Goal: Entertainment & Leisure: Browse casually

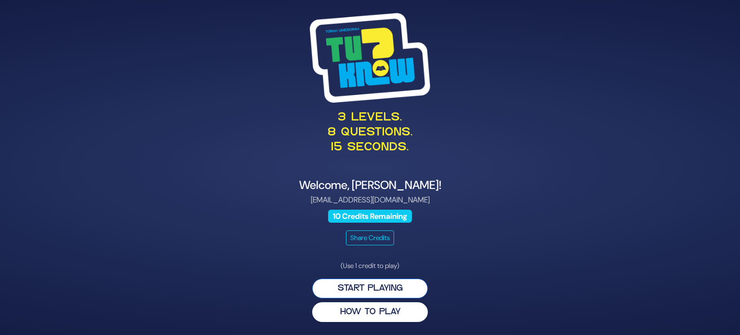
click at [392, 296] on button "Start Playing" at bounding box center [370, 289] width 116 height 20
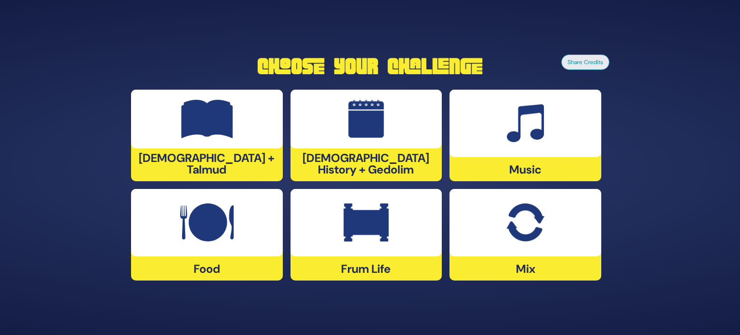
click at [217, 228] on img at bounding box center [206, 222] width 53 height 39
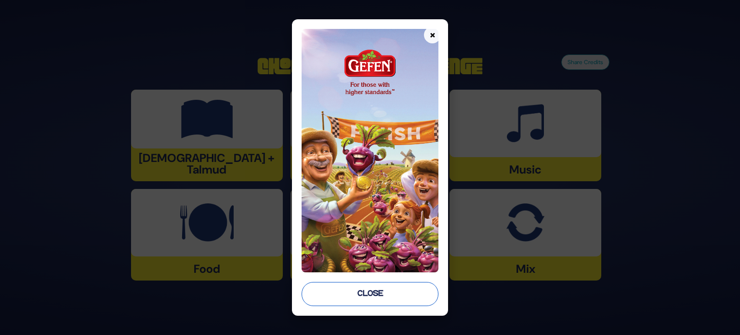
click at [423, 292] on button "Close" at bounding box center [370, 294] width 137 height 24
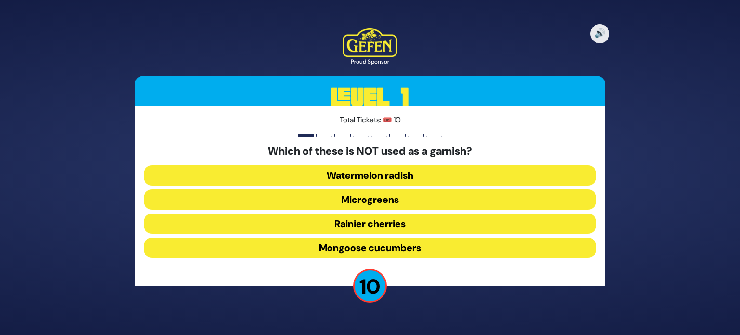
click at [399, 223] on button "Rainier cherries" at bounding box center [370, 223] width 453 height 20
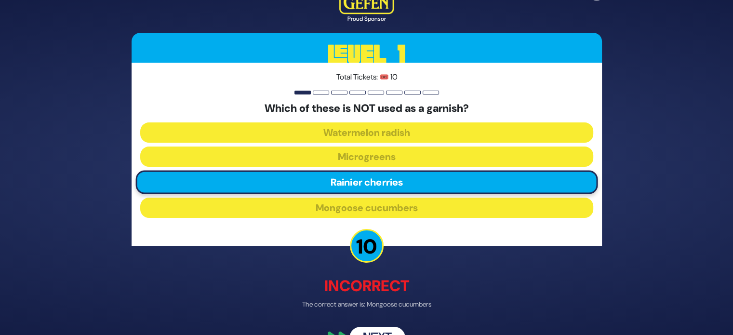
scroll to position [25, 0]
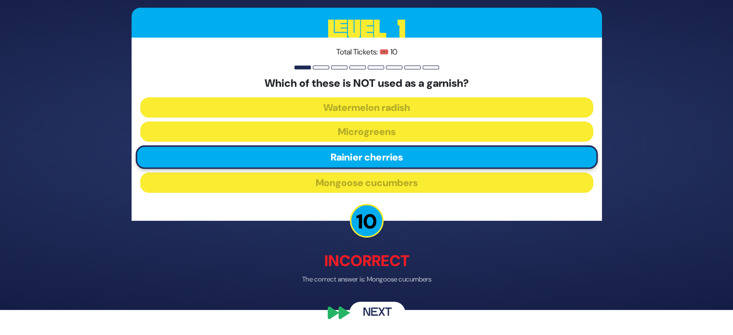
click at [376, 310] on button "Next" at bounding box center [377, 313] width 56 height 22
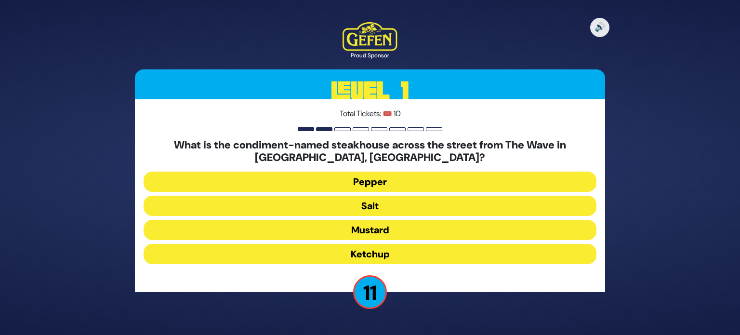
click at [357, 204] on button "Salt" at bounding box center [370, 206] width 453 height 20
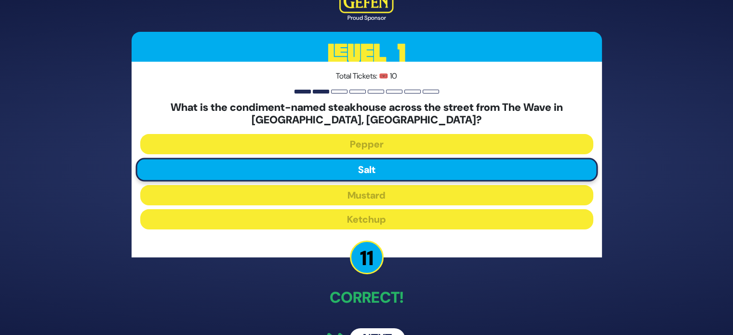
scroll to position [27, 0]
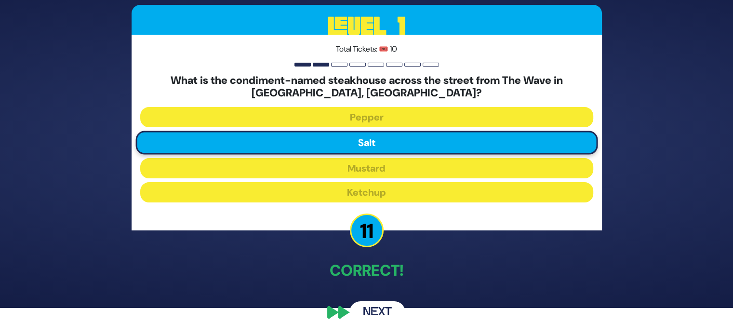
click at [384, 318] on button "Next" at bounding box center [377, 312] width 56 height 22
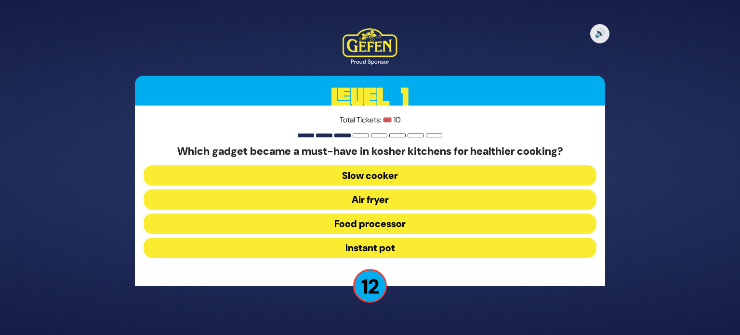
click at [378, 198] on button "Air fryer" at bounding box center [370, 199] width 453 height 20
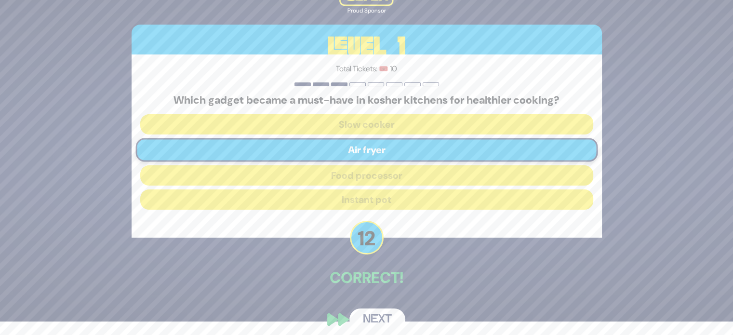
scroll to position [20, 0]
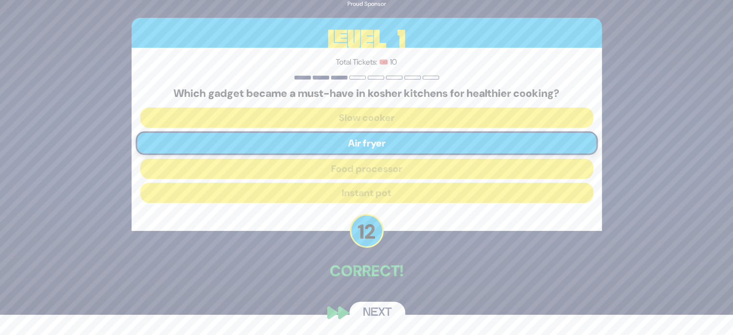
click at [373, 314] on button "Next" at bounding box center [377, 313] width 56 height 22
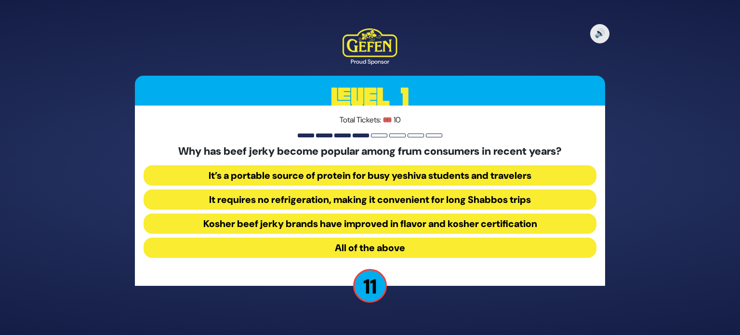
click at [385, 246] on button "All of the above" at bounding box center [370, 248] width 453 height 20
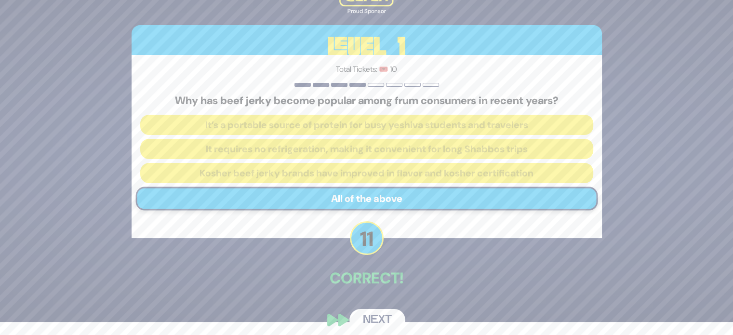
scroll to position [20, 0]
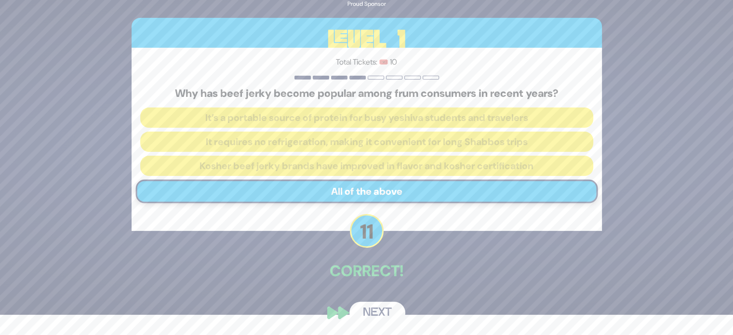
click at [372, 312] on button "Next" at bounding box center [377, 313] width 56 height 22
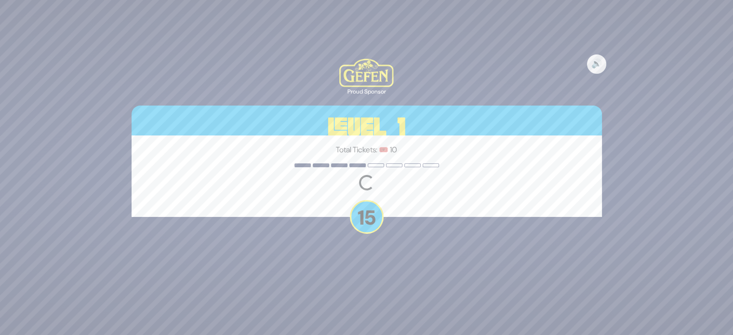
scroll to position [0, 0]
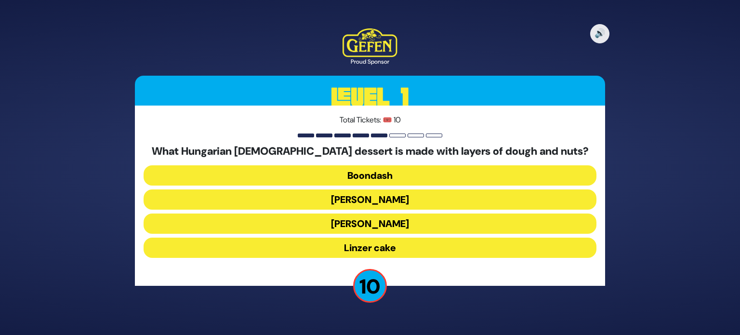
click at [373, 203] on button "Dobosh" at bounding box center [370, 199] width 453 height 20
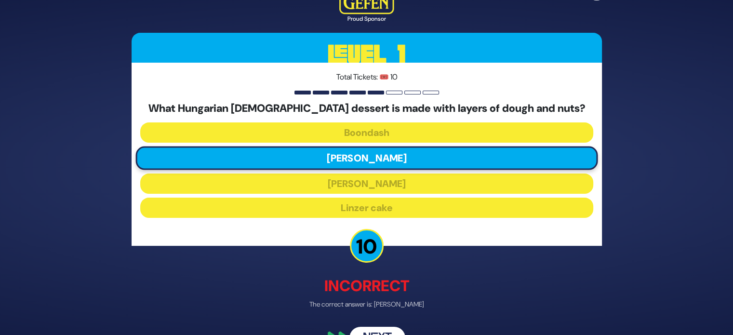
scroll to position [25, 0]
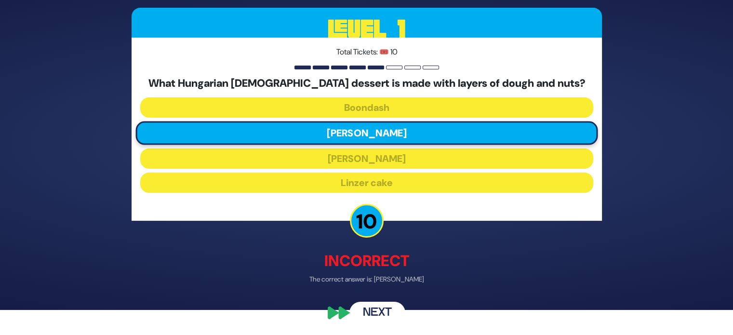
click at [382, 318] on button "Next" at bounding box center [377, 313] width 56 height 22
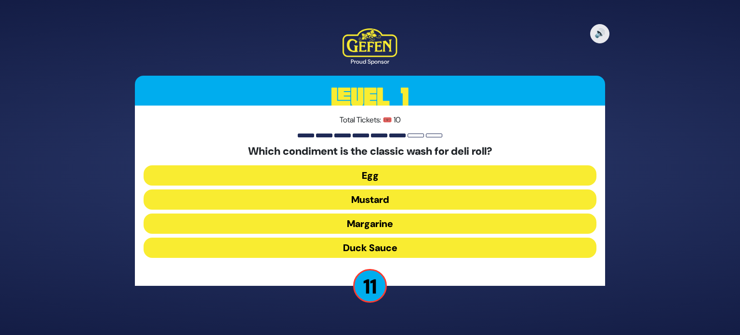
click at [378, 181] on button "Egg" at bounding box center [370, 175] width 453 height 20
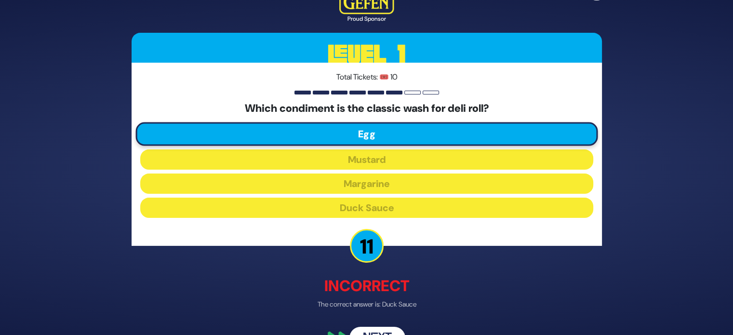
scroll to position [25, 0]
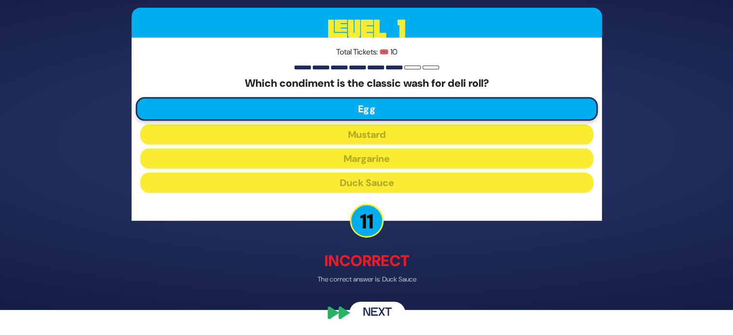
click at [385, 314] on button "Next" at bounding box center [377, 313] width 56 height 22
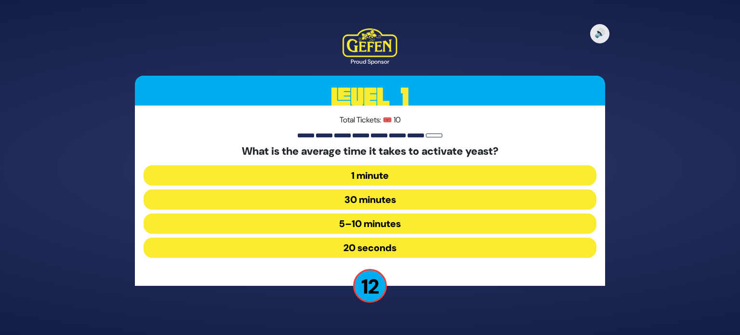
click at [382, 216] on button "5–10 minutes" at bounding box center [370, 223] width 453 height 20
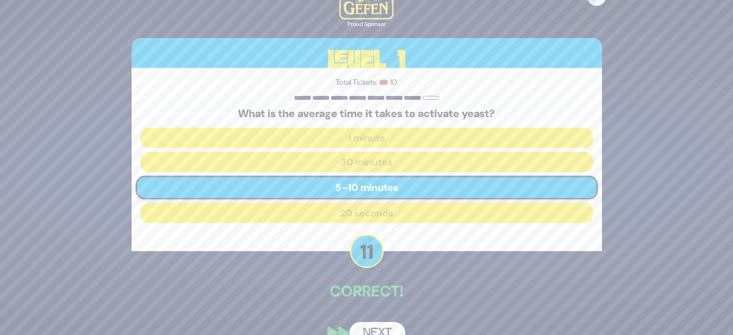
scroll to position [20, 0]
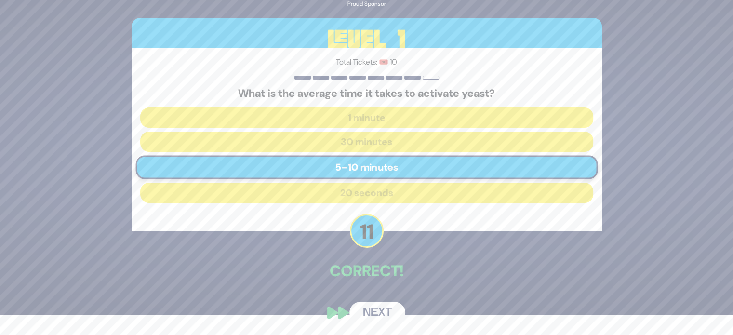
click at [381, 314] on button "Next" at bounding box center [377, 313] width 56 height 22
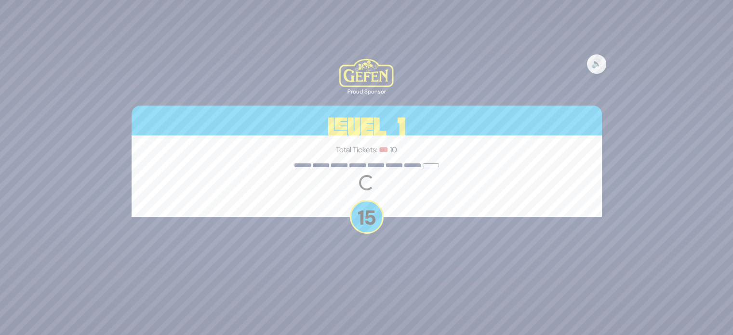
scroll to position [0, 0]
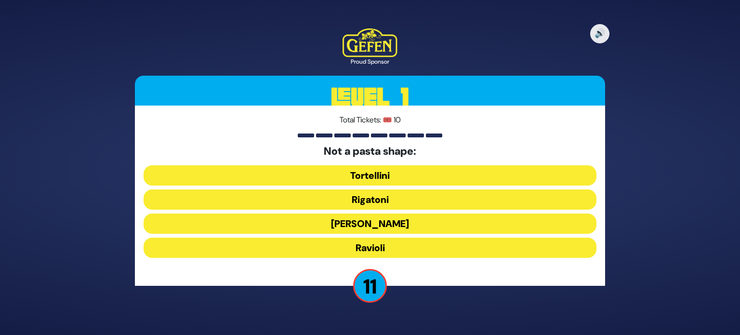
click at [376, 228] on button "Ronzoni" at bounding box center [370, 223] width 453 height 20
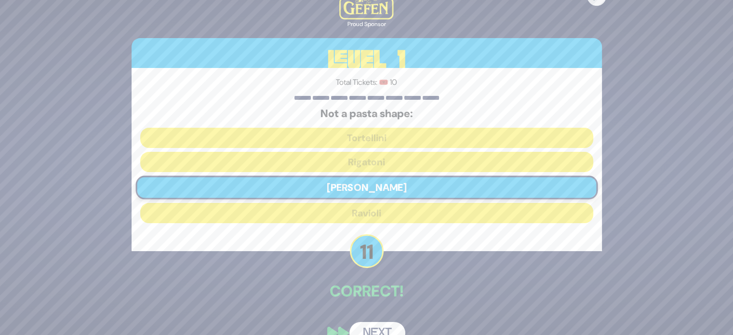
click at [376, 326] on button "Next" at bounding box center [377, 333] width 56 height 22
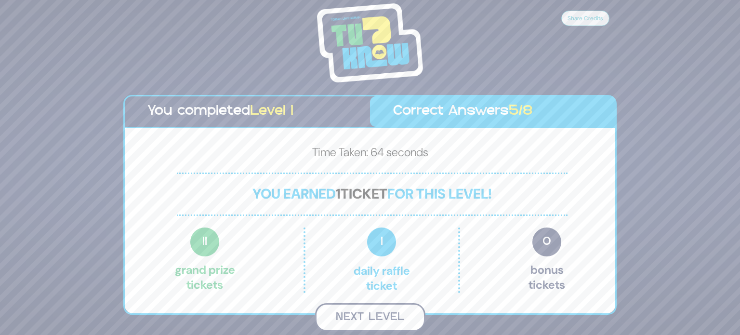
click at [379, 313] on button "Next Level" at bounding box center [370, 317] width 110 height 28
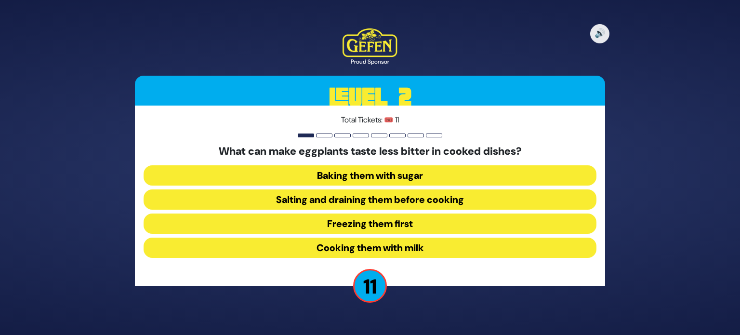
click at [409, 201] on button "Salting and draining them before cooking" at bounding box center [370, 199] width 453 height 20
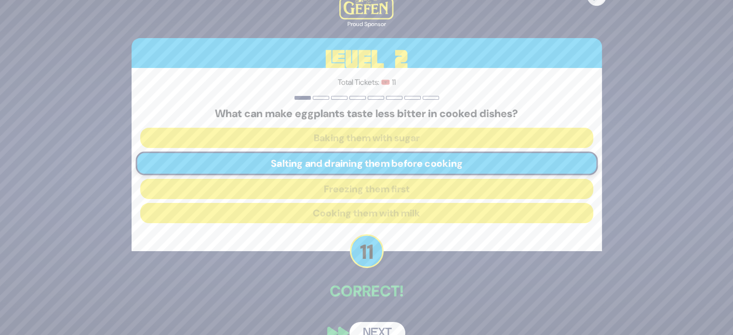
click at [381, 327] on button "Next" at bounding box center [377, 333] width 56 height 22
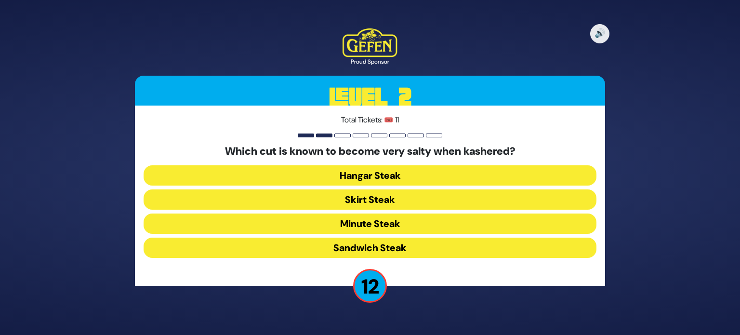
click at [395, 171] on button "Hangar Steak" at bounding box center [370, 175] width 453 height 20
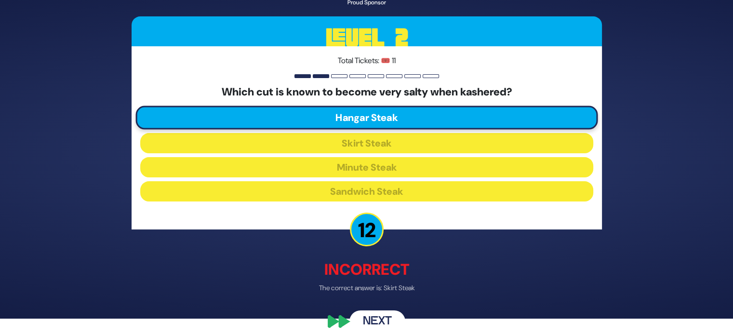
scroll to position [25, 0]
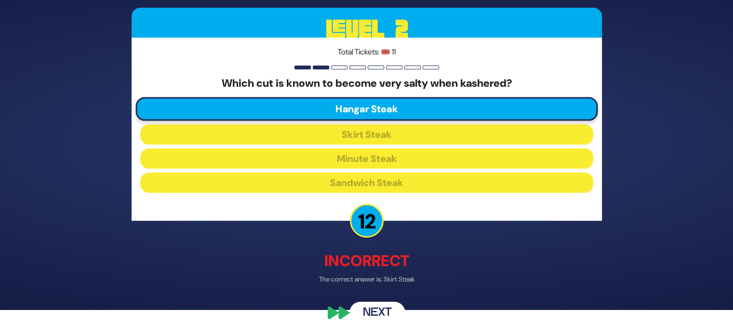
click at [384, 310] on button "Next" at bounding box center [377, 313] width 56 height 22
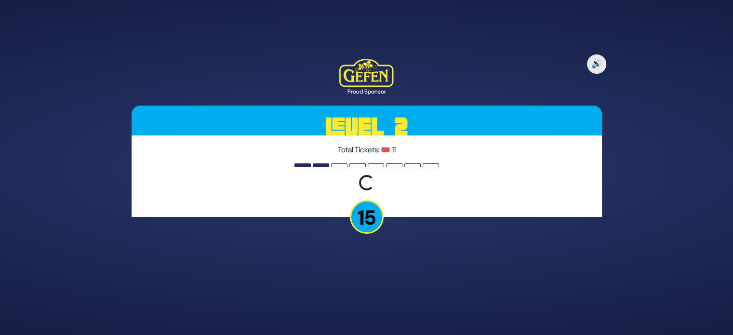
scroll to position [0, 0]
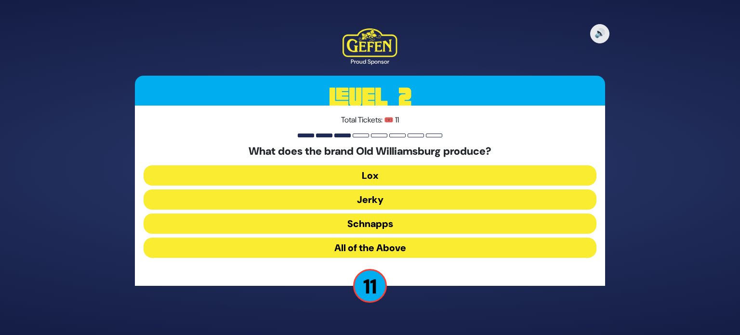
click at [377, 223] on button "Schnapps" at bounding box center [370, 223] width 453 height 20
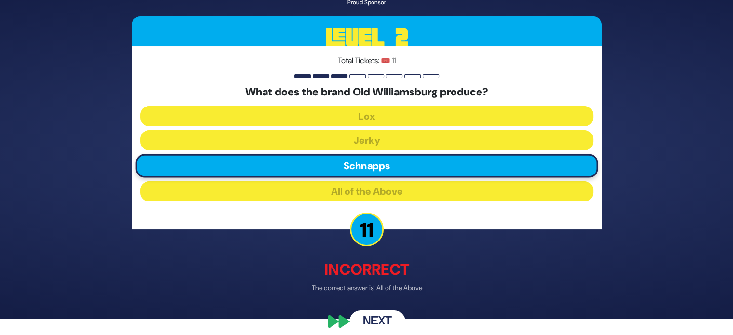
scroll to position [25, 0]
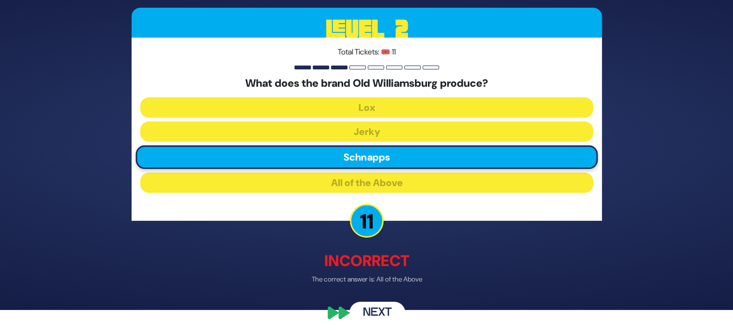
click at [382, 311] on button "Next" at bounding box center [377, 313] width 56 height 22
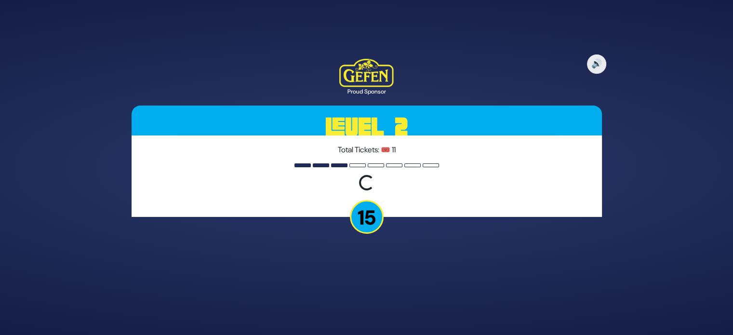
scroll to position [0, 0]
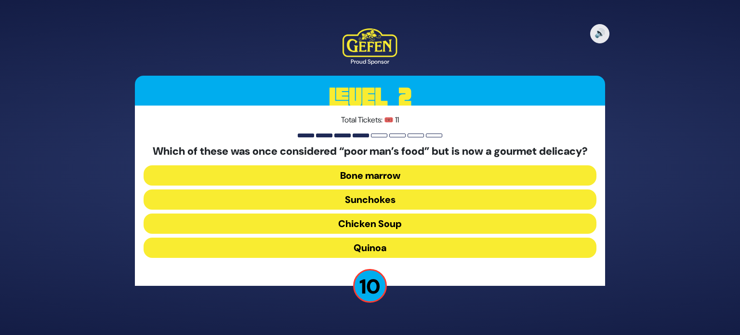
click at [377, 181] on button "Bone marrow" at bounding box center [370, 175] width 453 height 20
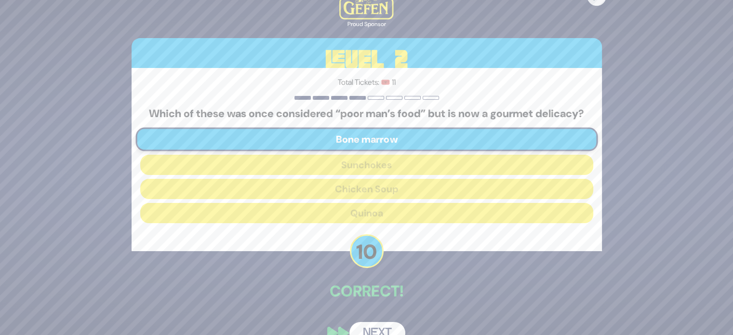
scroll to position [27, 0]
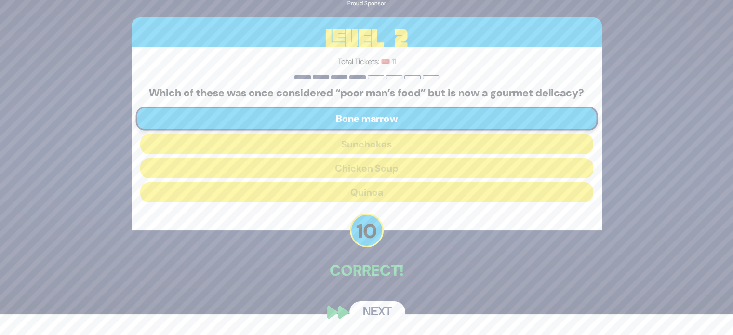
click at [389, 319] on button "Next" at bounding box center [377, 312] width 56 height 22
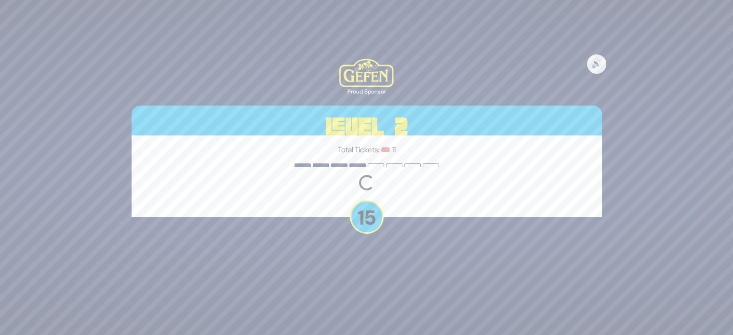
scroll to position [0, 0]
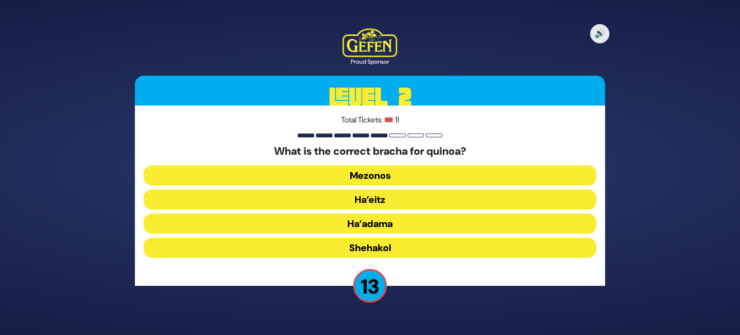
click at [372, 225] on button "Ha’adama" at bounding box center [370, 223] width 453 height 20
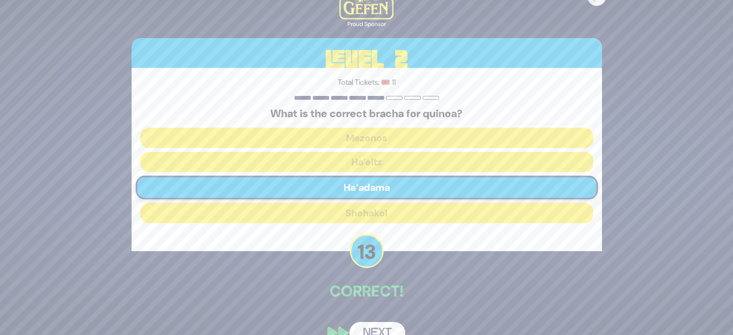
scroll to position [20, 0]
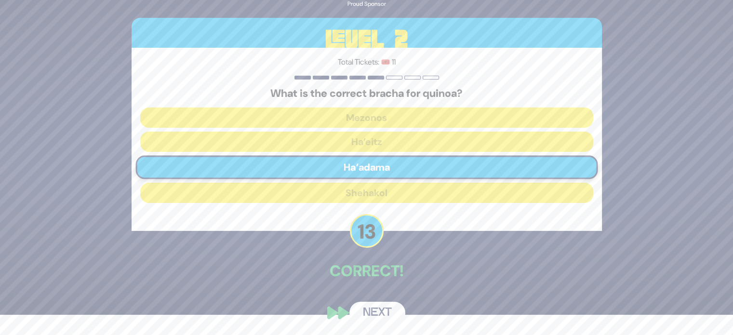
click at [373, 312] on button "Next" at bounding box center [377, 313] width 56 height 22
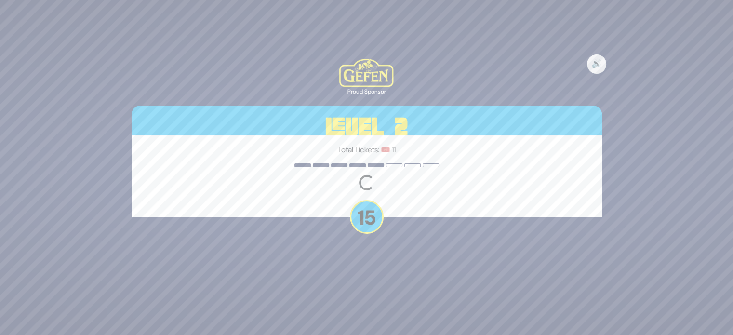
scroll to position [0, 0]
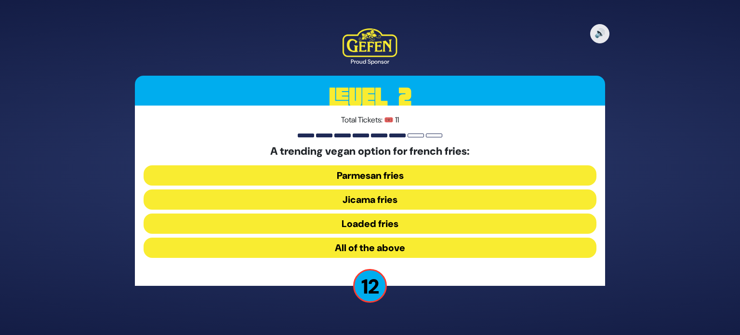
click at [382, 193] on button "Jicama fries" at bounding box center [370, 199] width 453 height 20
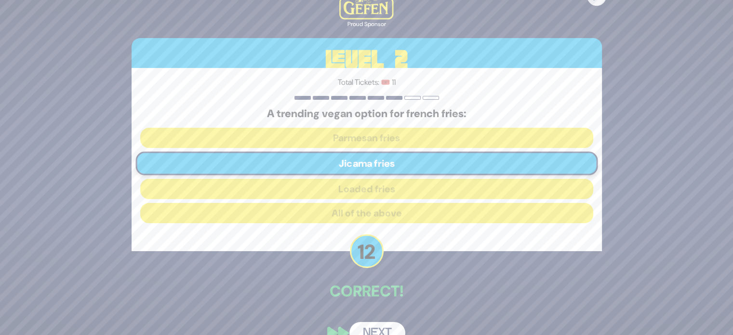
scroll to position [20, 0]
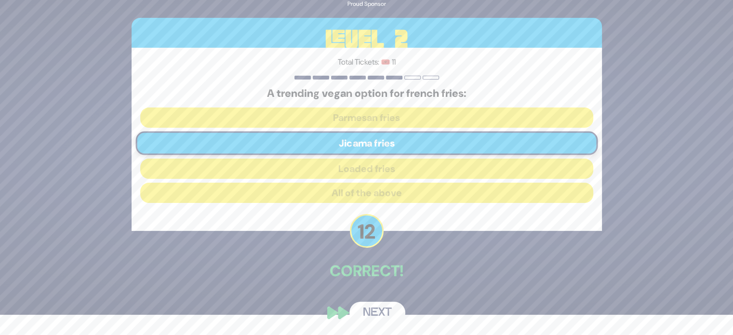
click at [396, 312] on button "Next" at bounding box center [377, 313] width 56 height 22
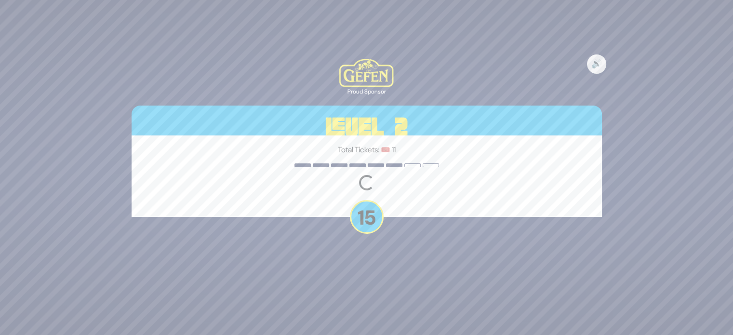
scroll to position [0, 0]
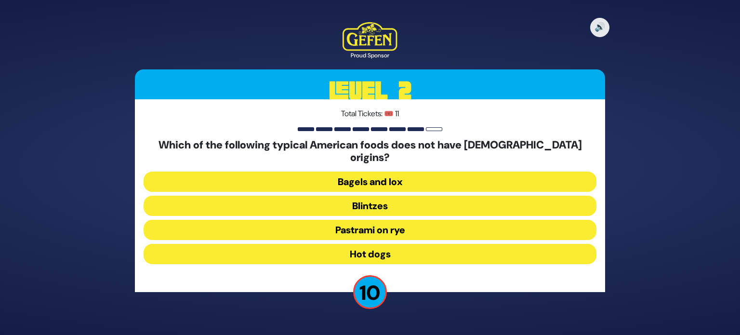
click at [381, 250] on button "Hot dogs" at bounding box center [370, 254] width 453 height 20
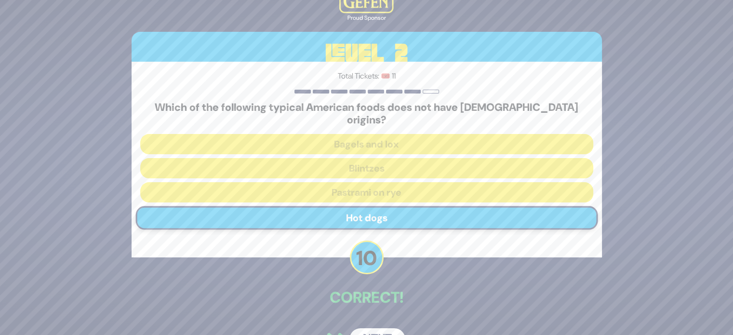
scroll to position [20, 0]
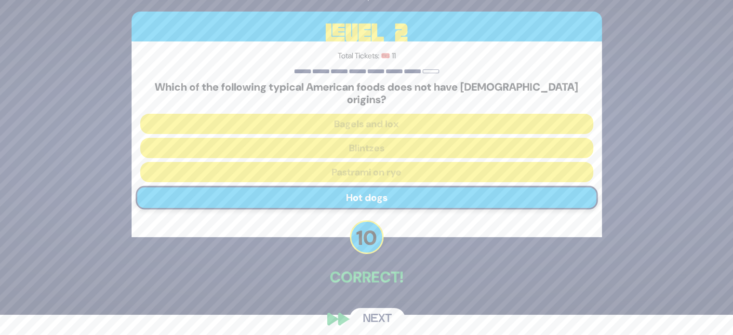
click at [382, 312] on button "Next" at bounding box center [377, 319] width 56 height 22
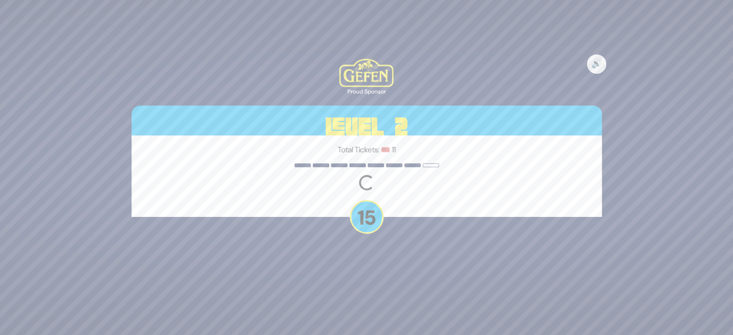
scroll to position [0, 0]
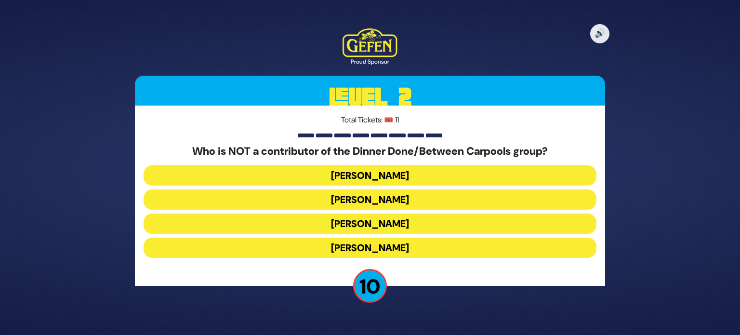
click at [398, 244] on button "Danielle Renov" at bounding box center [370, 248] width 453 height 20
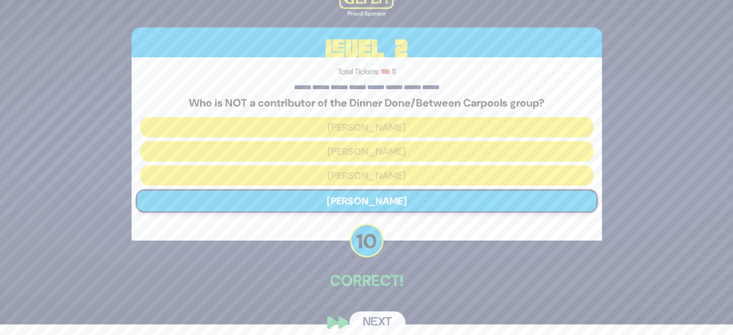
scroll to position [20, 0]
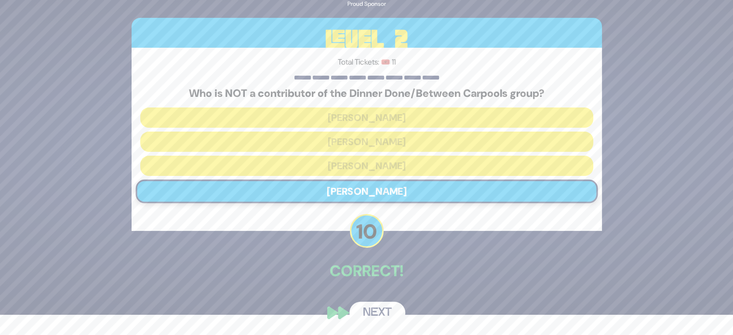
click at [374, 306] on button "Next" at bounding box center [377, 313] width 56 height 22
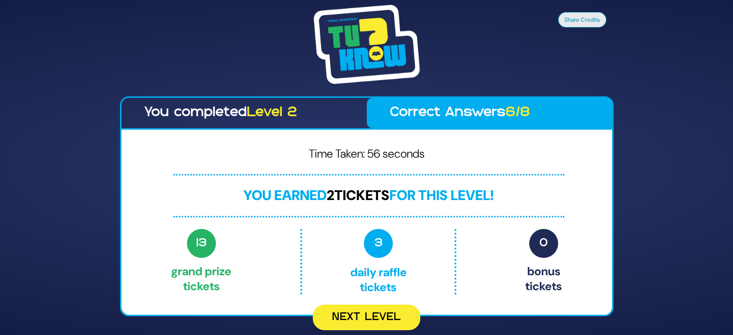
scroll to position [0, 0]
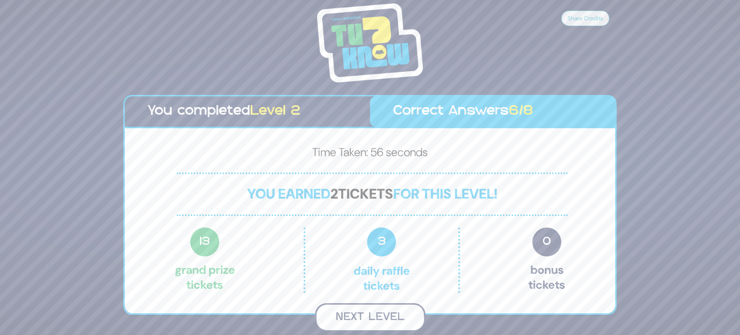
click at [404, 314] on button "Next Level" at bounding box center [370, 317] width 110 height 28
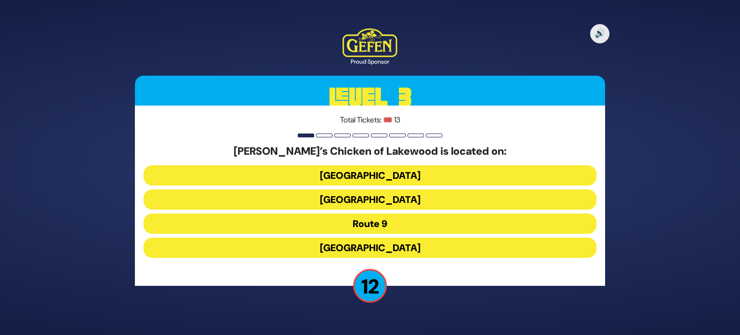
click at [400, 204] on button "Cedarbridge Avenue" at bounding box center [370, 199] width 453 height 20
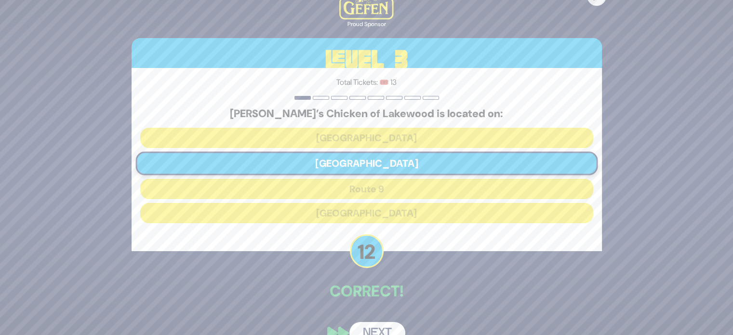
click at [393, 332] on button "Next" at bounding box center [377, 333] width 56 height 22
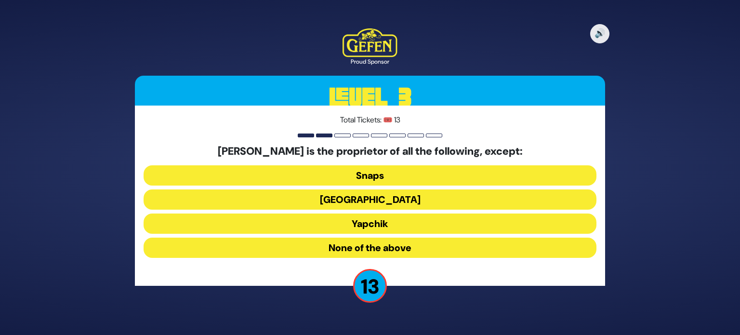
click at [363, 227] on button "Yapchik" at bounding box center [370, 223] width 453 height 20
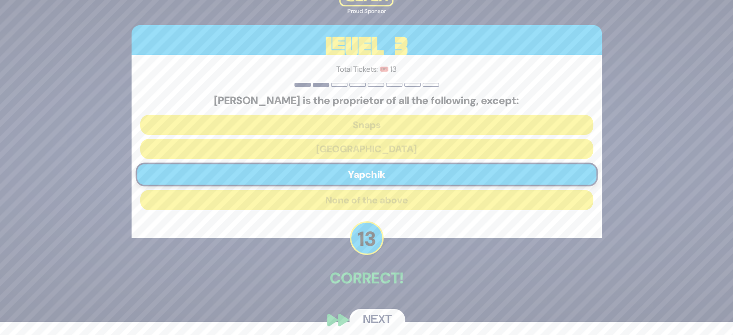
scroll to position [20, 0]
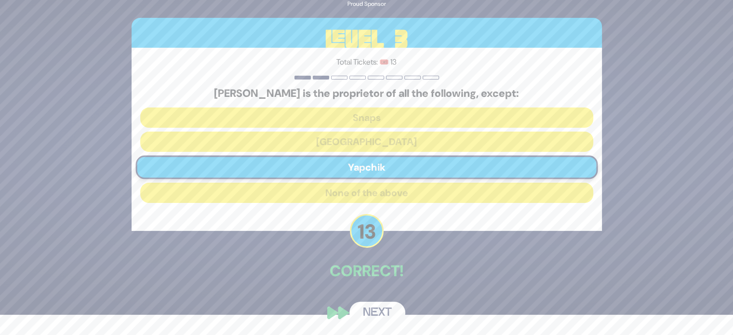
click at [378, 308] on button "Next" at bounding box center [377, 313] width 56 height 22
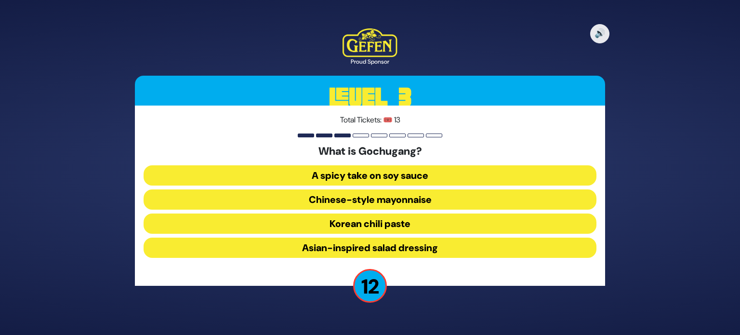
click at [384, 220] on button "Korean chili paste" at bounding box center [370, 223] width 453 height 20
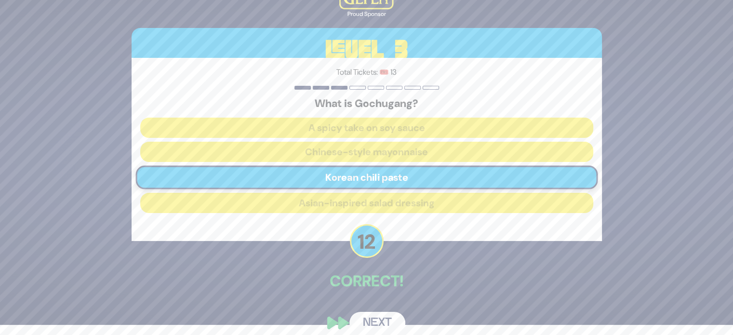
scroll to position [20, 0]
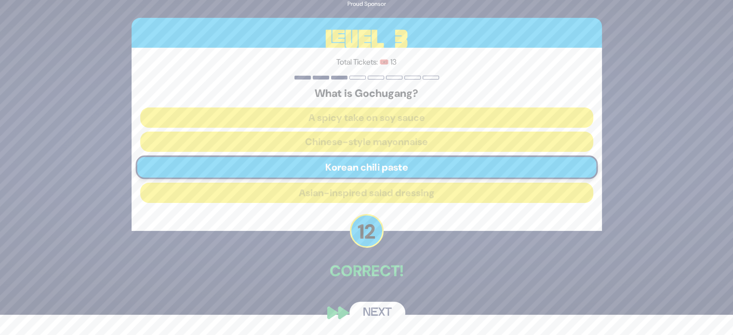
click at [389, 307] on button "Next" at bounding box center [377, 313] width 56 height 22
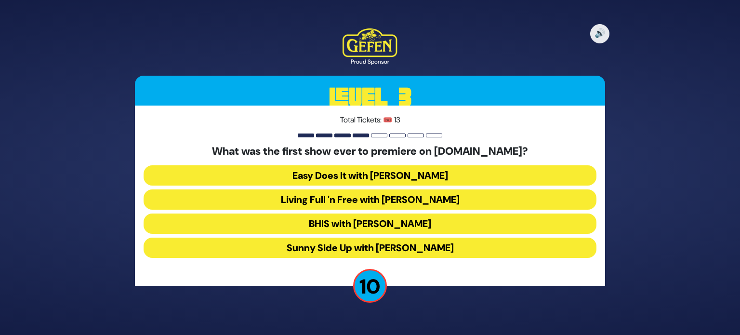
click at [376, 247] on button "Sunny Side Up with Naomi Nachman" at bounding box center [370, 248] width 453 height 20
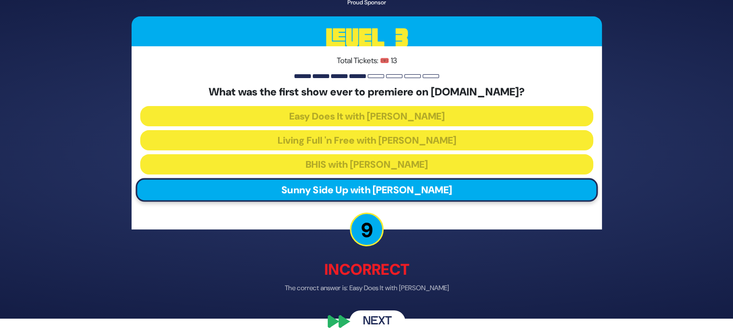
scroll to position [25, 0]
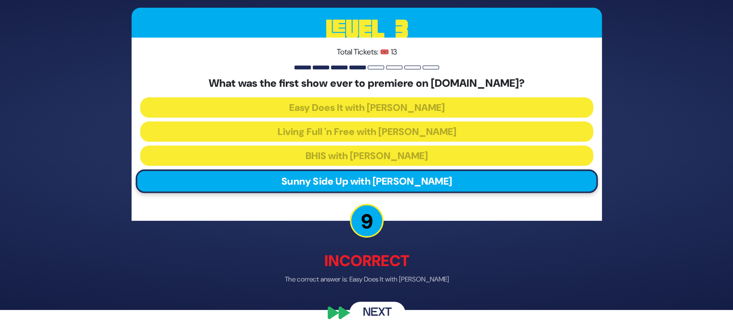
click at [388, 310] on button "Next" at bounding box center [377, 313] width 56 height 22
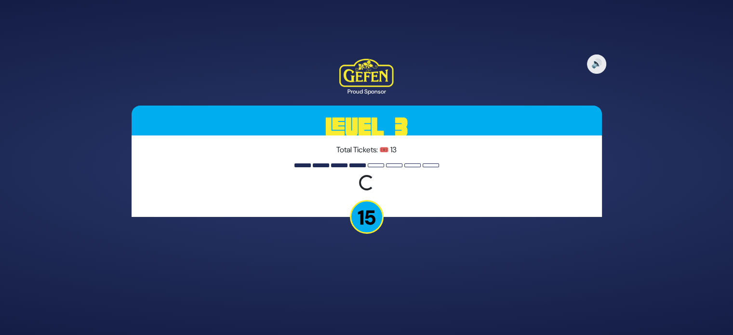
scroll to position [0, 0]
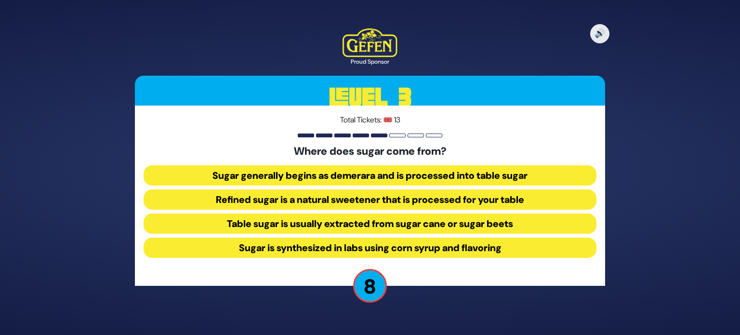
click at [458, 227] on button "Table sugar is usually extracted from sugar cane or sugar beets" at bounding box center [370, 223] width 453 height 20
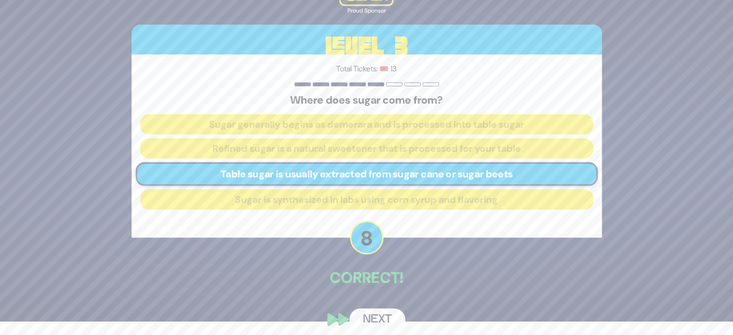
scroll to position [20, 0]
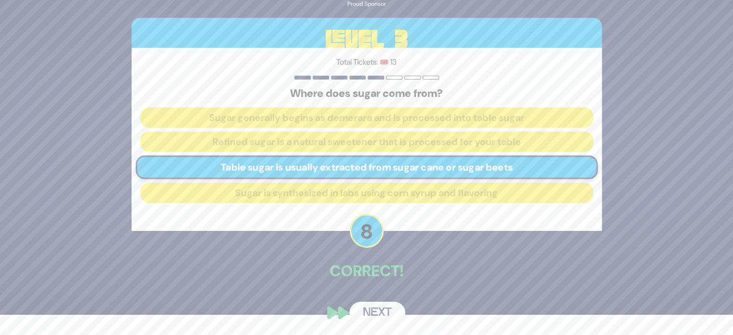
click at [381, 310] on button "Next" at bounding box center [377, 313] width 56 height 22
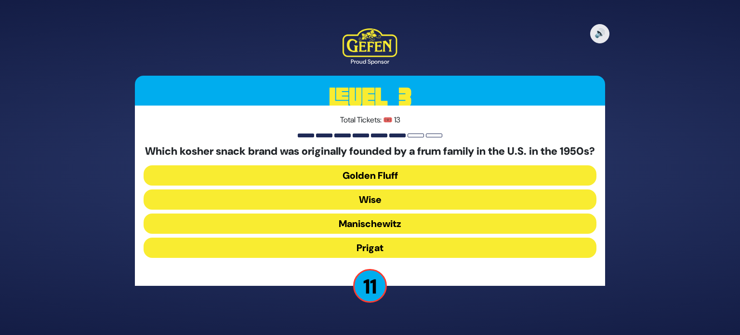
click at [360, 177] on button "Golden Fluff" at bounding box center [370, 175] width 453 height 20
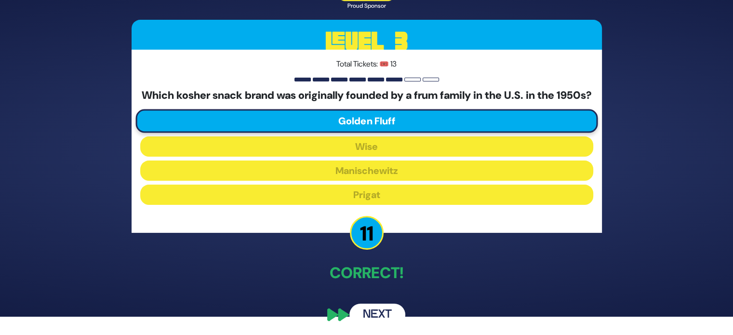
scroll to position [27, 0]
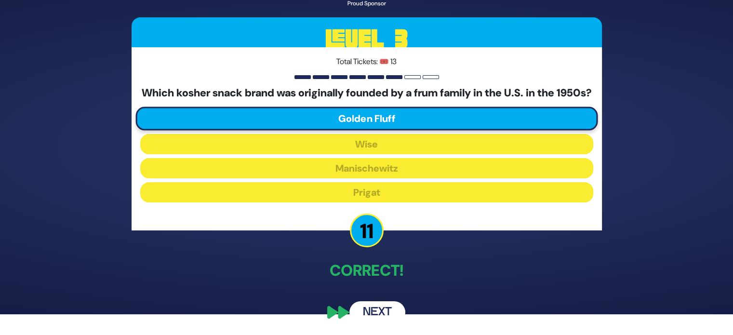
click at [370, 312] on button "Next" at bounding box center [377, 312] width 56 height 22
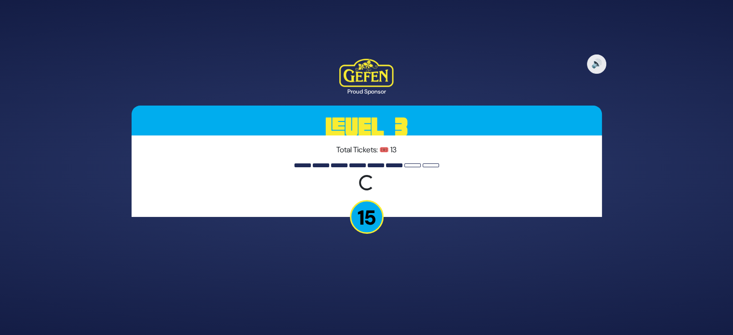
scroll to position [0, 0]
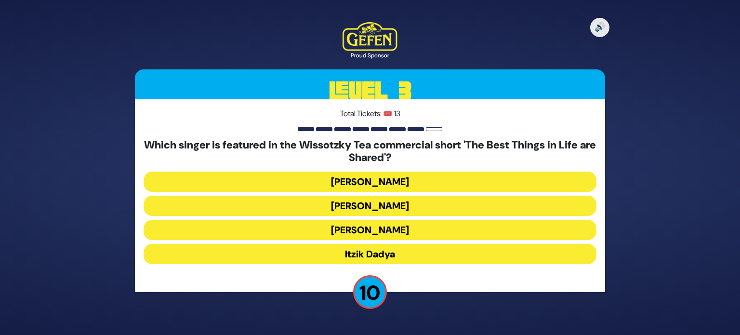
click at [356, 186] on button "Eli Marcus" at bounding box center [370, 182] width 453 height 20
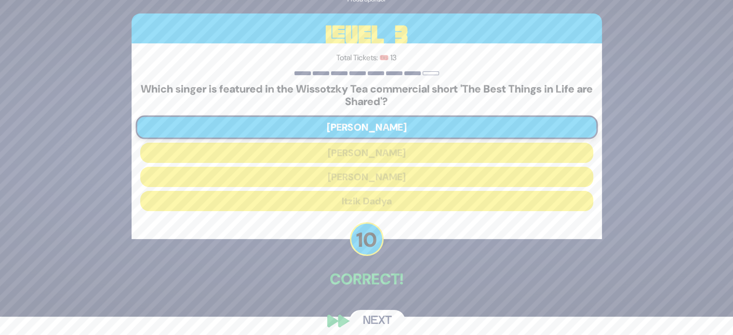
scroll to position [27, 0]
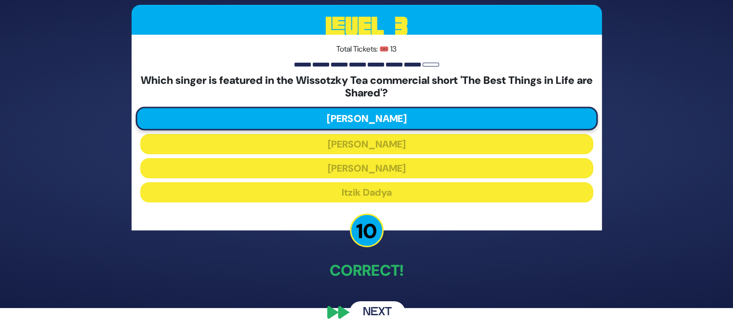
click at [375, 311] on button "Next" at bounding box center [377, 312] width 56 height 22
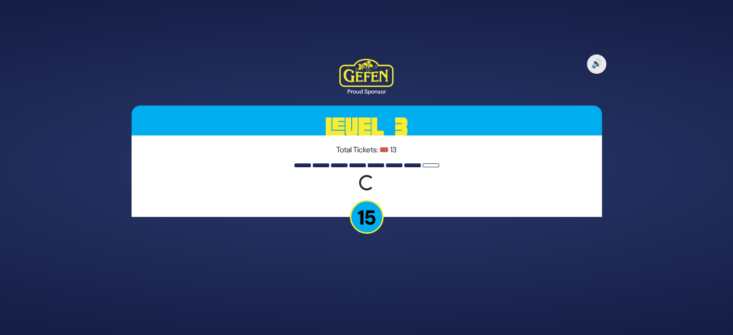
scroll to position [0, 0]
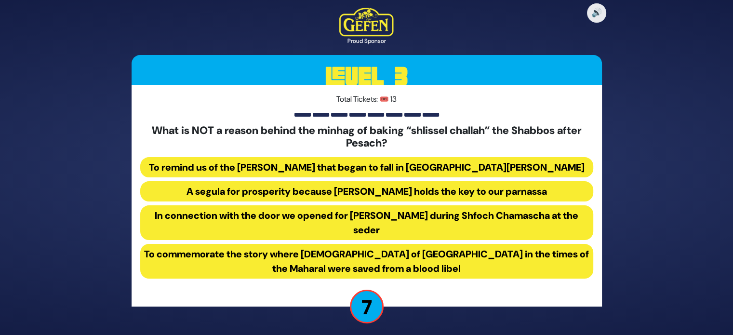
click at [419, 223] on button "In connection with the door we opened for Eliyahu Hanavi during Shfoch Chamasch…" at bounding box center [366, 222] width 453 height 35
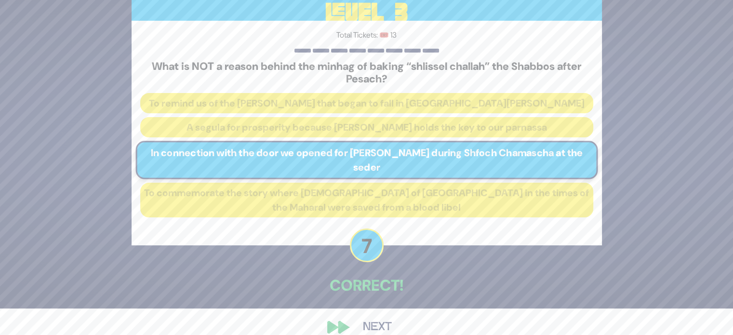
scroll to position [41, 0]
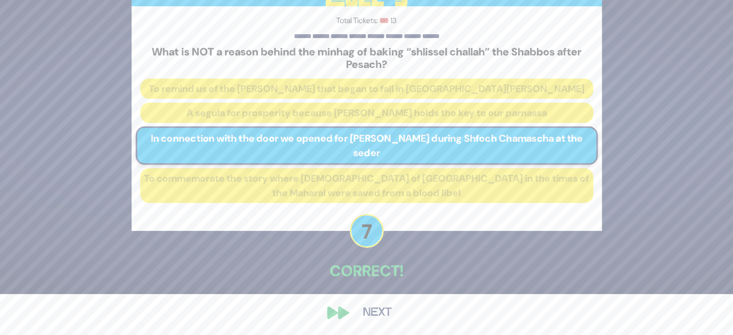
click at [387, 311] on button "Next" at bounding box center [377, 313] width 56 height 22
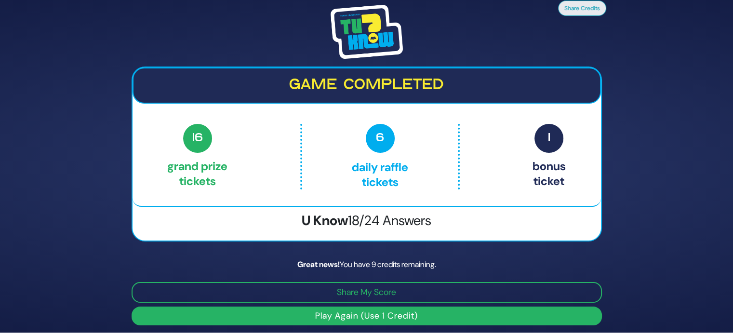
scroll to position [3, 0]
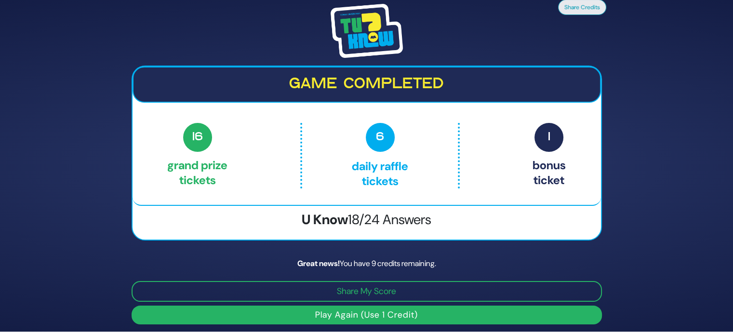
click at [416, 311] on button "Play Again (Use 1 Credit)" at bounding box center [367, 315] width 470 height 19
click at [327, 316] on button "Play Again (Use 1 Credit)" at bounding box center [367, 315] width 470 height 19
click at [488, 315] on button "Play Again (Use 1 Credit)" at bounding box center [367, 315] width 470 height 19
click at [188, 143] on span "16" at bounding box center [197, 137] width 29 height 29
click at [320, 310] on button "Play Again (Use 1 Credit)" at bounding box center [367, 315] width 470 height 19
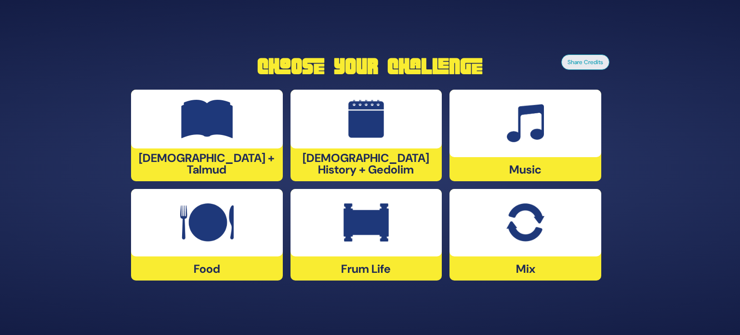
click at [208, 125] on img at bounding box center [207, 119] width 52 height 39
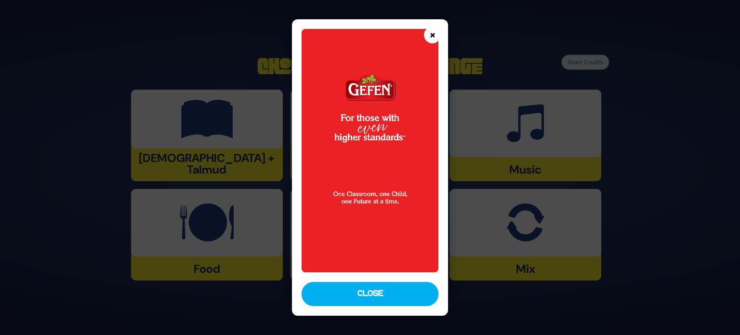
click at [431, 35] on button "×" at bounding box center [432, 35] width 17 height 17
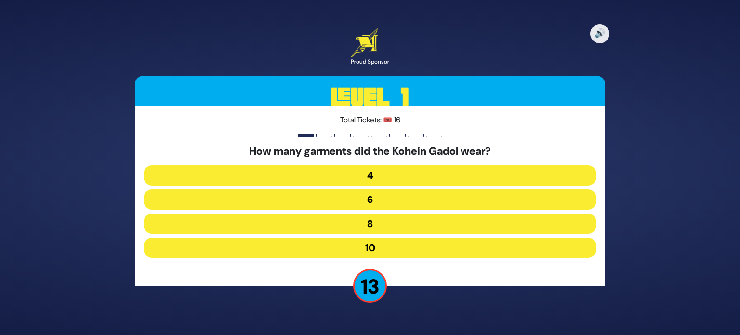
click at [393, 224] on button "8" at bounding box center [370, 223] width 453 height 20
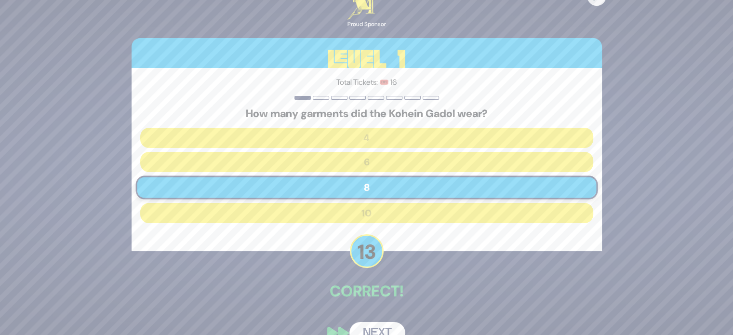
click at [378, 330] on button "Next" at bounding box center [377, 333] width 56 height 22
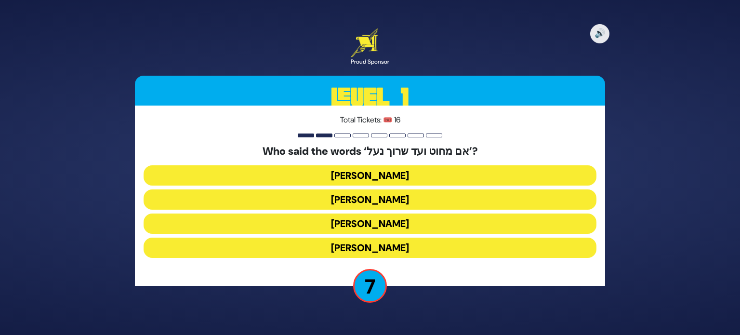
click at [377, 225] on button "[PERSON_NAME]" at bounding box center [370, 223] width 453 height 20
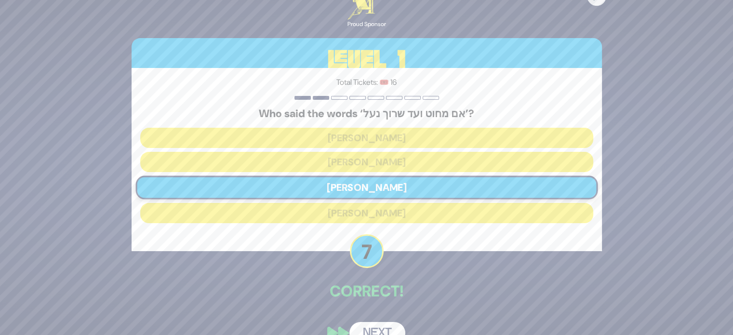
click at [376, 327] on button "Next" at bounding box center [377, 333] width 56 height 22
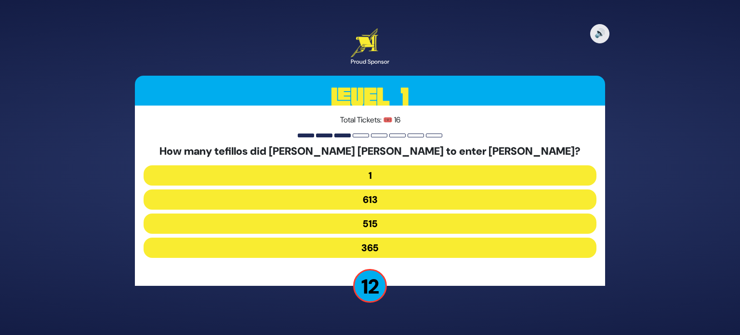
click at [373, 220] on button "515" at bounding box center [370, 223] width 453 height 20
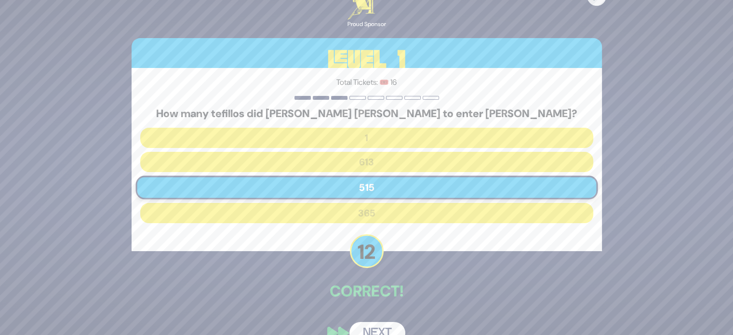
click at [378, 329] on button "Next" at bounding box center [377, 333] width 56 height 22
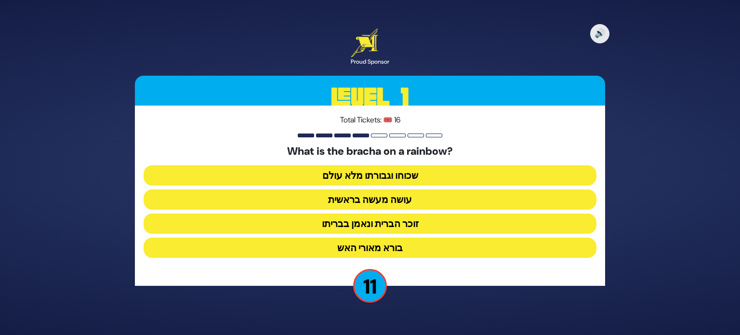
click at [394, 219] on button "זוכר הברית ונאמן בבריתו" at bounding box center [370, 223] width 453 height 20
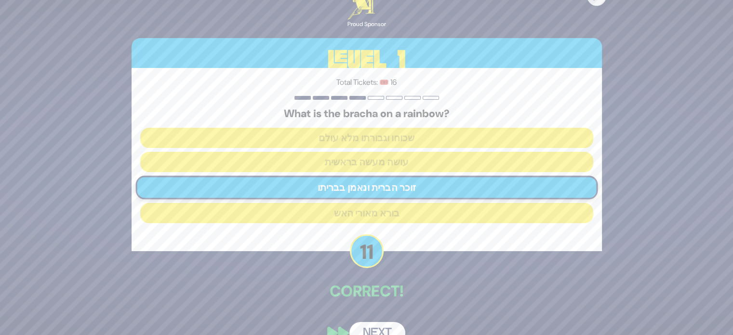
click at [384, 327] on button "Next" at bounding box center [377, 333] width 56 height 22
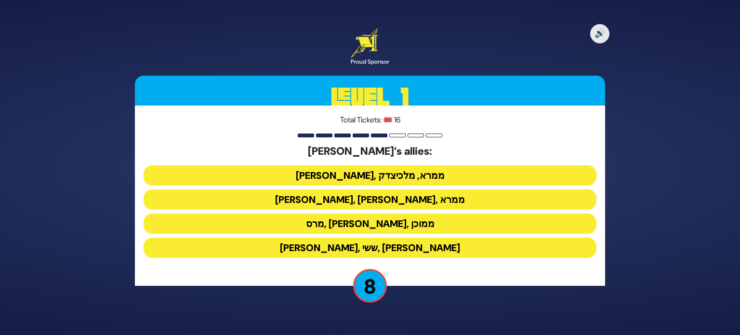
click at [379, 179] on button "ענר, ממרא, מלכיצדק" at bounding box center [370, 175] width 453 height 20
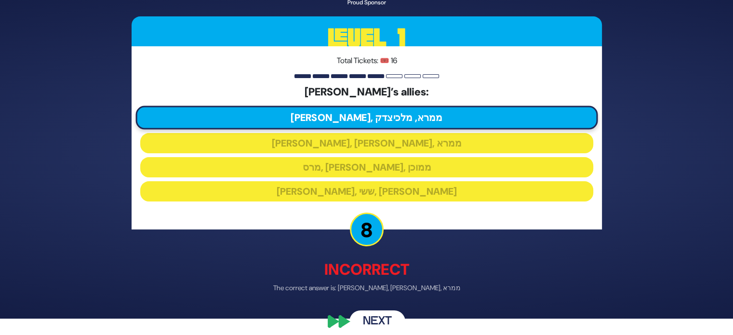
scroll to position [25, 0]
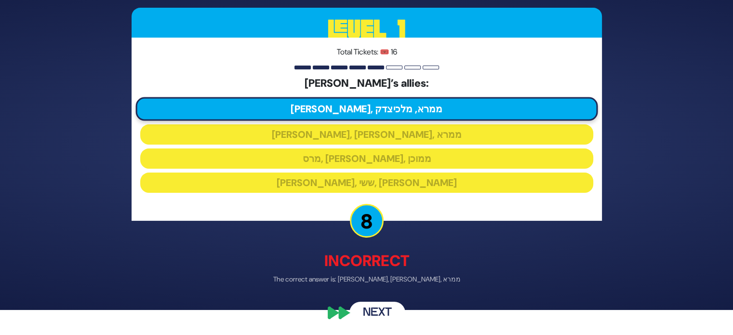
click at [369, 310] on button "Next" at bounding box center [377, 313] width 56 height 22
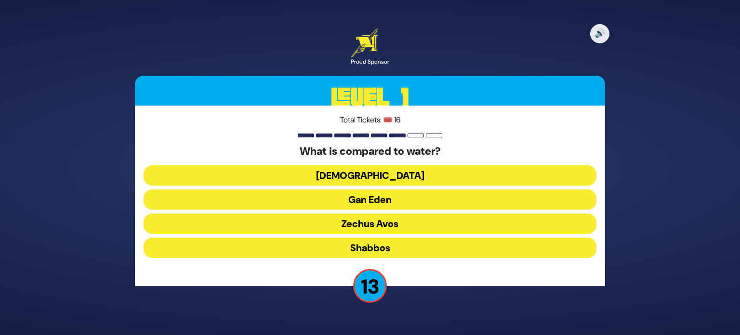
click at [367, 174] on button "Torah" at bounding box center [370, 175] width 453 height 20
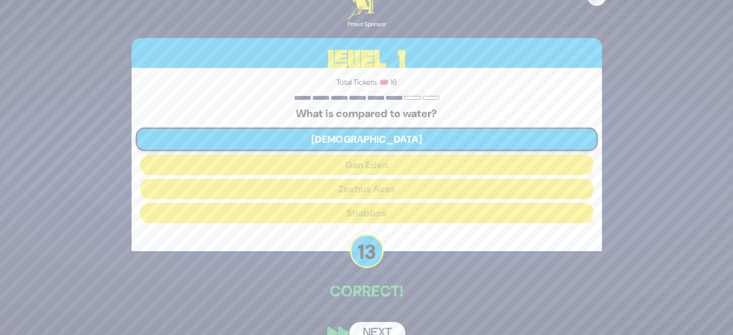
click at [390, 331] on button "Next" at bounding box center [377, 333] width 56 height 22
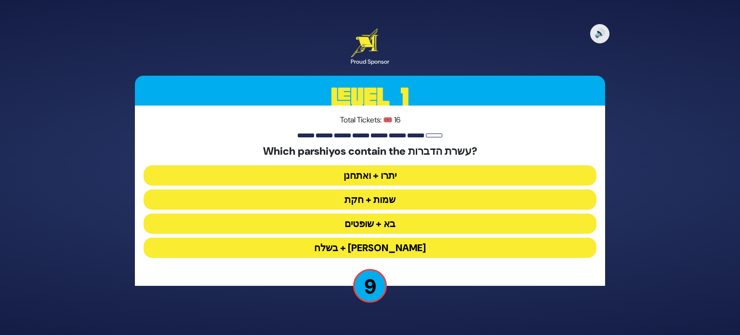
click at [374, 173] on button "יתרו + ואתחנן" at bounding box center [370, 175] width 453 height 20
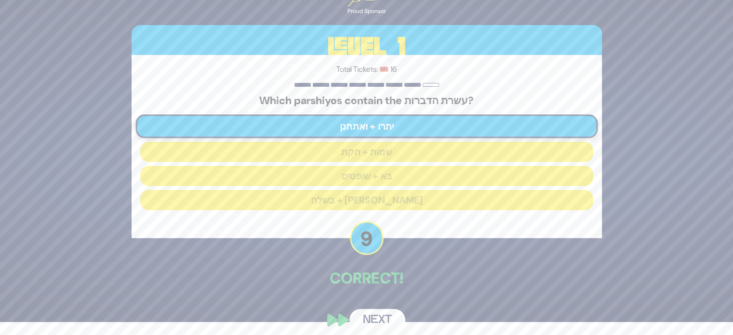
scroll to position [20, 0]
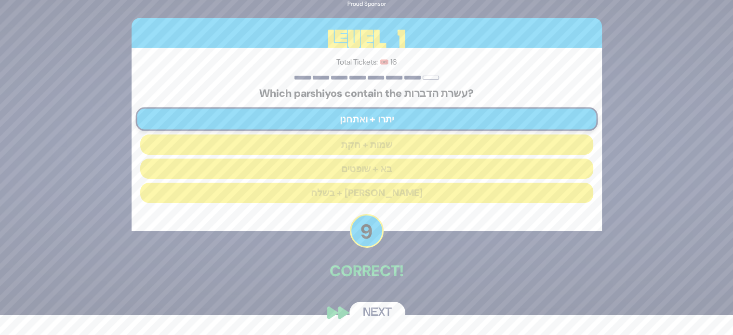
click at [386, 314] on button "Next" at bounding box center [377, 313] width 56 height 22
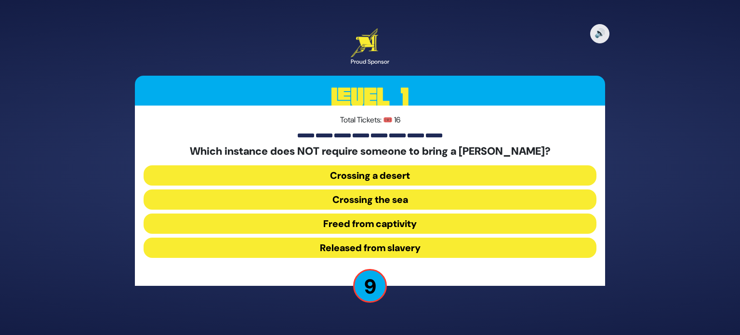
click at [397, 172] on button "Crossing a desert" at bounding box center [370, 175] width 453 height 20
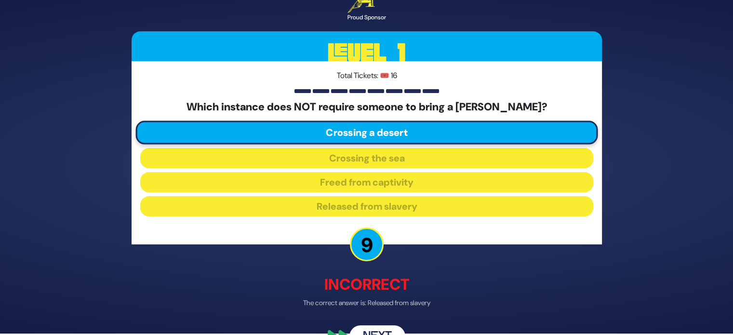
scroll to position [25, 0]
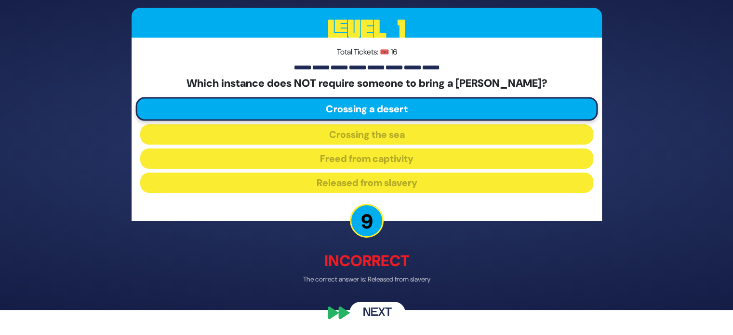
click at [368, 309] on button "Next" at bounding box center [377, 313] width 56 height 22
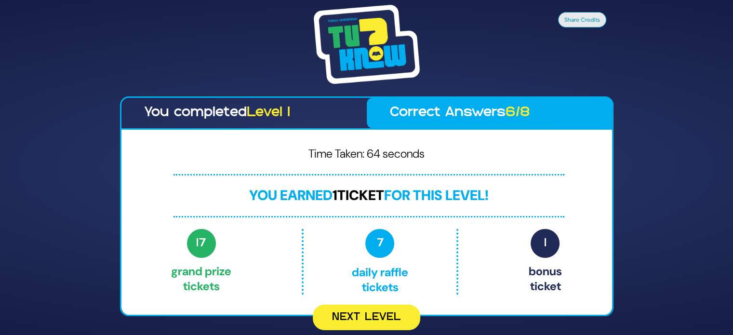
scroll to position [0, 0]
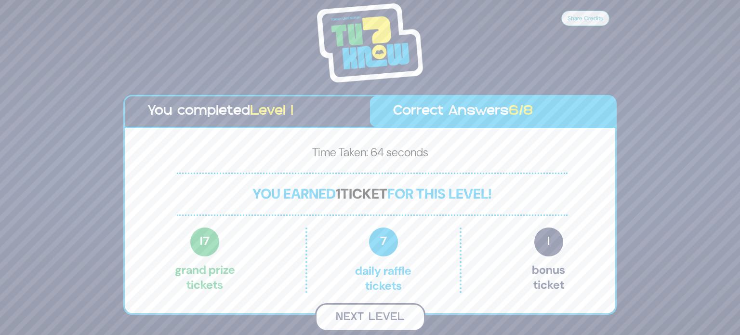
click at [400, 319] on button "Next Level" at bounding box center [370, 317] width 110 height 28
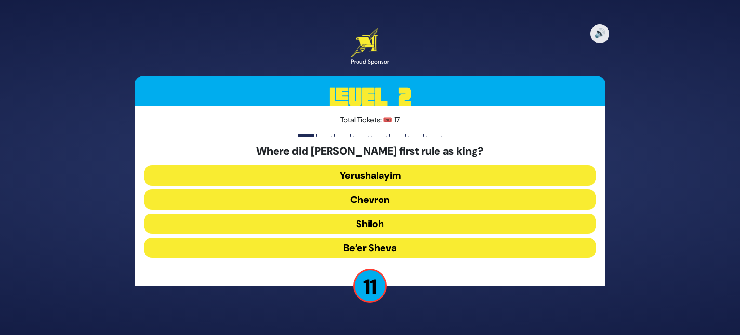
click at [393, 203] on button "Chevron" at bounding box center [370, 199] width 453 height 20
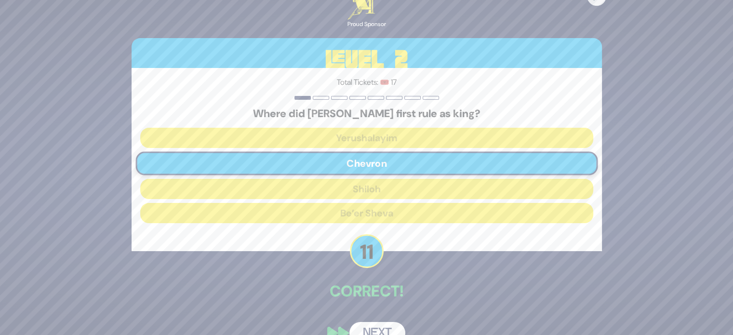
click at [372, 325] on button "Next" at bounding box center [377, 333] width 56 height 22
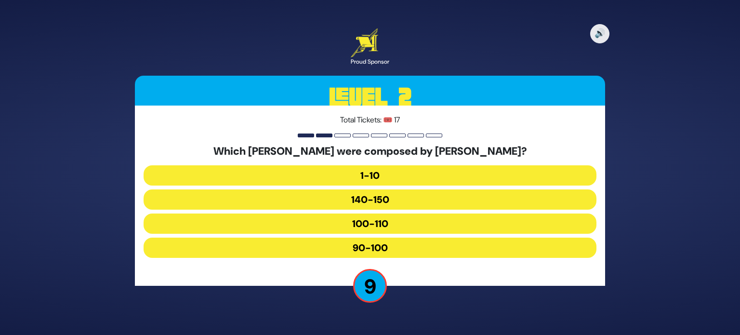
click at [378, 179] on button "1-10" at bounding box center [370, 175] width 453 height 20
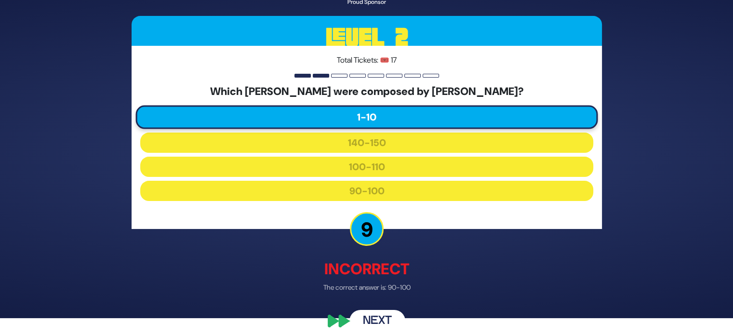
scroll to position [25, 0]
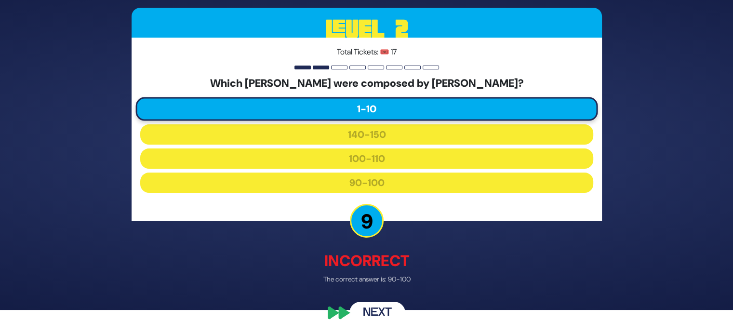
click at [368, 315] on button "Next" at bounding box center [377, 313] width 56 height 22
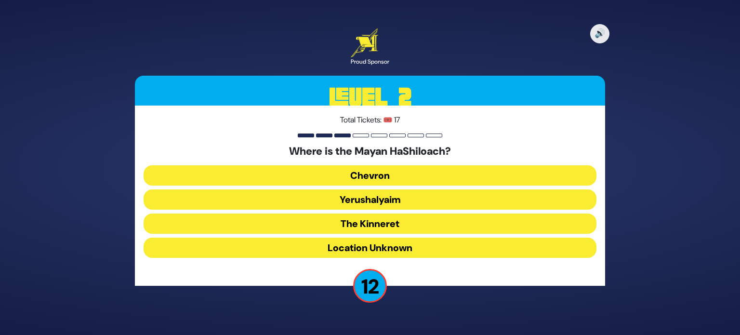
click at [420, 195] on button "Yerushalyaim" at bounding box center [370, 199] width 453 height 20
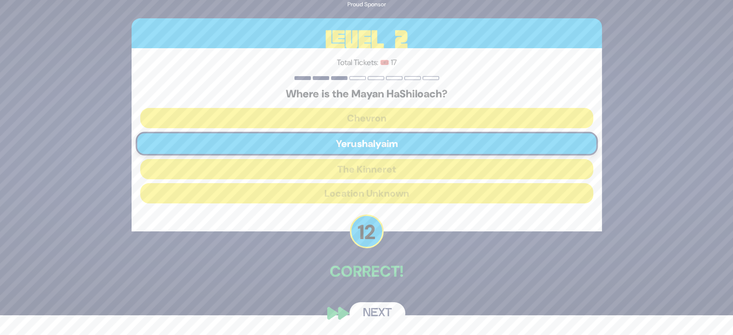
scroll to position [20, 0]
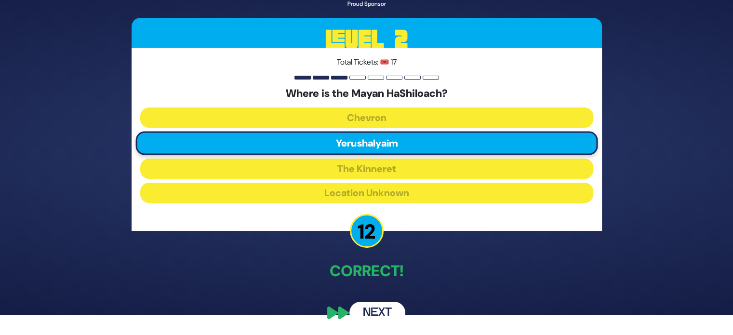
click at [382, 312] on button "Next" at bounding box center [377, 313] width 56 height 22
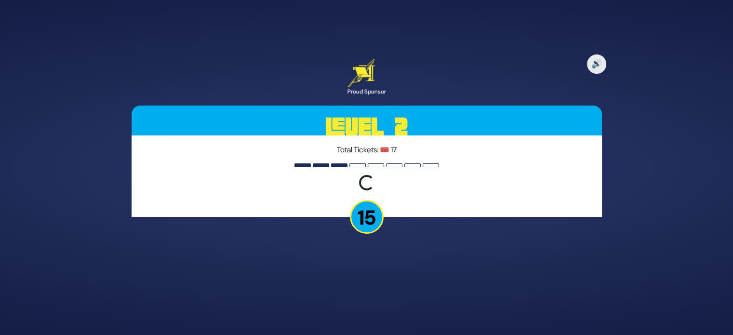
scroll to position [0, 0]
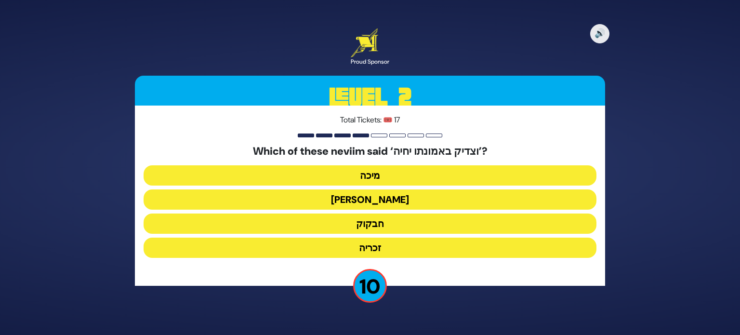
click at [370, 200] on button "נחום" at bounding box center [370, 199] width 453 height 20
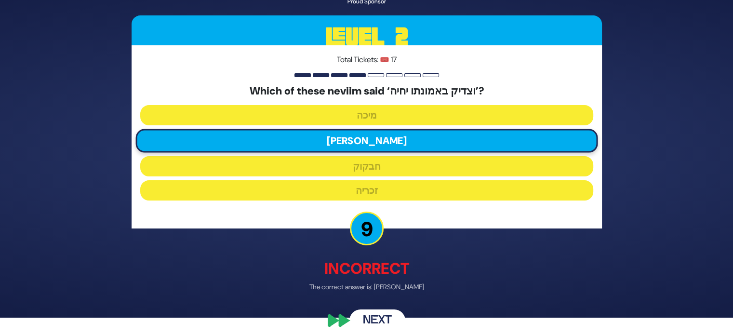
scroll to position [25, 0]
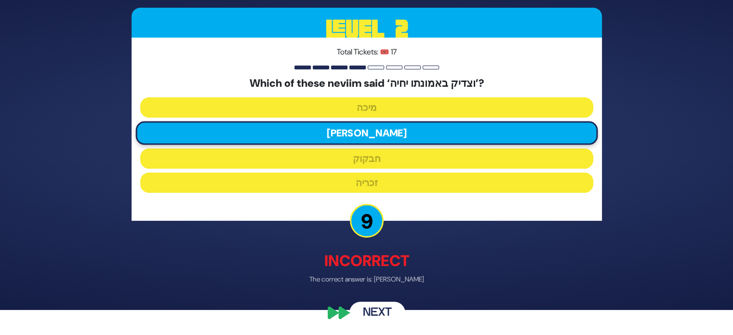
click at [382, 309] on button "Next" at bounding box center [377, 313] width 56 height 22
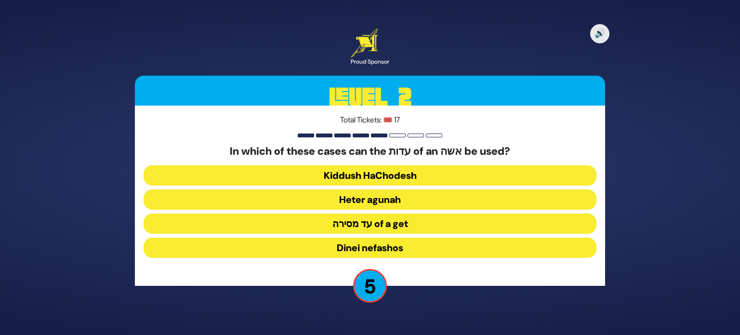
click at [401, 231] on button "עד מסירה of a get" at bounding box center [370, 223] width 453 height 20
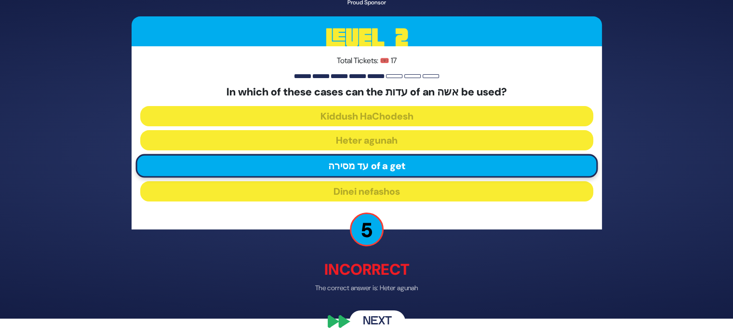
scroll to position [25, 0]
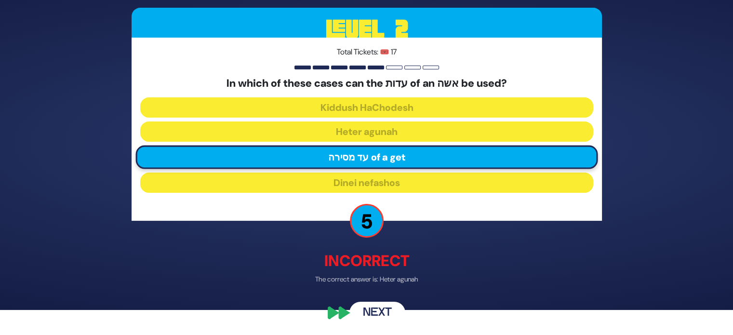
click at [391, 308] on button "Next" at bounding box center [377, 313] width 56 height 22
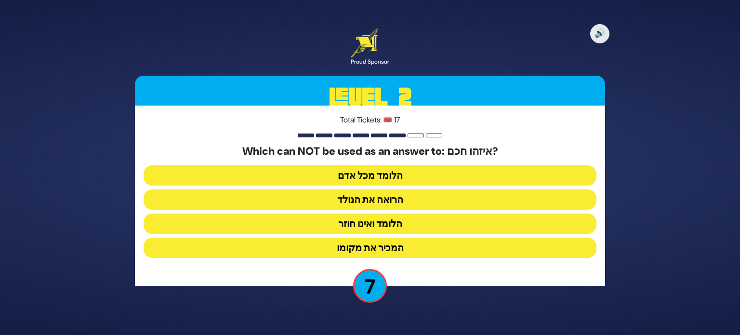
click at [393, 226] on button "הלומד ואינו חוזר" at bounding box center [370, 223] width 453 height 20
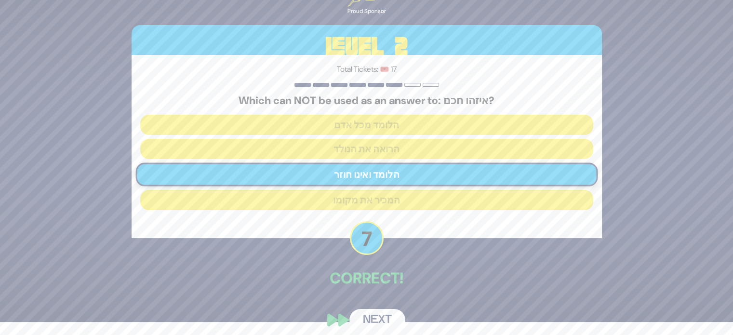
scroll to position [20, 0]
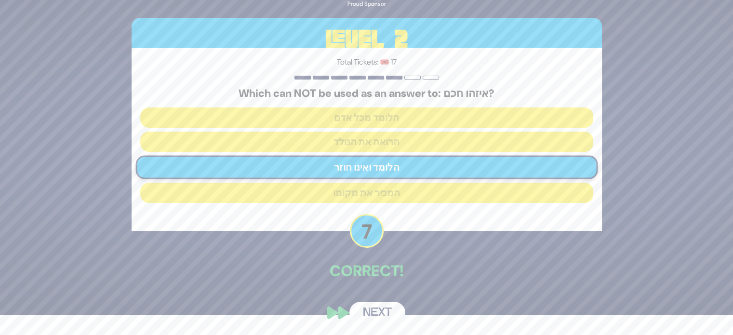
click at [378, 312] on button "Next" at bounding box center [377, 313] width 56 height 22
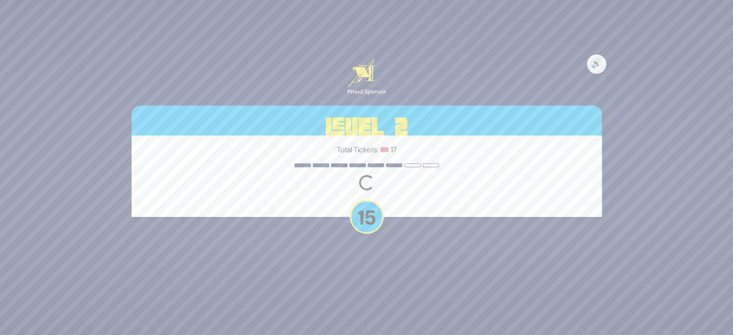
scroll to position [0, 0]
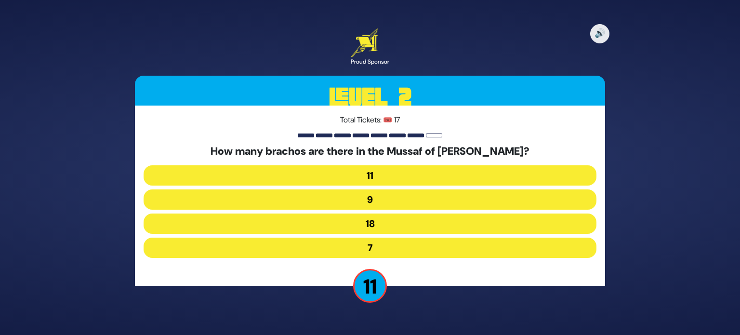
click at [369, 193] on button "9" at bounding box center [370, 199] width 453 height 20
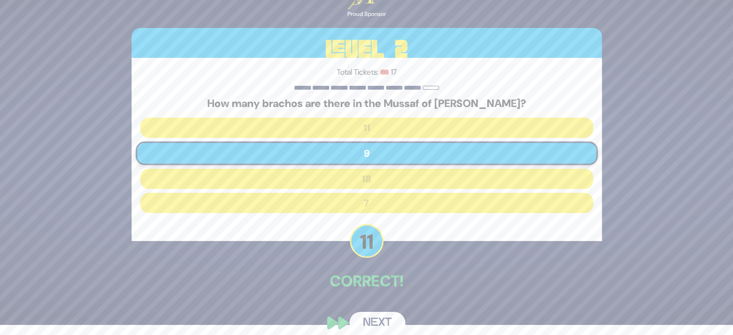
scroll to position [20, 0]
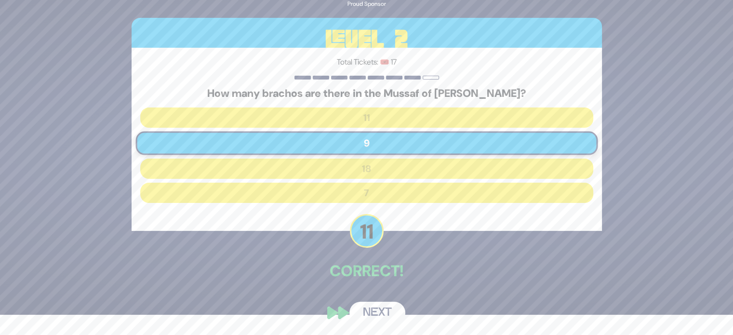
click at [386, 310] on button "Next" at bounding box center [377, 313] width 56 height 22
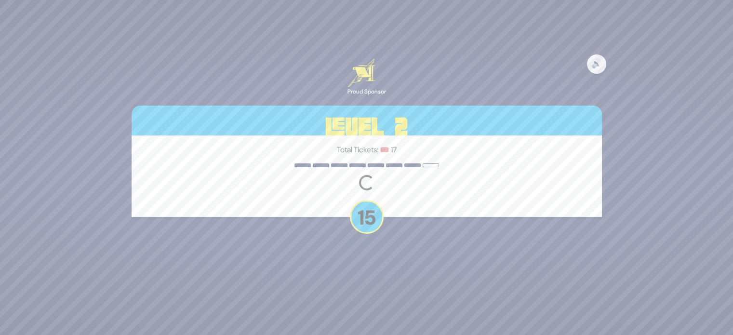
scroll to position [0, 0]
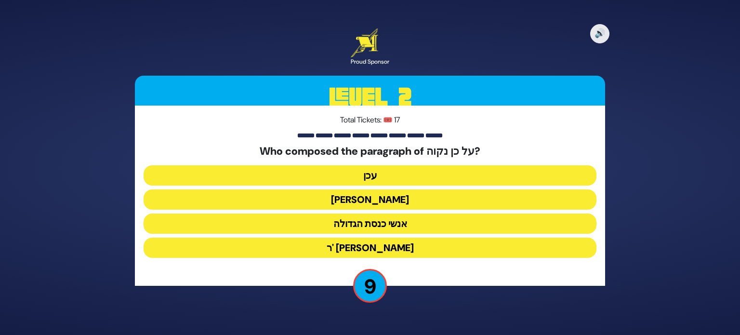
click at [399, 222] on button "אנשי כנסת הגדולה" at bounding box center [370, 223] width 453 height 20
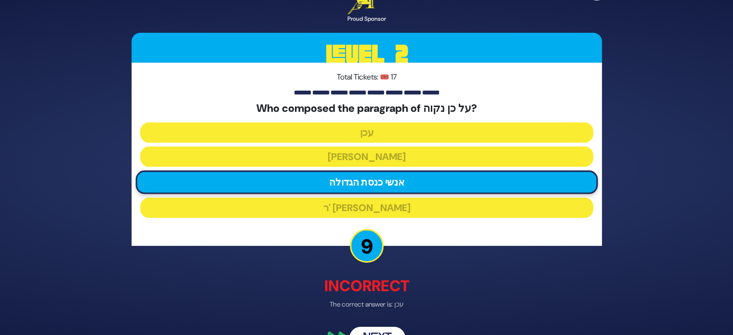
scroll to position [25, 0]
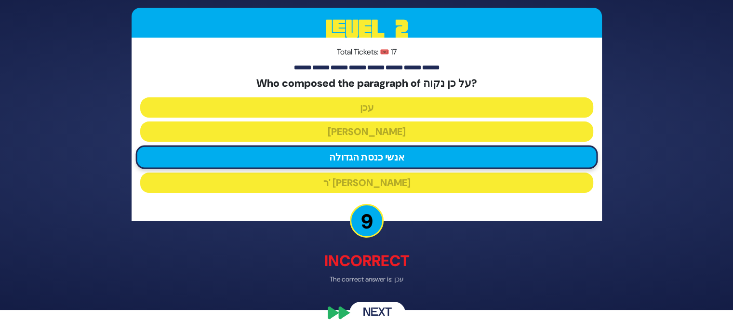
click at [377, 308] on button "Next" at bounding box center [377, 313] width 56 height 22
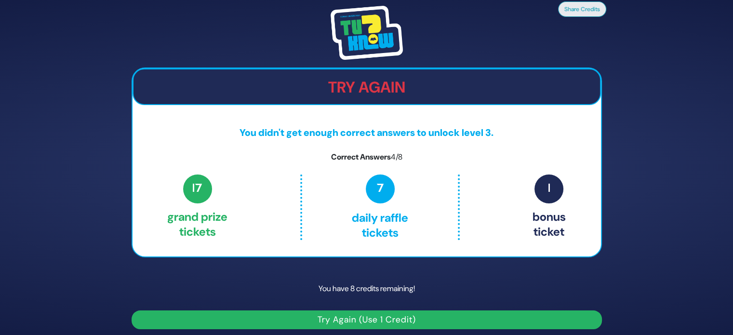
click at [399, 318] on button "Try Again (Use 1 Credit)" at bounding box center [367, 319] width 470 height 19
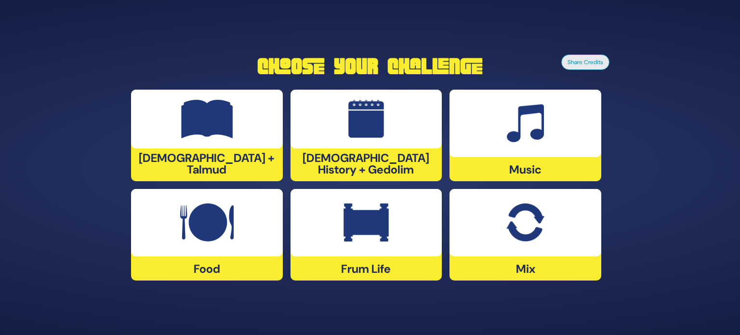
click at [384, 148] on div at bounding box center [367, 119] width 152 height 59
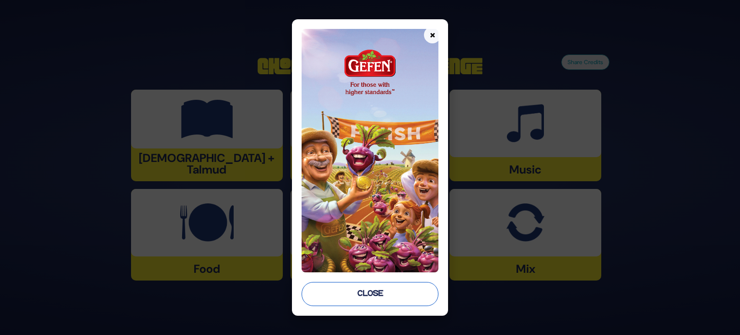
click at [367, 296] on button "Close" at bounding box center [370, 294] width 137 height 24
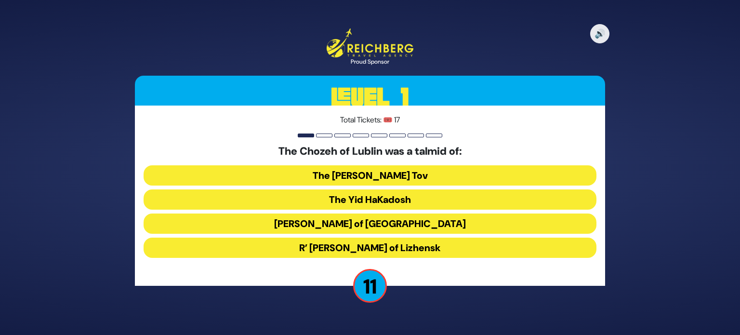
click at [437, 227] on button "Reb Tzadok Hakohen of Lublin" at bounding box center [370, 223] width 453 height 20
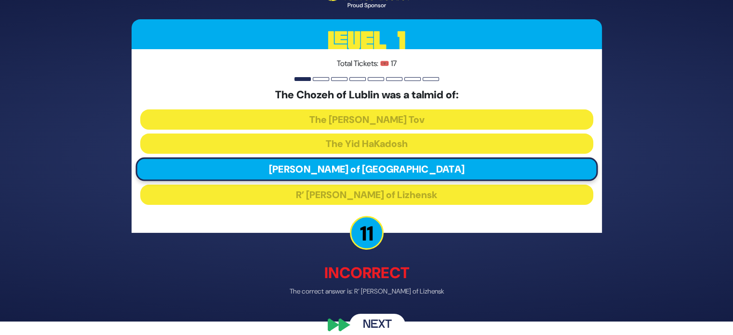
scroll to position [25, 0]
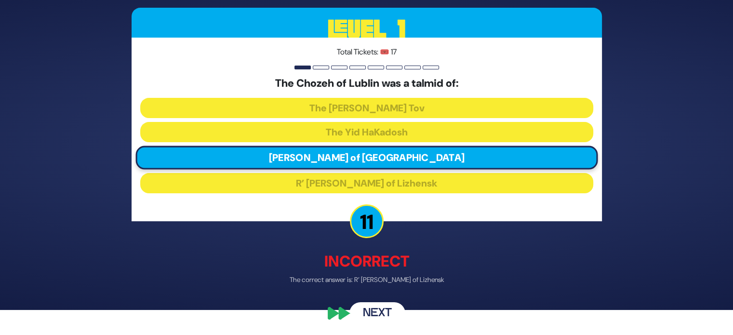
click at [384, 310] on button "Next" at bounding box center [377, 313] width 56 height 22
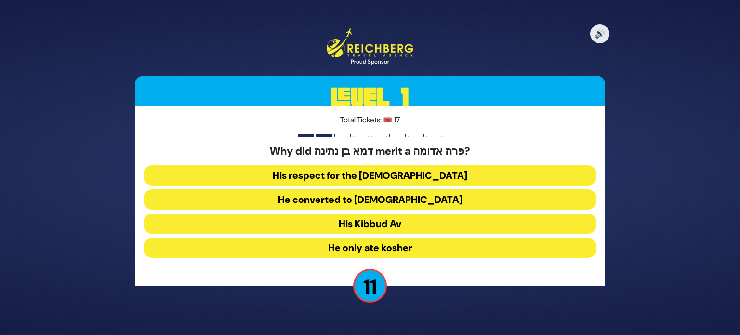
click at [406, 227] on button "His Kibbud Av" at bounding box center [370, 223] width 453 height 20
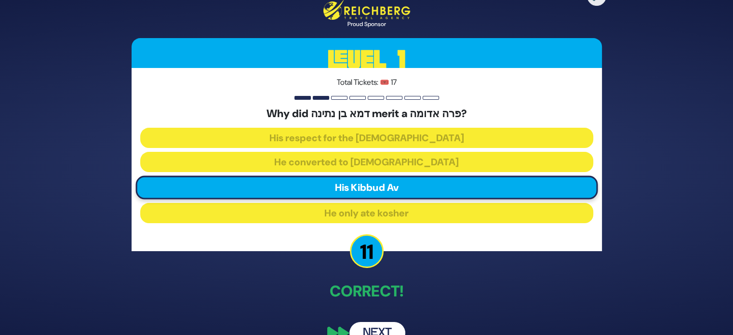
click at [387, 328] on button "Next" at bounding box center [377, 333] width 56 height 22
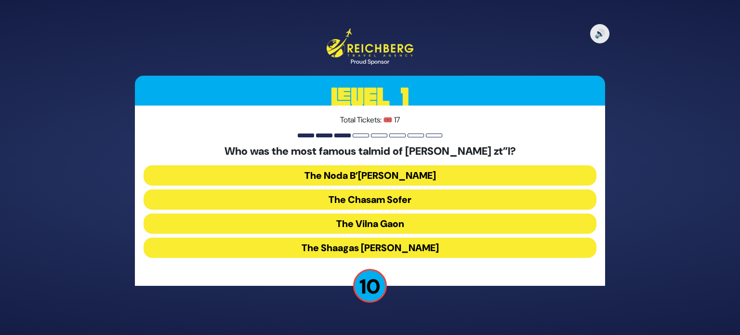
click at [346, 248] on button "The Shaagas Aryeh" at bounding box center [370, 248] width 453 height 20
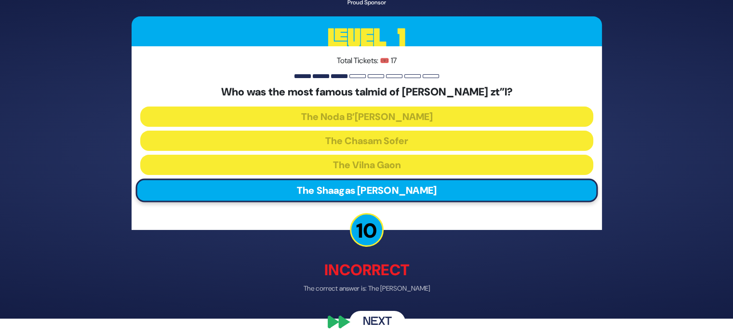
scroll to position [25, 0]
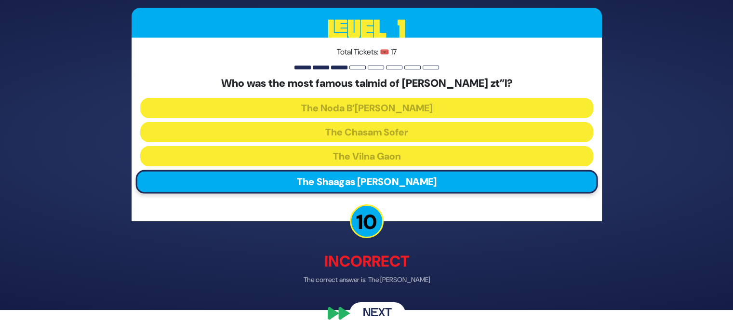
click at [383, 306] on button "Next" at bounding box center [377, 313] width 56 height 22
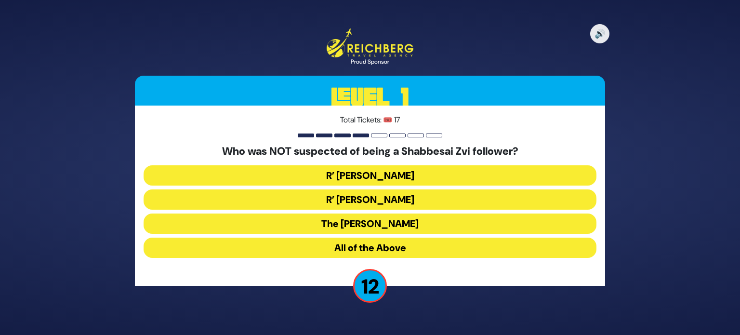
click at [396, 240] on button "All of the Above" at bounding box center [370, 248] width 453 height 20
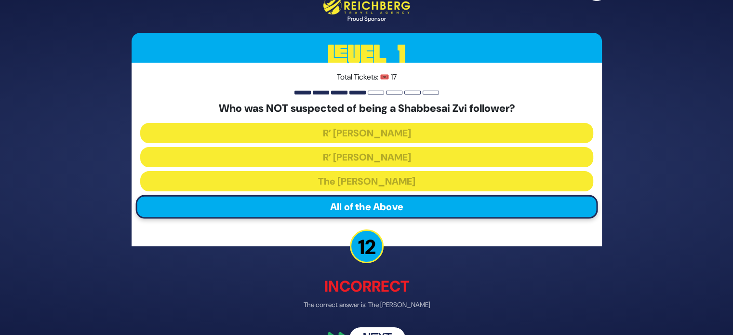
scroll to position [25, 0]
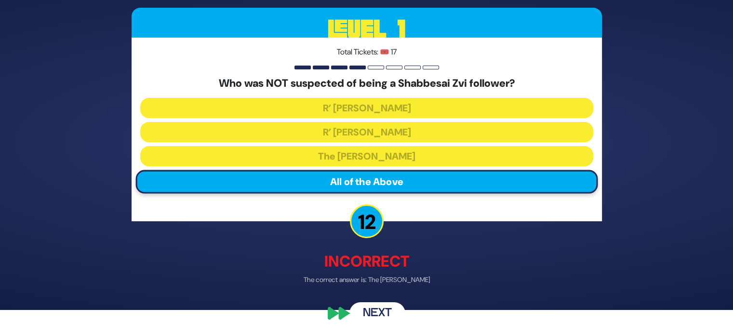
click at [372, 313] on button "Next" at bounding box center [377, 313] width 56 height 22
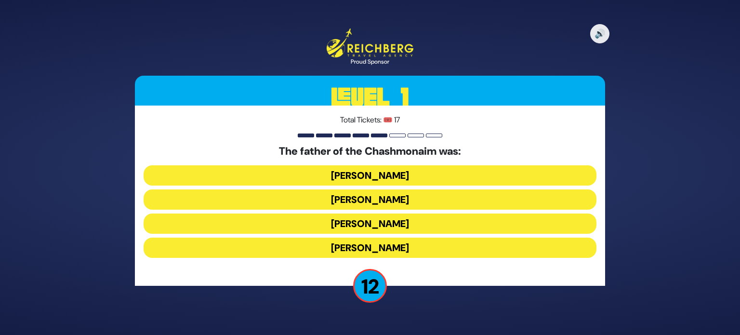
click at [441, 173] on button "Mattisyahu Kohein Gadol" at bounding box center [370, 175] width 453 height 20
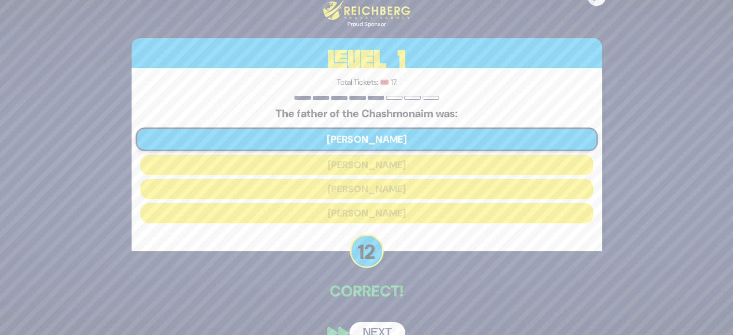
click at [374, 325] on button "Next" at bounding box center [377, 333] width 56 height 22
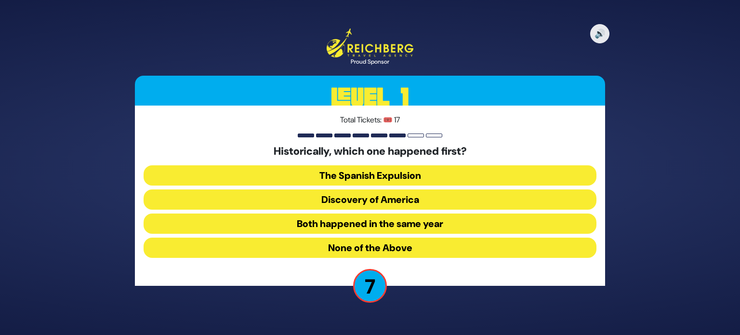
click at [360, 219] on button "Both happened in the same year" at bounding box center [370, 223] width 453 height 20
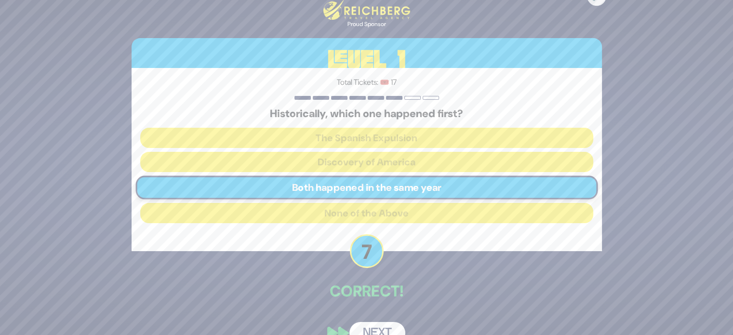
click at [383, 327] on button "Next" at bounding box center [377, 333] width 56 height 22
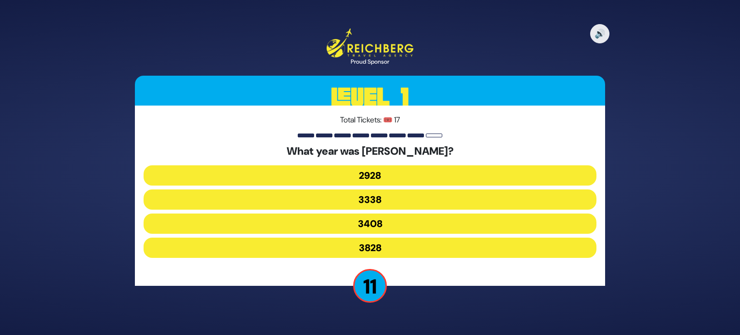
click at [376, 242] on button "3828" at bounding box center [370, 248] width 453 height 20
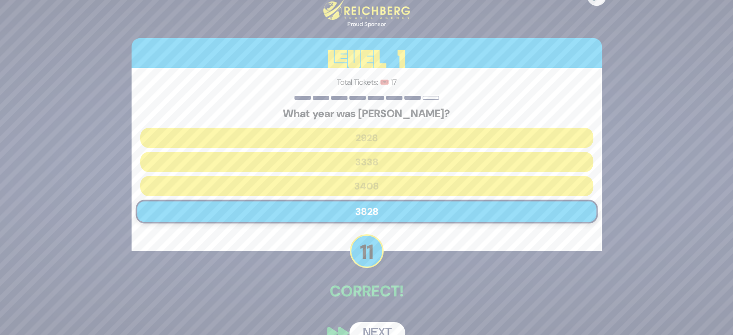
drag, startPoint x: 384, startPoint y: 328, endPoint x: 348, endPoint y: 328, distance: 35.7
click at [384, 328] on button "Next" at bounding box center [377, 333] width 56 height 22
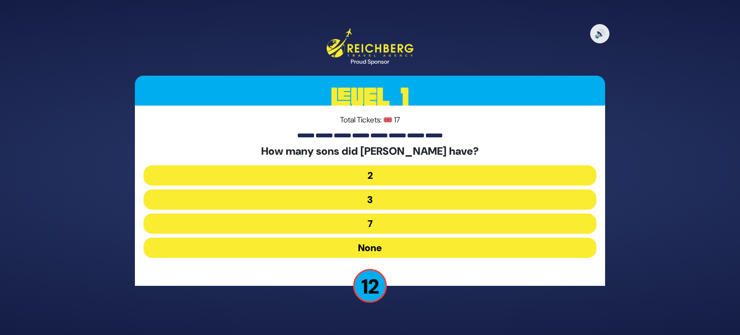
click at [415, 247] on button "None" at bounding box center [370, 248] width 453 height 20
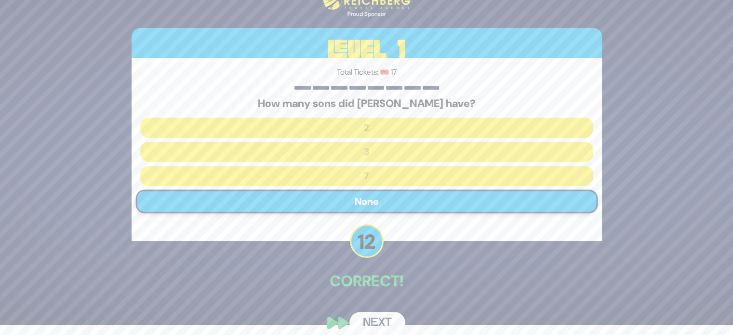
scroll to position [20, 0]
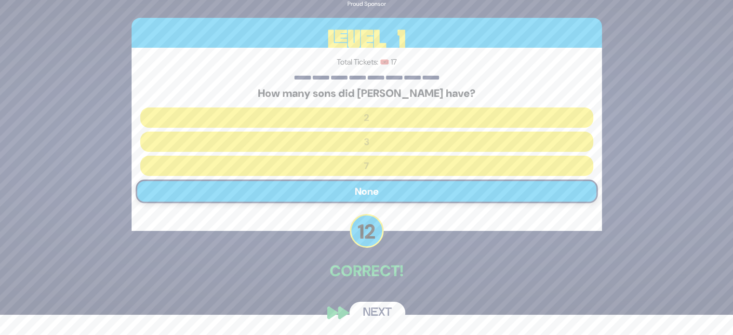
click at [390, 312] on button "Next" at bounding box center [377, 313] width 56 height 22
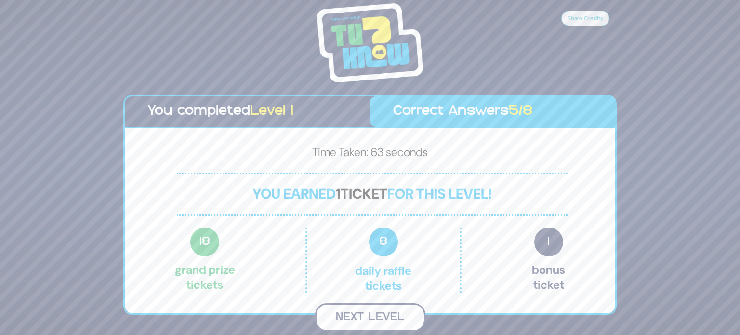
click at [368, 316] on button "Next Level" at bounding box center [370, 317] width 110 height 28
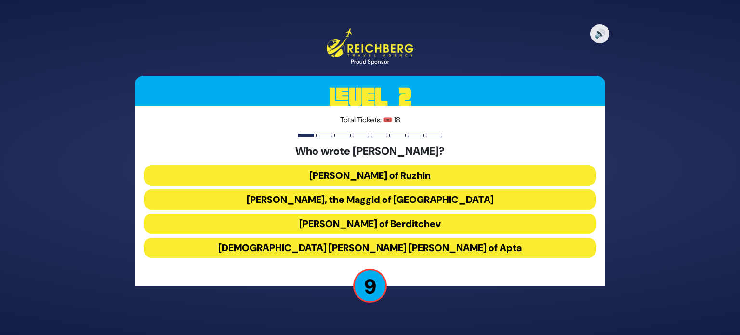
click at [425, 227] on button "Rabbi Levi Yitzchok of Berditchev" at bounding box center [370, 223] width 453 height 20
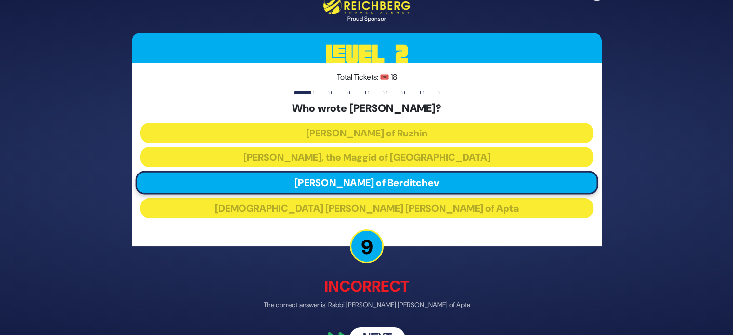
click at [379, 332] on button "Next" at bounding box center [377, 338] width 56 height 22
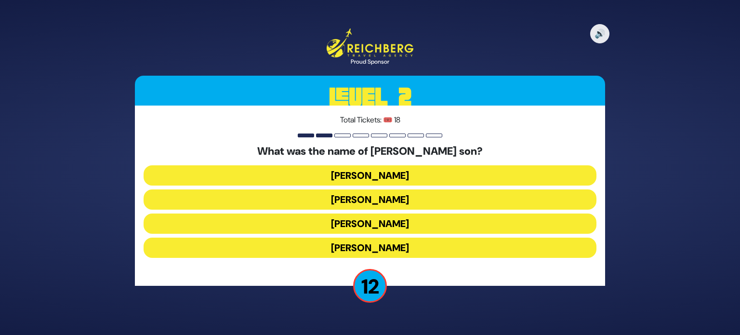
click at [401, 172] on button "Simcha Bunim" at bounding box center [370, 175] width 453 height 20
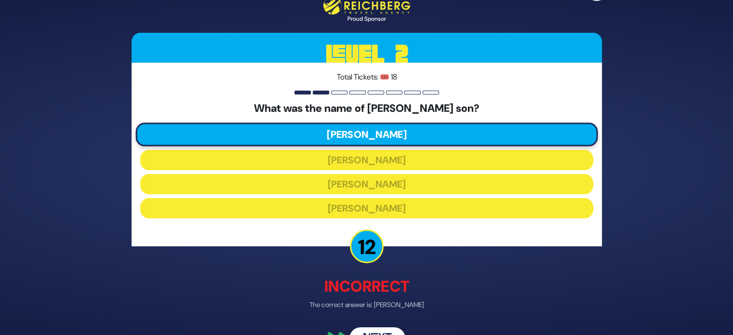
scroll to position [25, 0]
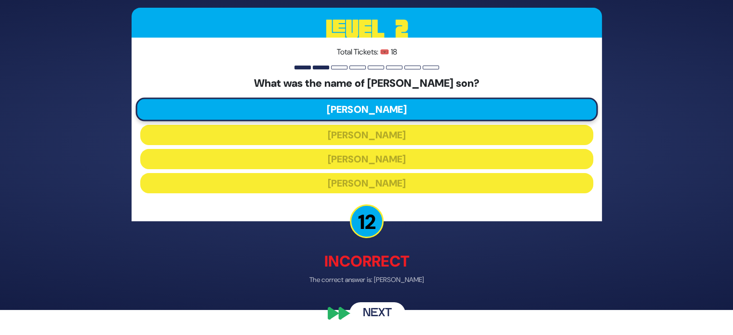
click at [376, 315] on button "Next" at bounding box center [377, 313] width 56 height 22
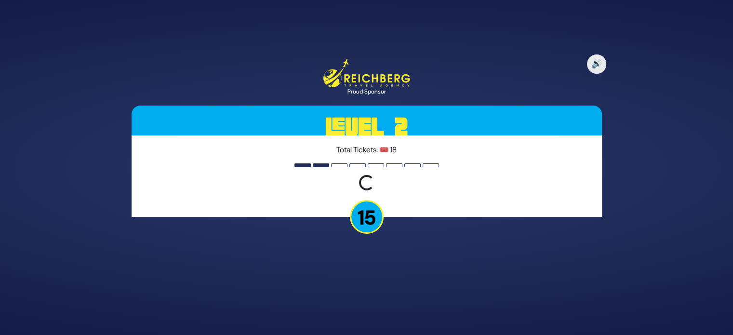
scroll to position [0, 0]
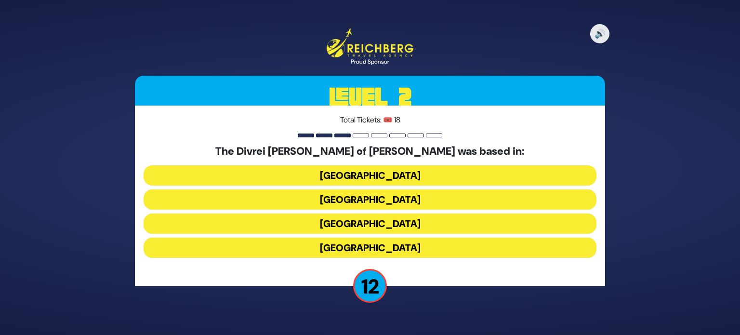
click at [370, 221] on button "Romania" at bounding box center [370, 223] width 453 height 20
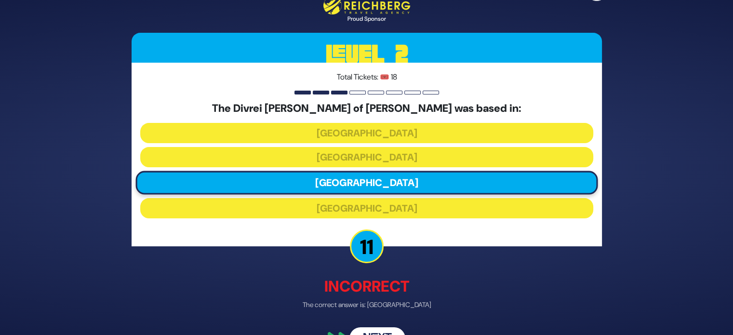
click at [384, 331] on button "Next" at bounding box center [377, 338] width 56 height 22
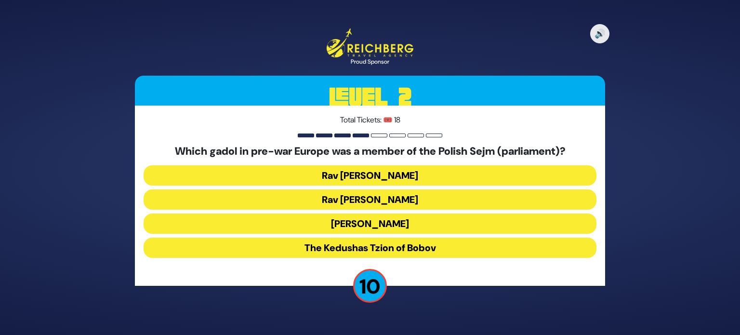
click at [398, 250] on button "The Kedushas Tzion of Bobov" at bounding box center [370, 248] width 453 height 20
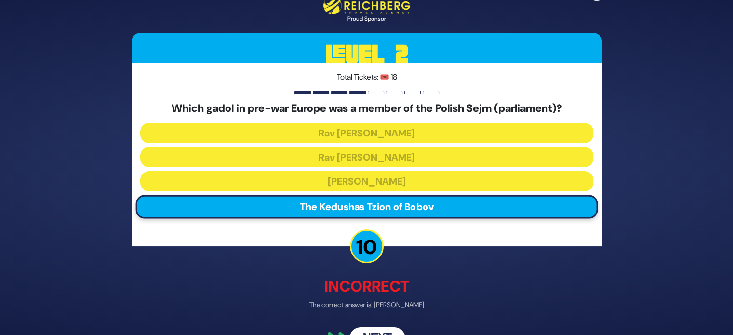
click at [374, 328] on button "Next" at bounding box center [377, 338] width 56 height 22
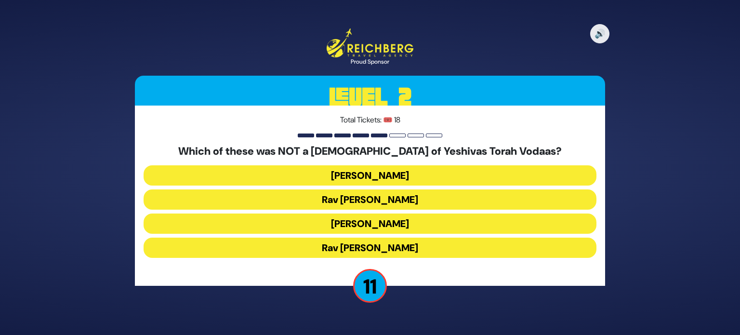
click at [377, 201] on button "Rav Gedalya Schorr" at bounding box center [370, 199] width 453 height 20
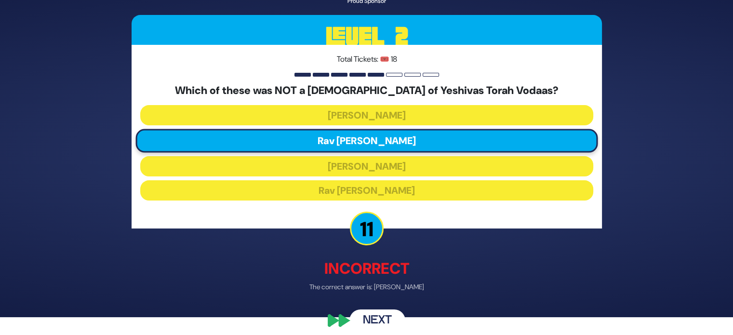
scroll to position [25, 0]
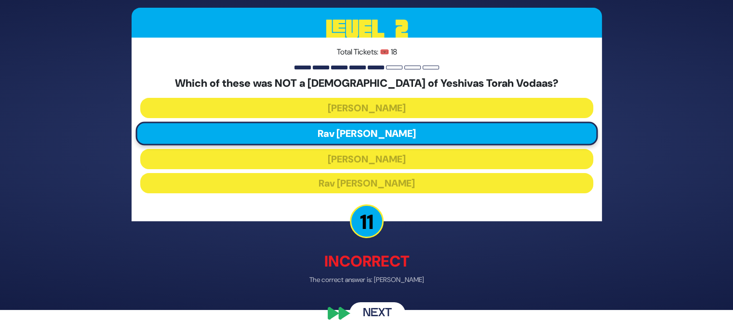
click at [383, 305] on button "Next" at bounding box center [377, 313] width 56 height 22
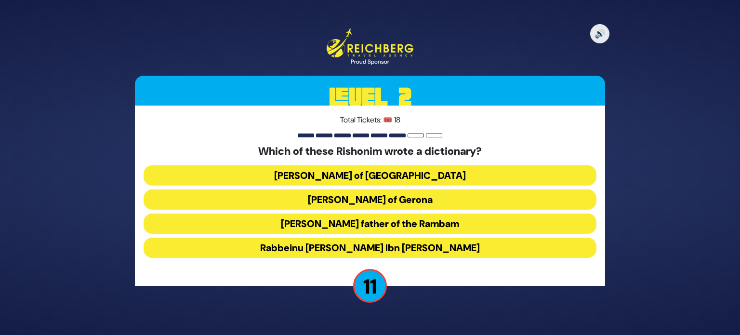
click at [420, 228] on button "Rabbeinu Maimon father of the Rambam" at bounding box center [370, 223] width 453 height 20
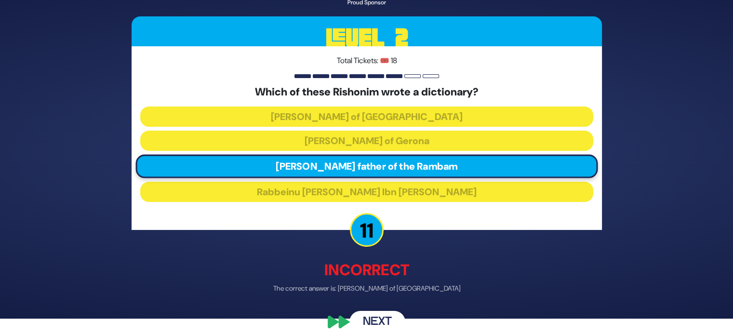
scroll to position [25, 0]
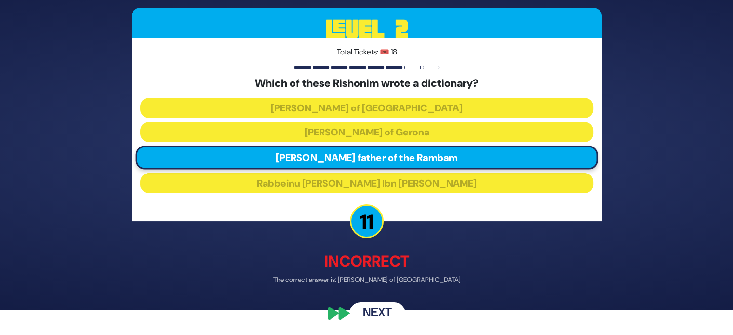
click at [384, 312] on button "Next" at bounding box center [377, 313] width 56 height 22
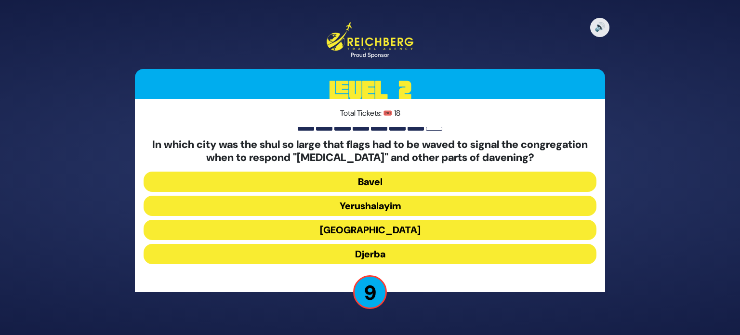
click at [412, 231] on button "Alexandria" at bounding box center [370, 230] width 453 height 20
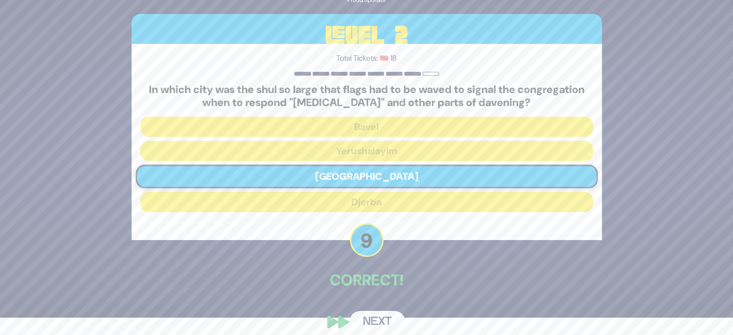
scroll to position [27, 0]
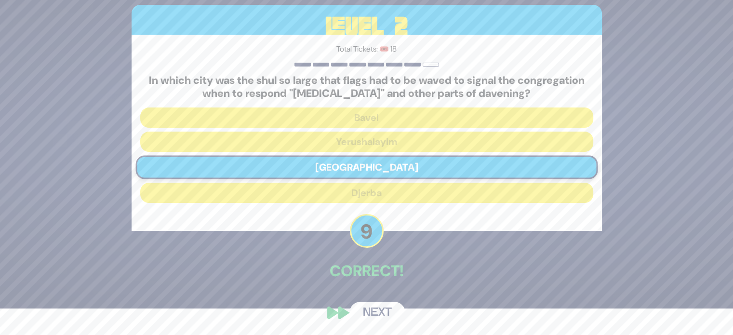
click at [377, 313] on button "Next" at bounding box center [377, 313] width 56 height 22
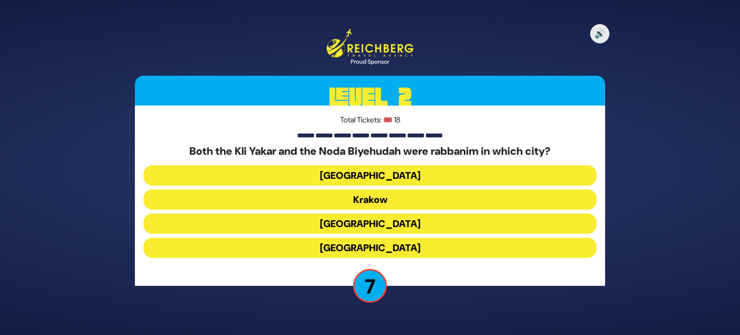
click at [372, 178] on button "Vienna" at bounding box center [370, 175] width 453 height 20
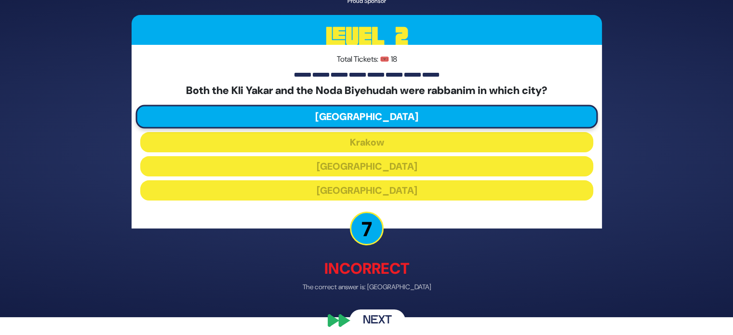
scroll to position [25, 0]
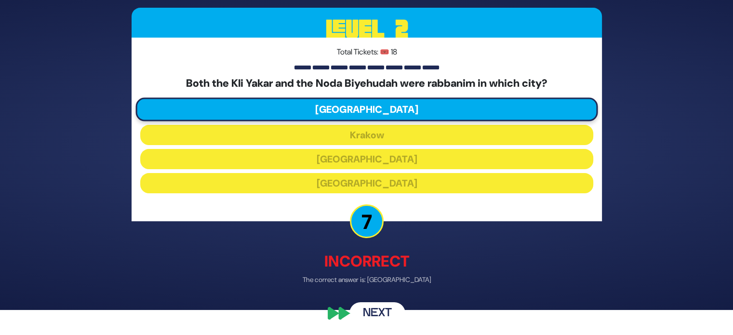
click at [386, 312] on button "Next" at bounding box center [377, 313] width 56 height 22
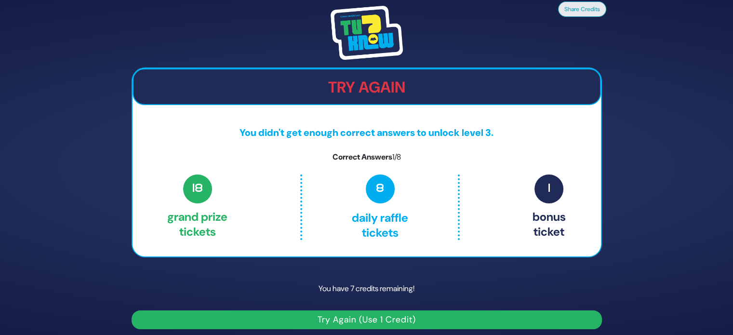
click at [378, 322] on button "Try Again (Use 1 Credit)" at bounding box center [367, 319] width 470 height 19
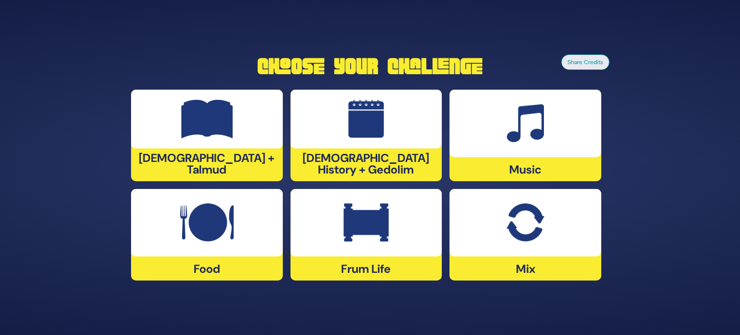
click at [411, 258] on div "Frum Life" at bounding box center [367, 235] width 152 height 92
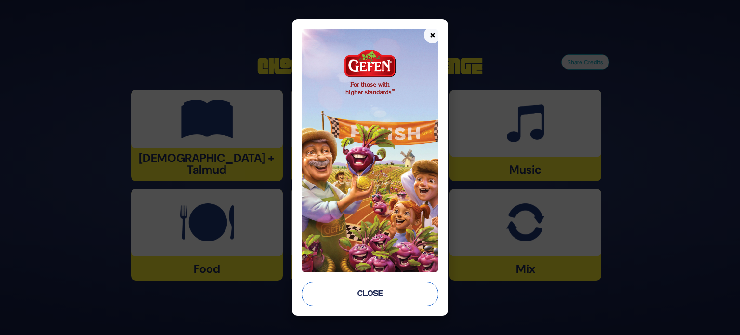
click at [350, 290] on button "Close" at bounding box center [370, 294] width 137 height 24
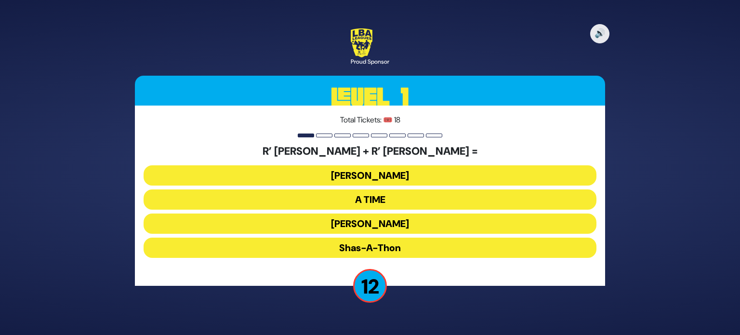
click at [372, 223] on button "Ohel Sarala" at bounding box center [370, 223] width 453 height 20
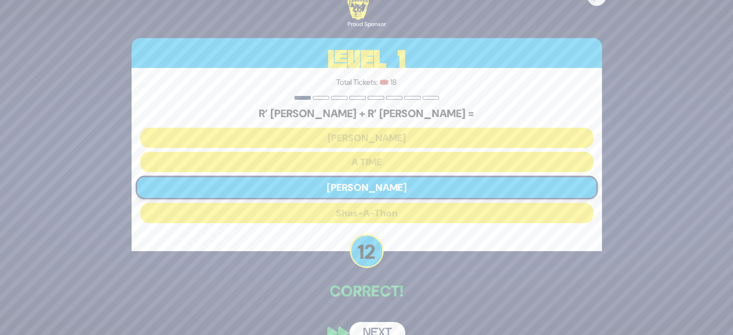
click at [360, 329] on button "Next" at bounding box center [377, 333] width 56 height 22
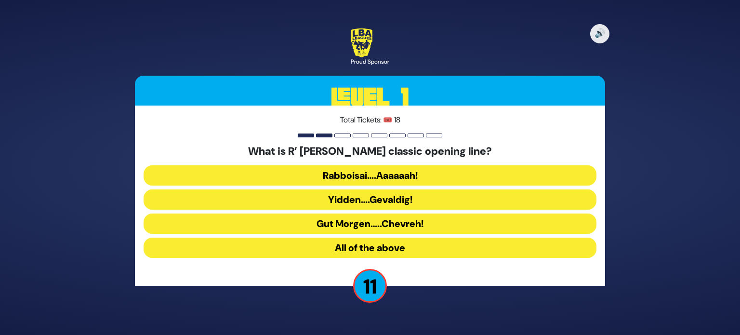
click at [406, 225] on button "Gut Morgen…..Chevreh!" at bounding box center [370, 223] width 453 height 20
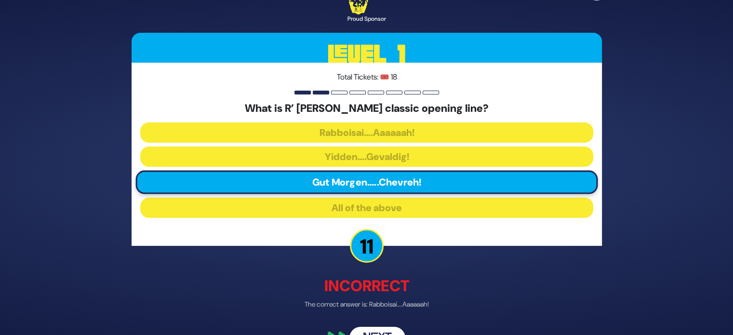
scroll to position [25, 0]
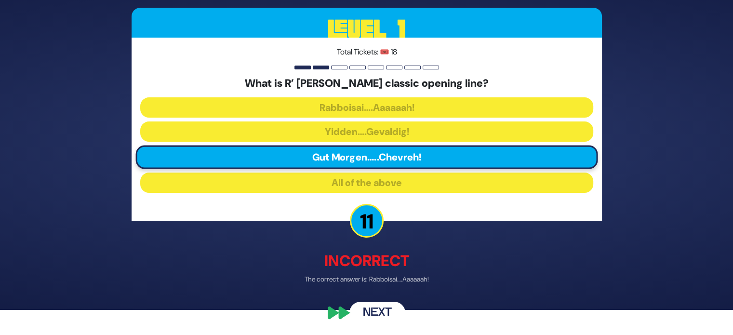
click at [377, 311] on button "Next" at bounding box center [377, 313] width 56 height 22
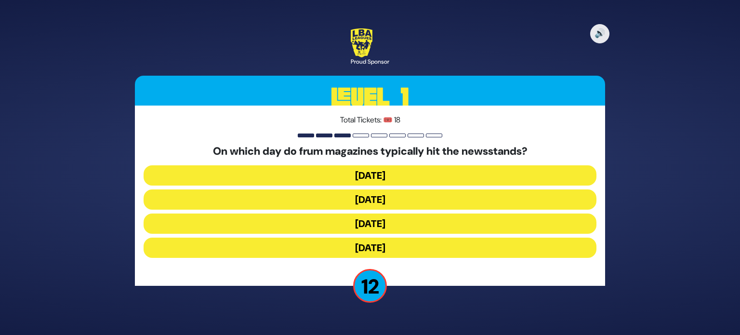
click at [419, 204] on button "Wednesday" at bounding box center [370, 199] width 453 height 20
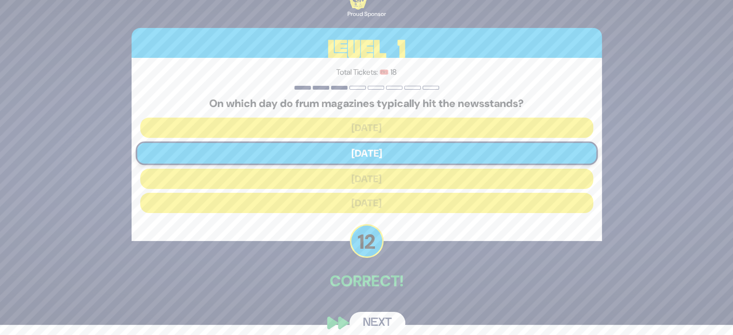
scroll to position [20, 0]
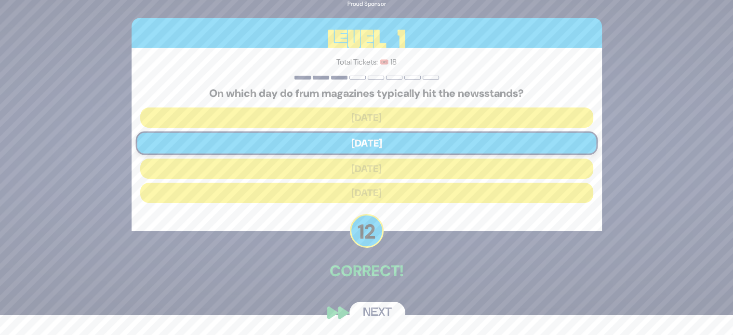
click at [374, 312] on button "Next" at bounding box center [377, 313] width 56 height 22
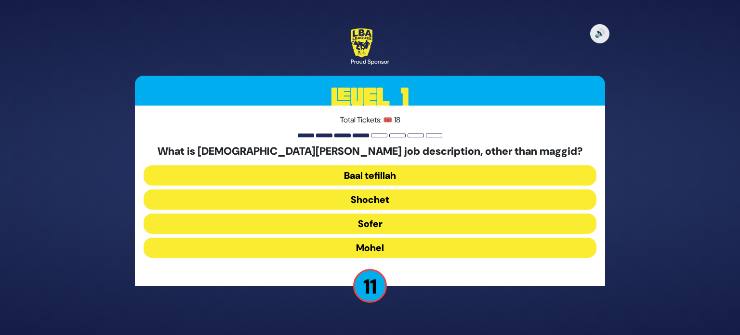
click at [370, 249] on button "Mohel" at bounding box center [370, 248] width 453 height 20
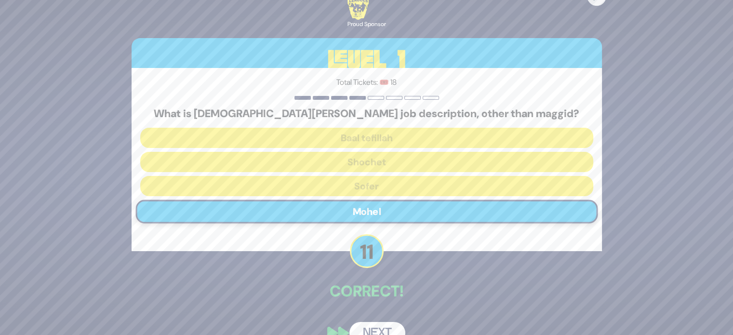
click at [391, 327] on button "Next" at bounding box center [377, 333] width 56 height 22
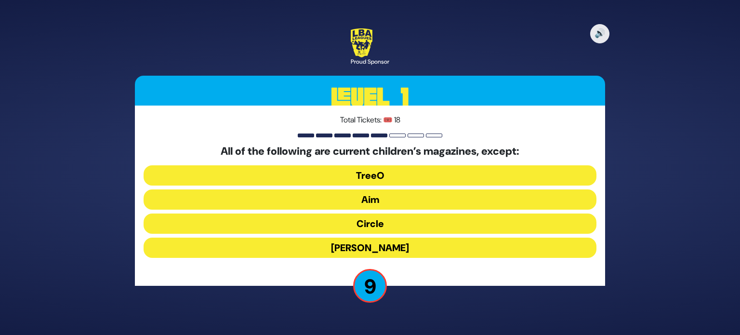
click at [373, 198] on button "Aim" at bounding box center [370, 199] width 453 height 20
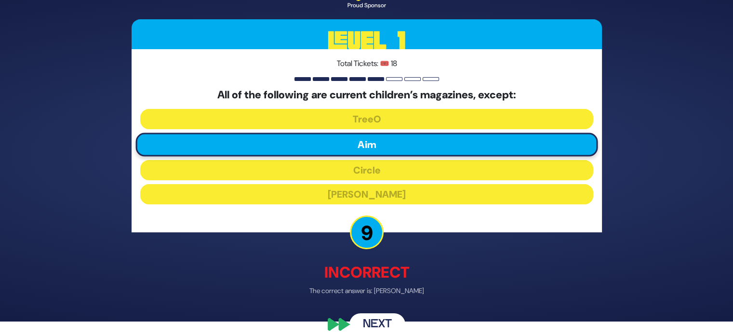
scroll to position [25, 0]
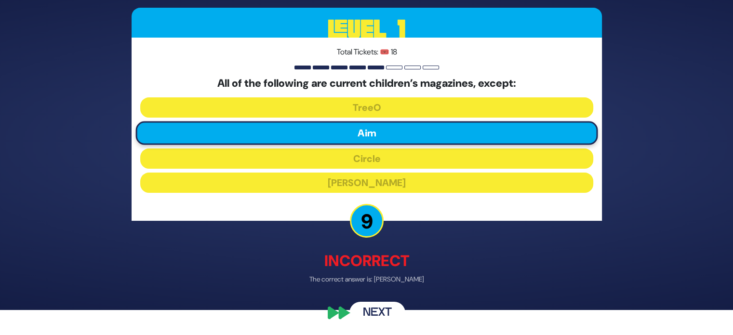
click at [395, 311] on button "Next" at bounding box center [377, 313] width 56 height 22
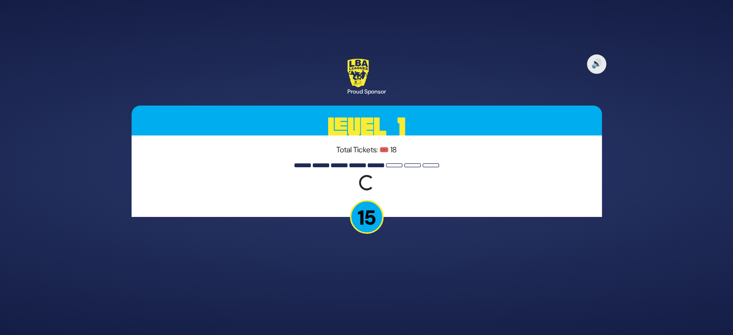
scroll to position [0, 0]
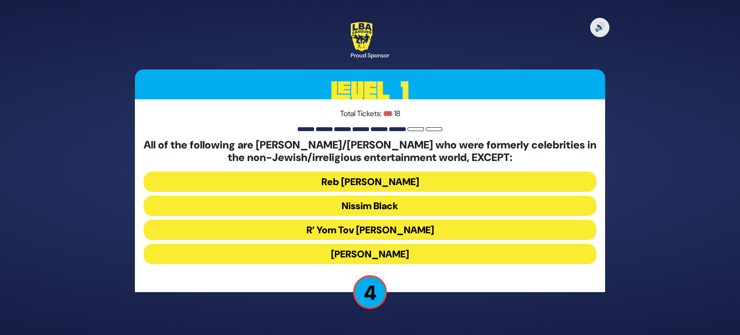
click at [396, 229] on button "R’ Yom Tov Glazer" at bounding box center [370, 230] width 453 height 20
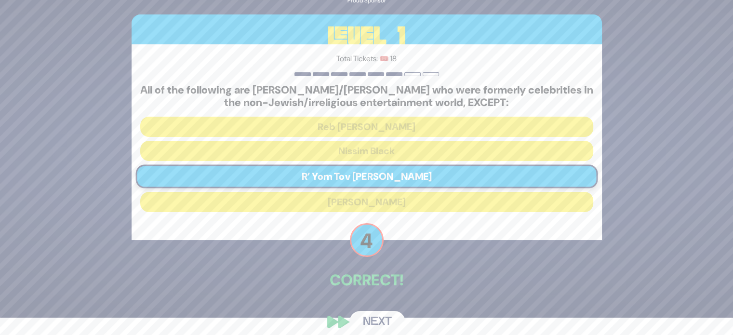
scroll to position [27, 0]
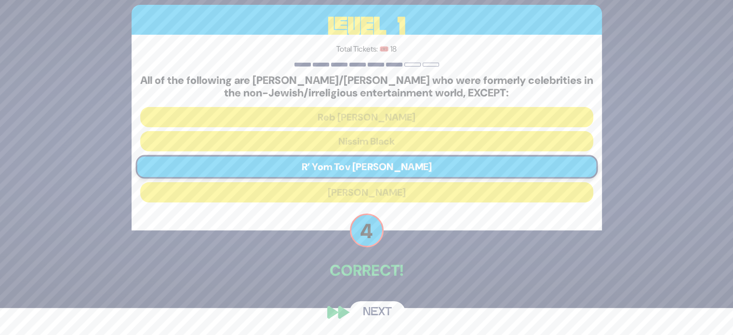
click at [386, 313] on button "Next" at bounding box center [377, 312] width 56 height 22
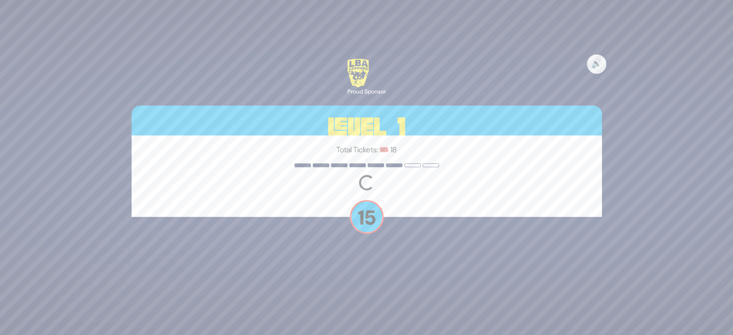
scroll to position [0, 0]
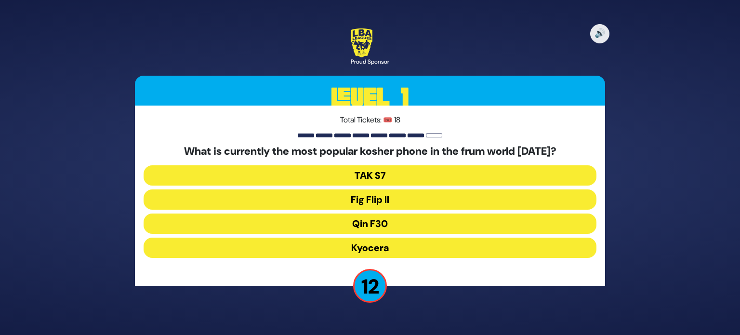
click at [431, 194] on button "Fig Flip II" at bounding box center [370, 199] width 453 height 20
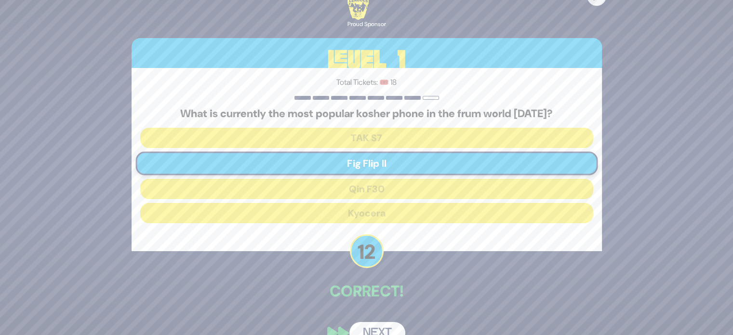
click at [380, 325] on button "Next" at bounding box center [377, 333] width 56 height 22
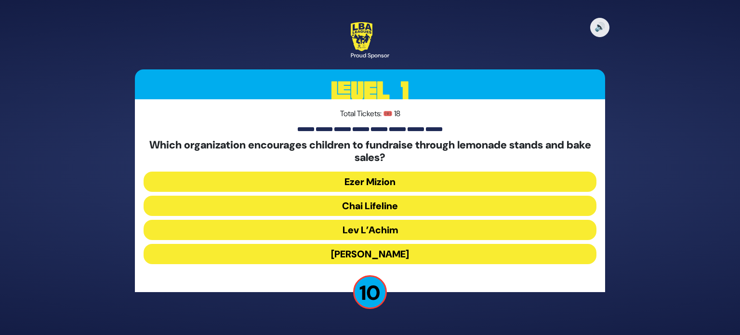
click at [395, 202] on button "Chai Lifeline" at bounding box center [370, 206] width 453 height 20
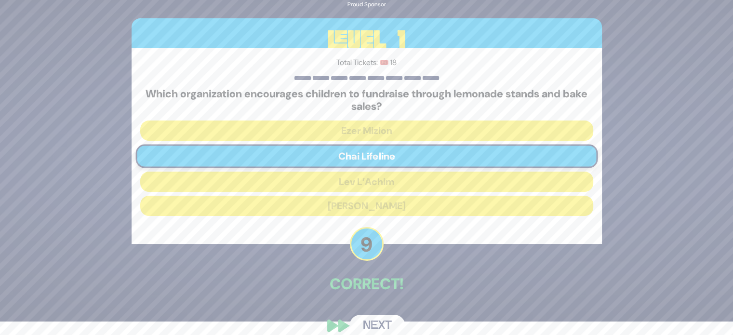
scroll to position [27, 0]
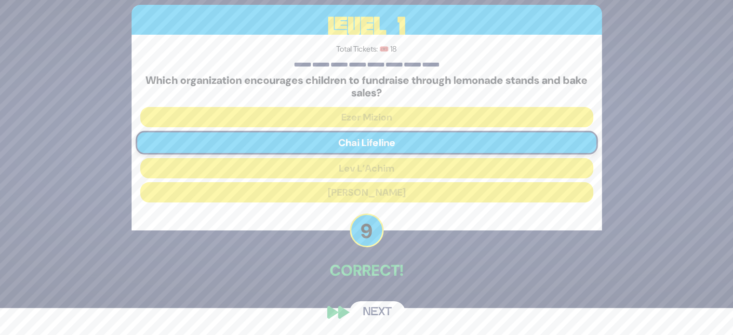
click at [379, 313] on button "Next" at bounding box center [377, 312] width 56 height 22
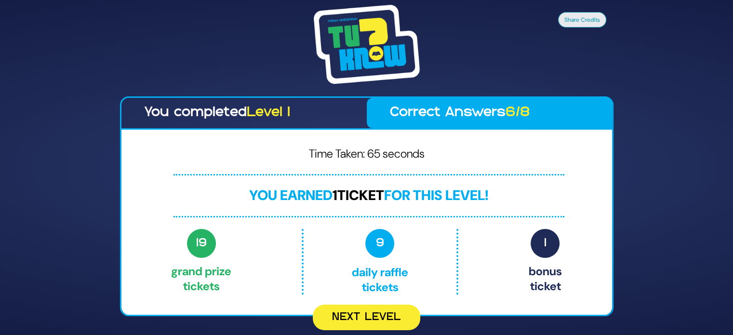
scroll to position [0, 0]
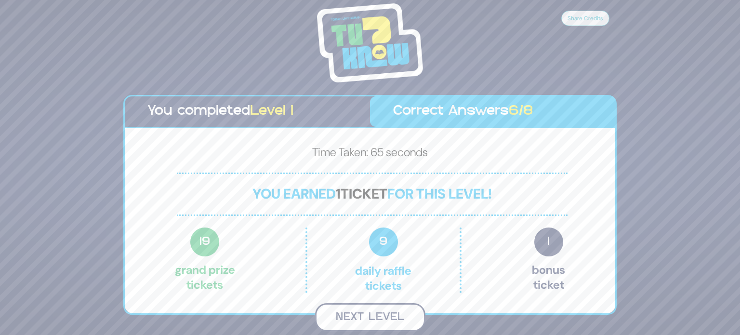
click at [388, 323] on button "Next Level" at bounding box center [370, 317] width 110 height 28
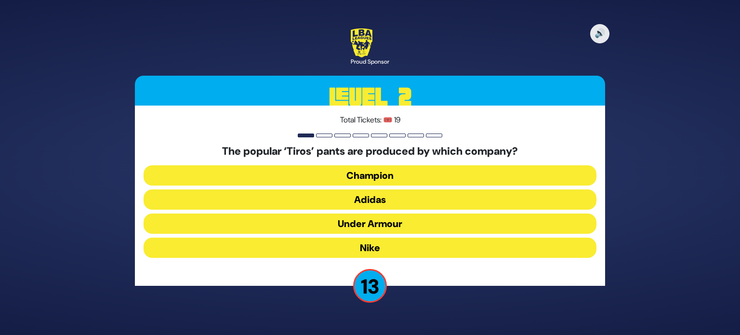
click at [390, 201] on button "Adidas" at bounding box center [370, 199] width 453 height 20
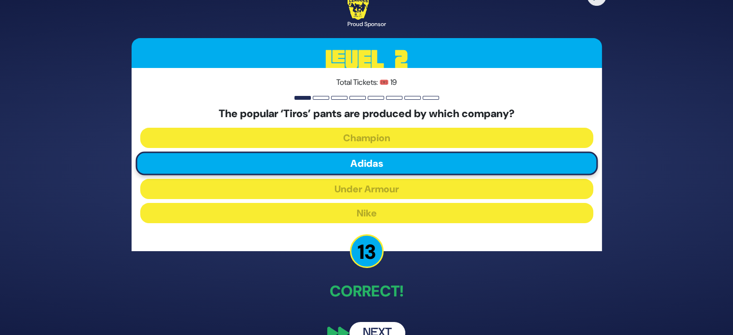
click at [372, 329] on button "Next" at bounding box center [377, 333] width 56 height 22
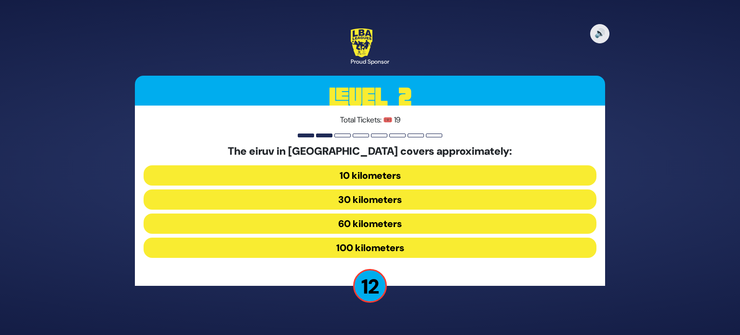
click at [364, 226] on button "60 kilometers" at bounding box center [370, 223] width 453 height 20
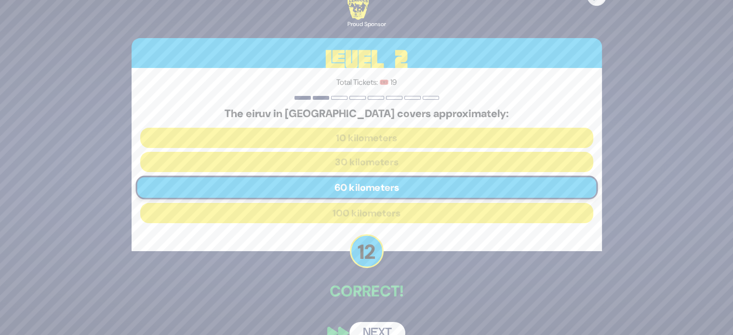
click at [384, 327] on button "Next" at bounding box center [377, 333] width 56 height 22
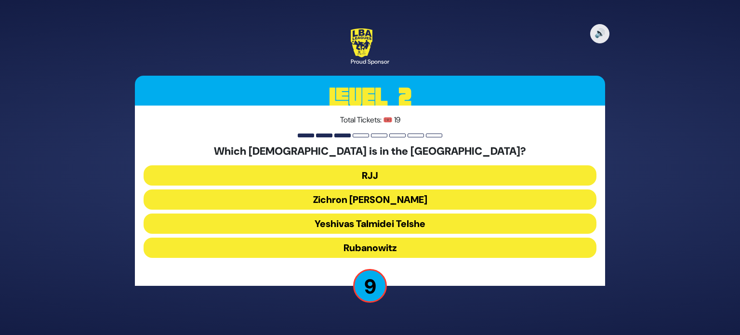
click at [372, 176] on button "RJJ" at bounding box center [370, 175] width 453 height 20
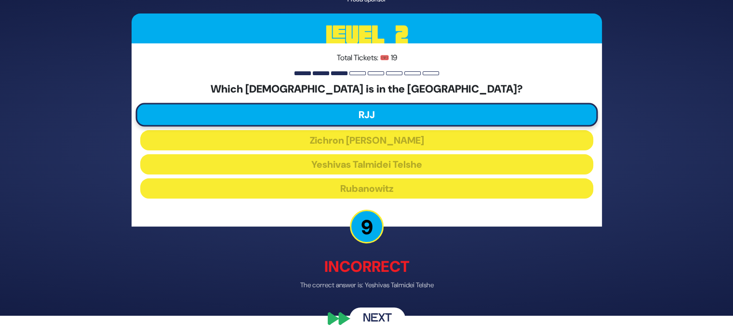
scroll to position [25, 0]
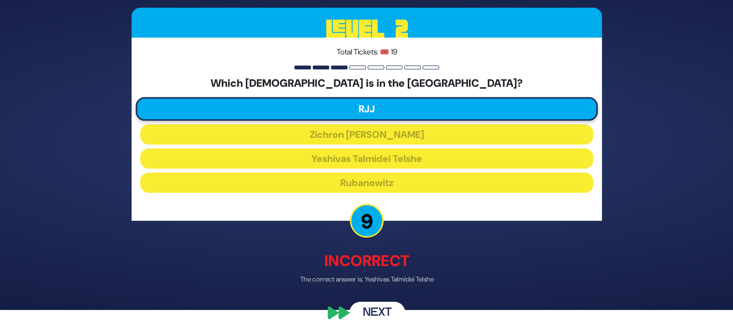
click at [399, 311] on button "Next" at bounding box center [377, 313] width 56 height 22
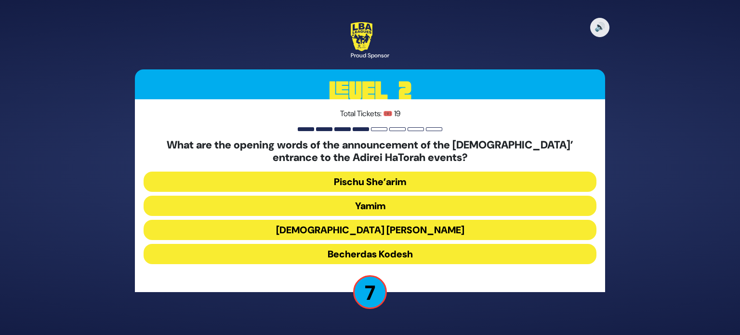
click at [349, 206] on button "Yamim" at bounding box center [370, 206] width 453 height 20
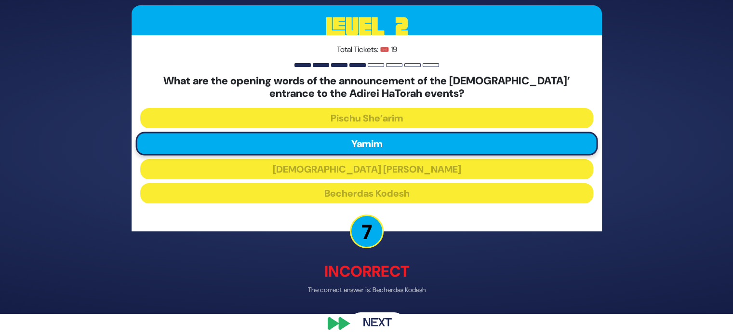
scroll to position [32, 0]
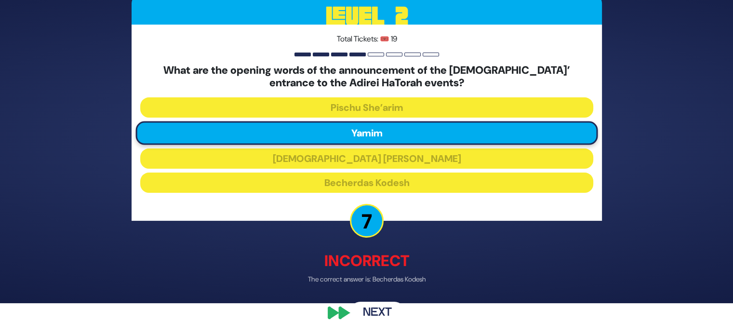
click at [388, 313] on button "Next" at bounding box center [377, 313] width 56 height 22
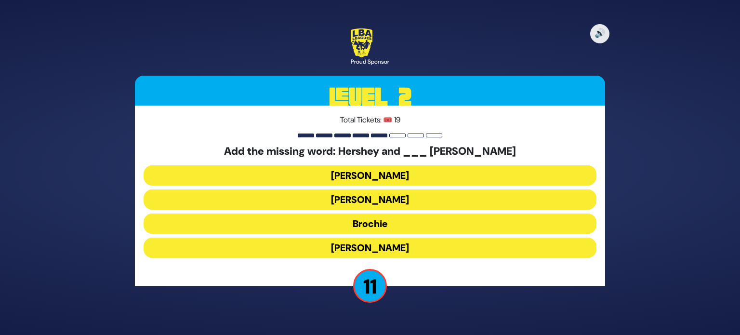
click at [356, 224] on button "Brochie" at bounding box center [370, 223] width 453 height 20
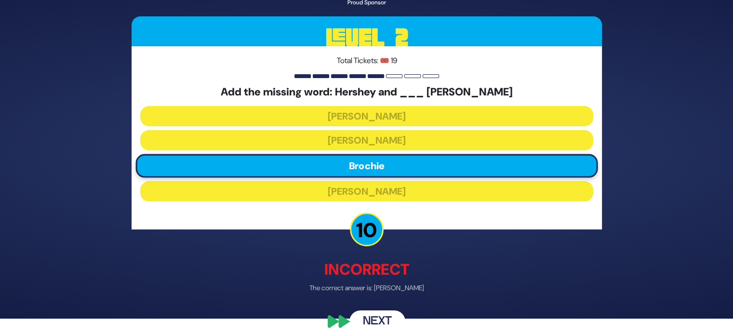
scroll to position [25, 0]
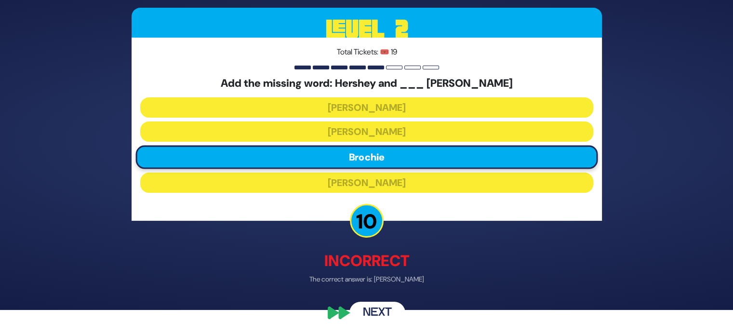
click at [364, 309] on button "Next" at bounding box center [377, 313] width 56 height 22
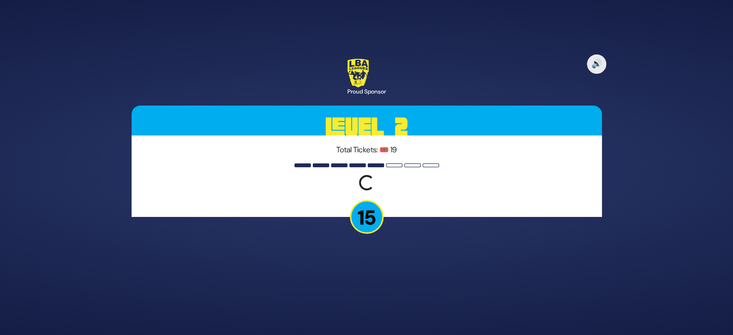
scroll to position [0, 0]
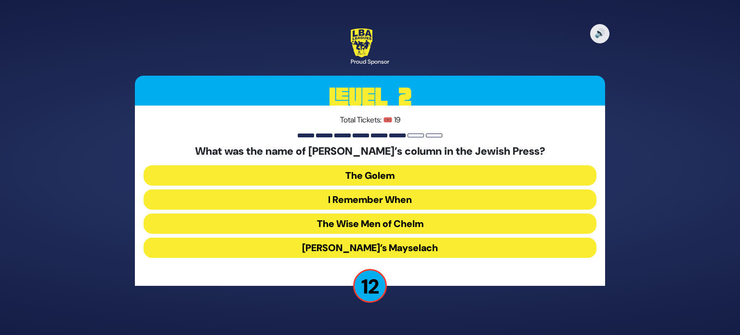
click at [401, 193] on button "I Remember When" at bounding box center [370, 199] width 453 height 20
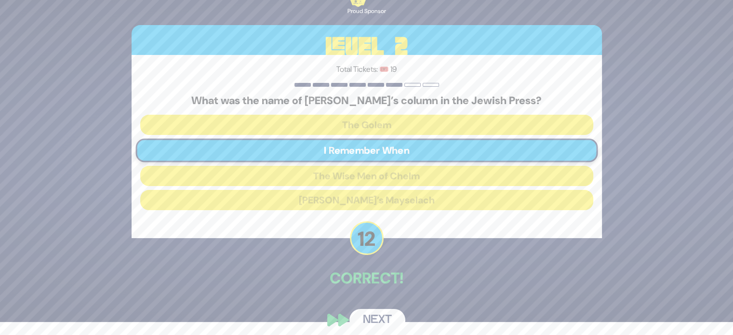
scroll to position [20, 0]
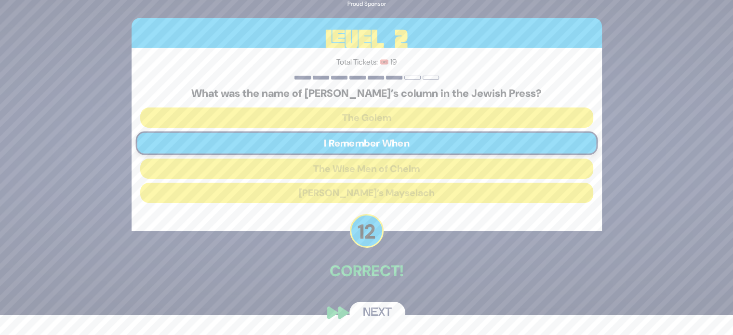
click at [383, 313] on button "Next" at bounding box center [377, 313] width 56 height 22
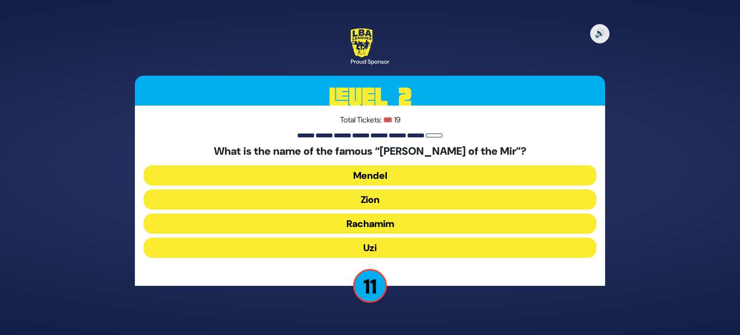
click at [399, 240] on button "Uzi" at bounding box center [370, 248] width 453 height 20
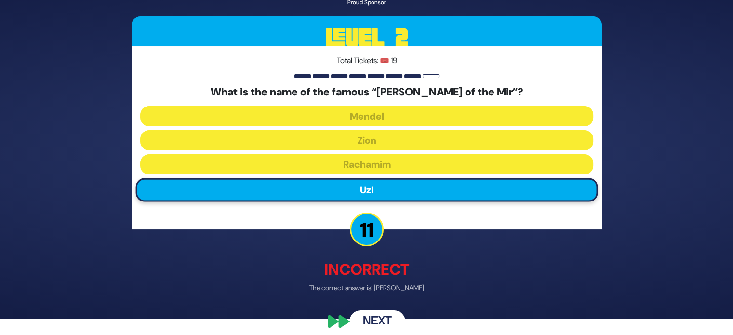
scroll to position [25, 0]
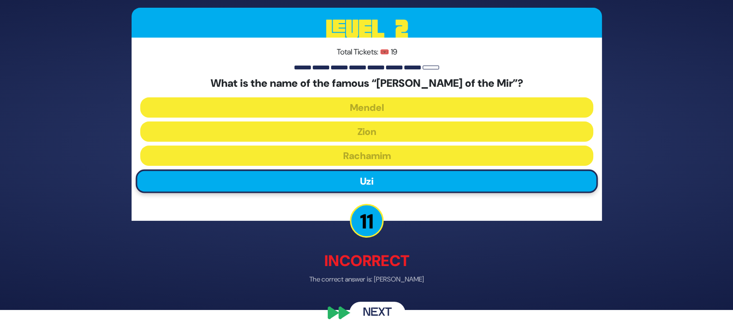
click at [382, 306] on button "Next" at bounding box center [377, 313] width 56 height 22
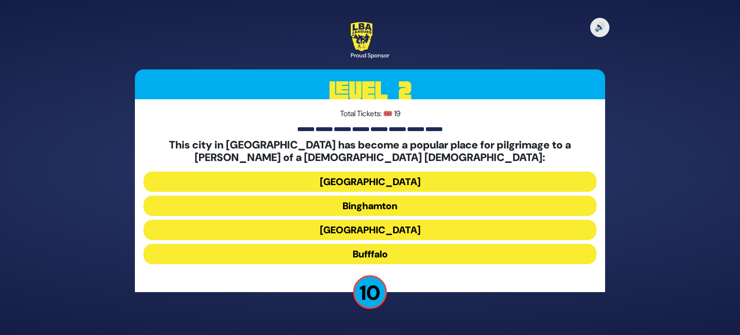
click at [404, 227] on button "Rochester" at bounding box center [370, 230] width 453 height 20
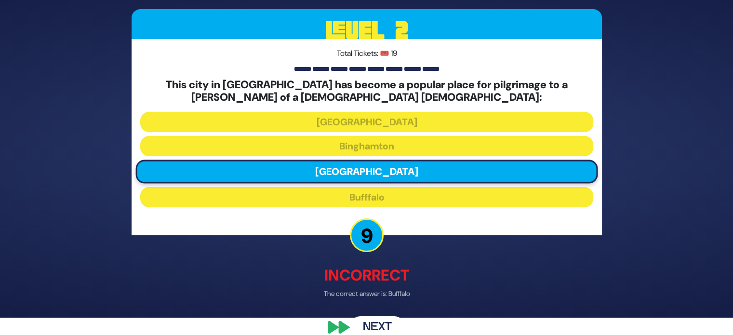
scroll to position [32, 0]
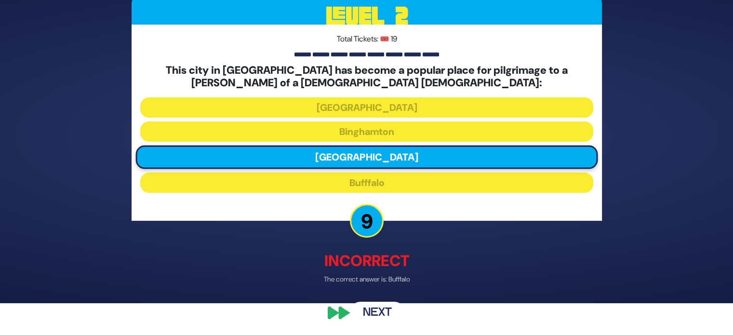
click at [381, 302] on button "Next" at bounding box center [377, 313] width 56 height 22
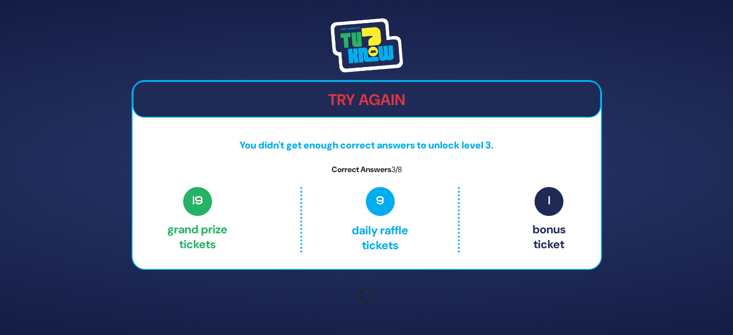
scroll to position [0, 0]
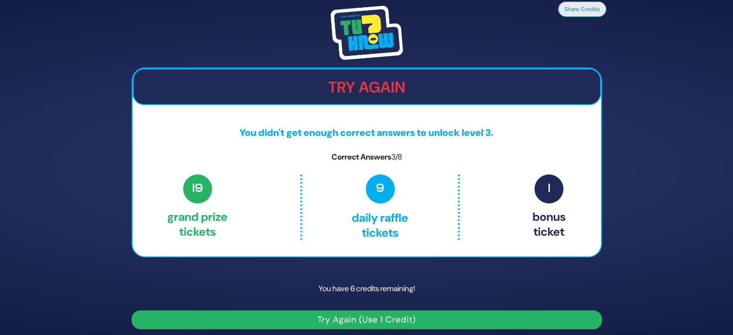
click at [376, 314] on button "Try Again (Use 1 Credit)" at bounding box center [367, 319] width 470 height 19
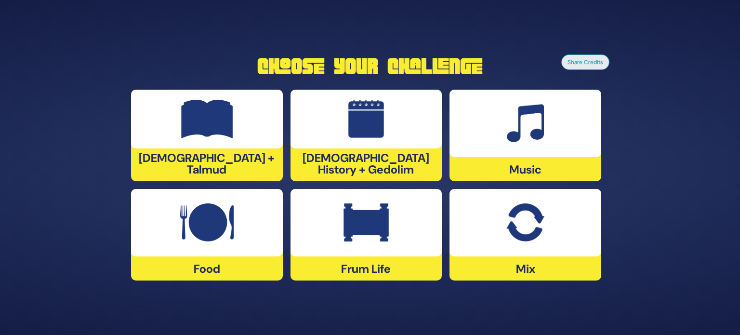
click at [382, 240] on img at bounding box center [366, 222] width 45 height 39
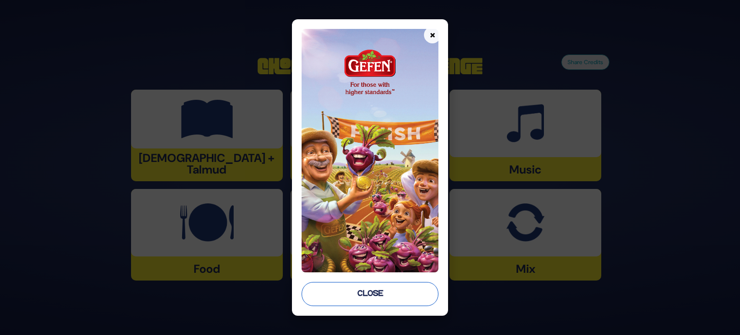
click at [370, 291] on button "Close" at bounding box center [370, 294] width 137 height 24
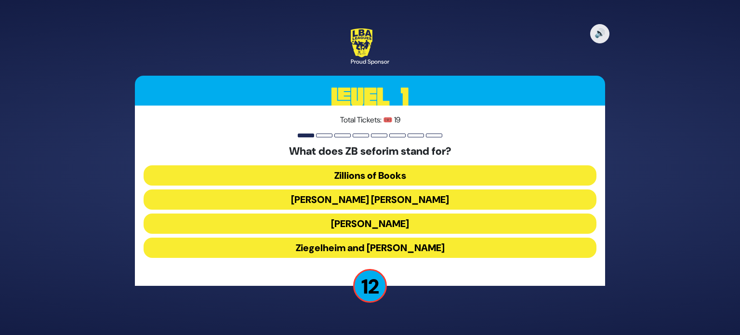
click at [400, 200] on button "[PERSON_NAME] [PERSON_NAME]" at bounding box center [370, 199] width 453 height 20
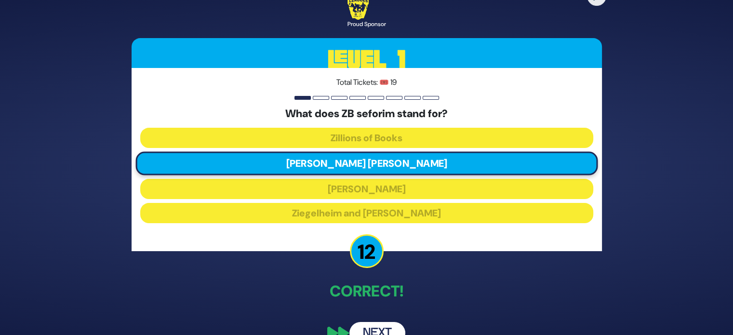
click at [384, 331] on button "Next" at bounding box center [377, 333] width 56 height 22
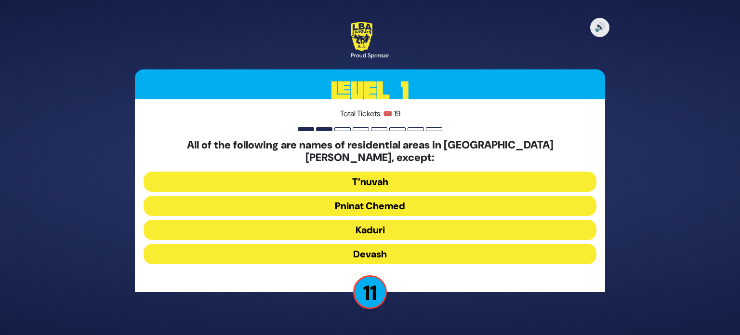
click at [391, 180] on button "T’nuvah" at bounding box center [370, 182] width 453 height 20
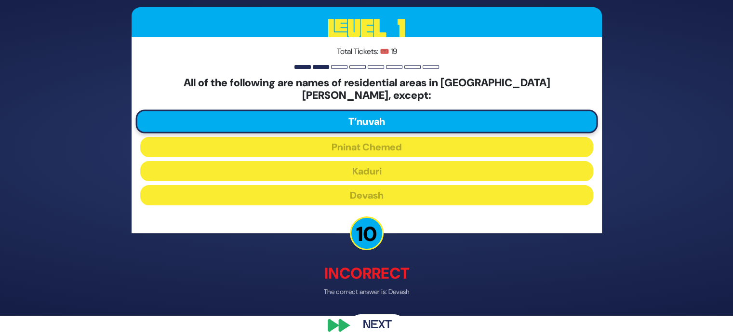
scroll to position [25, 0]
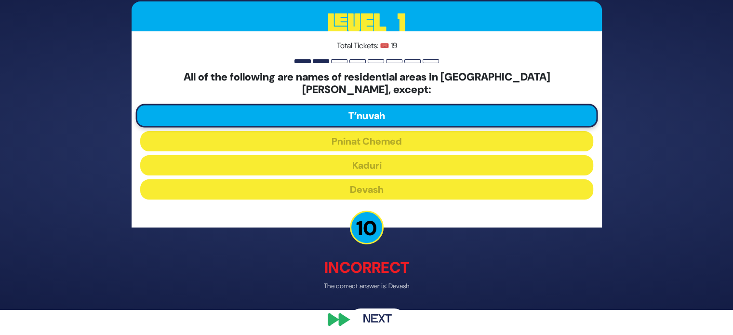
click at [380, 308] on button "Next" at bounding box center [377, 319] width 56 height 22
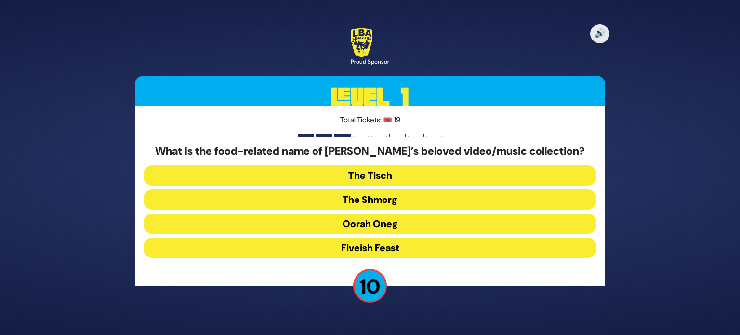
click at [356, 203] on button "The Shmorg" at bounding box center [370, 199] width 453 height 20
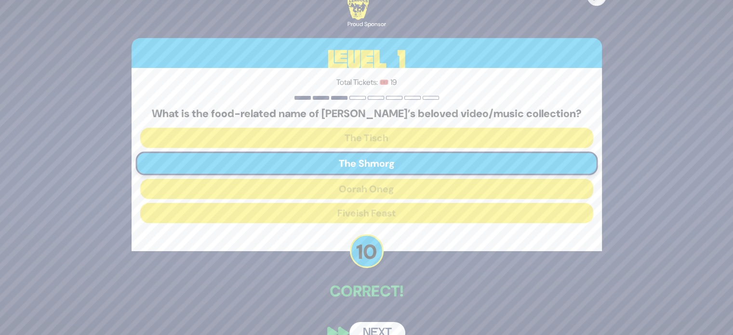
click at [355, 329] on button "Next" at bounding box center [377, 333] width 56 height 22
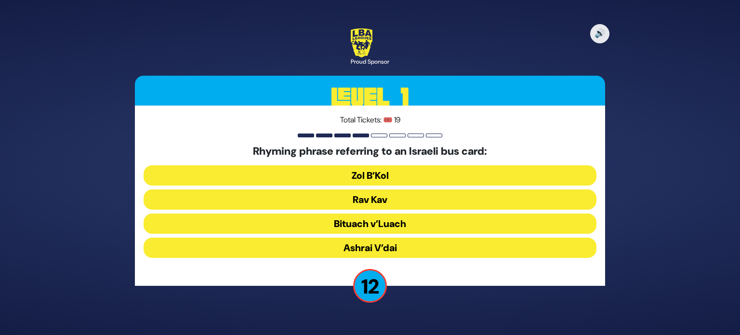
click at [373, 206] on button "Rav Kav" at bounding box center [370, 199] width 453 height 20
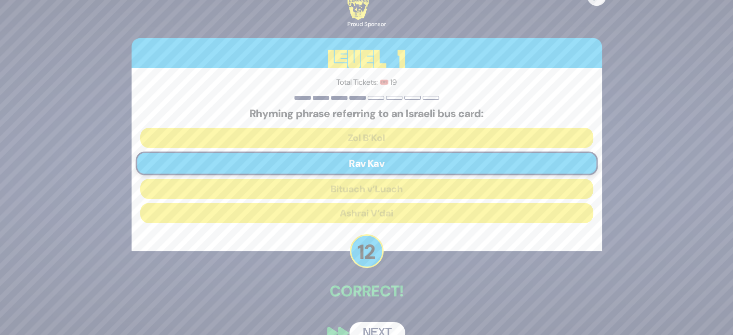
click at [372, 328] on button "Next" at bounding box center [377, 333] width 56 height 22
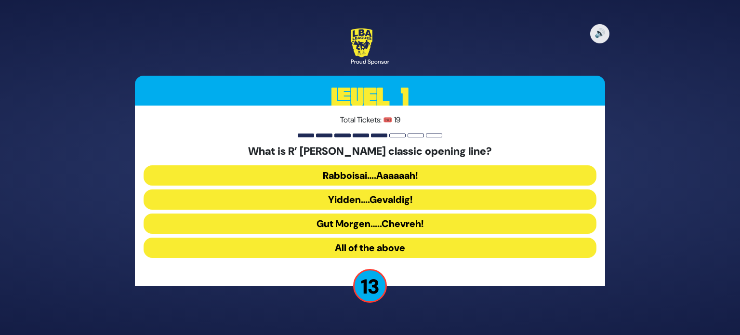
click at [368, 177] on button "Rabboisai….Aaaaaah!" at bounding box center [370, 175] width 453 height 20
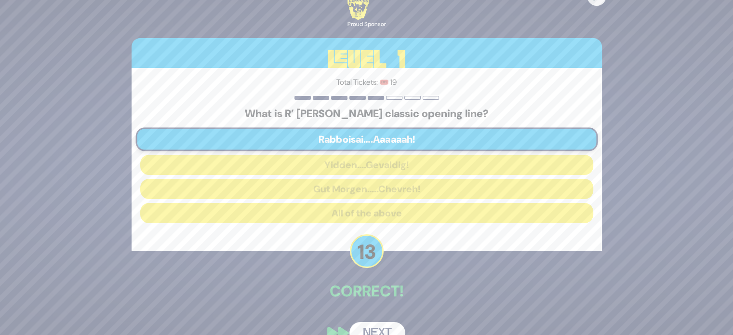
click at [377, 328] on button "Next" at bounding box center [377, 333] width 56 height 22
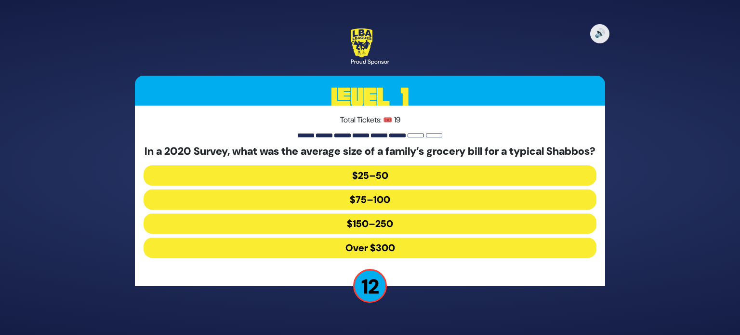
click at [382, 230] on button "$150–250" at bounding box center [370, 223] width 453 height 20
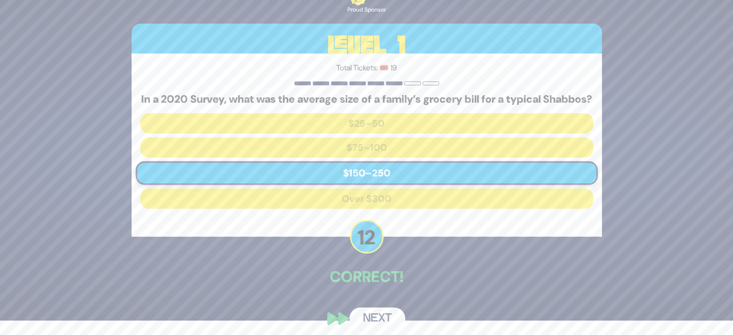
scroll to position [27, 0]
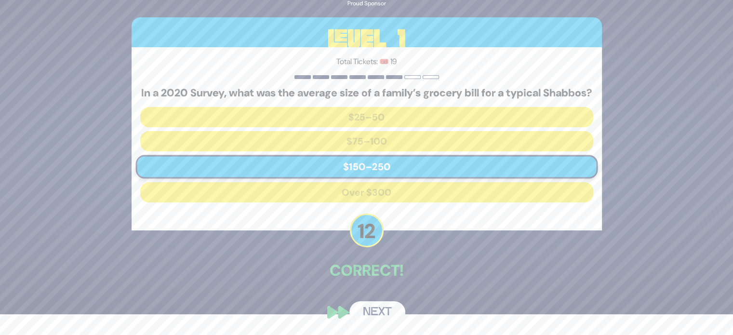
click at [385, 310] on button "Next" at bounding box center [377, 312] width 56 height 22
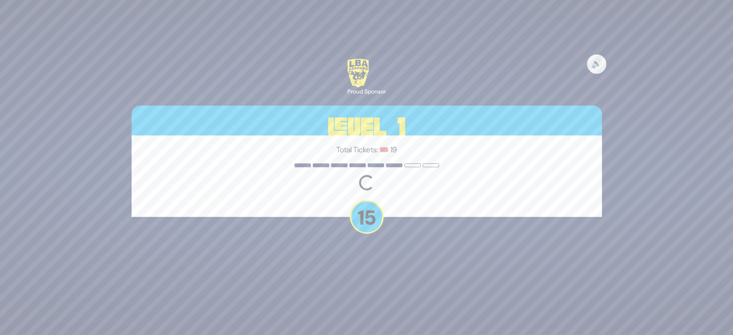
scroll to position [0, 0]
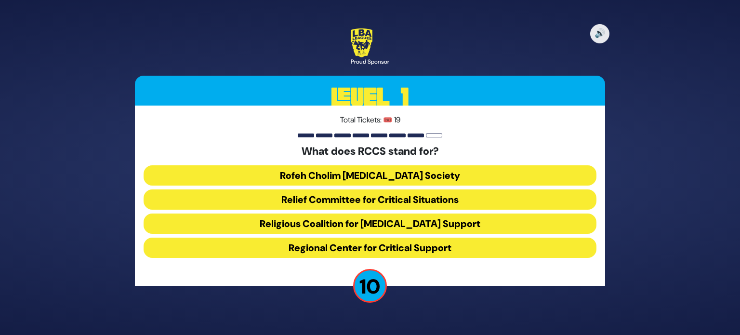
click at [397, 175] on button "Rofeh Cholim [MEDICAL_DATA] Society" at bounding box center [370, 175] width 453 height 20
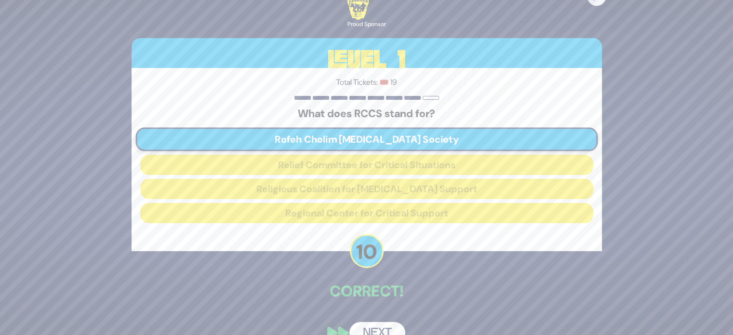
click at [399, 331] on button "Next" at bounding box center [377, 333] width 56 height 22
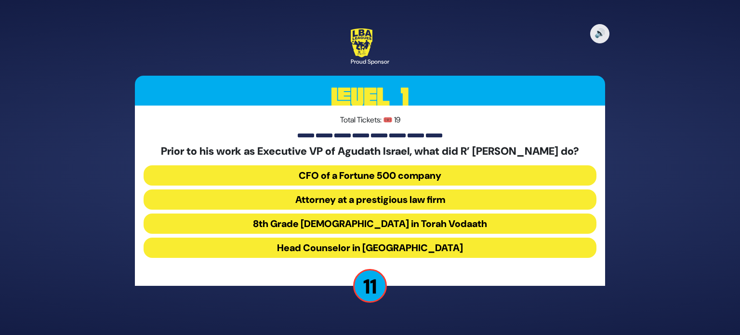
click at [413, 204] on button "Attorney at a prestigious law firm" at bounding box center [370, 199] width 453 height 20
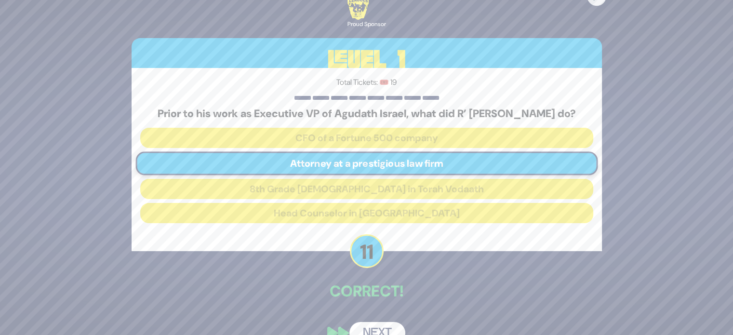
scroll to position [27, 0]
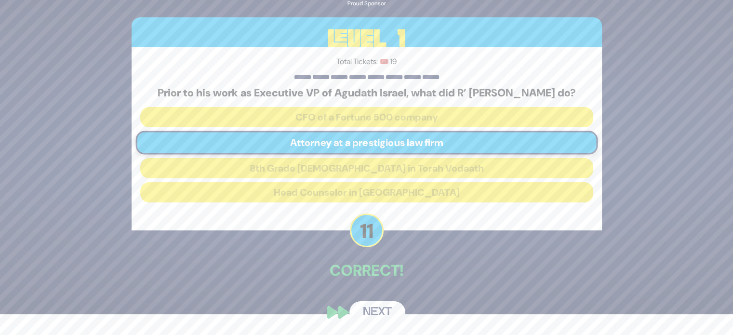
click at [385, 307] on button "Next" at bounding box center [377, 312] width 56 height 22
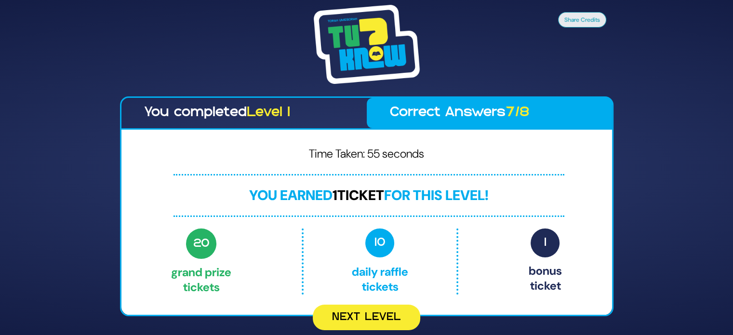
scroll to position [0, 0]
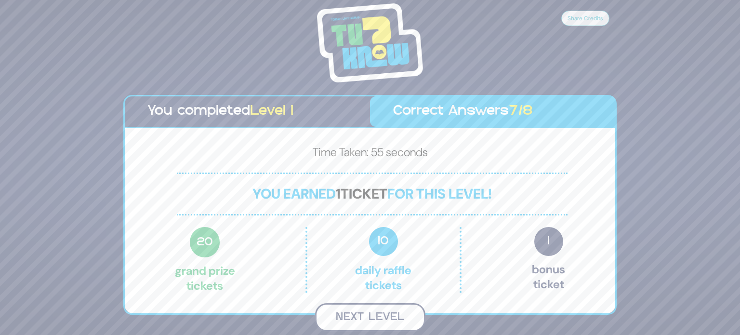
click at [382, 317] on button "Next Level" at bounding box center [370, 317] width 110 height 28
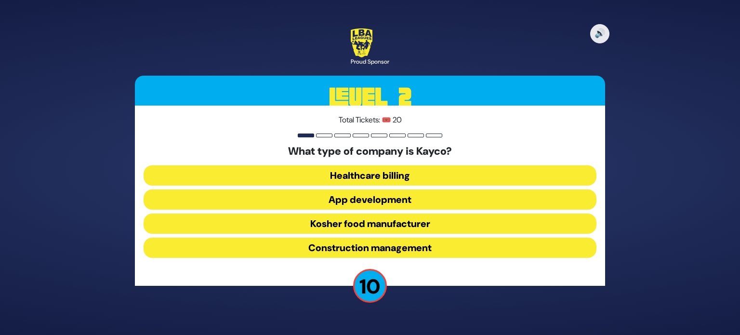
click at [428, 225] on button "Kosher food manufacturer" at bounding box center [370, 223] width 453 height 20
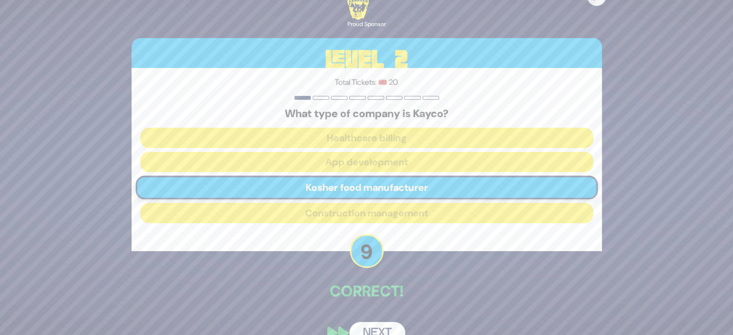
click at [384, 327] on button "Next" at bounding box center [377, 333] width 56 height 22
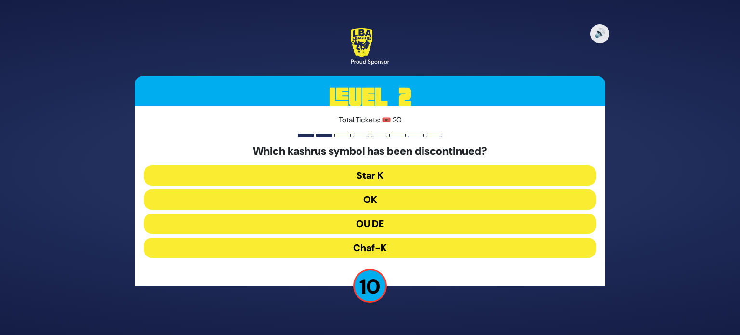
click at [385, 224] on button "OU DE" at bounding box center [370, 223] width 453 height 20
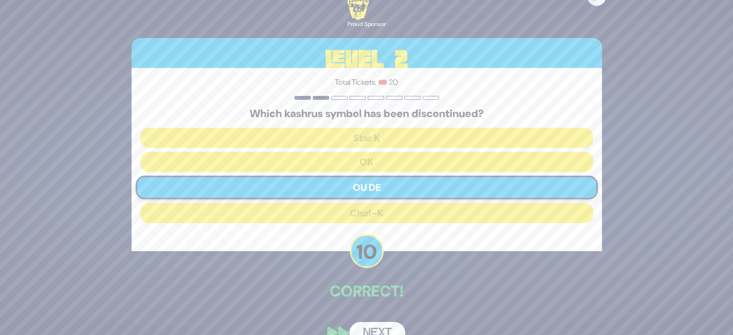
click at [384, 329] on button "Next" at bounding box center [377, 333] width 56 height 22
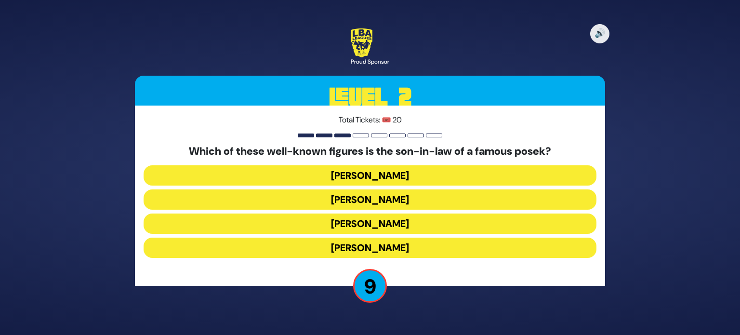
click at [403, 248] on button "[PERSON_NAME]" at bounding box center [370, 248] width 453 height 20
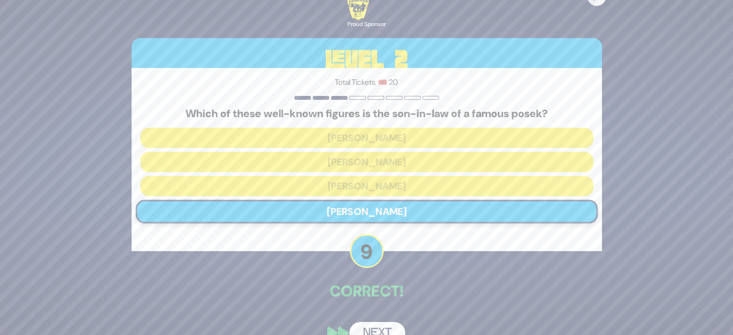
click at [371, 327] on button "Next" at bounding box center [377, 333] width 56 height 22
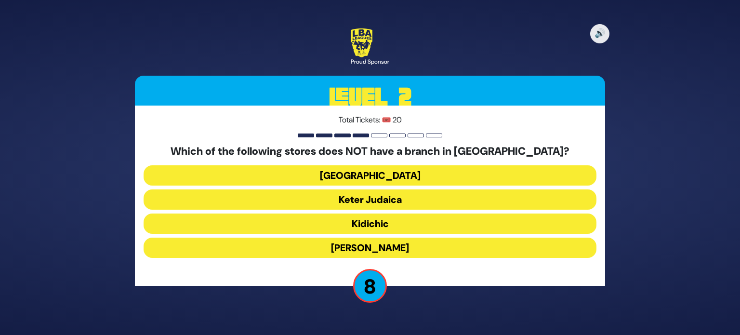
click at [380, 198] on button "Keter Judaica" at bounding box center [370, 199] width 453 height 20
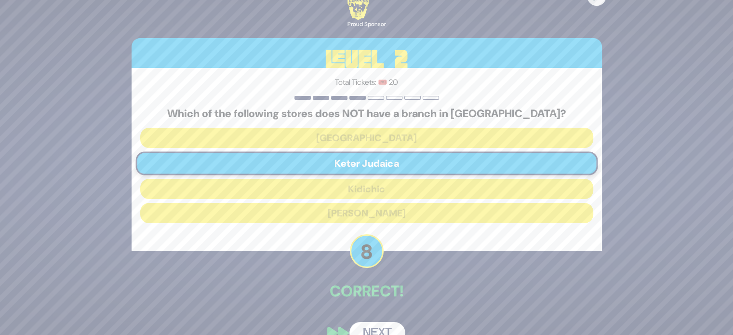
click at [380, 328] on button "Next" at bounding box center [377, 333] width 56 height 22
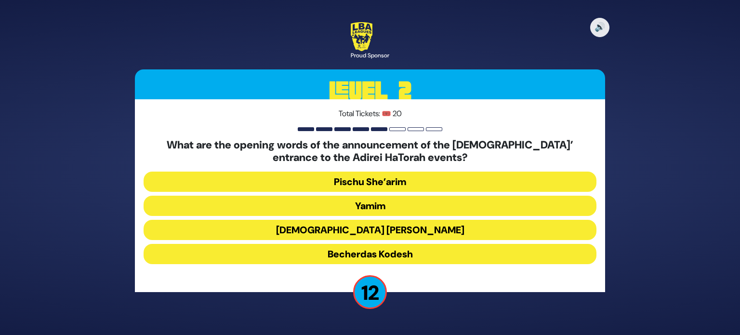
click at [400, 248] on button "Becherdas Kodesh" at bounding box center [370, 254] width 453 height 20
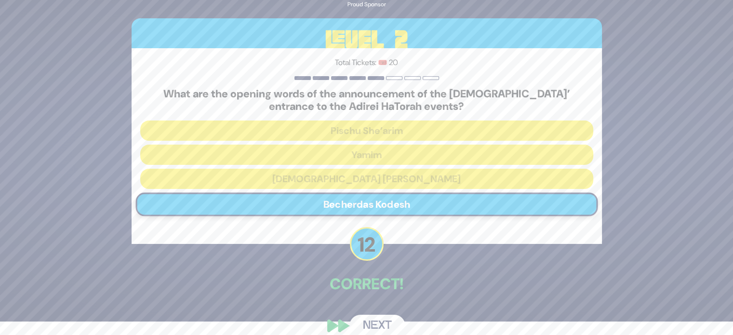
scroll to position [27, 0]
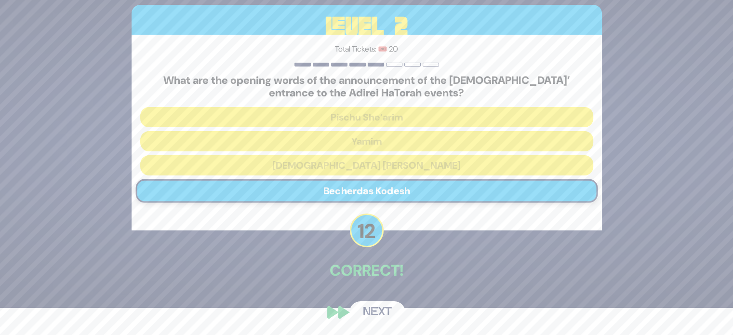
click at [395, 319] on button "Next" at bounding box center [377, 312] width 56 height 22
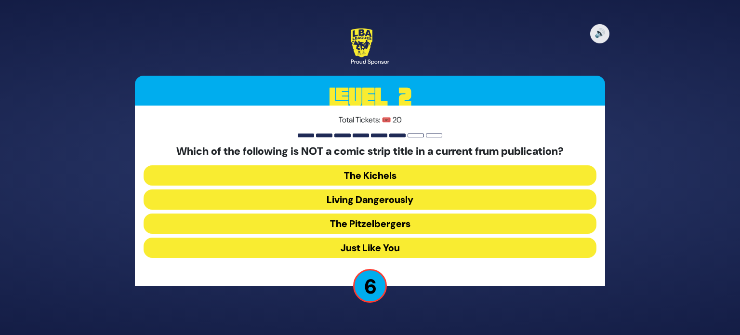
click at [411, 250] on button "Just Like You" at bounding box center [370, 248] width 453 height 20
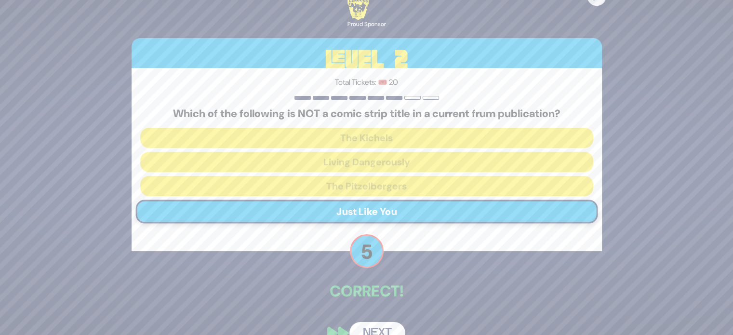
click at [393, 323] on button "Next" at bounding box center [377, 333] width 56 height 22
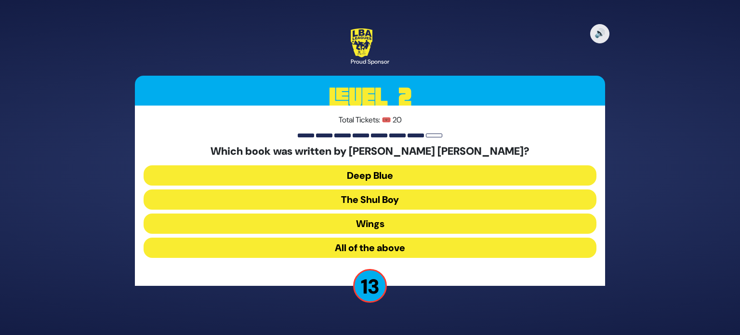
click at [401, 228] on button "Wings" at bounding box center [370, 223] width 453 height 20
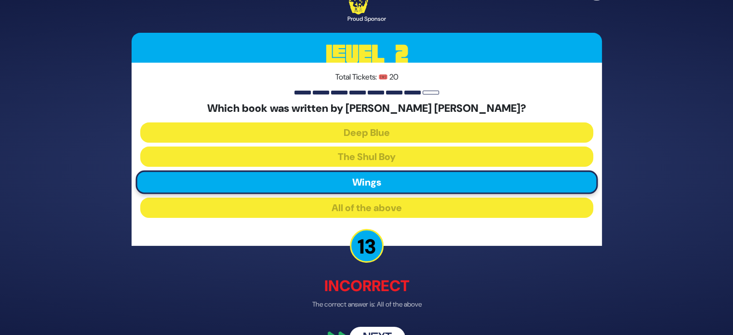
click at [393, 331] on button "Next" at bounding box center [377, 338] width 56 height 22
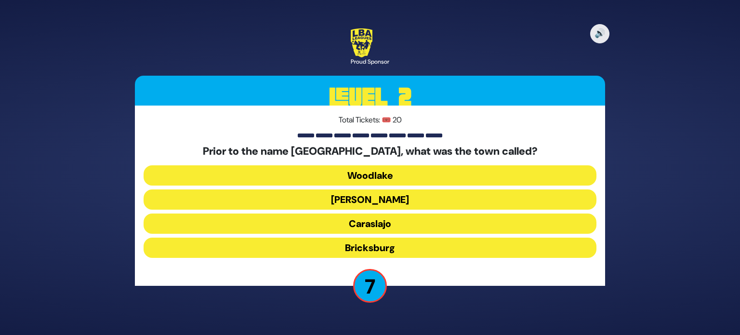
click at [409, 176] on button "Woodlake" at bounding box center [370, 175] width 453 height 20
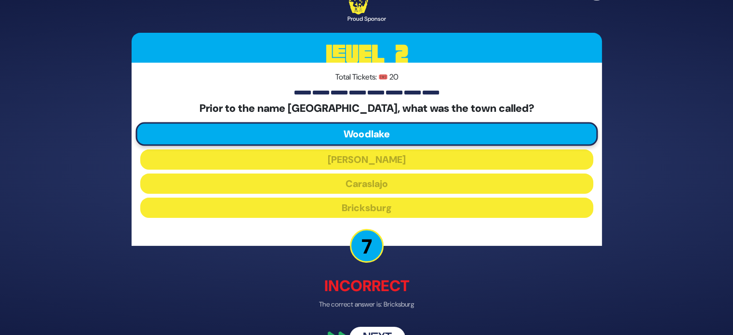
click at [371, 329] on button "Next" at bounding box center [377, 338] width 56 height 22
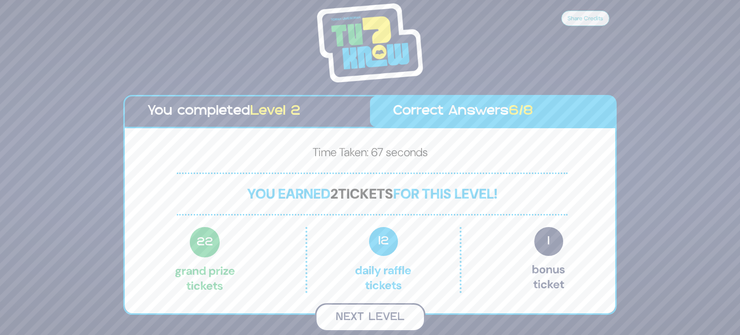
click at [392, 323] on button "Next Level" at bounding box center [370, 317] width 110 height 28
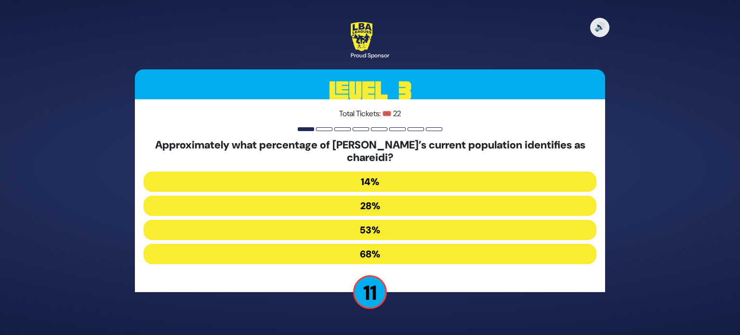
click at [380, 178] on button "14%" at bounding box center [370, 182] width 453 height 20
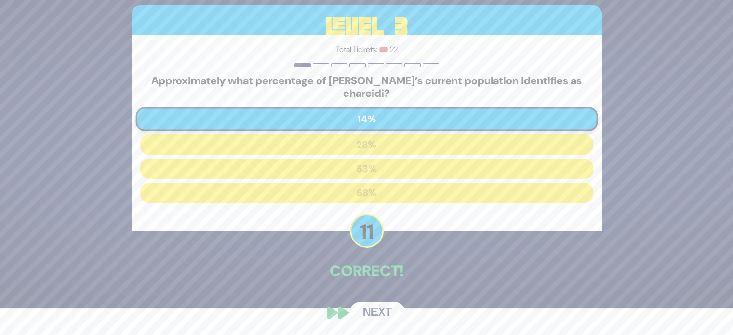
scroll to position [27, 0]
click at [368, 308] on button "Next" at bounding box center [377, 312] width 56 height 22
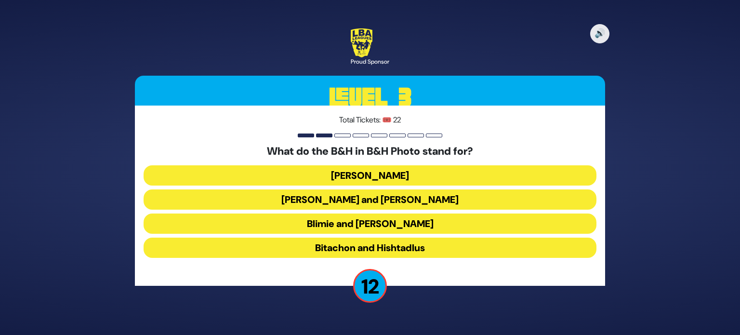
click at [388, 200] on button "[PERSON_NAME] and [PERSON_NAME]" at bounding box center [370, 199] width 453 height 20
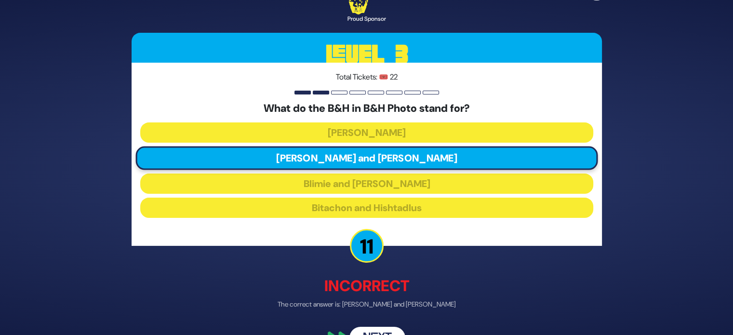
click at [374, 328] on button "Next" at bounding box center [377, 338] width 56 height 22
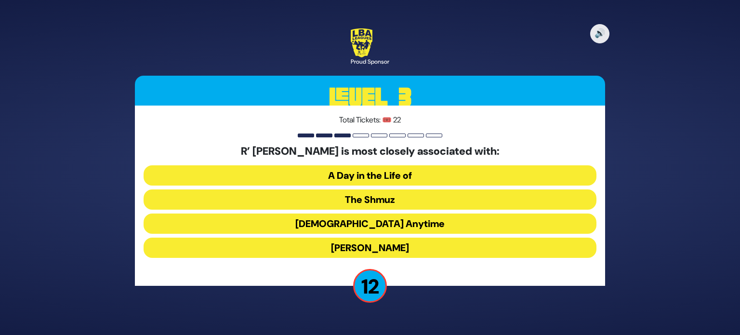
click at [387, 202] on button "The Shmuz" at bounding box center [370, 199] width 453 height 20
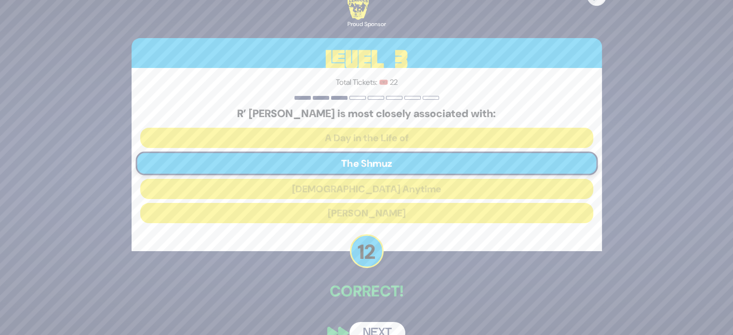
click at [399, 328] on button "Next" at bounding box center [377, 333] width 56 height 22
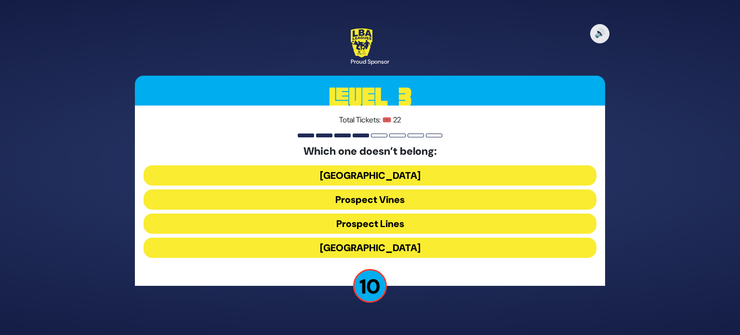
click at [367, 227] on button "Prospect Lines" at bounding box center [370, 223] width 453 height 20
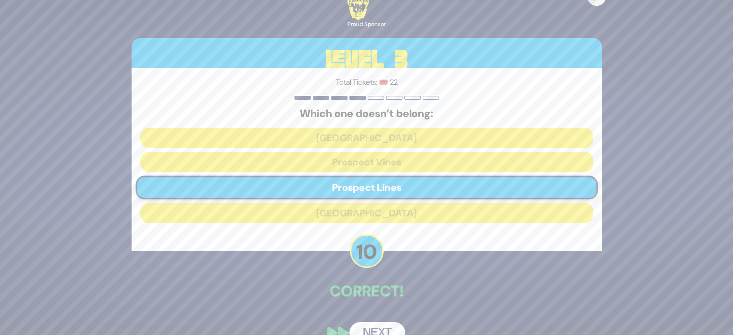
click at [370, 326] on button "Next" at bounding box center [377, 333] width 56 height 22
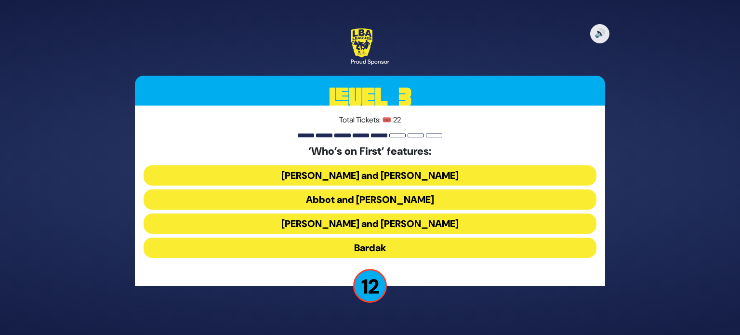
click at [392, 196] on button "Abbot and [PERSON_NAME]" at bounding box center [370, 199] width 453 height 20
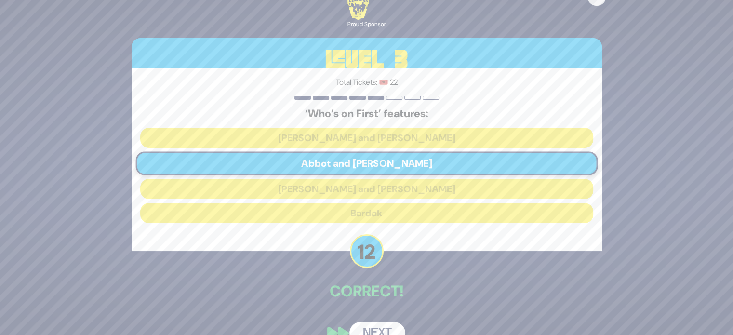
click at [386, 327] on button "Next" at bounding box center [377, 333] width 56 height 22
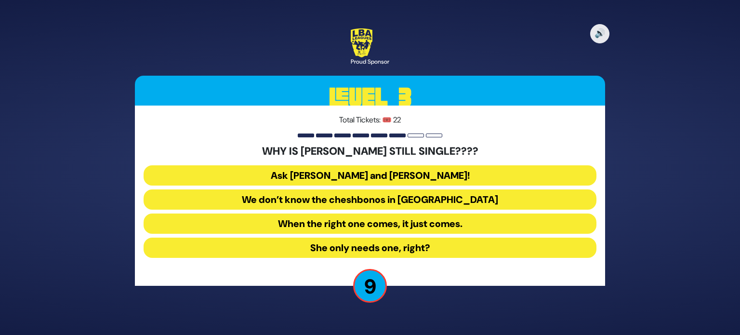
click at [397, 172] on button "Ask [PERSON_NAME] and [PERSON_NAME]!" at bounding box center [370, 175] width 453 height 20
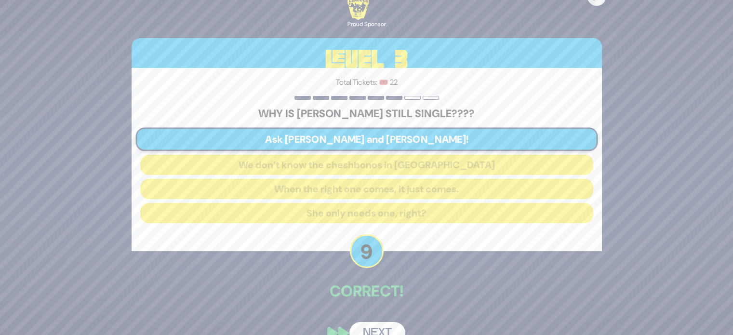
click at [378, 332] on button "Next" at bounding box center [377, 333] width 56 height 22
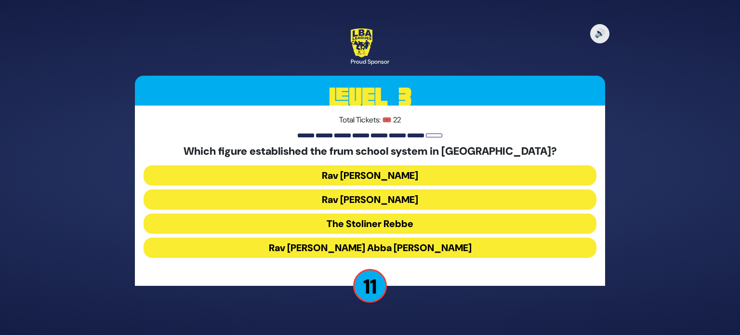
click at [410, 174] on button "Rav [PERSON_NAME]" at bounding box center [370, 175] width 453 height 20
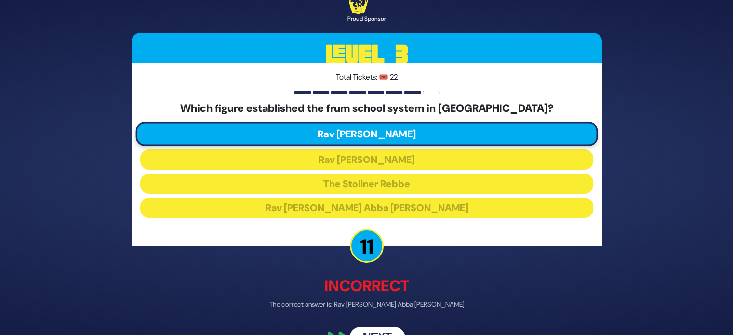
click at [385, 329] on button "Next" at bounding box center [377, 338] width 56 height 22
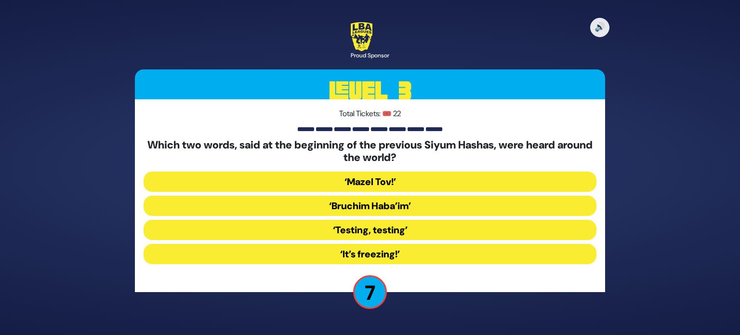
click at [392, 210] on button "‘Bruchim Haba’im’" at bounding box center [370, 206] width 453 height 20
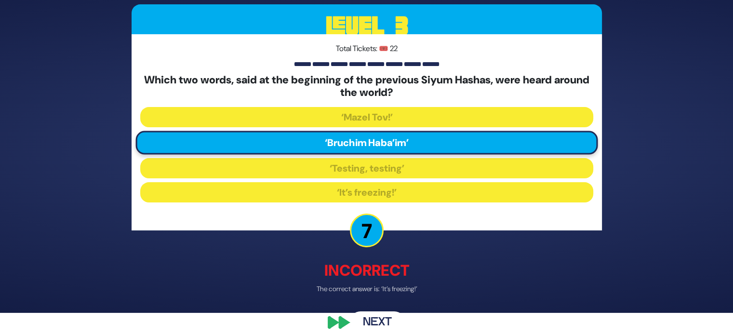
scroll to position [32, 0]
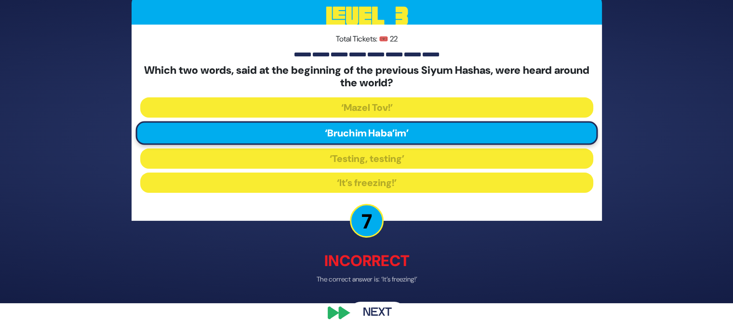
click at [381, 312] on button "Next" at bounding box center [377, 313] width 56 height 22
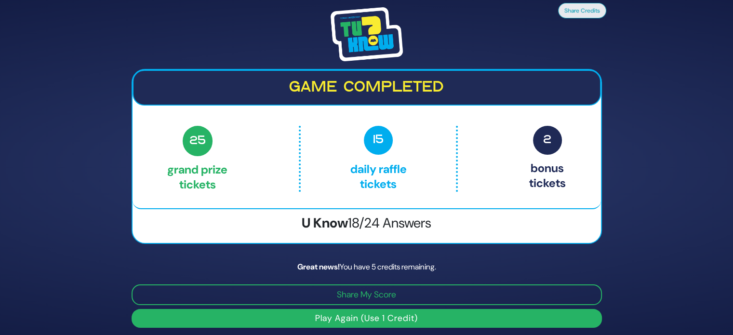
click at [394, 321] on button "Play Again (Use 1 Credit)" at bounding box center [367, 318] width 470 height 19
click at [326, 315] on button "Play Again (Use 1 Credit)" at bounding box center [367, 318] width 470 height 19
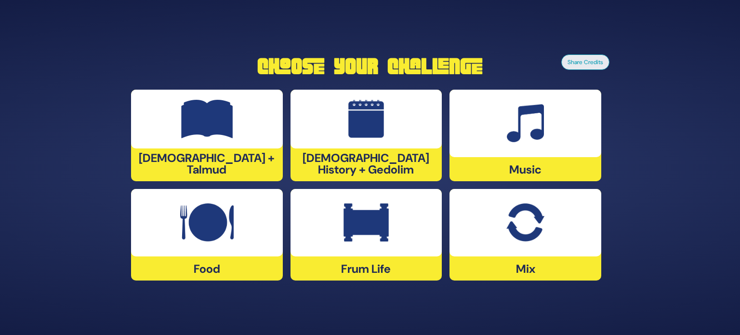
click at [520, 150] on div at bounding box center [526, 123] width 152 height 67
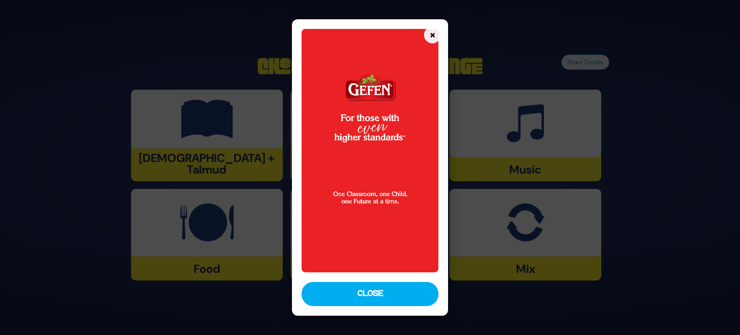
drag, startPoint x: 391, startPoint y: 300, endPoint x: 443, endPoint y: 289, distance: 53.3
click at [391, 300] on button "Close" at bounding box center [370, 294] width 137 height 24
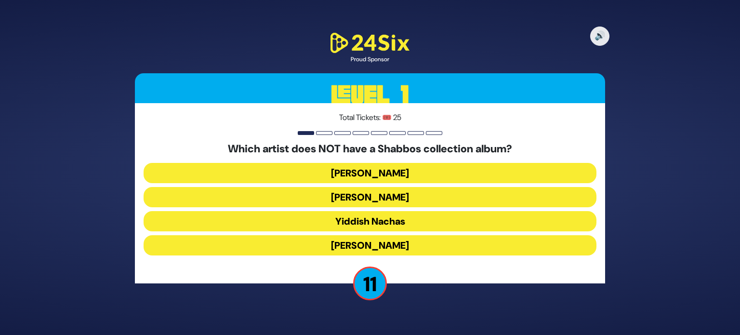
click at [418, 196] on button "Beri Weber" at bounding box center [370, 197] width 453 height 20
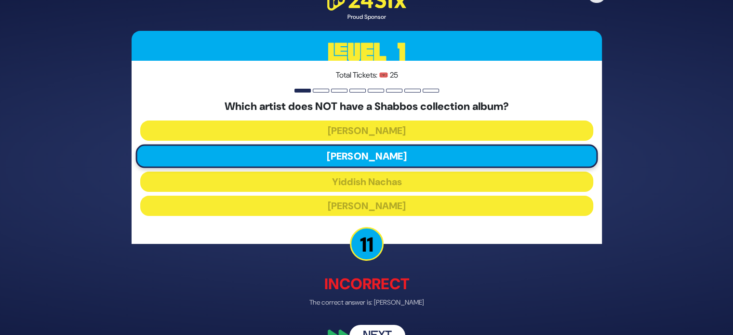
click at [376, 330] on button "Next" at bounding box center [377, 336] width 56 height 22
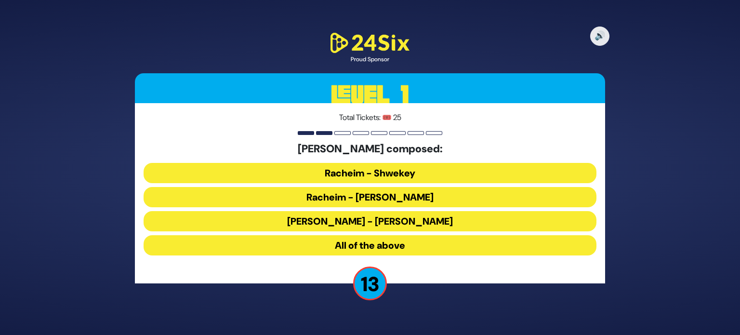
click at [439, 199] on button "Racheim - Isaac Honig" at bounding box center [370, 197] width 453 height 20
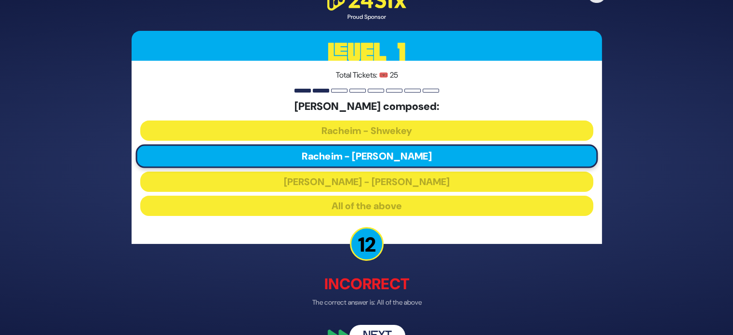
click at [380, 325] on button "Next" at bounding box center [377, 336] width 56 height 22
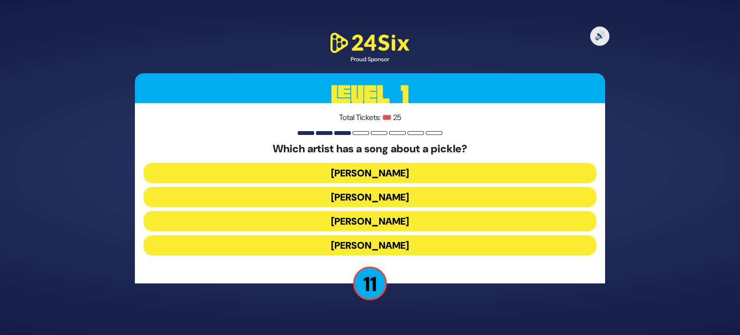
click at [384, 172] on button "[PERSON_NAME]" at bounding box center [370, 173] width 453 height 20
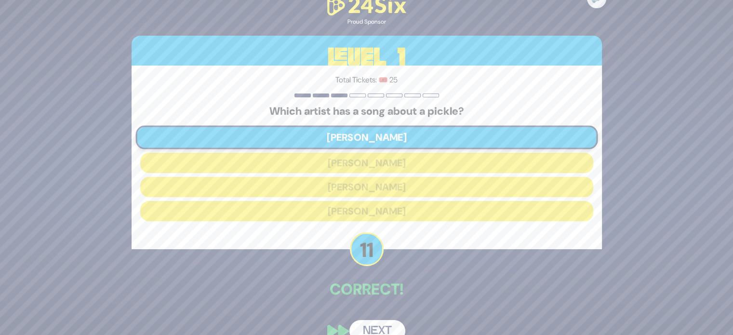
click at [389, 331] on button "Next" at bounding box center [377, 331] width 56 height 22
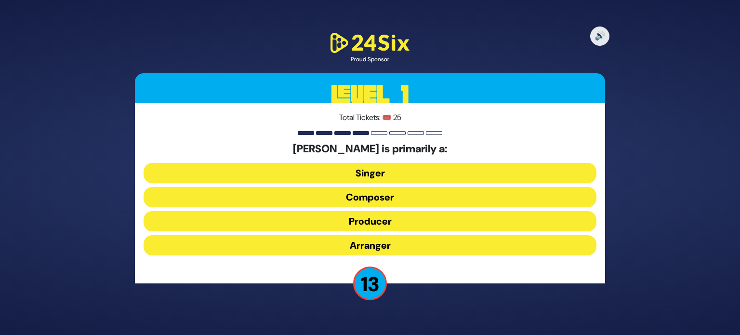
click at [369, 223] on button "Producer" at bounding box center [370, 221] width 453 height 20
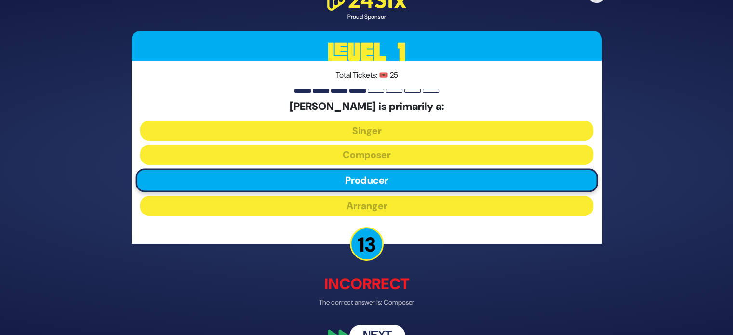
click at [379, 331] on button "Next" at bounding box center [377, 336] width 56 height 22
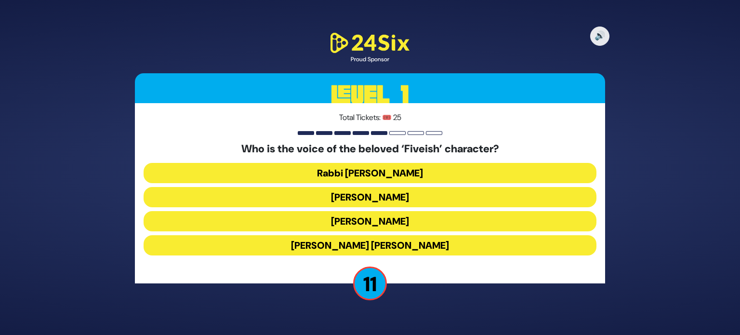
click at [401, 171] on button "Rabbi Fishel Schachter" at bounding box center [370, 173] width 453 height 20
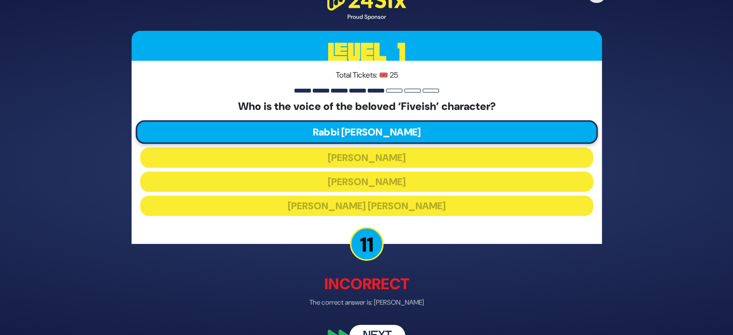
click at [386, 329] on button "Next" at bounding box center [377, 336] width 56 height 22
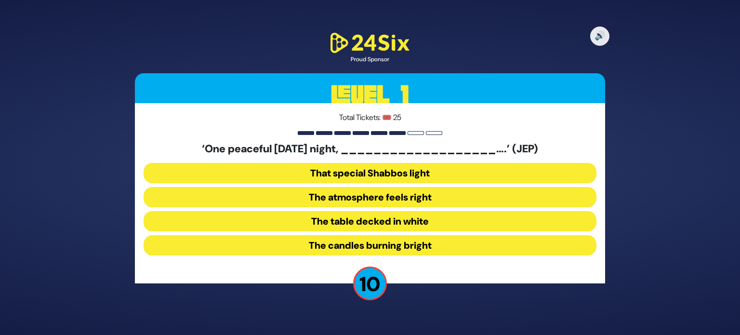
click at [409, 227] on button "The table decked in white" at bounding box center [370, 221] width 453 height 20
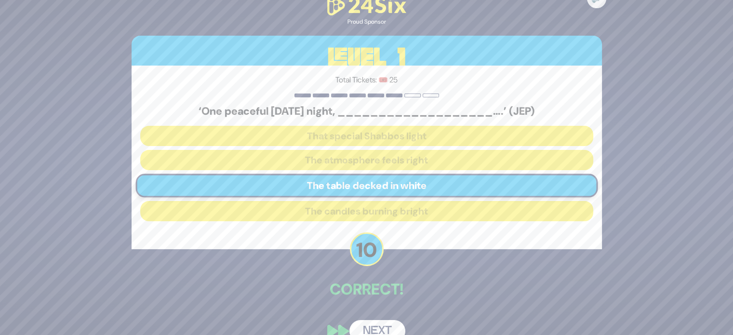
click at [368, 323] on button "Next" at bounding box center [377, 331] width 56 height 22
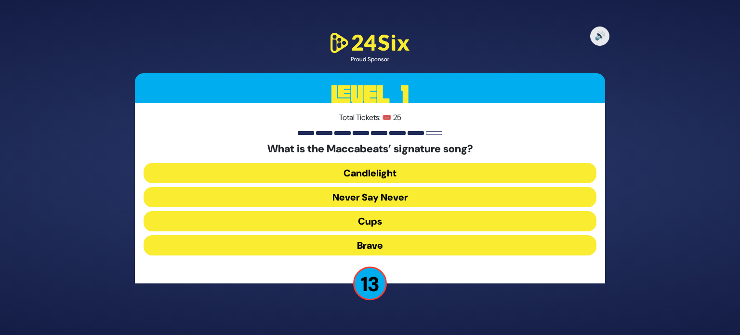
click at [388, 171] on button "Candlelight" at bounding box center [370, 173] width 453 height 20
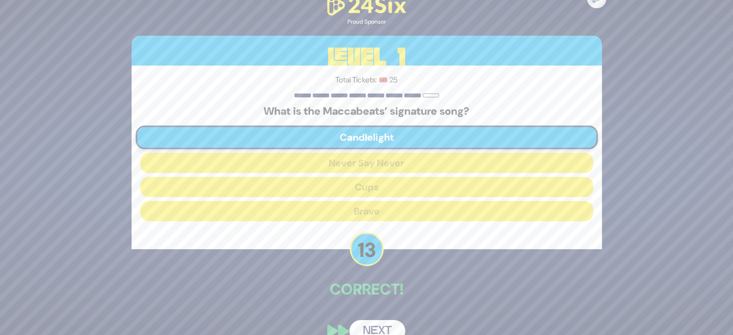
click at [387, 329] on button "Next" at bounding box center [377, 331] width 56 height 22
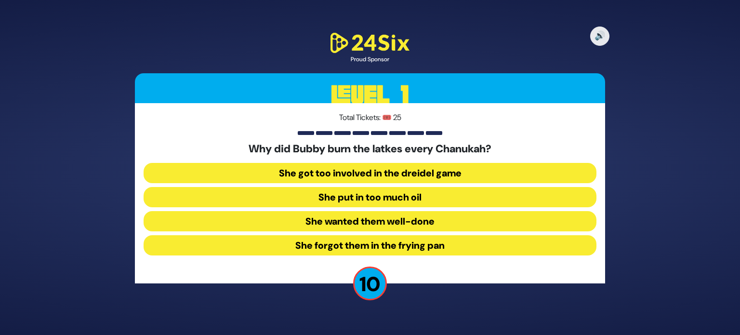
click at [404, 242] on button "She forgot them in the frying pan" at bounding box center [370, 245] width 453 height 20
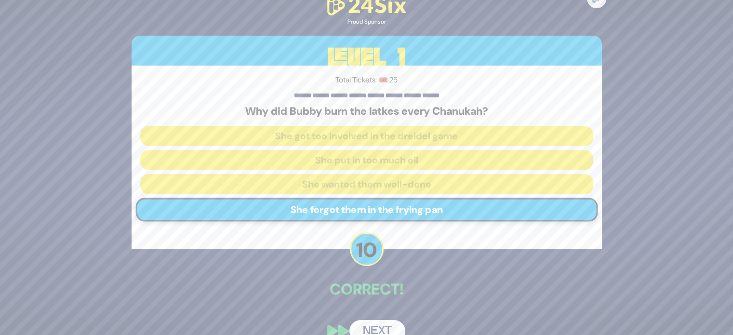
click at [378, 325] on button "Next" at bounding box center [377, 331] width 56 height 22
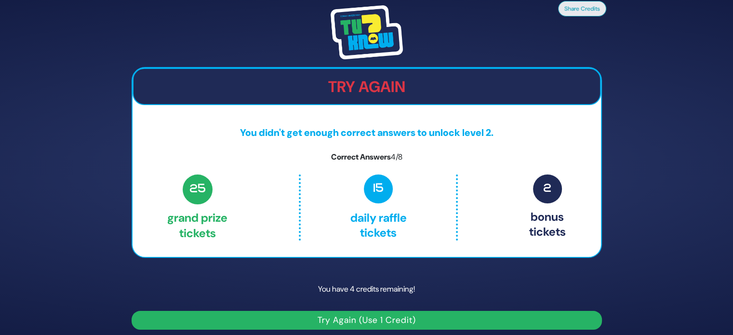
click at [415, 318] on button "Try Again (Use 1 Credit)" at bounding box center [367, 320] width 470 height 19
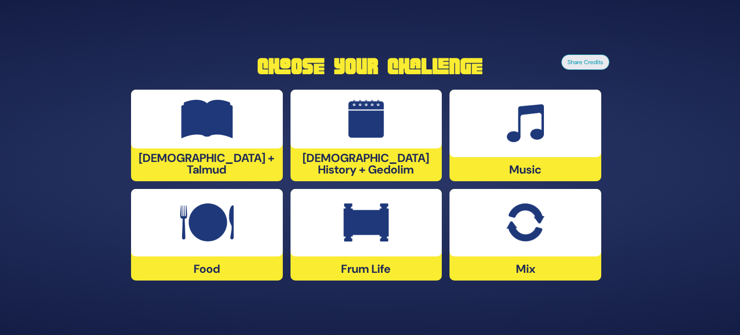
click at [535, 254] on div at bounding box center [526, 222] width 152 height 67
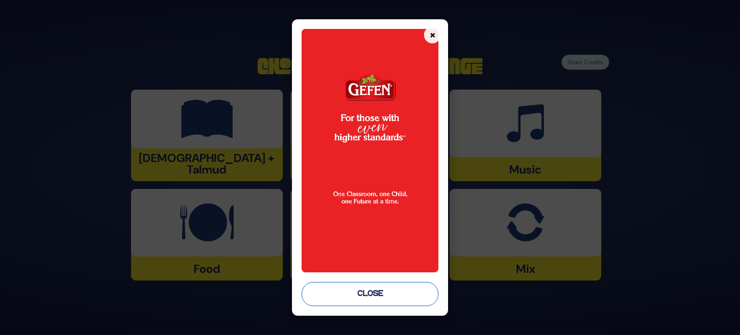
click at [398, 296] on button "Close" at bounding box center [370, 294] width 137 height 24
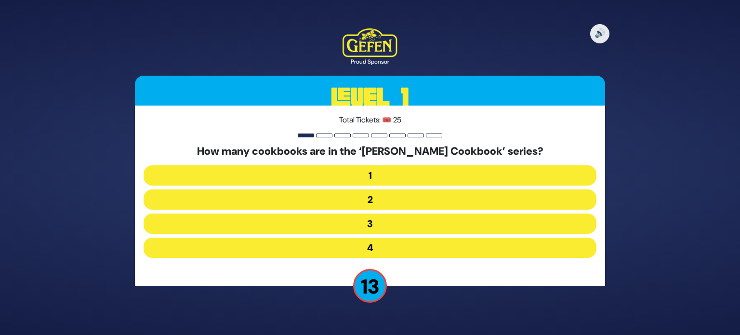
click at [384, 202] on button "2" at bounding box center [370, 199] width 453 height 20
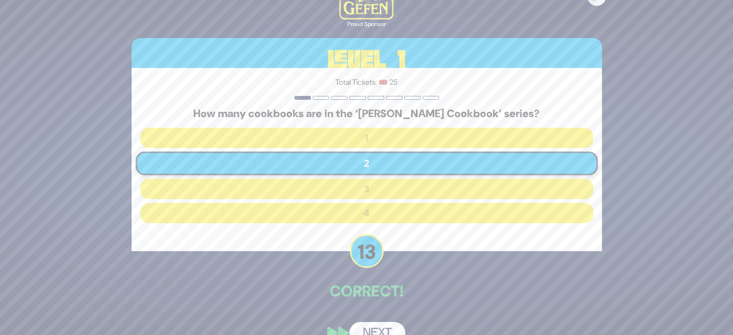
click at [373, 327] on button "Next" at bounding box center [377, 333] width 56 height 22
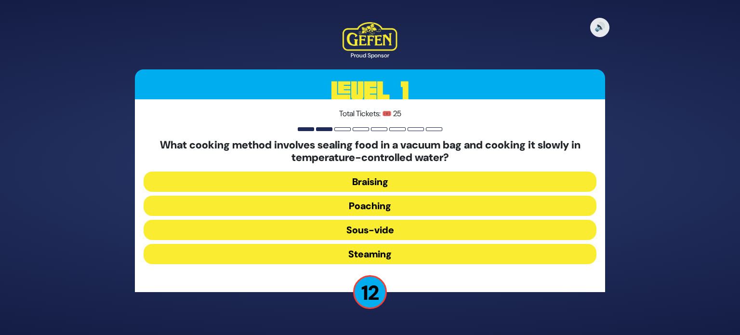
click at [383, 232] on button "Sous-vide" at bounding box center [370, 230] width 453 height 20
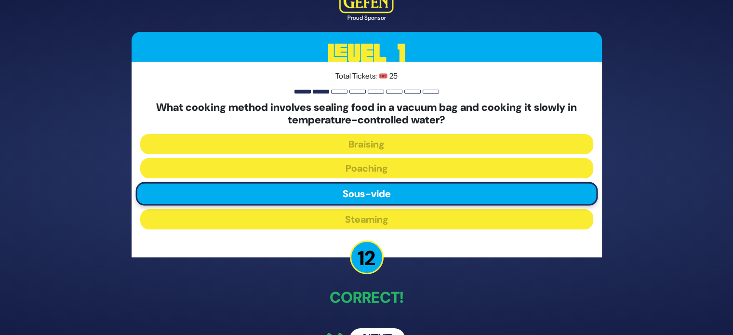
click at [370, 330] on button "Next" at bounding box center [377, 339] width 56 height 22
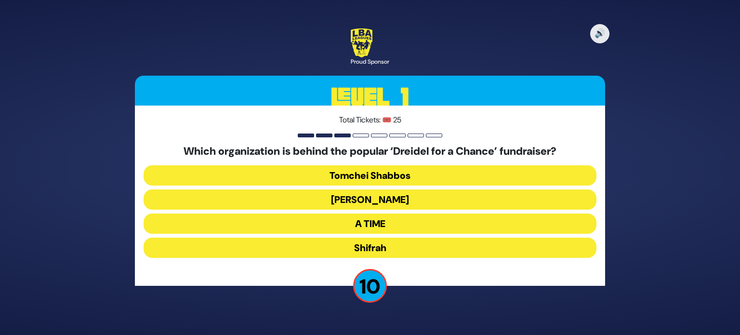
click at [395, 190] on button "[PERSON_NAME]" at bounding box center [370, 199] width 453 height 20
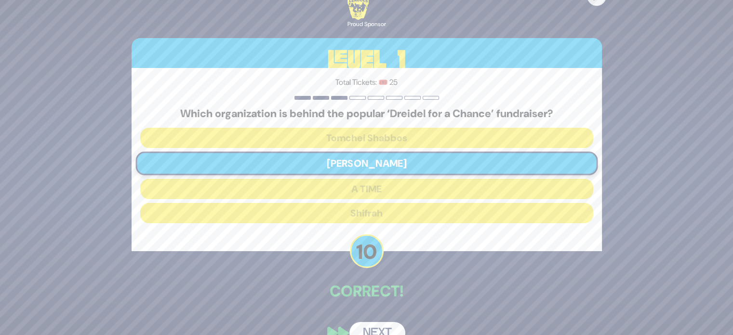
click at [371, 324] on button "Next" at bounding box center [377, 333] width 56 height 22
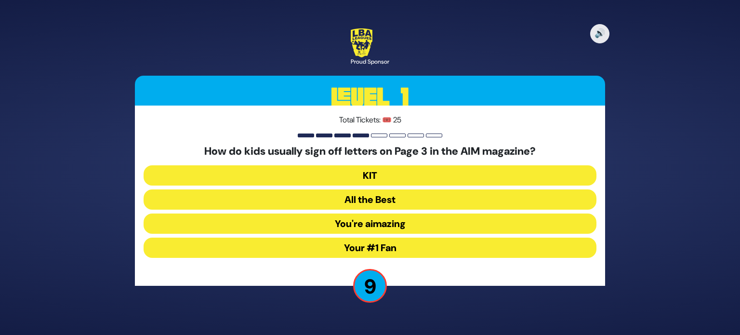
click at [418, 249] on button "Your #1 Fan" at bounding box center [370, 248] width 453 height 20
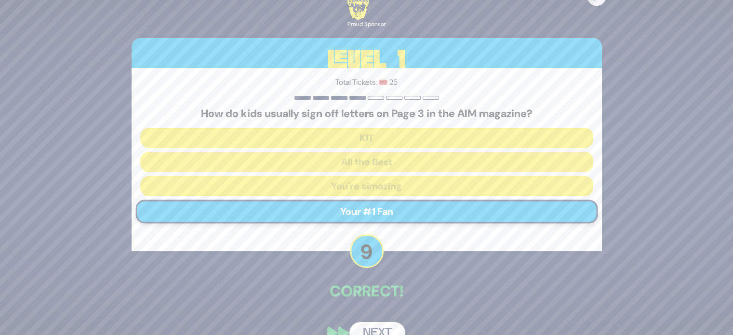
click at [380, 329] on button "Next" at bounding box center [377, 333] width 56 height 22
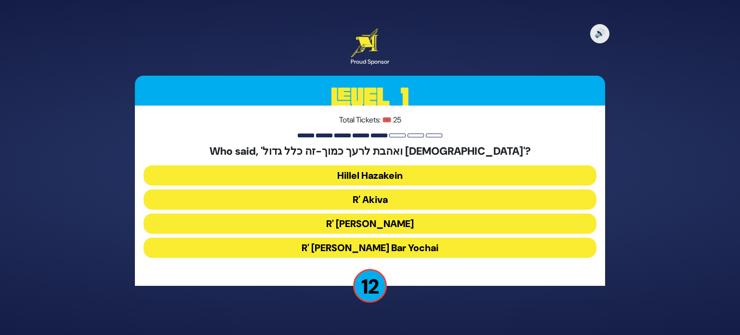
click at [398, 179] on button "Hillel Hazakein" at bounding box center [370, 175] width 453 height 20
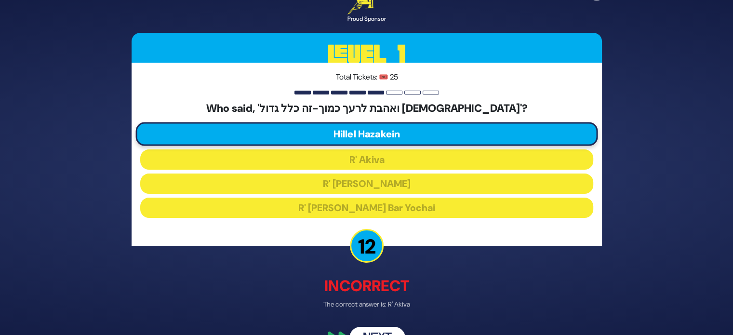
click at [382, 332] on button "Next" at bounding box center [377, 338] width 56 height 22
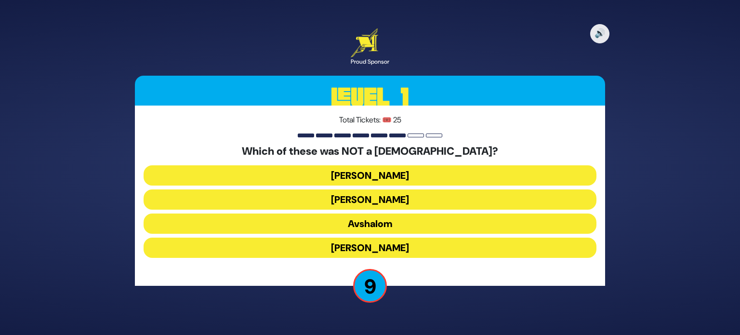
click at [386, 242] on button "[PERSON_NAME]" at bounding box center [370, 248] width 453 height 20
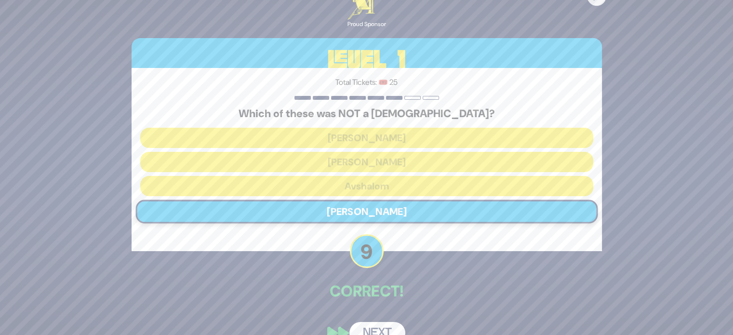
click at [382, 328] on button "Next" at bounding box center [377, 333] width 56 height 22
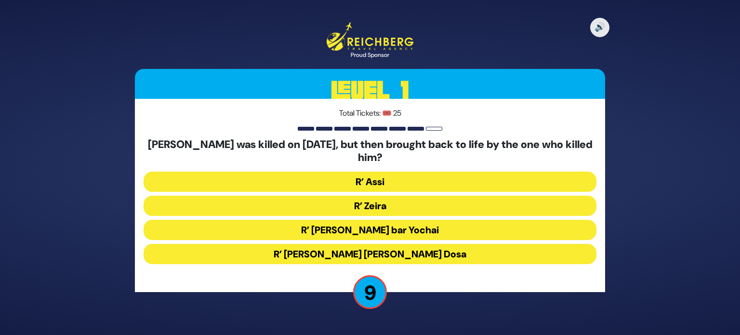
click at [421, 255] on button "R’ [PERSON_NAME] [PERSON_NAME] Dosa" at bounding box center [370, 254] width 453 height 20
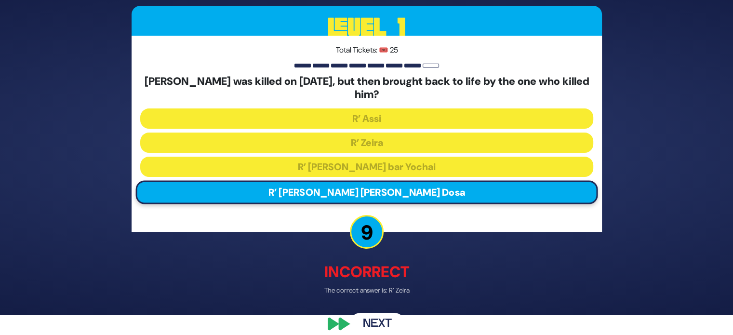
scroll to position [31, 0]
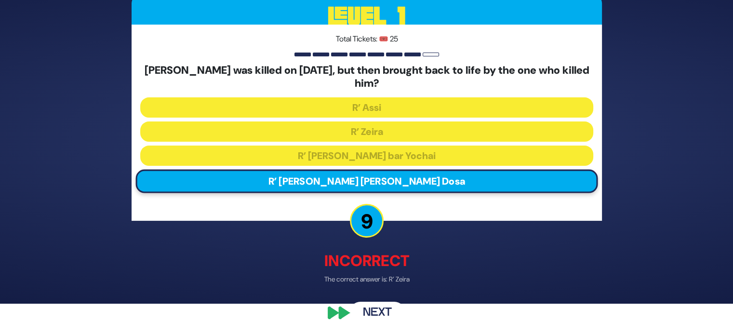
click at [386, 314] on button "Next" at bounding box center [377, 313] width 56 height 22
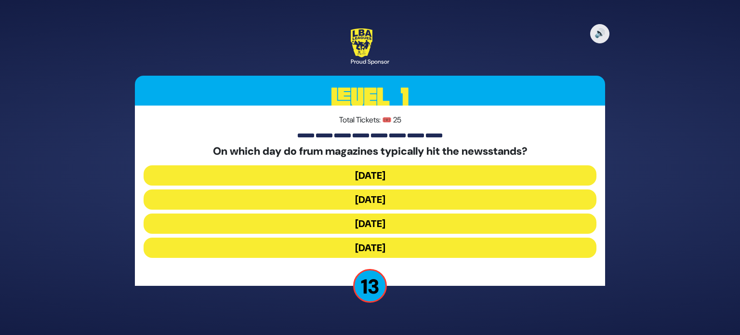
click at [407, 198] on button "[DATE]" at bounding box center [370, 199] width 453 height 20
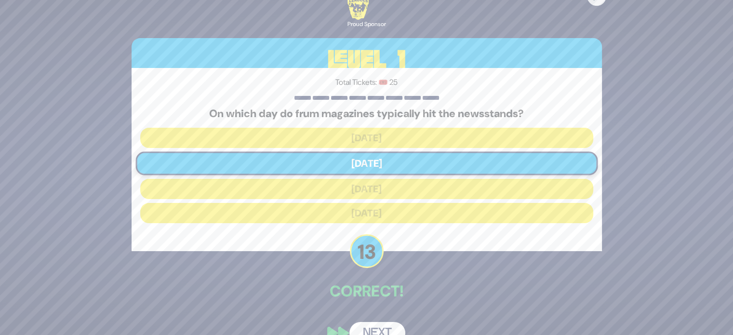
click at [378, 324] on button "Next" at bounding box center [377, 333] width 56 height 22
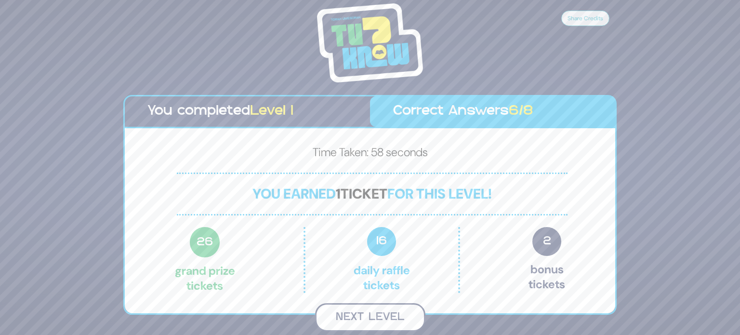
click at [381, 319] on button "Next Level" at bounding box center [370, 317] width 110 height 28
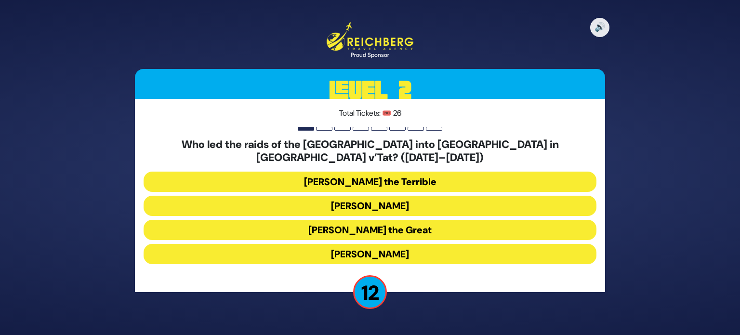
click at [379, 201] on button "Bogdan Chmielnicki" at bounding box center [370, 206] width 453 height 20
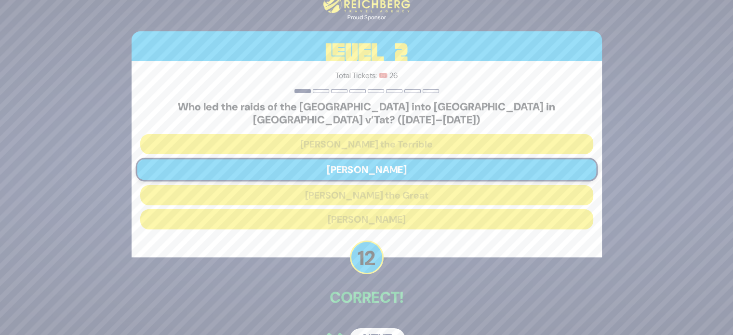
click at [374, 328] on button "Next" at bounding box center [377, 339] width 56 height 22
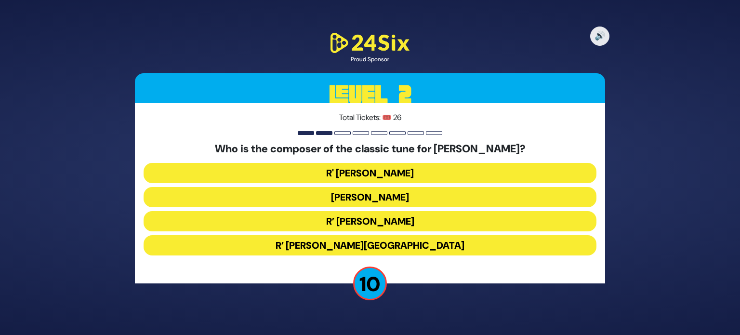
click at [409, 243] on button "R’ Shmuel Brazil" at bounding box center [370, 245] width 453 height 20
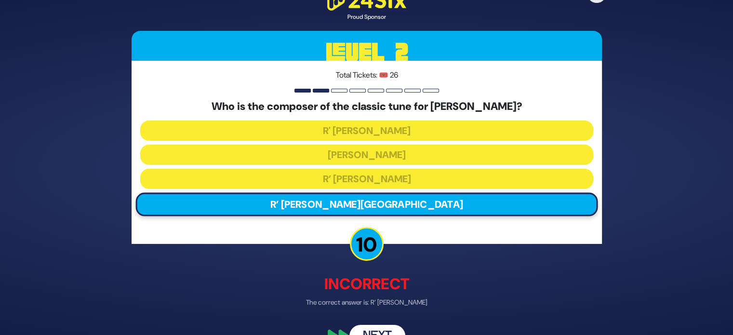
click at [376, 332] on button "Next" at bounding box center [377, 336] width 56 height 22
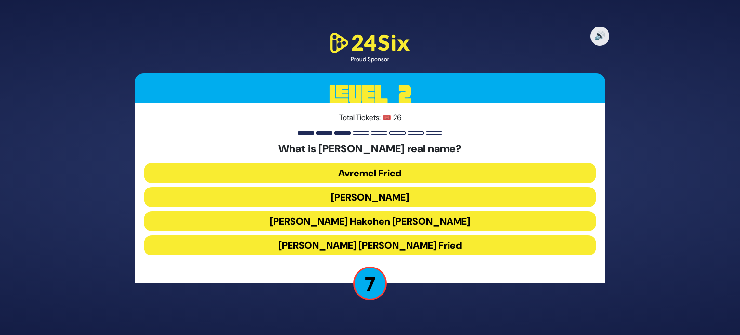
click at [421, 221] on button "Avraham Shabsi Hakohen Friedman" at bounding box center [370, 221] width 453 height 20
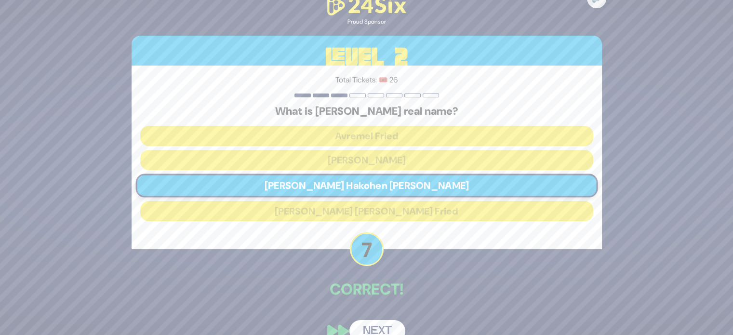
click at [371, 326] on button "Next" at bounding box center [377, 331] width 56 height 22
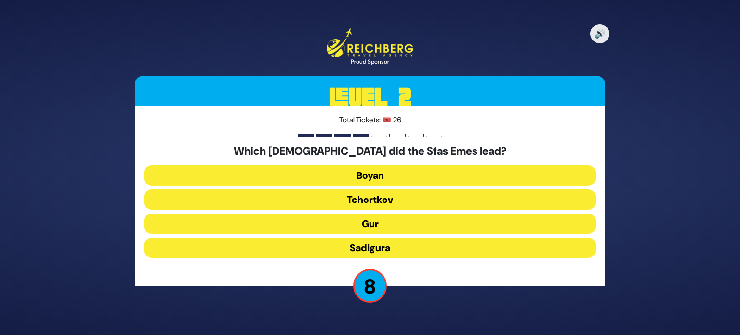
click at [382, 226] on button "Gur" at bounding box center [370, 223] width 453 height 20
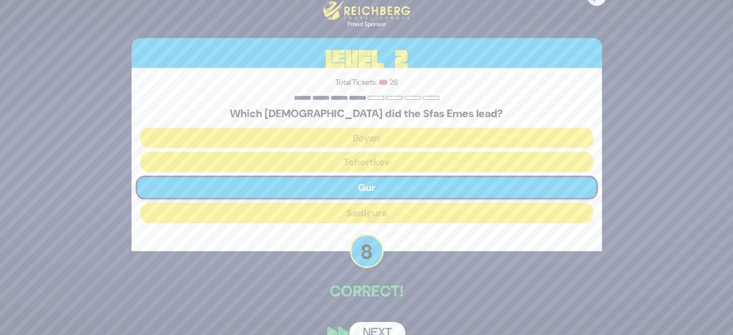
click at [374, 330] on button "Next" at bounding box center [377, 333] width 56 height 22
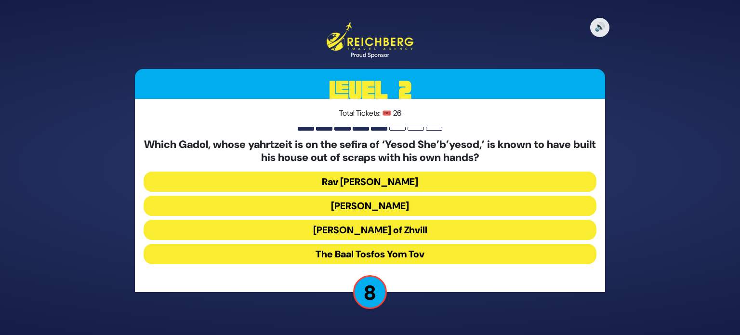
click at [397, 229] on button "Rav Shlomke of Zhvill" at bounding box center [370, 230] width 453 height 20
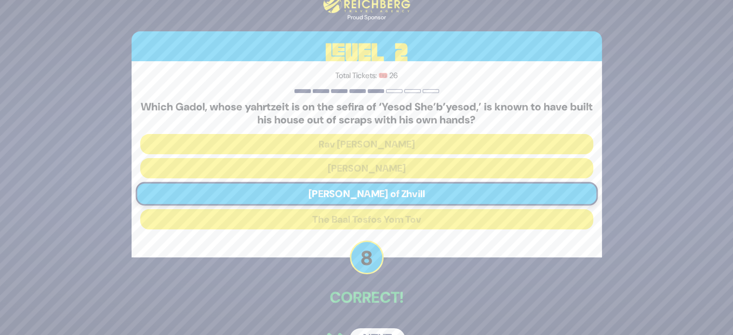
click at [376, 329] on button "Next" at bounding box center [377, 339] width 56 height 22
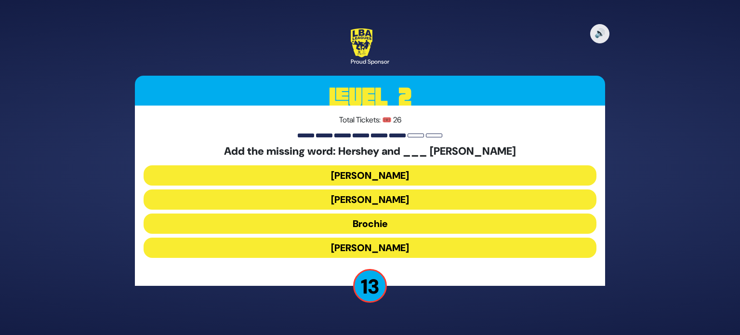
click at [438, 225] on button "Brochie" at bounding box center [370, 223] width 453 height 20
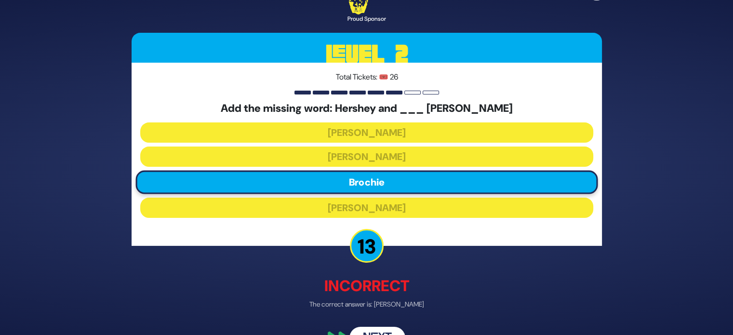
scroll to position [25, 0]
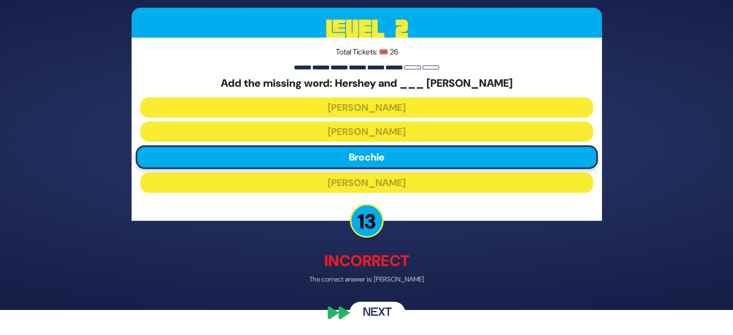
click at [387, 311] on button "Next" at bounding box center [377, 313] width 56 height 22
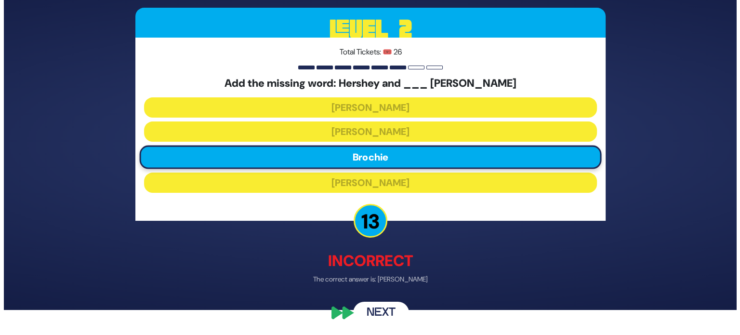
scroll to position [0, 0]
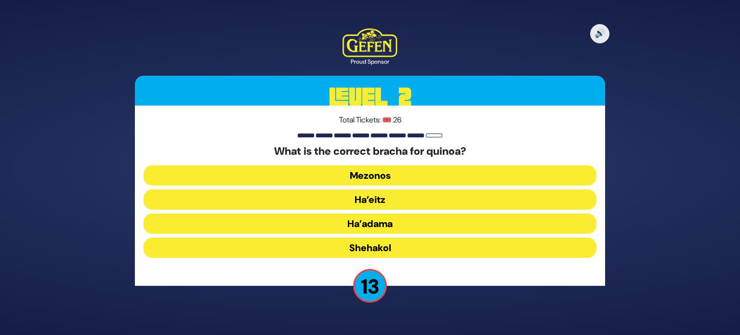
click at [376, 226] on button "Ha’adama" at bounding box center [370, 223] width 453 height 20
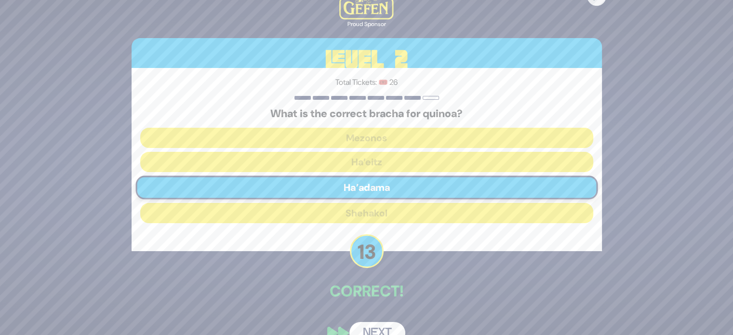
click at [382, 329] on button "Next" at bounding box center [377, 333] width 56 height 22
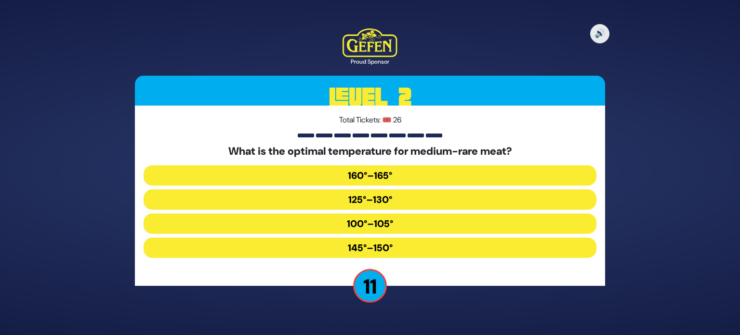
click at [390, 249] on button "145°–150°" at bounding box center [370, 248] width 453 height 20
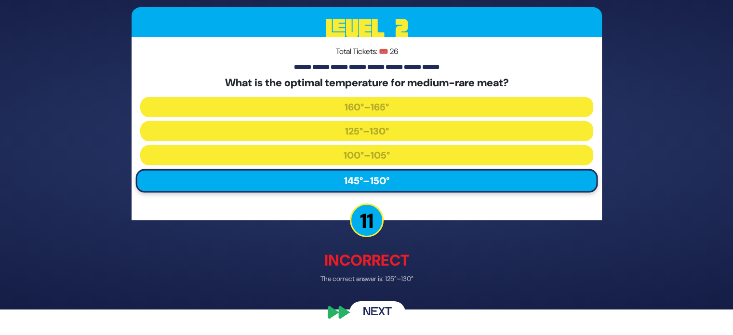
scroll to position [25, 0]
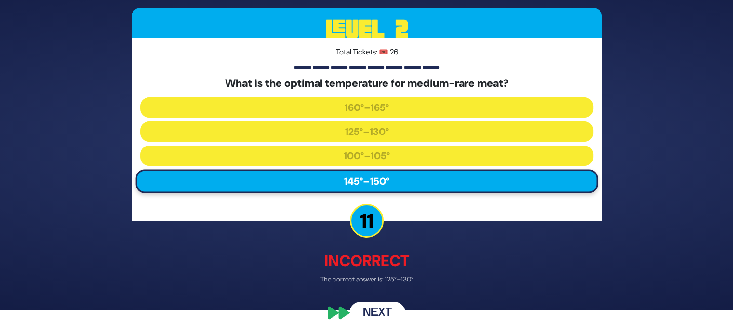
click at [380, 310] on button "Next" at bounding box center [377, 313] width 56 height 22
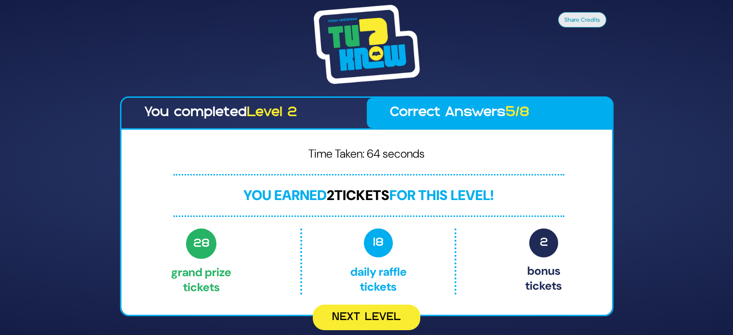
scroll to position [0, 0]
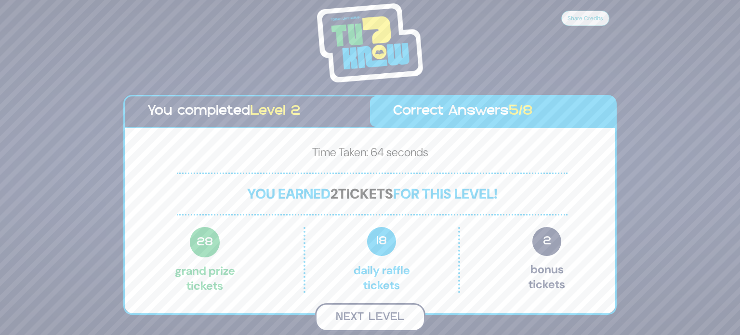
click at [400, 320] on button "Next Level" at bounding box center [370, 317] width 110 height 28
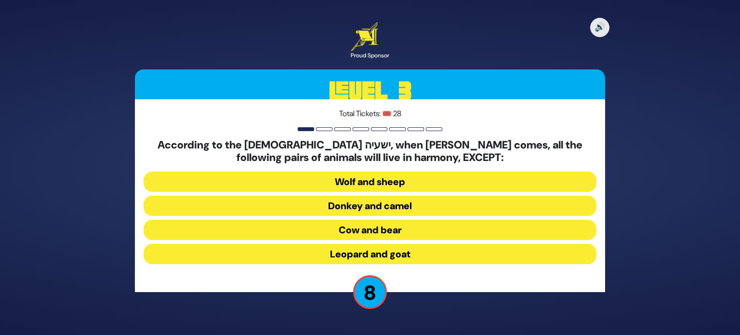
click at [432, 228] on button "Cow and bear" at bounding box center [370, 230] width 453 height 20
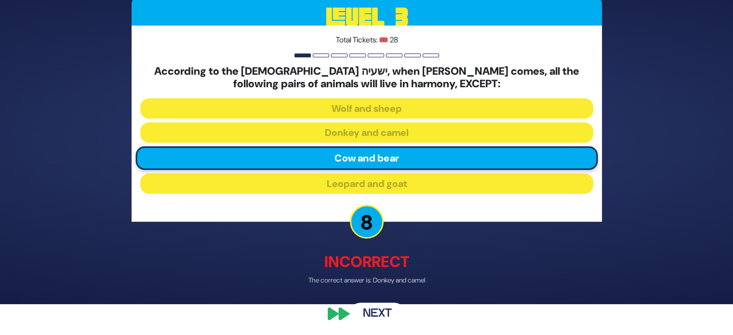
scroll to position [32, 0]
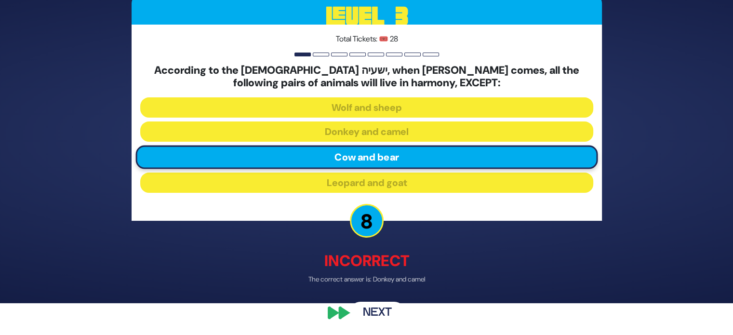
click at [373, 309] on button "Next" at bounding box center [377, 313] width 56 height 22
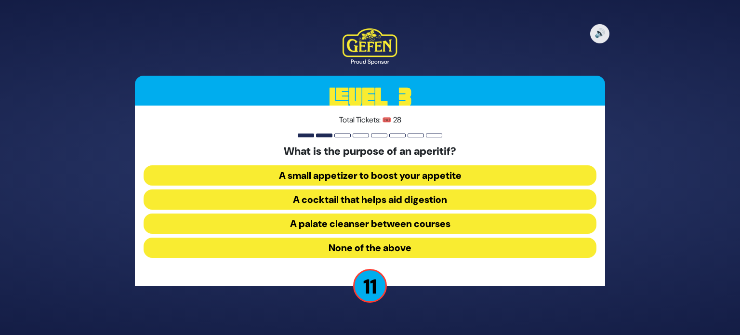
click at [467, 197] on button "A cocktail that helps aid digestion" at bounding box center [370, 199] width 453 height 20
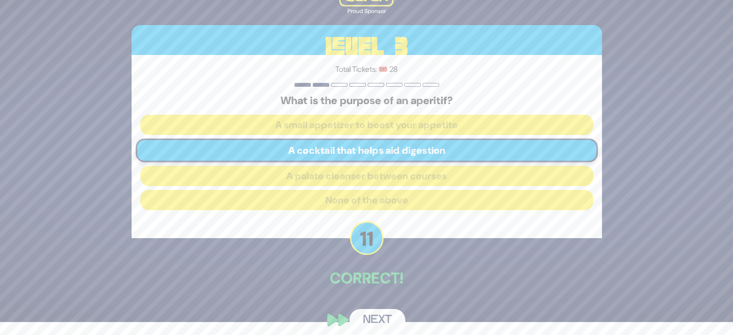
scroll to position [20, 0]
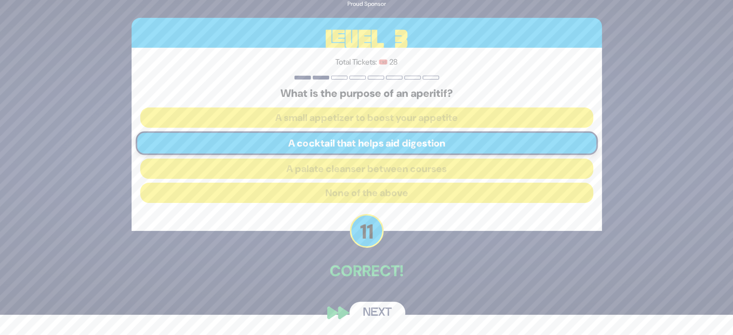
click at [387, 306] on button "Next" at bounding box center [377, 313] width 56 height 22
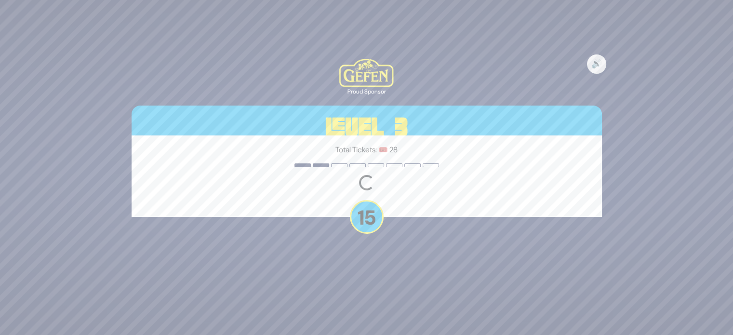
scroll to position [0, 0]
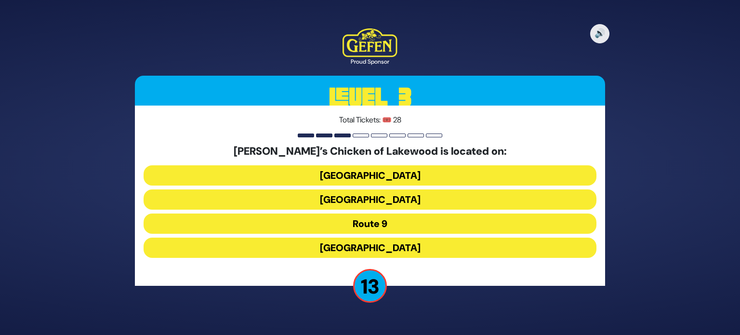
click at [451, 198] on button "Cedarbridge Avenue" at bounding box center [370, 199] width 453 height 20
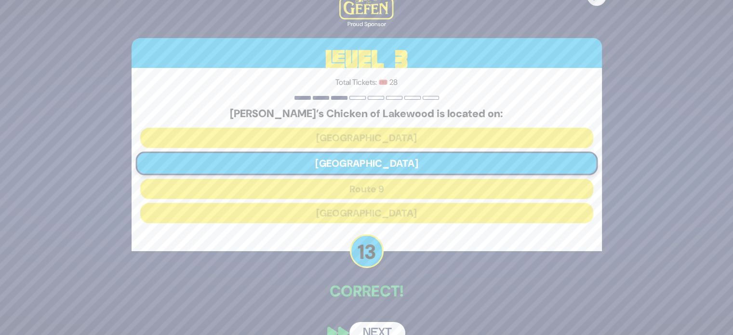
click at [389, 326] on button "Next" at bounding box center [377, 333] width 56 height 22
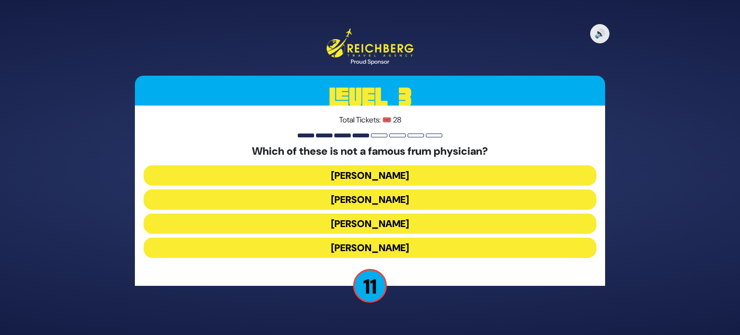
click at [463, 173] on button "Dr. Moller" at bounding box center [370, 175] width 453 height 20
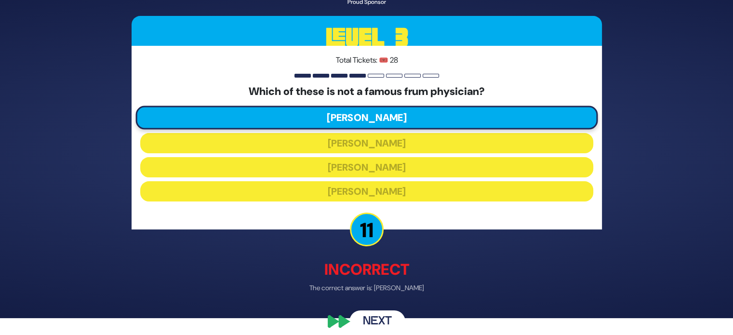
scroll to position [25, 0]
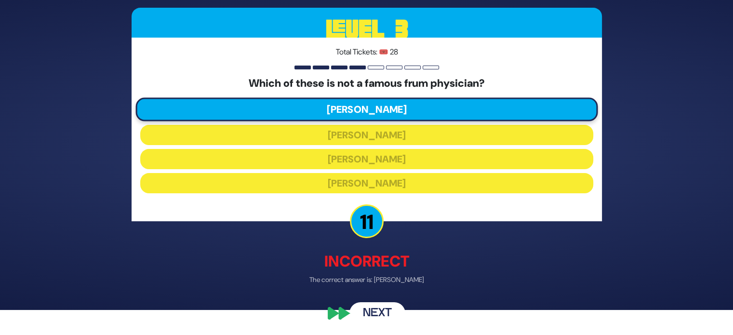
drag, startPoint x: 384, startPoint y: 318, endPoint x: 385, endPoint y: 309, distance: 8.8
click at [384, 316] on button "Next" at bounding box center [377, 313] width 56 height 22
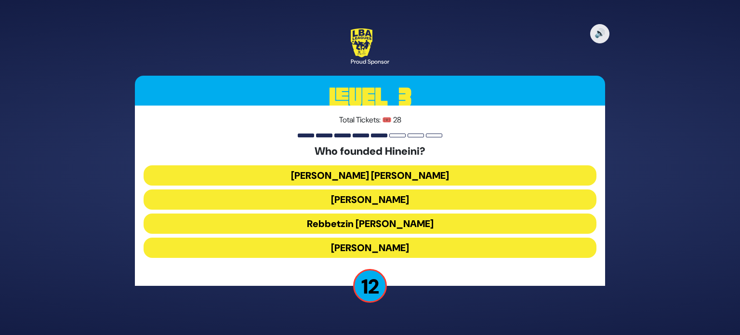
click at [434, 229] on button "Rebbetzin Zehava Braunstein" at bounding box center [370, 223] width 453 height 20
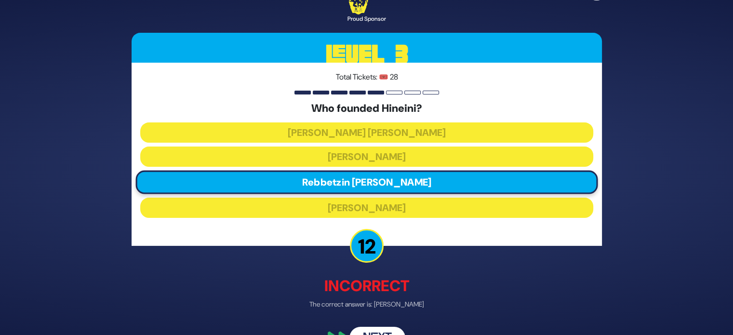
click at [366, 330] on button "Next" at bounding box center [377, 338] width 56 height 22
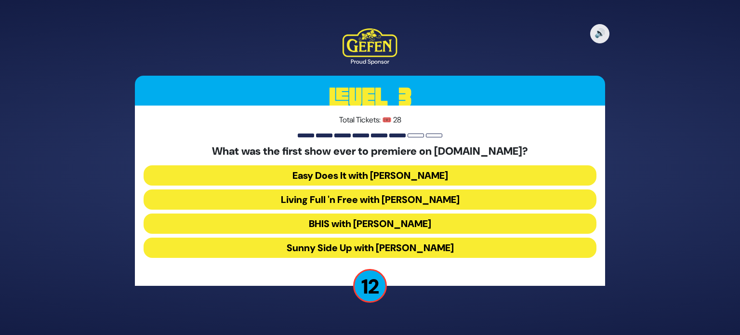
click at [375, 177] on button "Easy Does It with Esty Wolbe" at bounding box center [370, 175] width 453 height 20
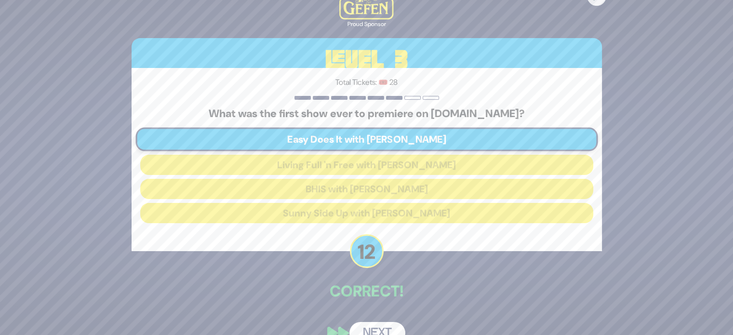
click at [372, 333] on button "Next" at bounding box center [377, 333] width 56 height 22
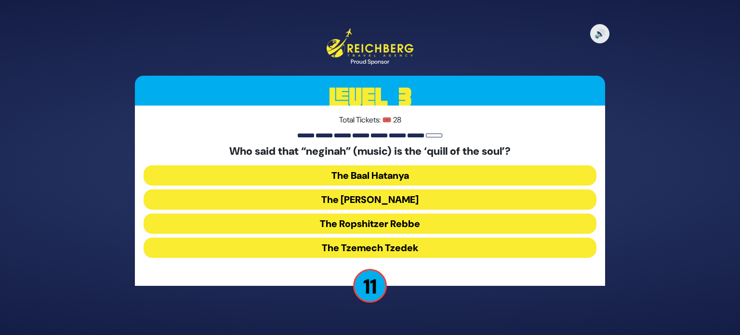
click at [416, 245] on button "The Tzemech Tzedek" at bounding box center [370, 248] width 453 height 20
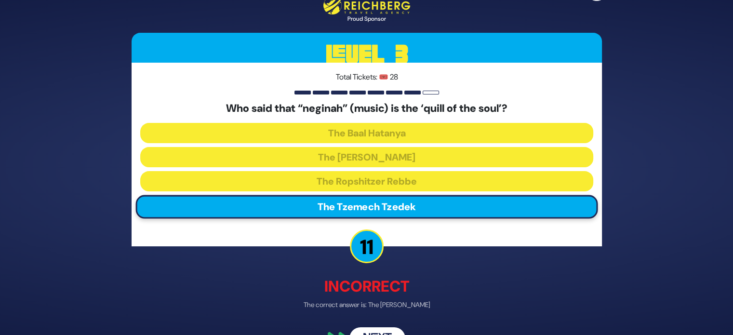
click at [384, 331] on button "Next" at bounding box center [377, 338] width 56 height 22
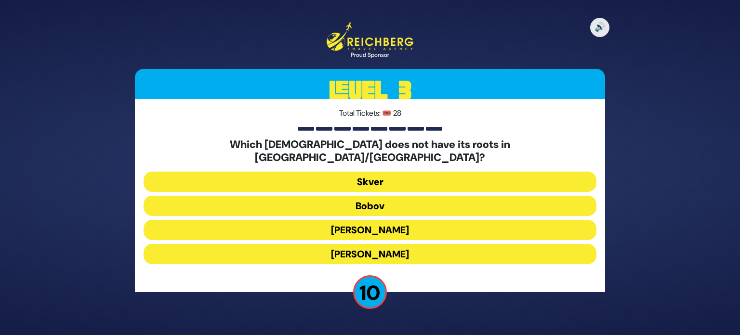
click at [381, 251] on button "Aleksander" at bounding box center [370, 254] width 453 height 20
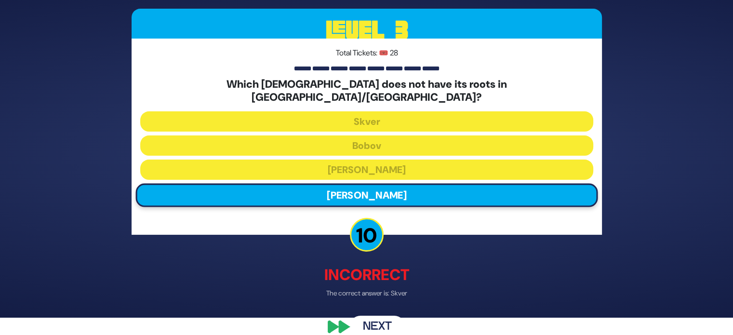
scroll to position [25, 0]
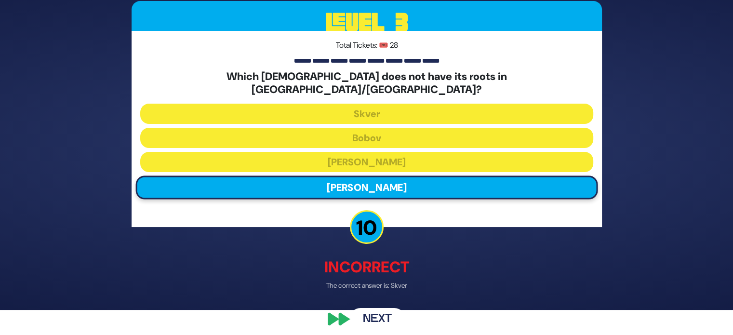
click at [390, 314] on button "Next" at bounding box center [377, 319] width 56 height 22
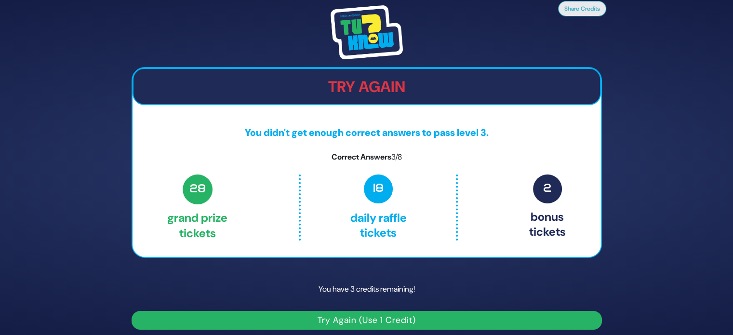
click at [388, 317] on button "Try Again (Use 1 Credit)" at bounding box center [367, 320] width 470 height 19
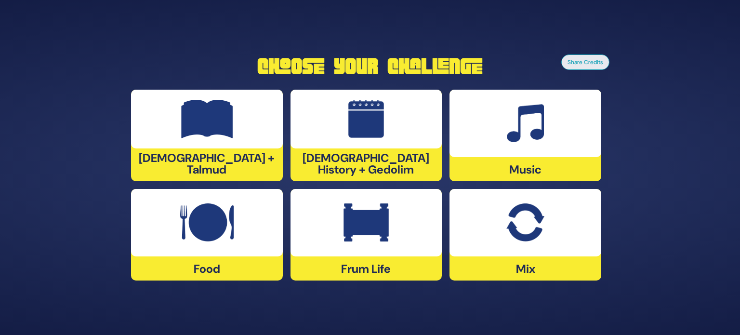
click at [252, 141] on div at bounding box center [207, 119] width 152 height 59
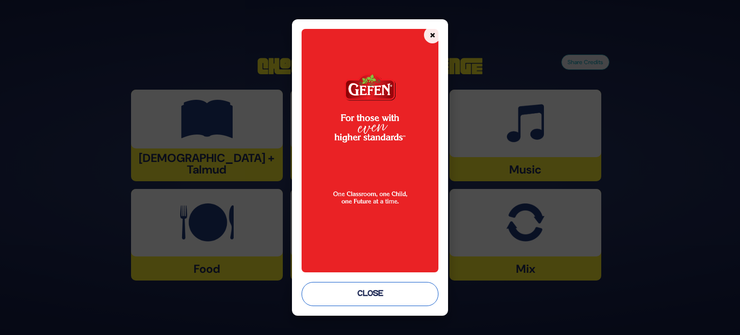
click at [372, 292] on button "Close" at bounding box center [370, 294] width 137 height 24
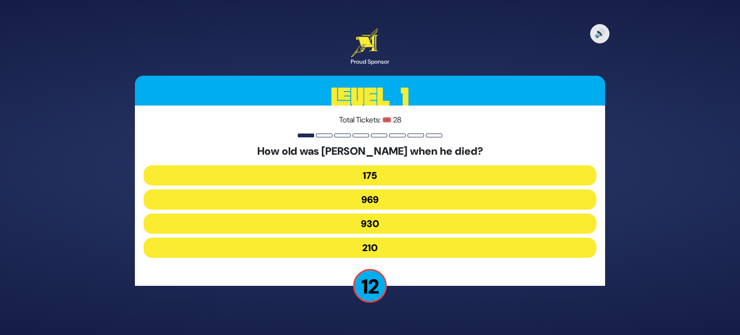
click at [370, 205] on button "969" at bounding box center [370, 199] width 453 height 20
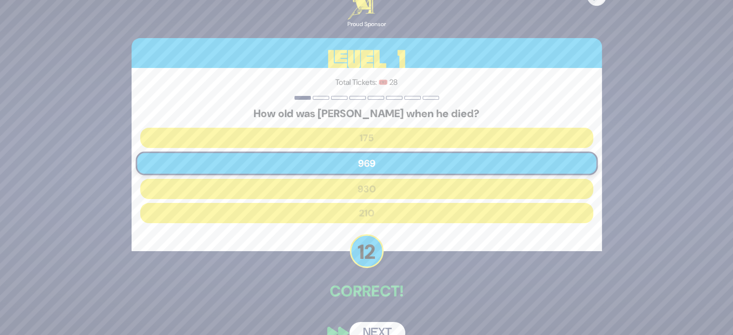
click at [388, 332] on button "Next" at bounding box center [377, 333] width 56 height 22
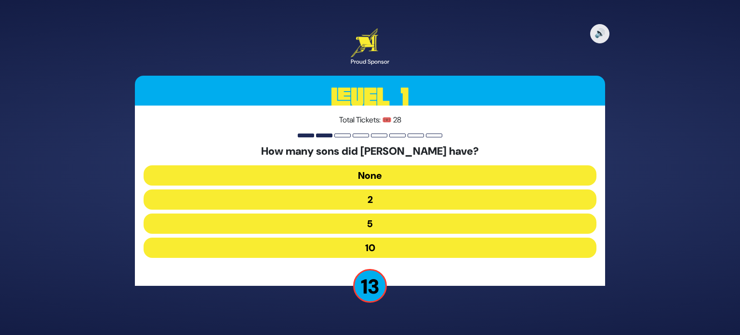
click at [388, 249] on button "10" at bounding box center [370, 248] width 453 height 20
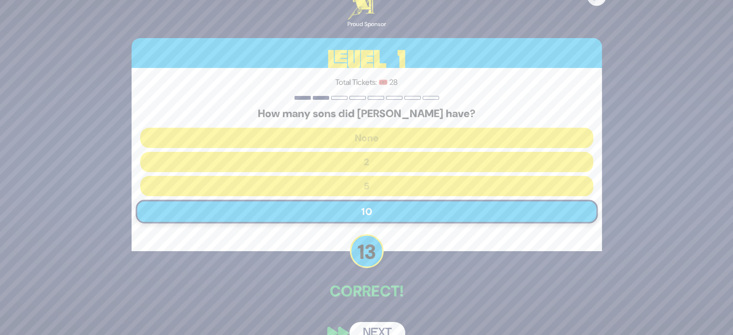
click at [379, 325] on button "Next" at bounding box center [377, 333] width 56 height 22
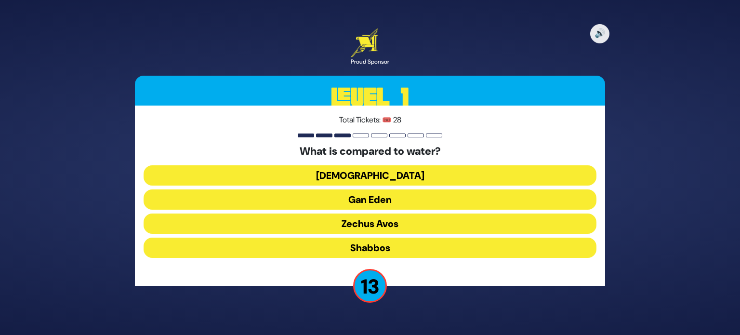
click at [390, 175] on button "Torah" at bounding box center [370, 175] width 453 height 20
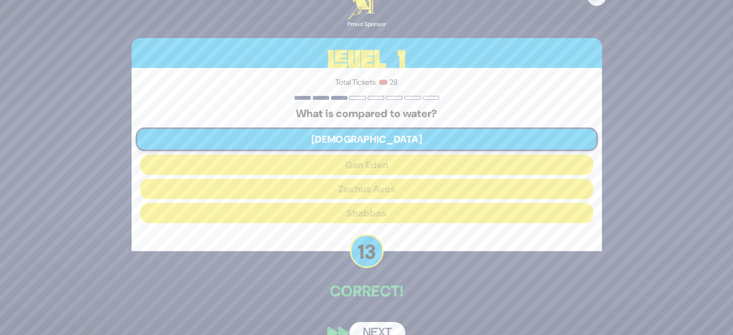
click at [360, 324] on button "Next" at bounding box center [377, 333] width 56 height 22
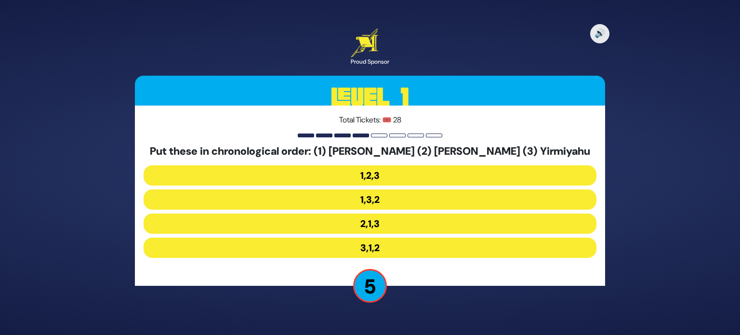
click at [372, 226] on button "2,1,3" at bounding box center [370, 223] width 453 height 20
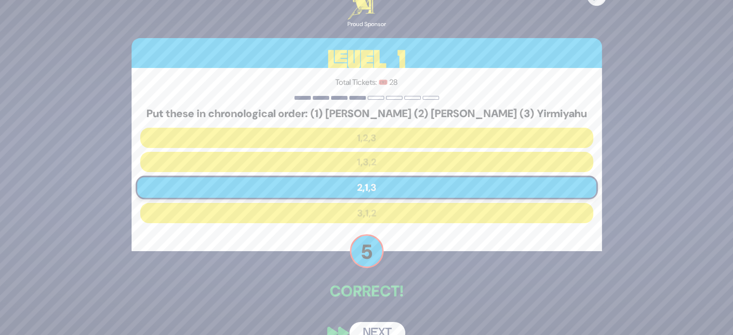
scroll to position [20, 0]
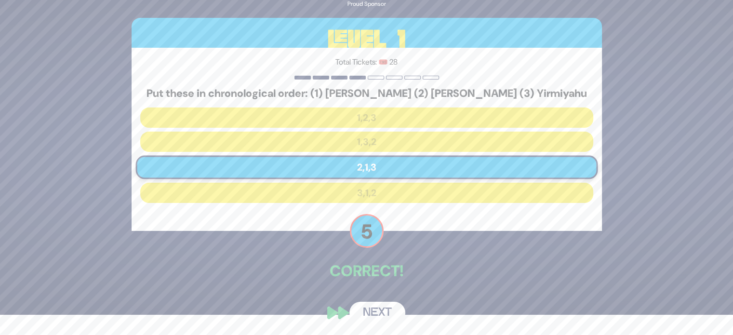
click at [372, 309] on button "Next" at bounding box center [377, 313] width 56 height 22
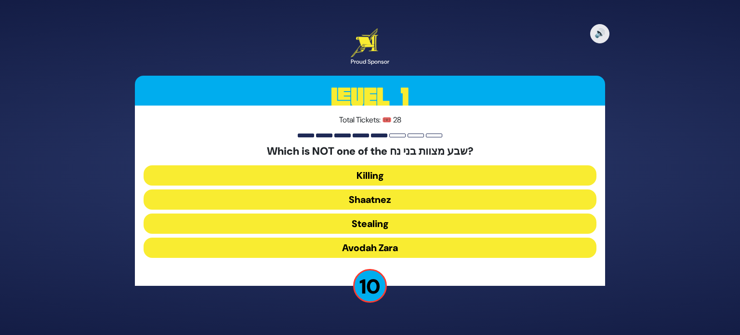
click at [463, 196] on button "Shaatnez" at bounding box center [370, 199] width 453 height 20
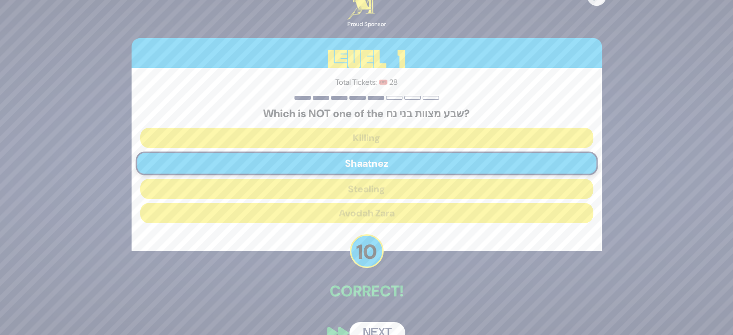
click at [371, 326] on button "Next" at bounding box center [377, 333] width 56 height 22
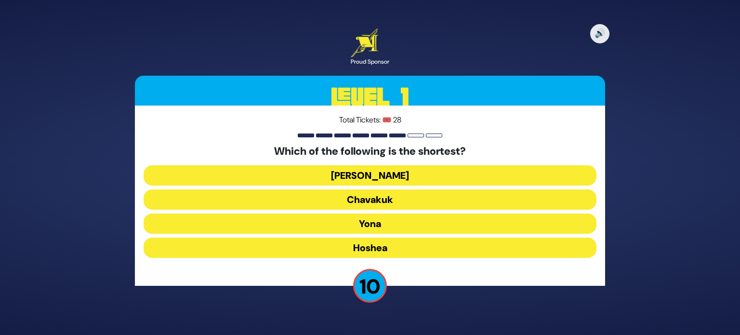
click at [372, 219] on button "Yona" at bounding box center [370, 223] width 453 height 20
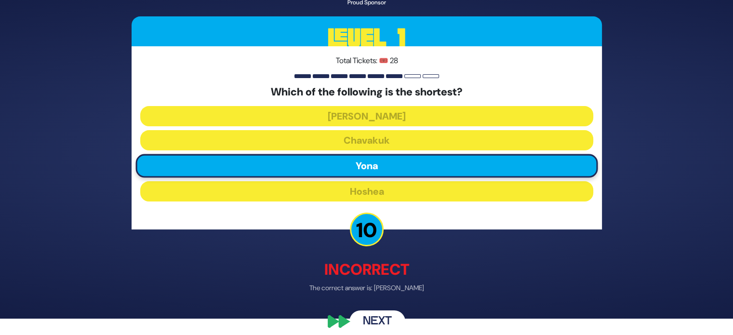
scroll to position [25, 0]
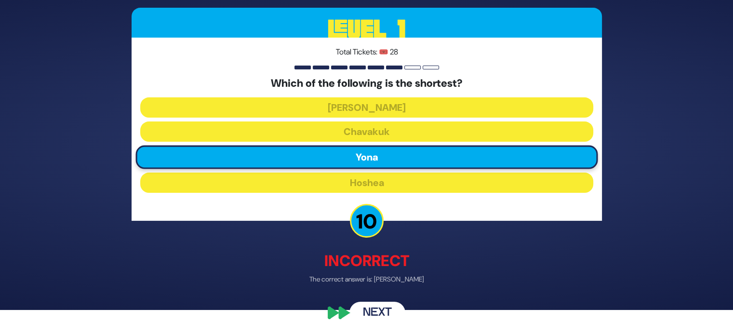
click at [362, 310] on button "Next" at bounding box center [377, 313] width 56 height 22
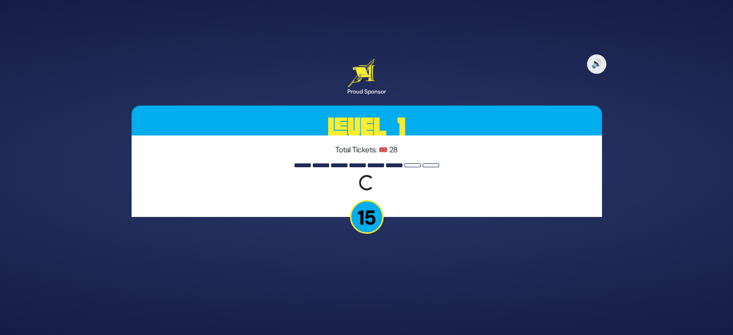
scroll to position [0, 0]
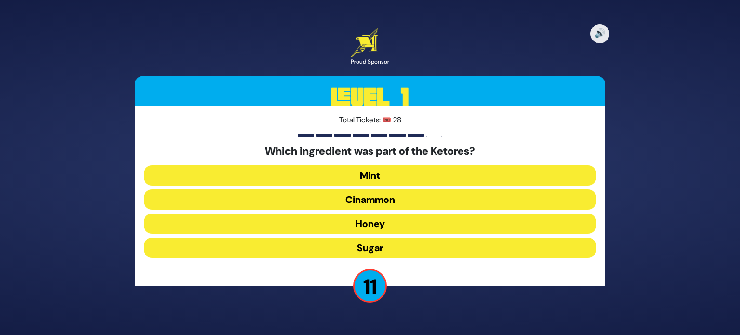
click at [378, 227] on button "Honey" at bounding box center [370, 223] width 453 height 20
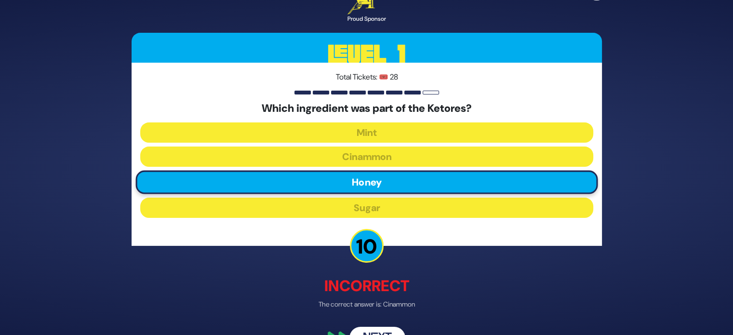
click at [360, 328] on button "Next" at bounding box center [377, 338] width 56 height 22
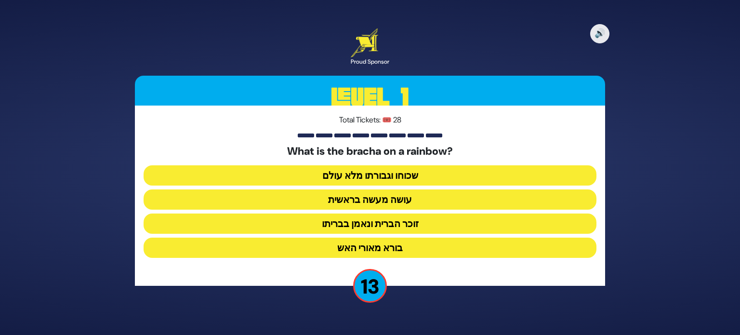
click at [427, 223] on button "זוכר הברית ונאמן בבריתו" at bounding box center [370, 223] width 453 height 20
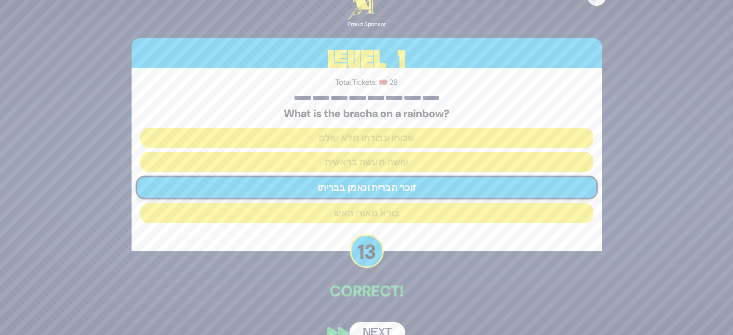
click at [384, 325] on button "Next" at bounding box center [377, 333] width 56 height 22
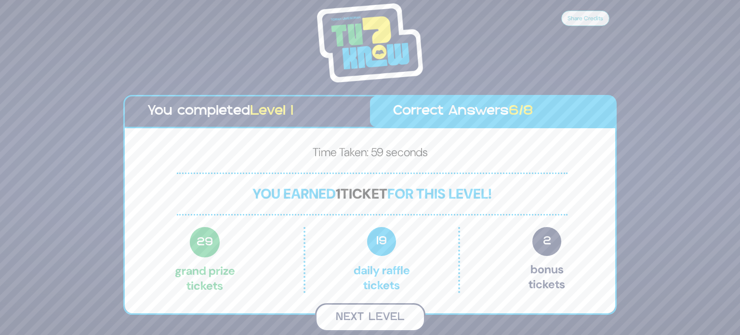
click at [386, 323] on button "Next Level" at bounding box center [370, 317] width 110 height 28
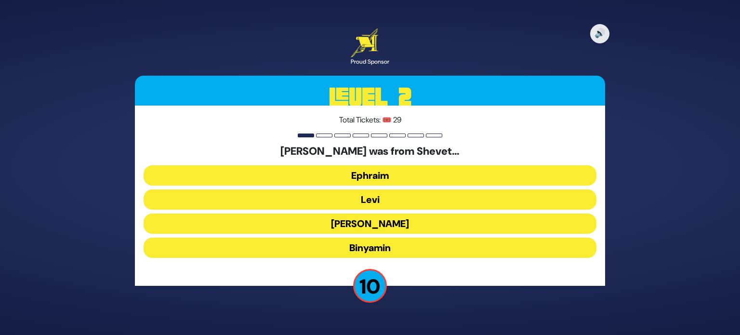
click at [397, 181] on button "Ephraim" at bounding box center [370, 175] width 453 height 20
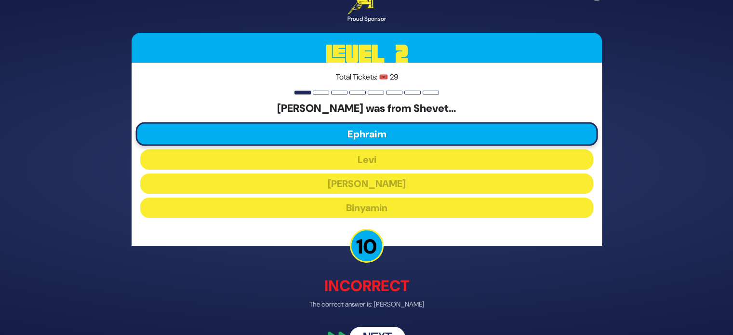
click at [385, 328] on button "Next" at bounding box center [377, 338] width 56 height 22
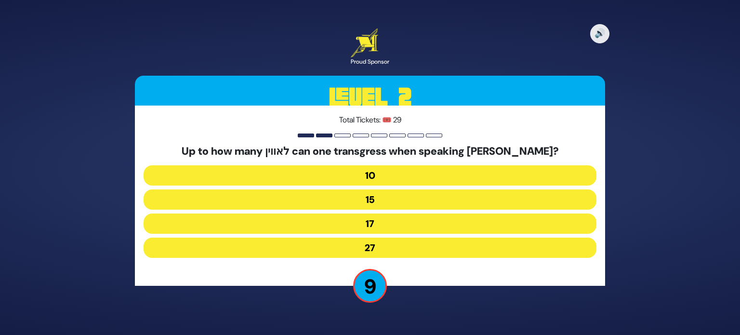
click at [390, 244] on button "27" at bounding box center [370, 248] width 453 height 20
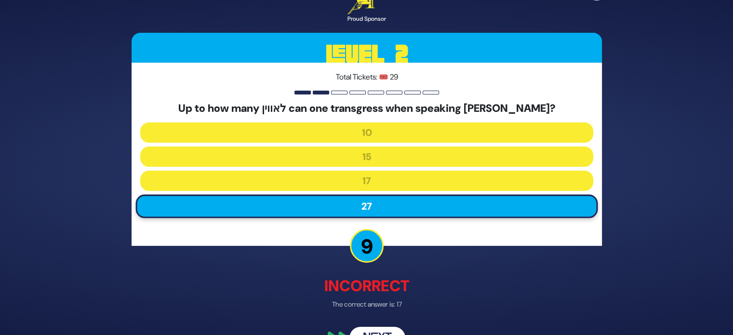
scroll to position [25, 0]
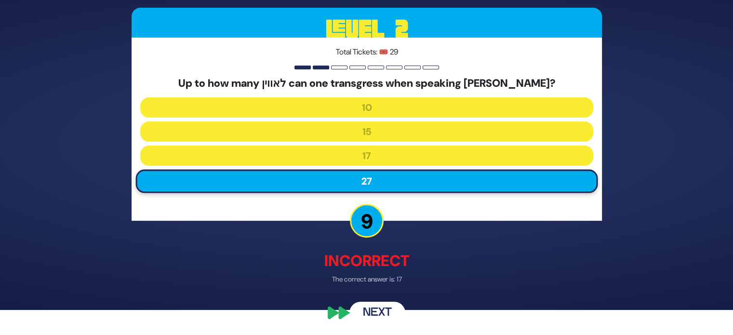
click at [379, 318] on button "Next" at bounding box center [377, 313] width 56 height 22
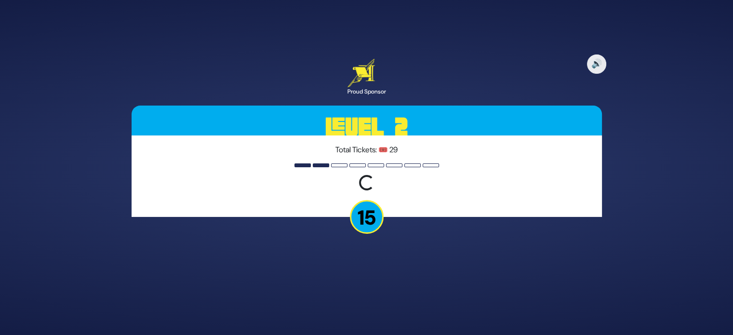
scroll to position [0, 0]
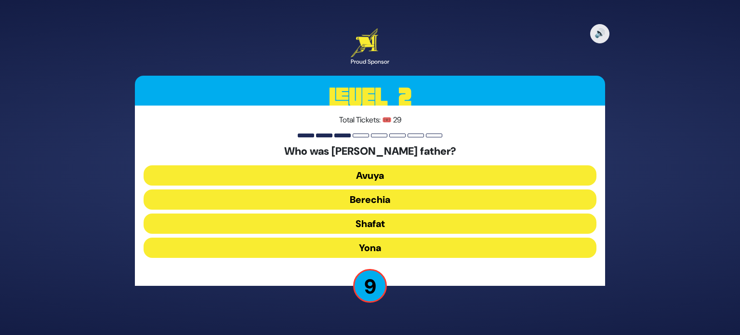
click at [407, 173] on button "Avuya" at bounding box center [370, 175] width 453 height 20
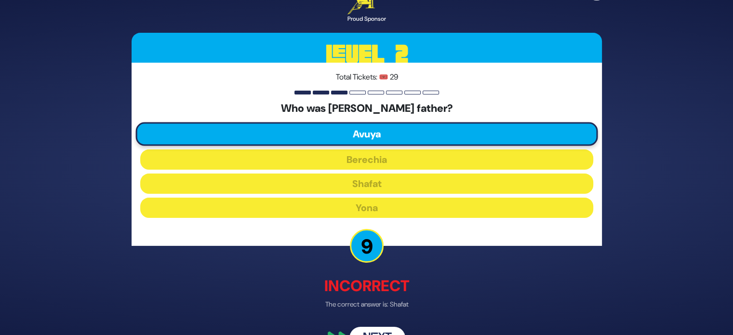
scroll to position [25, 0]
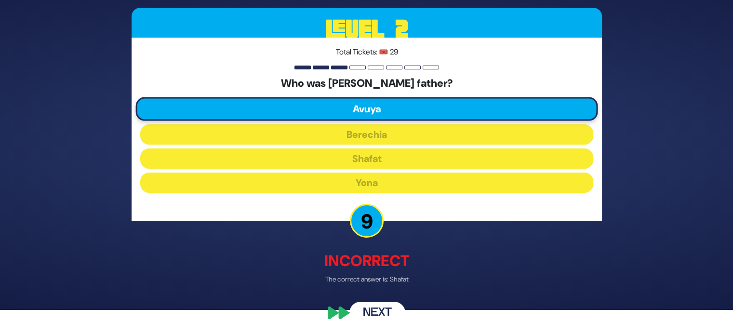
click at [384, 312] on button "Next" at bounding box center [377, 313] width 56 height 22
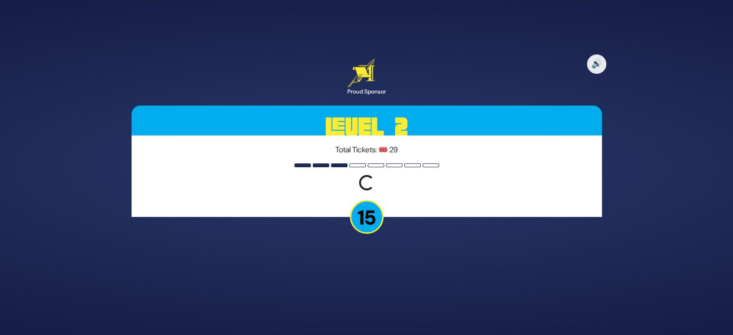
scroll to position [0, 0]
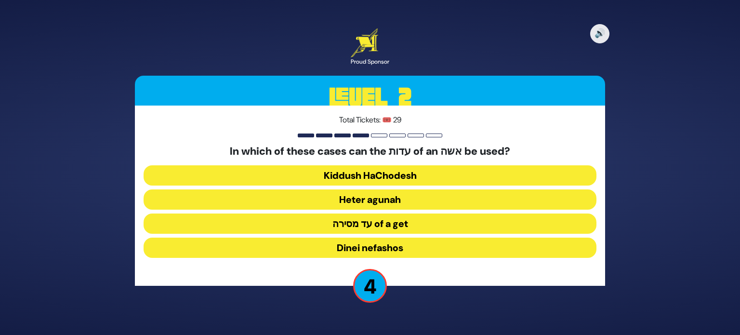
click at [425, 198] on button "Heter agunah" at bounding box center [370, 199] width 453 height 20
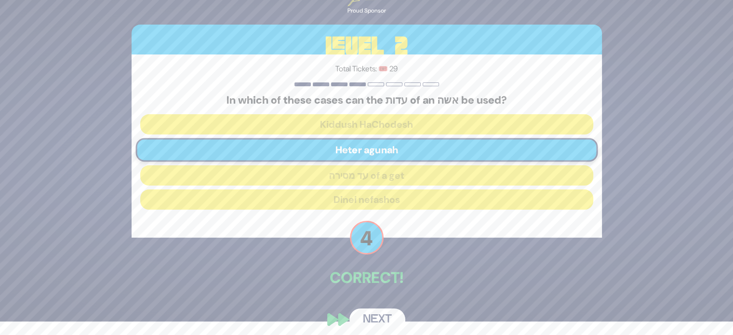
scroll to position [20, 0]
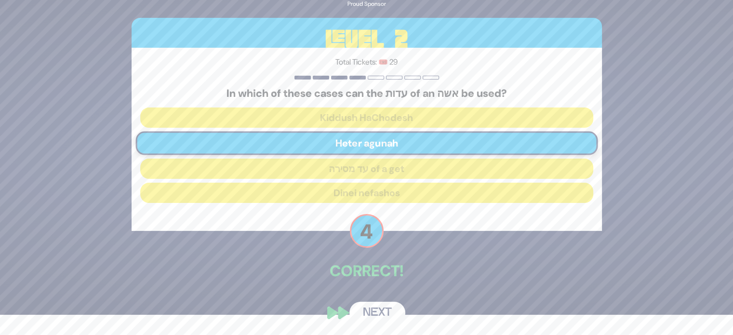
click at [384, 307] on button "Next" at bounding box center [377, 313] width 56 height 22
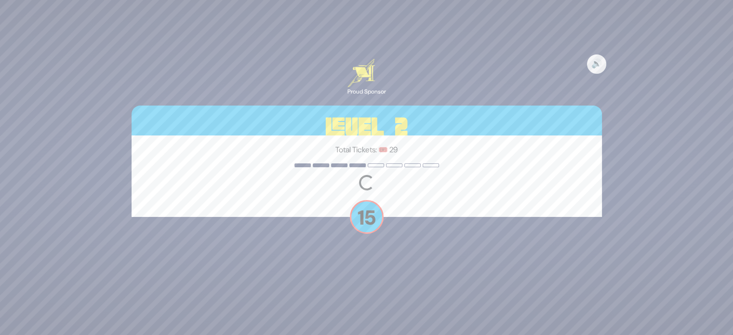
scroll to position [0, 0]
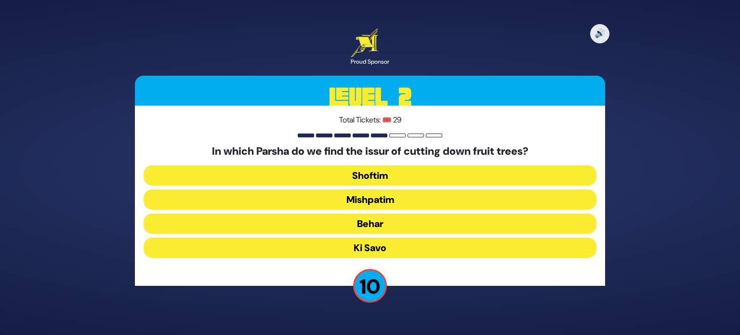
click at [440, 180] on button "Shoftim" at bounding box center [370, 175] width 453 height 20
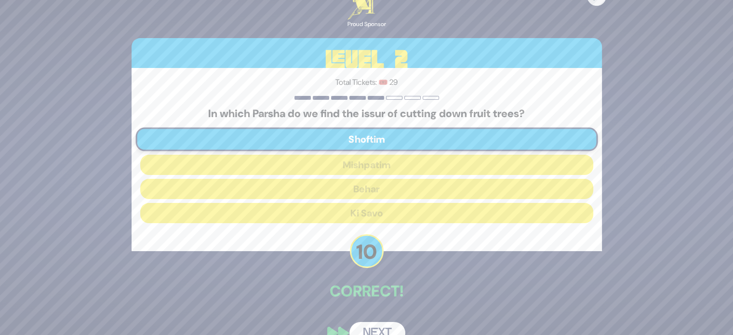
click at [375, 329] on button "Next" at bounding box center [377, 333] width 56 height 22
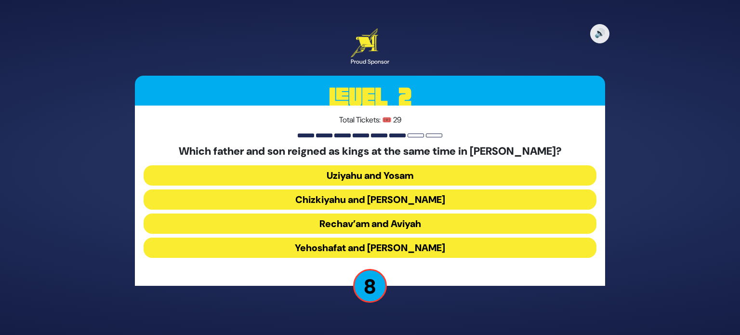
click at [456, 248] on button "Yehoshafat and Yehoram" at bounding box center [370, 248] width 453 height 20
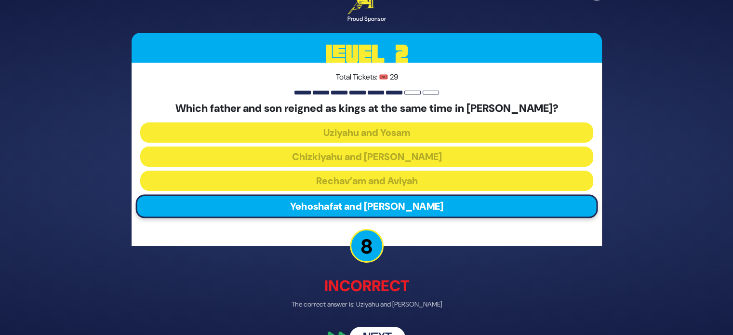
scroll to position [25, 0]
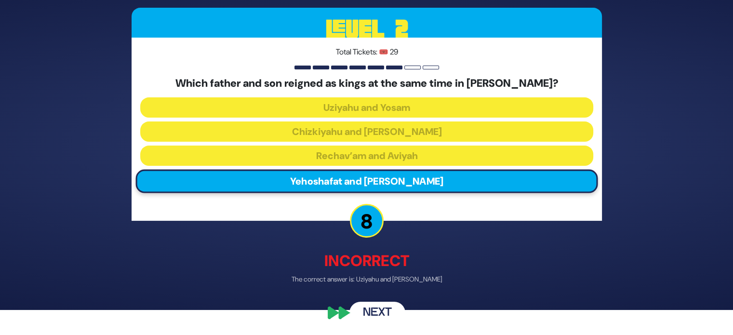
click at [380, 316] on button "Next" at bounding box center [377, 313] width 56 height 22
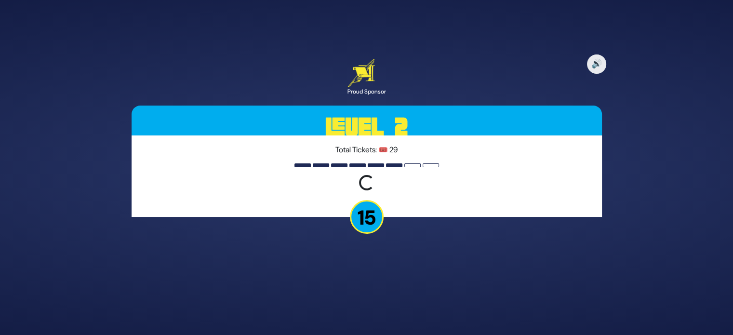
scroll to position [0, 0]
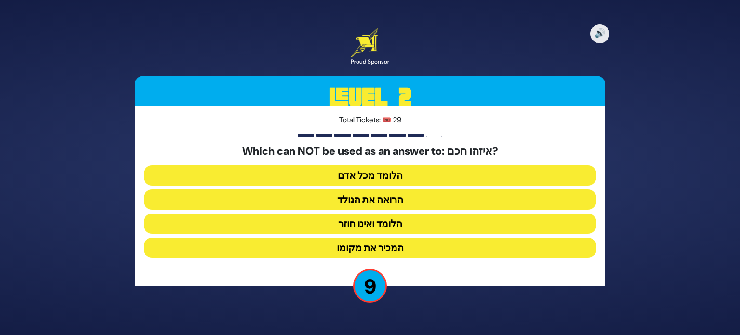
click at [407, 230] on button "הלומד ואינו חוזר" at bounding box center [370, 223] width 453 height 20
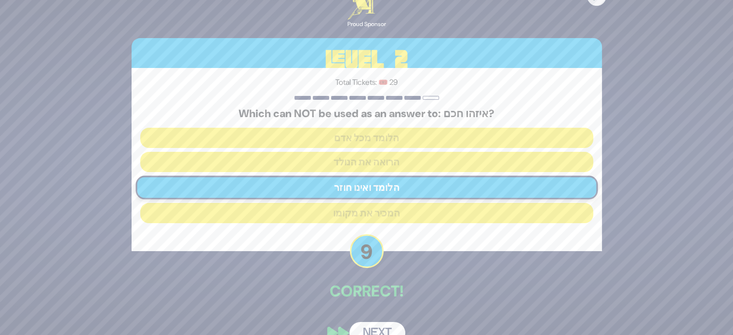
click at [380, 330] on button "Next" at bounding box center [377, 333] width 56 height 22
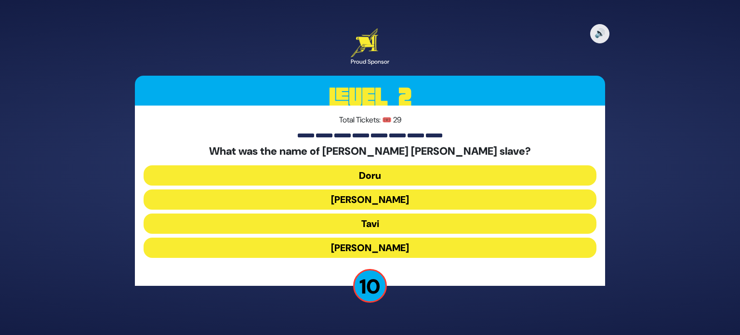
click at [411, 218] on button "Tavi" at bounding box center [370, 223] width 453 height 20
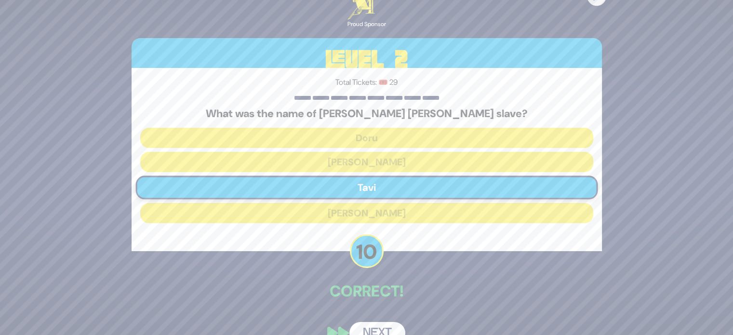
scroll to position [20, 0]
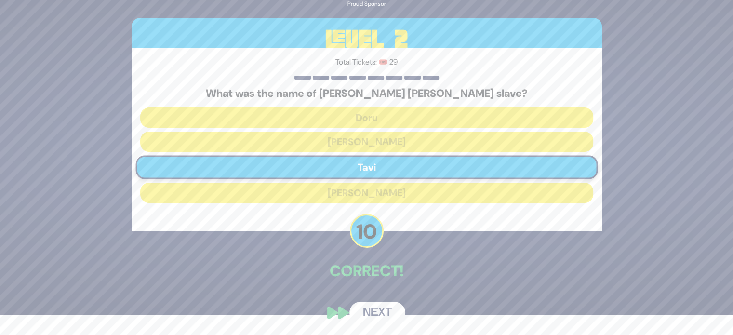
click at [391, 309] on button "Next" at bounding box center [377, 313] width 56 height 22
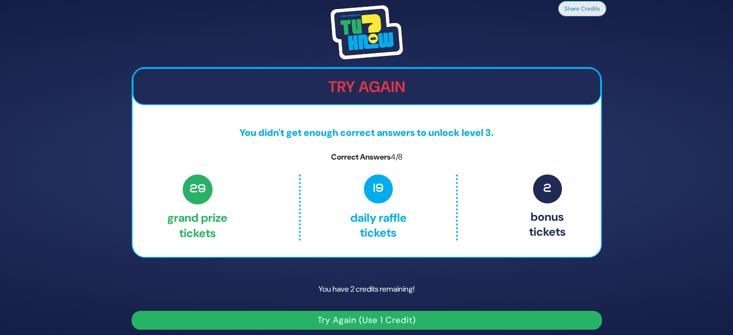
click at [413, 321] on button "Try Again (Use 1 Credit)" at bounding box center [367, 320] width 470 height 19
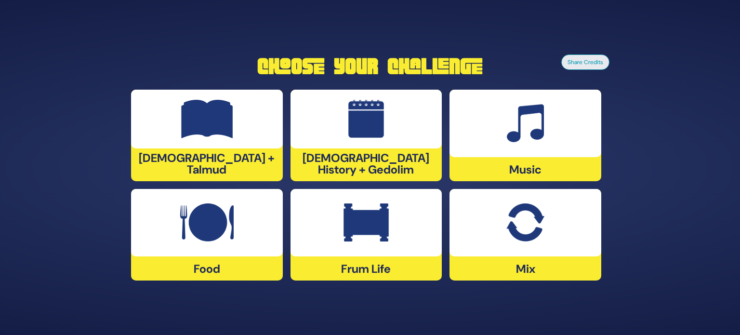
click at [365, 225] on img at bounding box center [366, 222] width 45 height 39
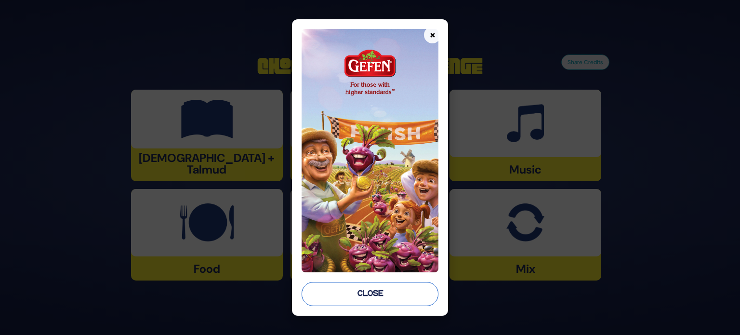
click at [364, 294] on button "Close" at bounding box center [370, 294] width 137 height 24
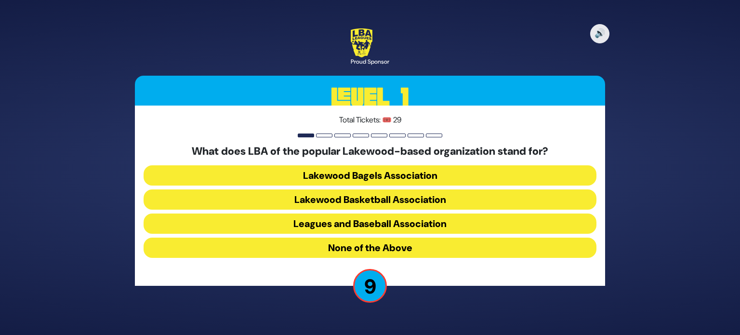
click at [384, 246] on button "None of the Above" at bounding box center [370, 248] width 453 height 20
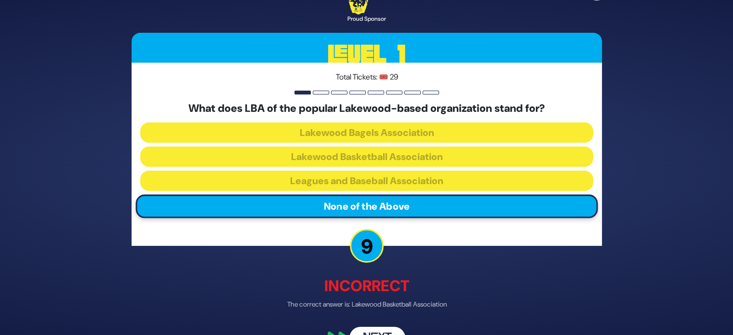
click at [383, 329] on button "Next" at bounding box center [377, 338] width 56 height 22
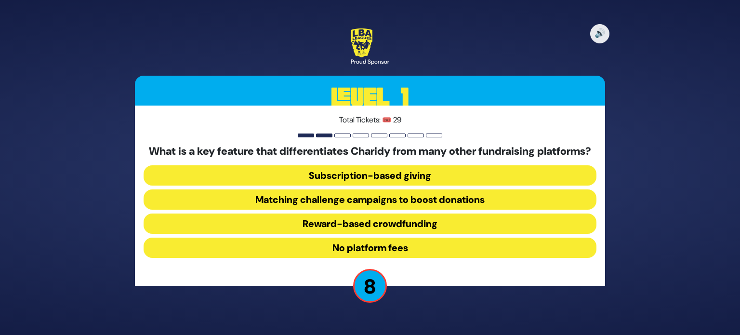
click at [436, 253] on button "No platform fees" at bounding box center [370, 248] width 453 height 20
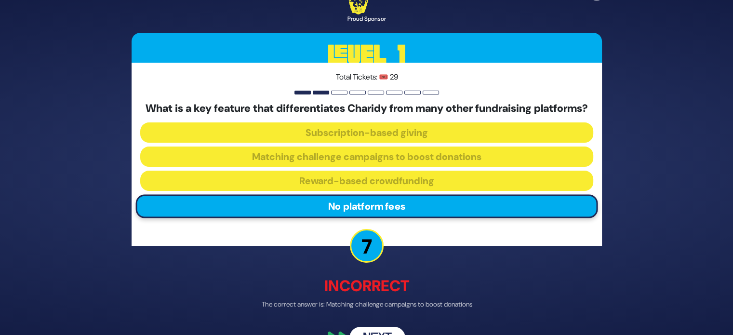
scroll to position [32, 0]
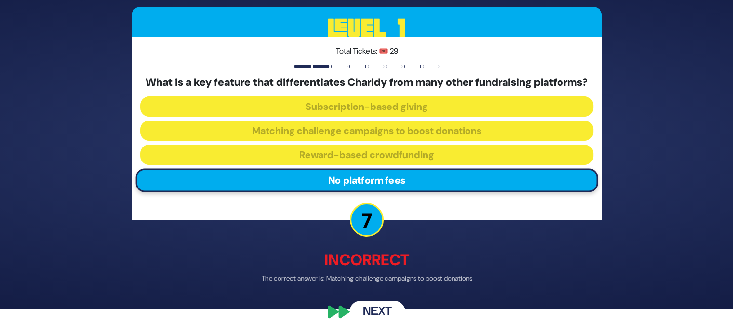
click at [373, 305] on button "Next" at bounding box center [377, 312] width 56 height 22
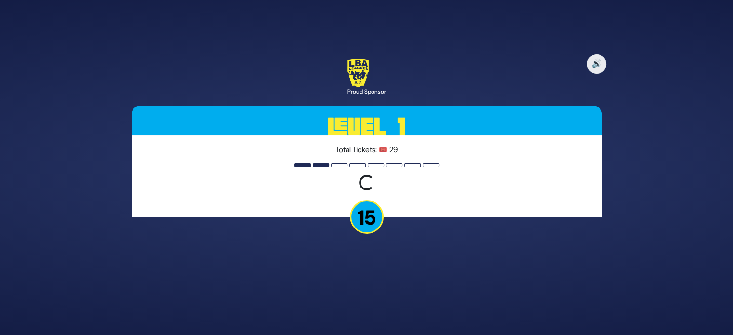
scroll to position [0, 0]
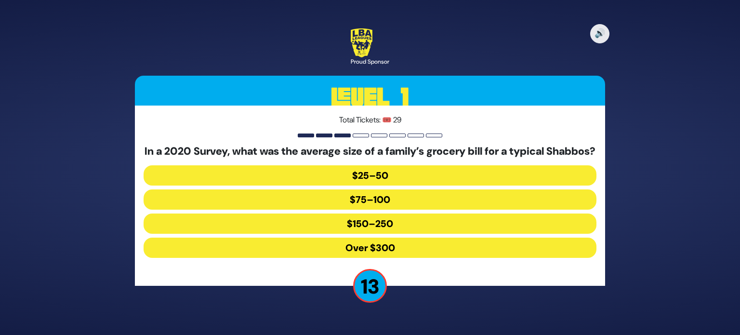
click at [382, 227] on button "$150–250" at bounding box center [370, 223] width 453 height 20
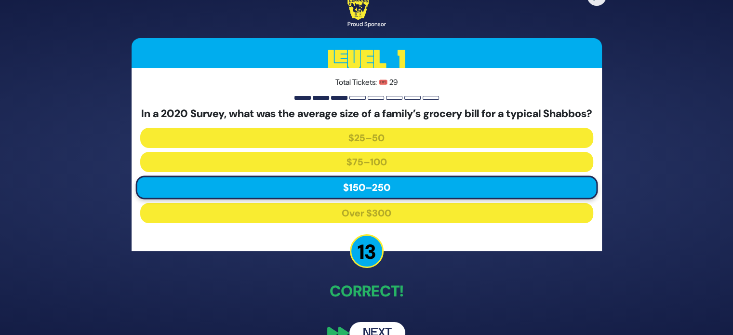
click at [379, 333] on button "Next" at bounding box center [377, 333] width 56 height 22
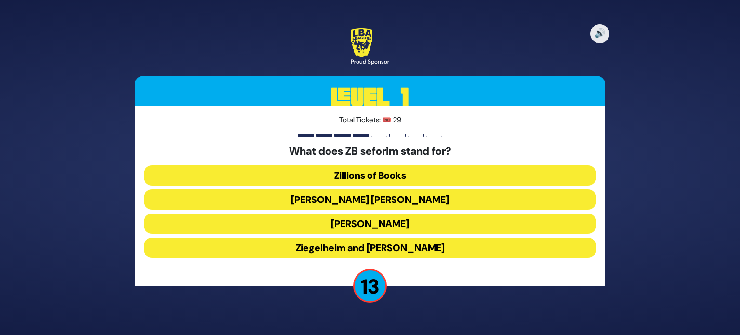
click at [393, 203] on button "[PERSON_NAME] [PERSON_NAME]" at bounding box center [370, 199] width 453 height 20
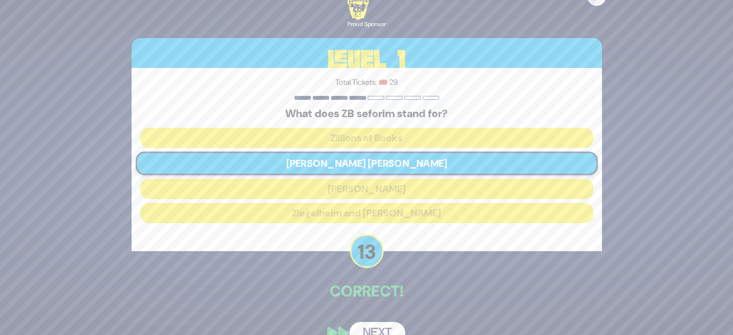
click at [374, 325] on button "Next" at bounding box center [377, 333] width 56 height 22
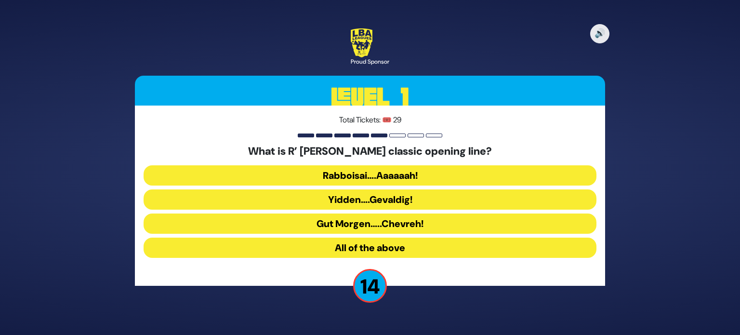
click at [414, 177] on button "Rabboisai….Aaaaaah!" at bounding box center [370, 175] width 453 height 20
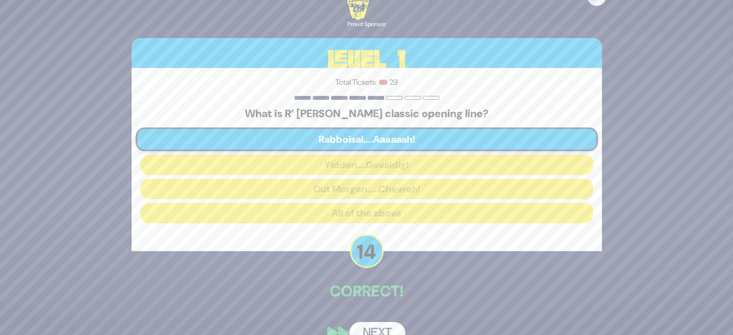
click at [392, 328] on button "Next" at bounding box center [377, 333] width 56 height 22
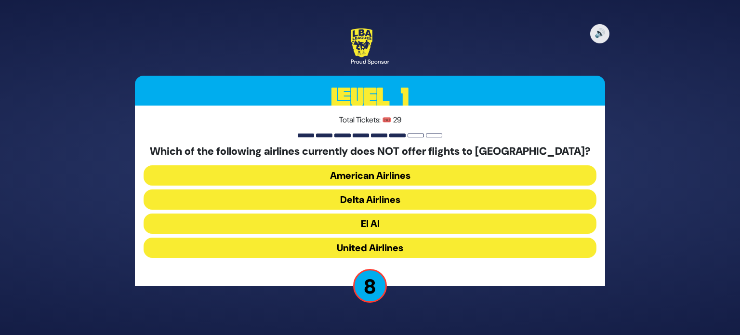
click at [405, 181] on button "American Airlines" at bounding box center [370, 175] width 453 height 20
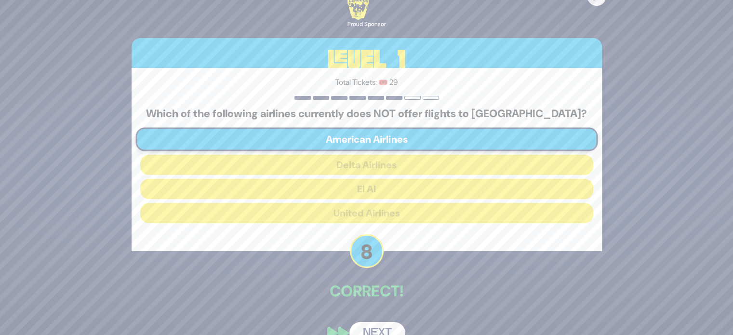
click at [387, 328] on button "Next" at bounding box center [377, 333] width 56 height 22
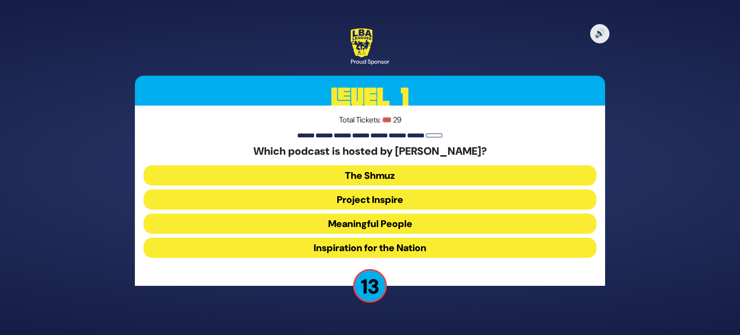
click at [418, 223] on button "Meaningful People" at bounding box center [370, 223] width 453 height 20
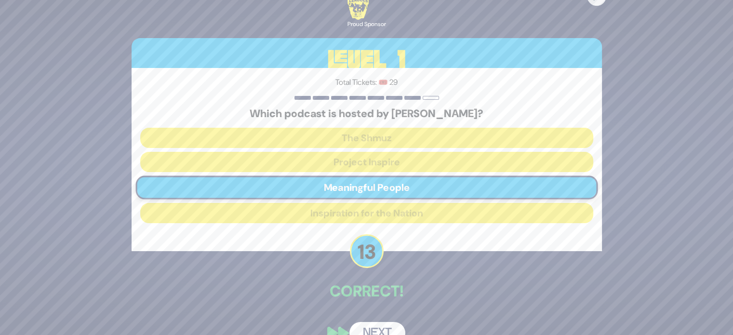
click at [375, 330] on button "Next" at bounding box center [377, 333] width 56 height 22
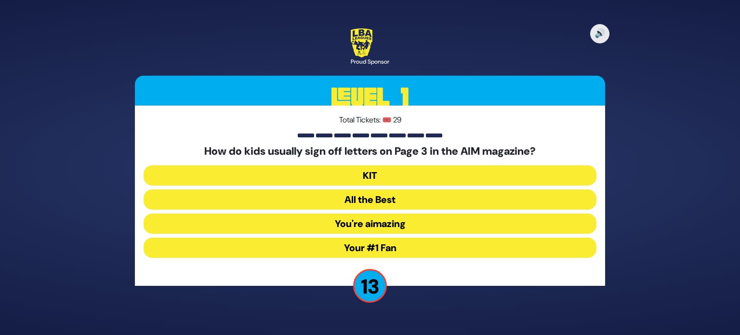
click at [418, 242] on button "Your #1 Fan" at bounding box center [370, 248] width 453 height 20
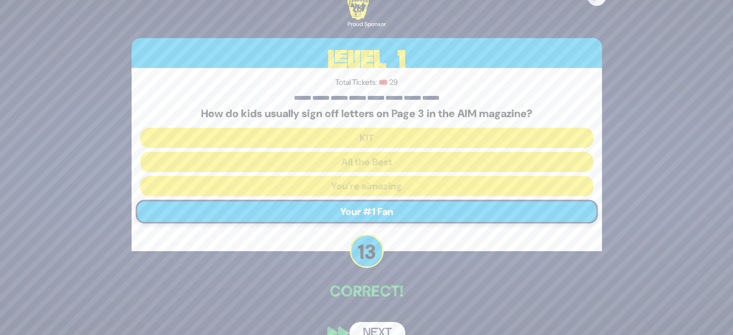
click at [386, 329] on button "Next" at bounding box center [377, 333] width 56 height 22
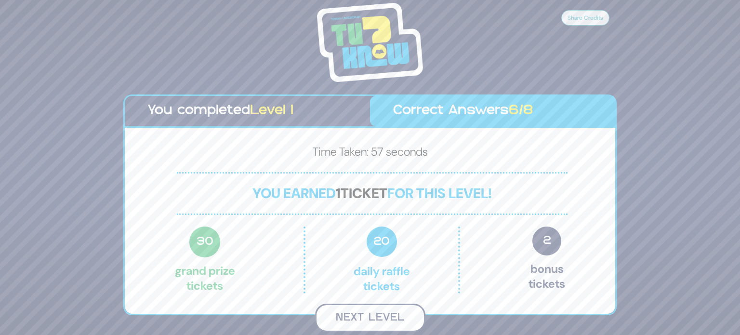
click at [399, 314] on button "Next Level" at bounding box center [370, 318] width 110 height 28
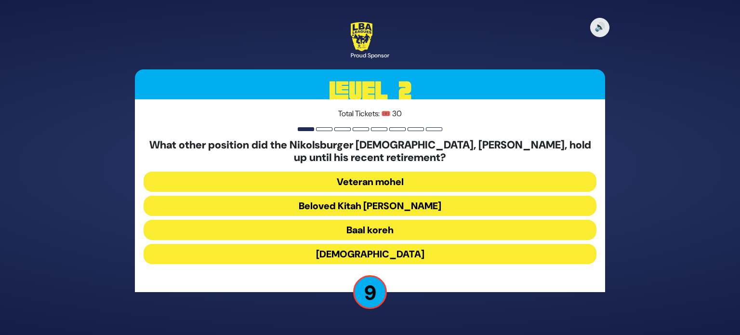
click at [383, 230] on button "Baal koreh" at bounding box center [370, 230] width 453 height 20
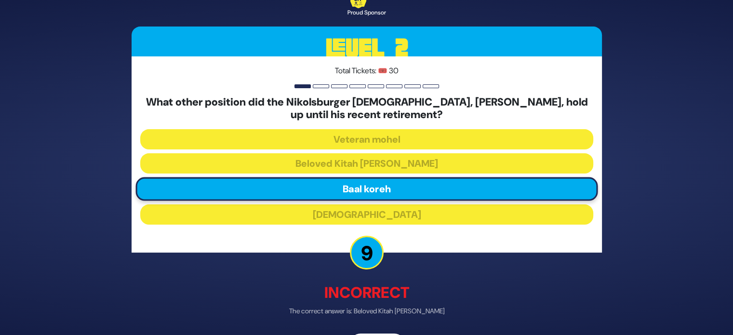
scroll to position [32, 0]
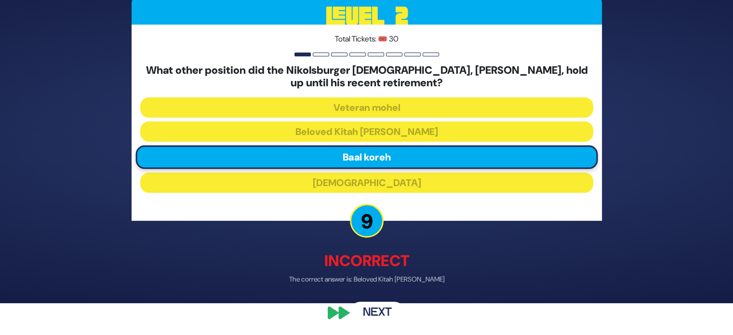
click at [395, 313] on button "Next" at bounding box center [377, 313] width 56 height 22
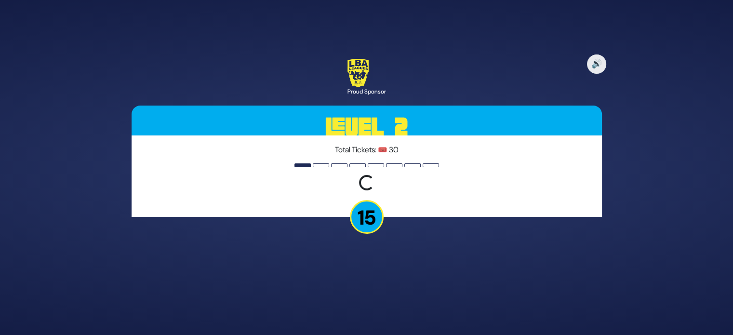
scroll to position [0, 0]
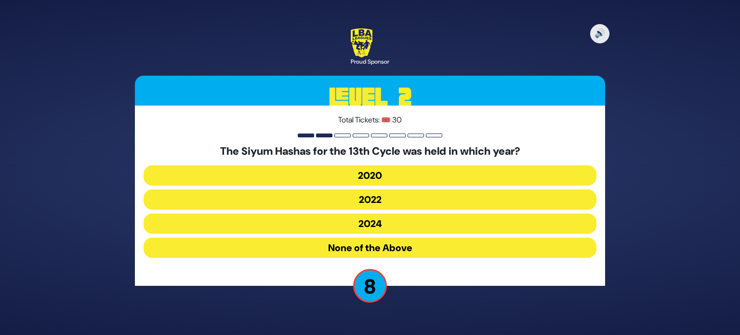
click at [406, 249] on button "None of the Above" at bounding box center [370, 248] width 453 height 20
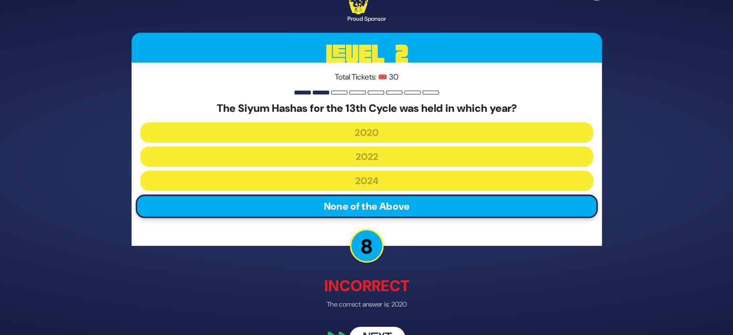
scroll to position [25, 0]
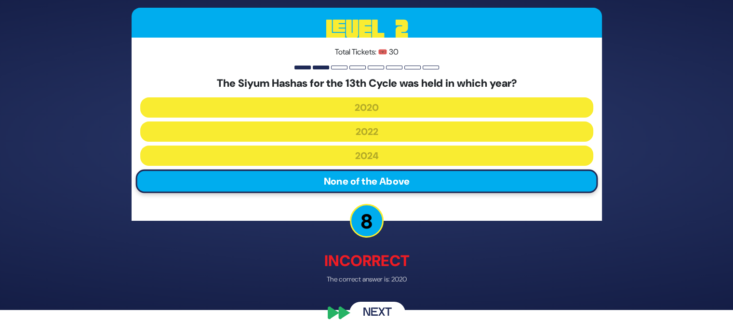
click at [388, 314] on button "Next" at bounding box center [377, 313] width 56 height 22
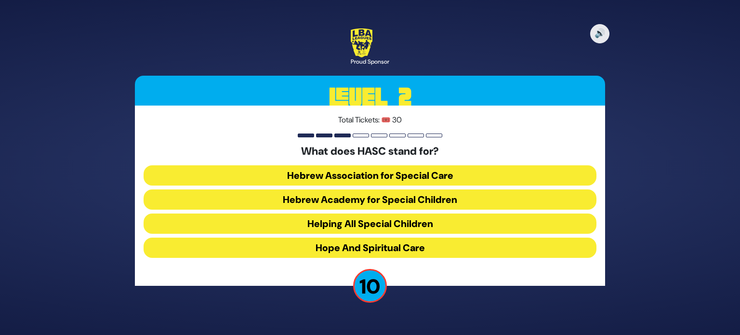
click at [410, 196] on button "Hebrew Academy for Special Children" at bounding box center [370, 199] width 453 height 20
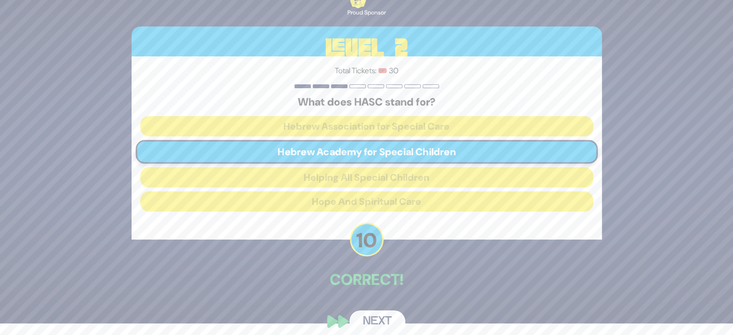
scroll to position [20, 0]
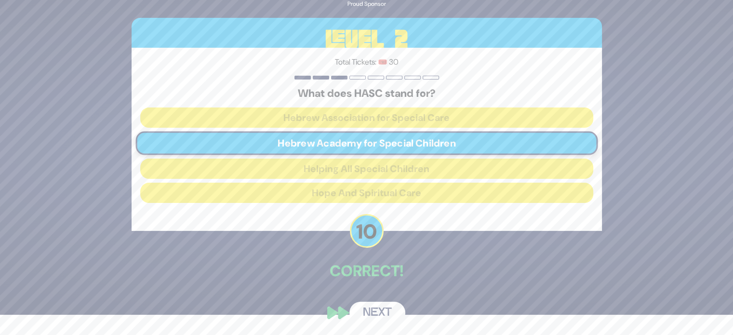
click at [385, 308] on button "Next" at bounding box center [377, 313] width 56 height 22
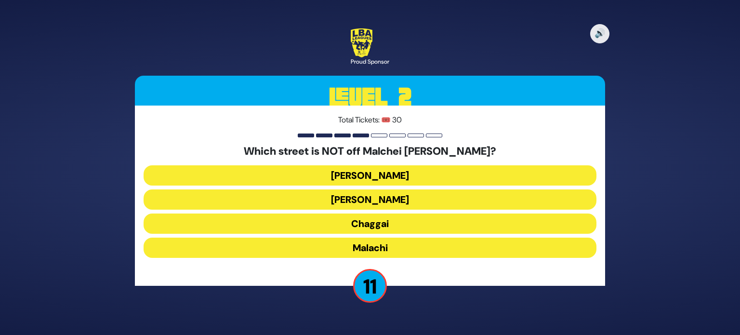
click at [378, 173] on button "[PERSON_NAME]" at bounding box center [370, 175] width 453 height 20
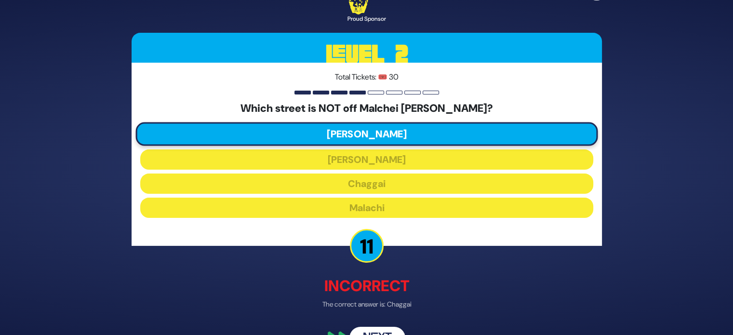
scroll to position [25, 0]
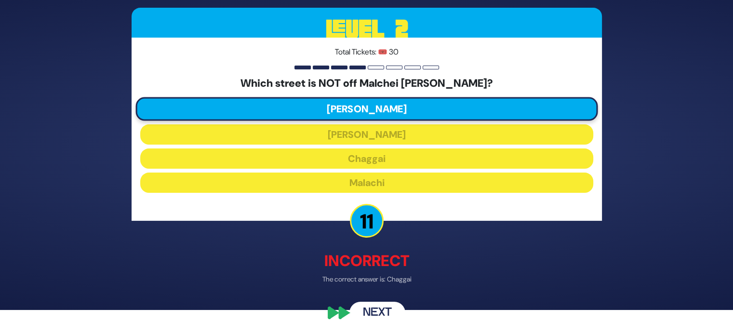
click at [381, 307] on button "Next" at bounding box center [377, 313] width 56 height 22
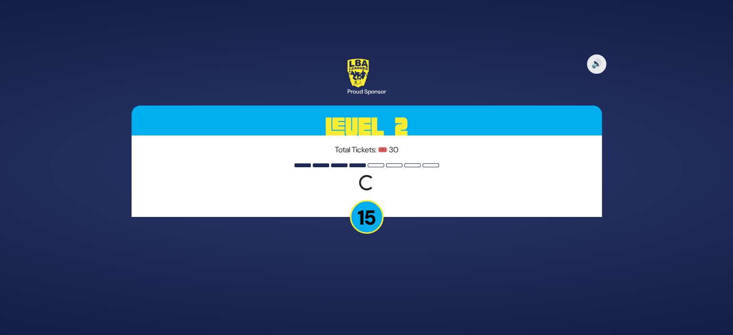
scroll to position [0, 0]
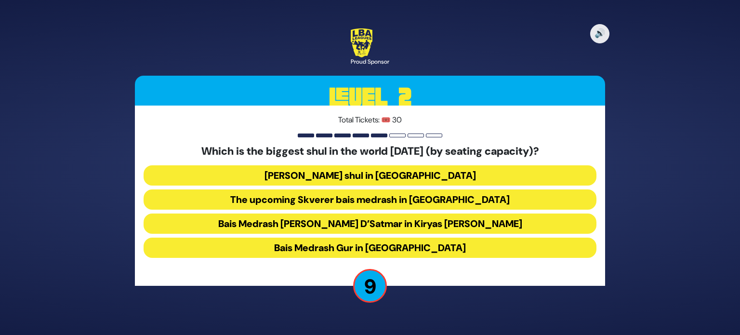
click at [413, 175] on button "[PERSON_NAME] shul in [GEOGRAPHIC_DATA]" at bounding box center [370, 175] width 453 height 20
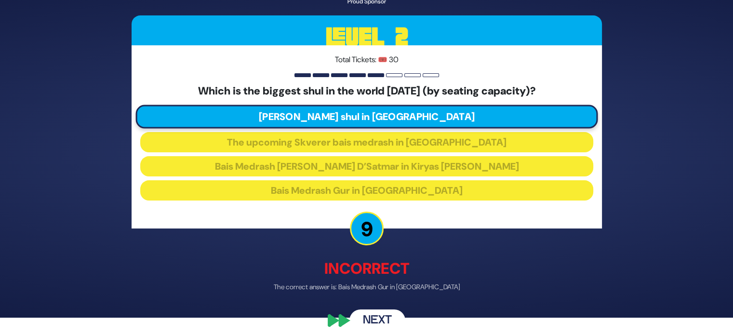
scroll to position [25, 0]
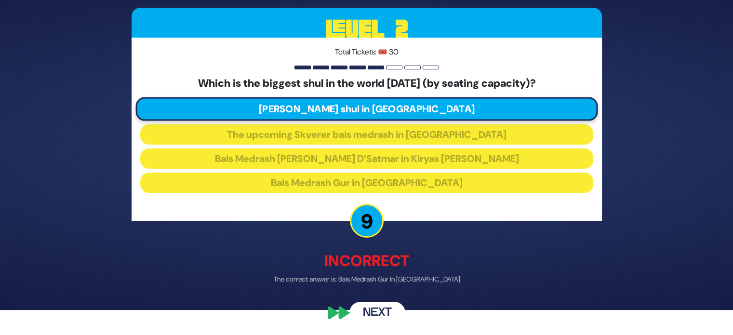
click at [387, 312] on button "Next" at bounding box center [377, 313] width 56 height 22
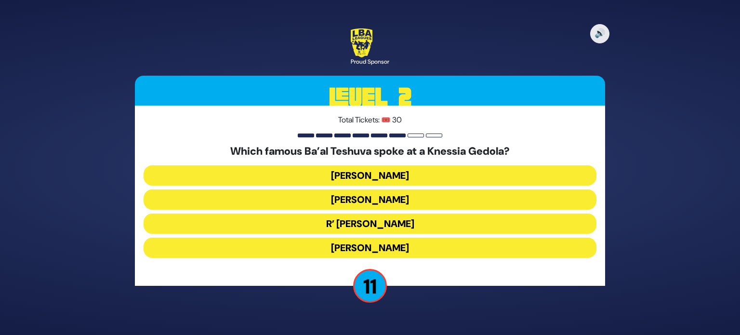
click at [420, 224] on button "R’ [PERSON_NAME]" at bounding box center [370, 223] width 453 height 20
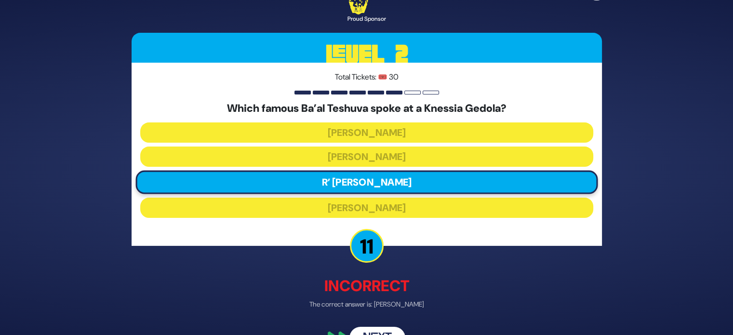
scroll to position [25, 0]
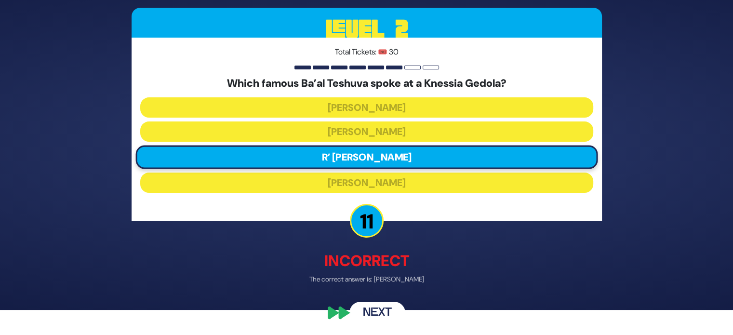
click at [399, 309] on button "Next" at bounding box center [377, 313] width 56 height 22
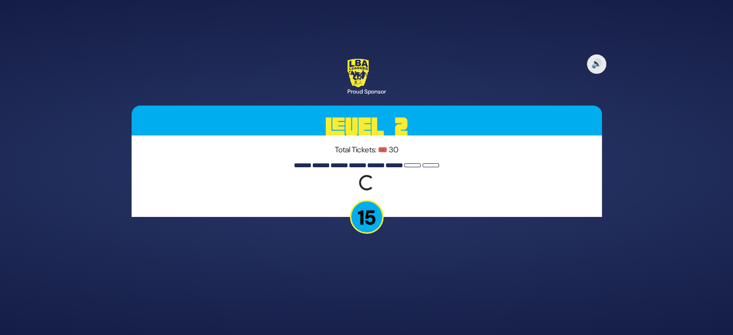
scroll to position [0, 0]
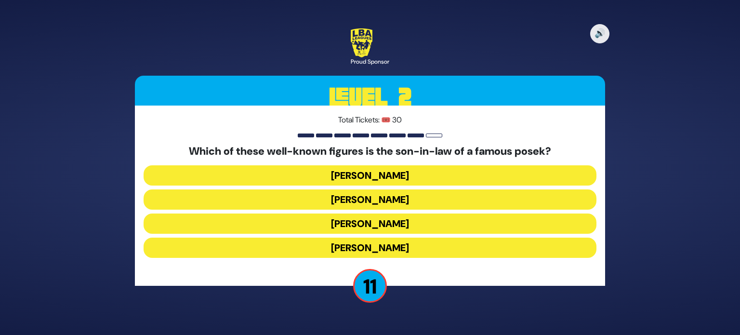
click at [402, 251] on button "[PERSON_NAME]" at bounding box center [370, 248] width 453 height 20
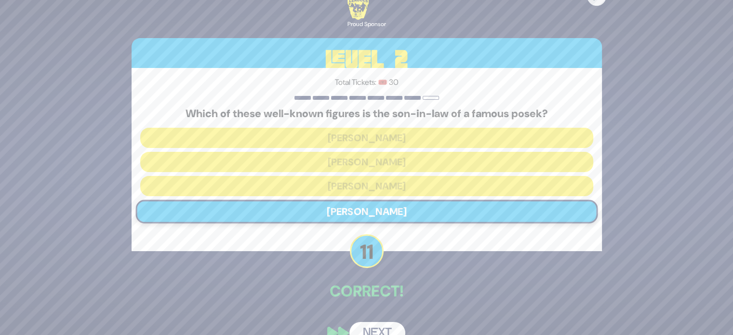
scroll to position [20, 0]
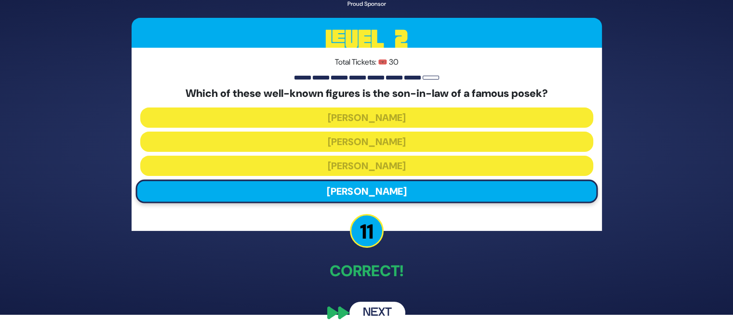
click at [387, 305] on button "Next" at bounding box center [377, 313] width 56 height 22
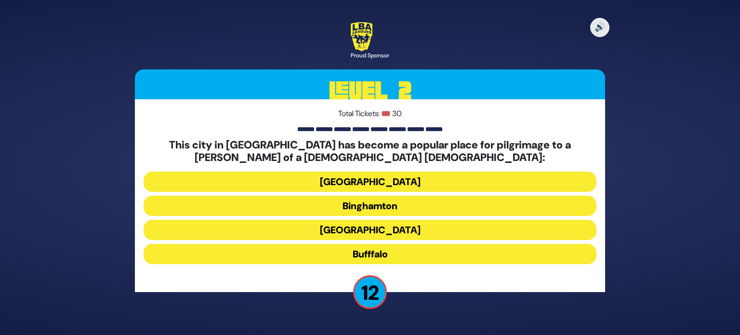
click at [426, 252] on button "Bufffalo" at bounding box center [370, 254] width 453 height 20
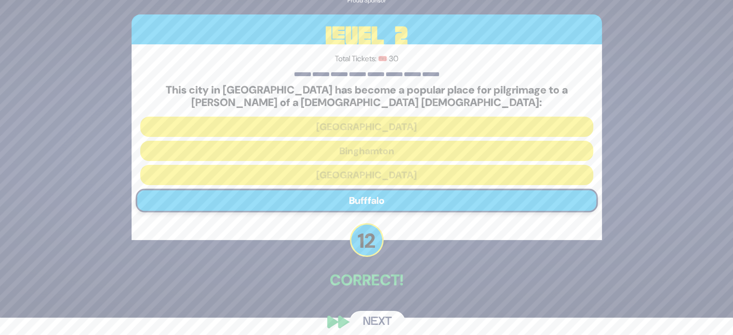
scroll to position [27, 0]
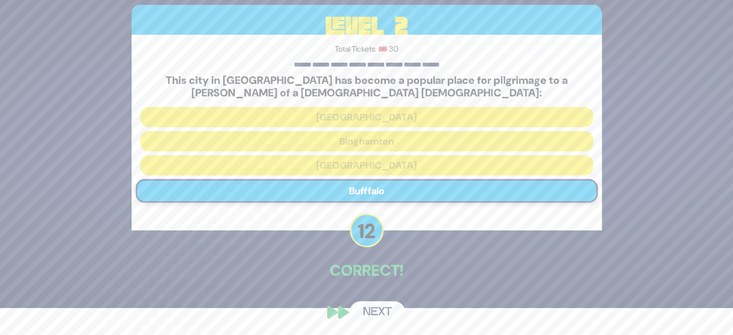
click at [390, 314] on button "Next" at bounding box center [377, 312] width 56 height 22
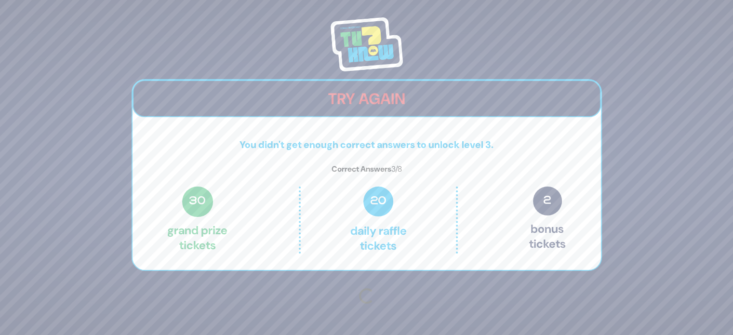
scroll to position [0, 0]
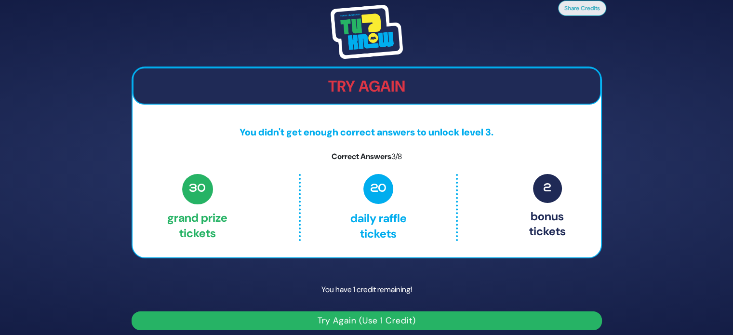
click at [426, 317] on button "Try Again (Use 1 Credit)" at bounding box center [367, 320] width 470 height 19
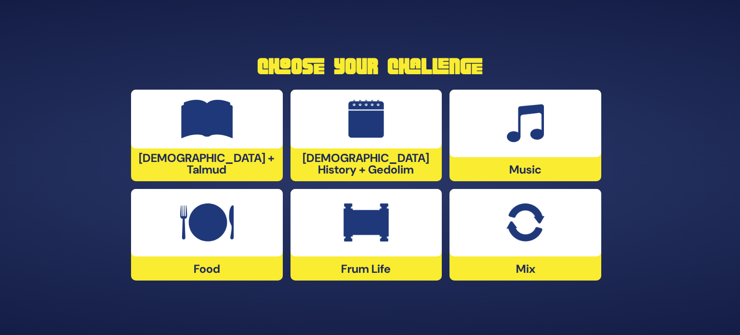
click at [536, 234] on img at bounding box center [526, 222] width 38 height 39
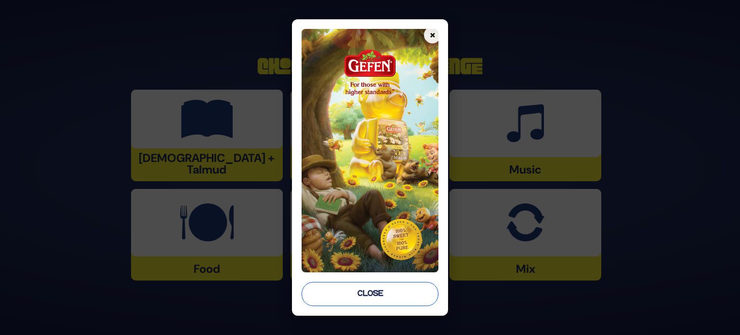
click at [370, 296] on button "Close" at bounding box center [370, 294] width 137 height 24
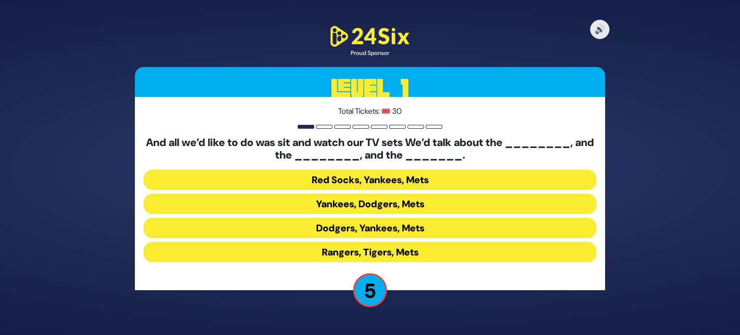
click at [421, 206] on button "Yankees, Dodgers, Mets" at bounding box center [370, 204] width 453 height 20
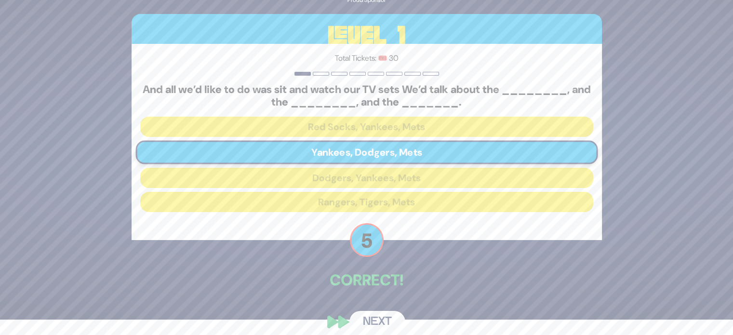
scroll to position [25, 0]
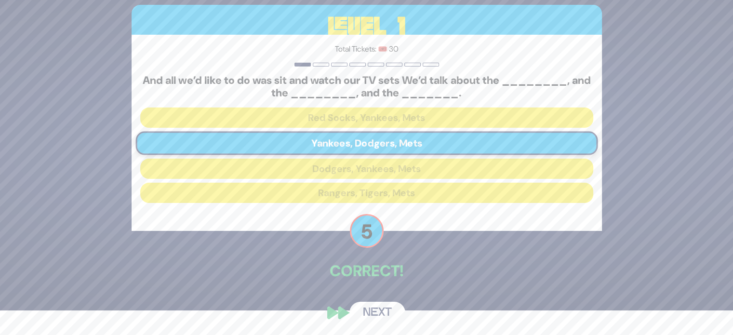
click at [380, 306] on button "Next" at bounding box center [377, 313] width 56 height 22
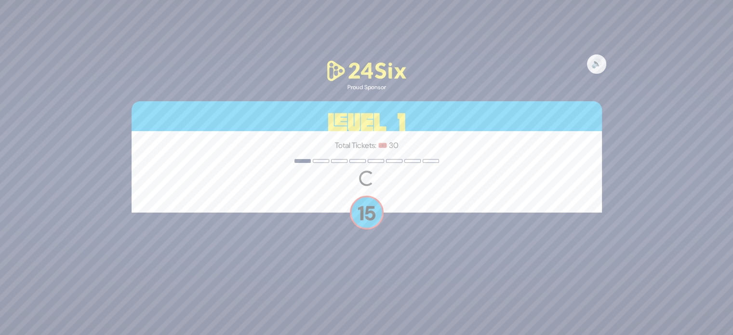
scroll to position [0, 0]
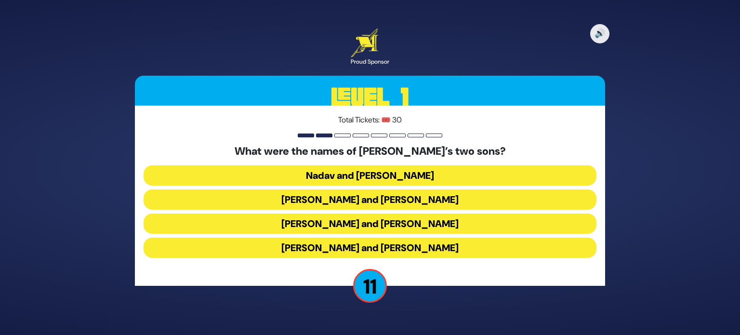
click at [433, 244] on button "[PERSON_NAME] and [PERSON_NAME]" at bounding box center [370, 248] width 453 height 20
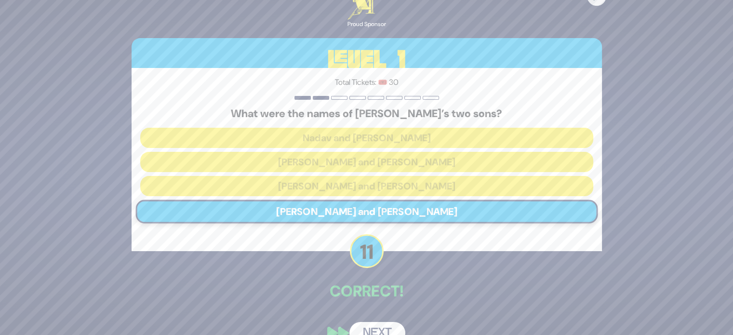
click at [389, 327] on button "Next" at bounding box center [377, 333] width 56 height 22
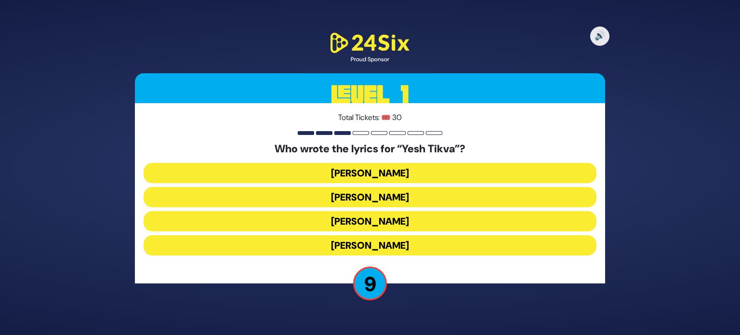
click at [391, 220] on button "[PERSON_NAME]" at bounding box center [370, 221] width 453 height 20
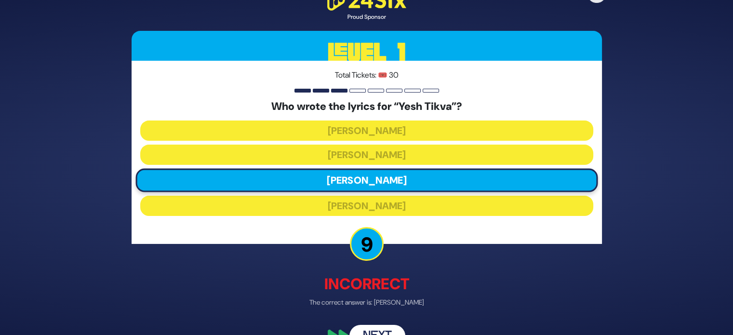
scroll to position [23, 0]
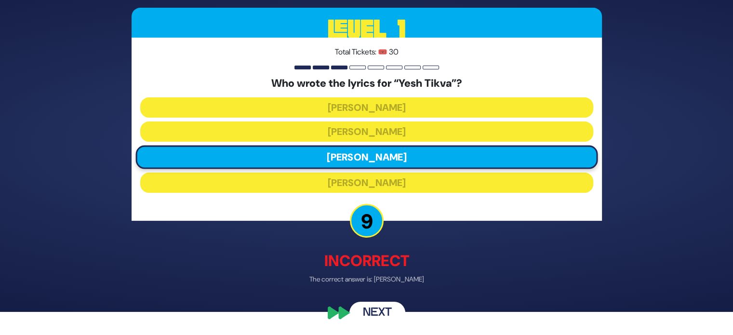
click at [378, 310] on button "Next" at bounding box center [377, 313] width 56 height 22
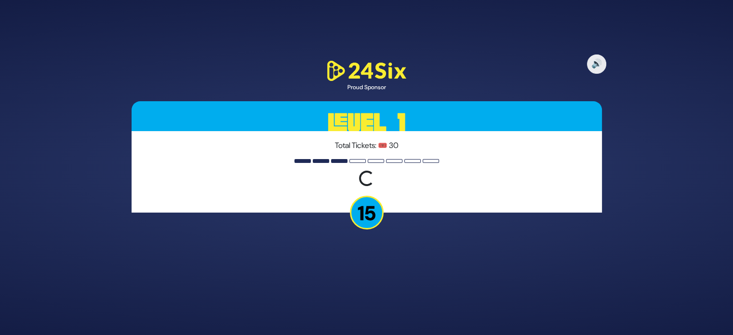
scroll to position [0, 0]
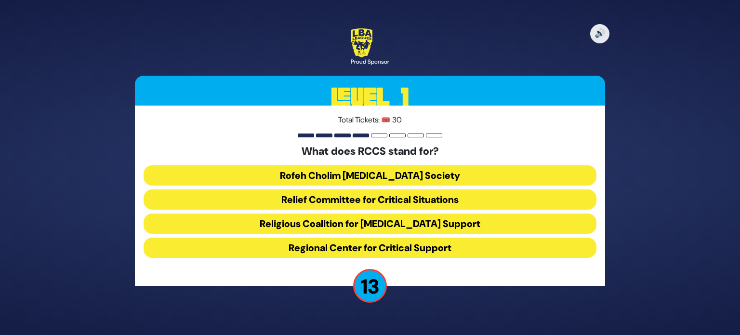
click at [419, 176] on button "Rofeh Cholim [MEDICAL_DATA] Society" at bounding box center [370, 175] width 453 height 20
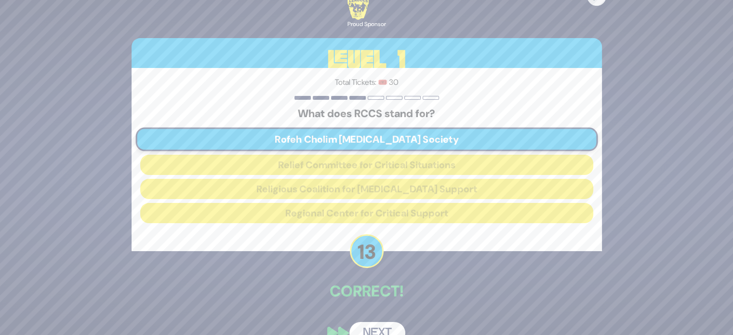
click at [385, 325] on button "Next" at bounding box center [377, 333] width 56 height 22
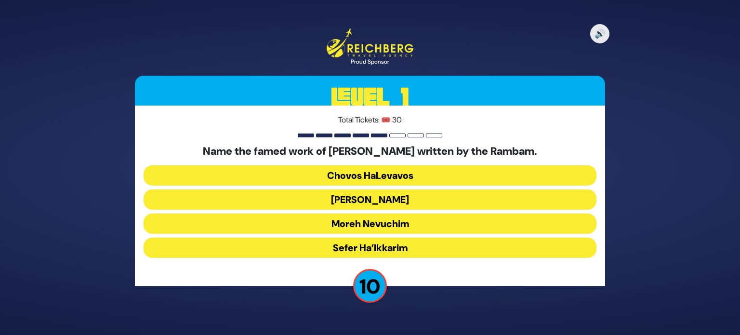
click at [445, 227] on button "Moreh Nevuchim" at bounding box center [370, 223] width 453 height 20
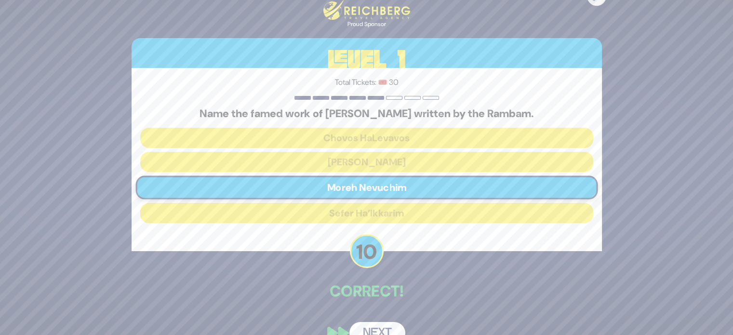
click at [380, 325] on button "Next" at bounding box center [377, 333] width 56 height 22
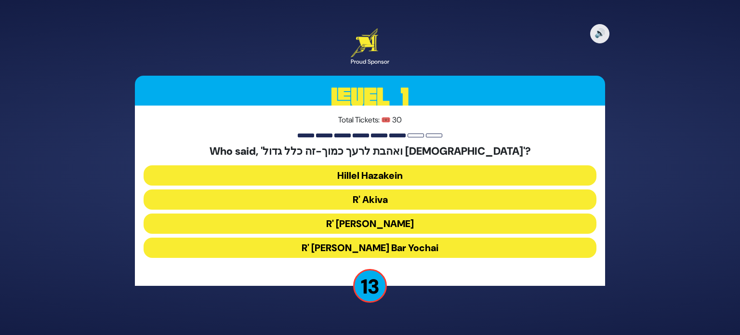
click at [414, 196] on button "R' Akiva" at bounding box center [370, 199] width 453 height 20
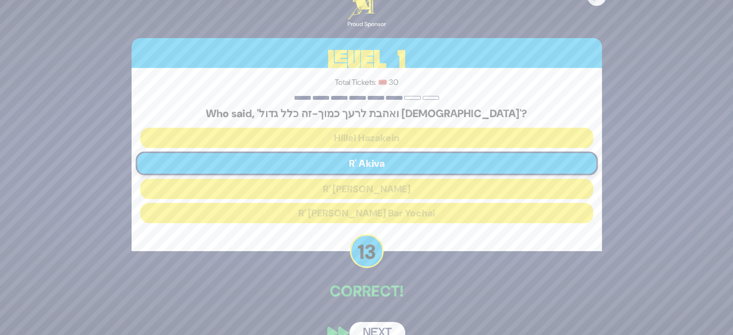
click at [387, 331] on button "Next" at bounding box center [377, 333] width 56 height 22
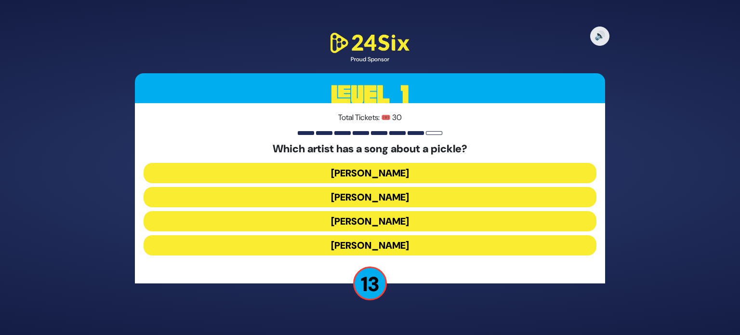
click at [434, 169] on button "[PERSON_NAME]" at bounding box center [370, 173] width 453 height 20
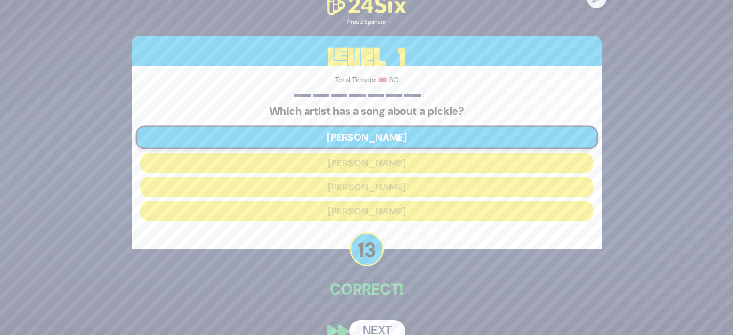
click at [373, 325] on button "Next" at bounding box center [377, 331] width 56 height 22
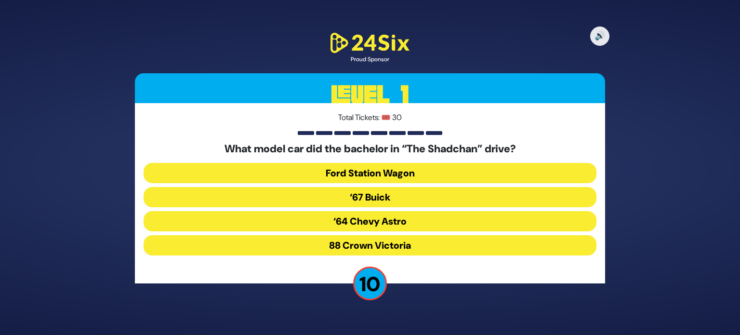
click at [385, 167] on button "Ford Station Wagon" at bounding box center [370, 173] width 453 height 20
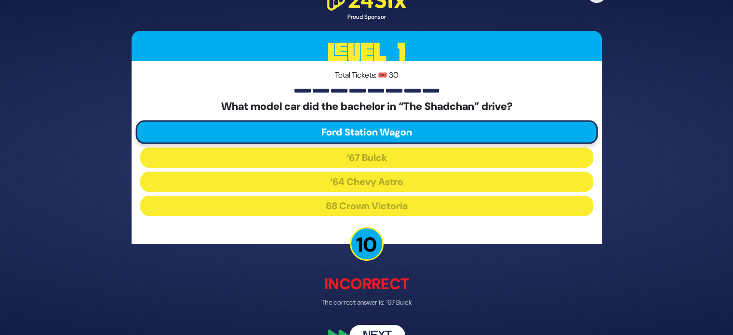
click at [392, 325] on button "Next" at bounding box center [377, 336] width 56 height 22
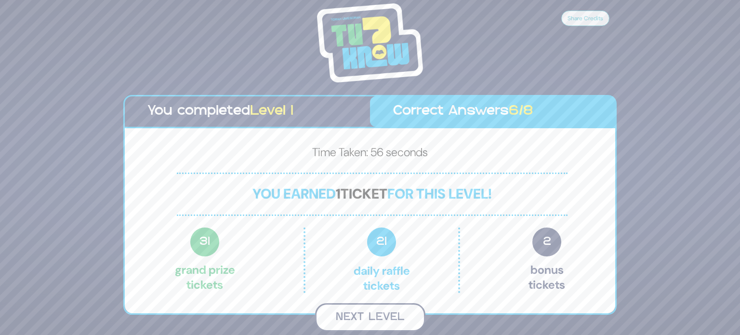
click at [401, 317] on button "Next Level" at bounding box center [370, 317] width 110 height 28
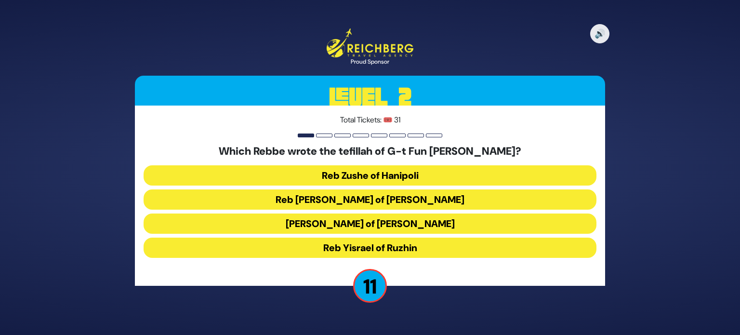
click at [418, 208] on button "Reb [PERSON_NAME] of [PERSON_NAME]" at bounding box center [370, 199] width 453 height 20
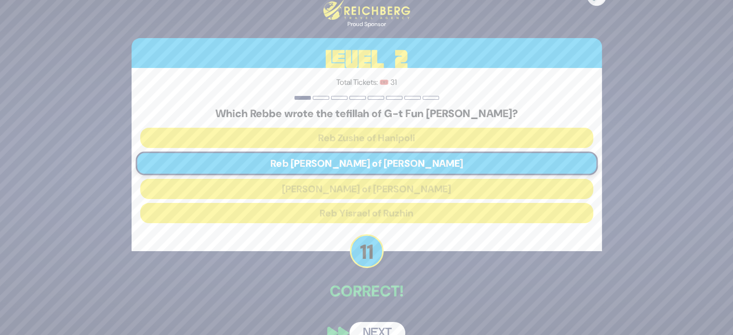
click at [392, 330] on button "Next" at bounding box center [377, 333] width 56 height 22
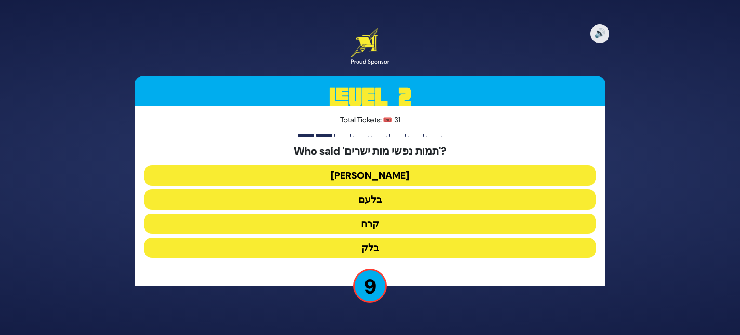
click at [380, 244] on button "בלק" at bounding box center [370, 248] width 453 height 20
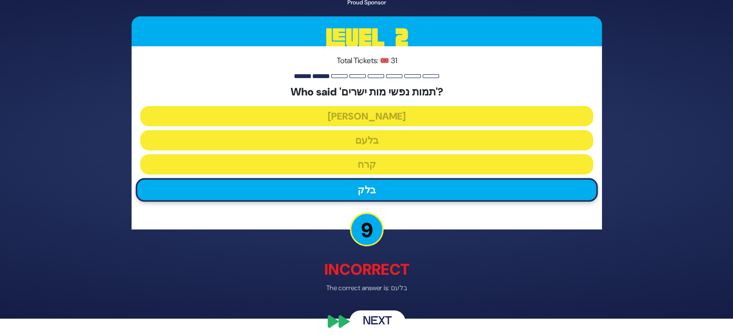
scroll to position [25, 0]
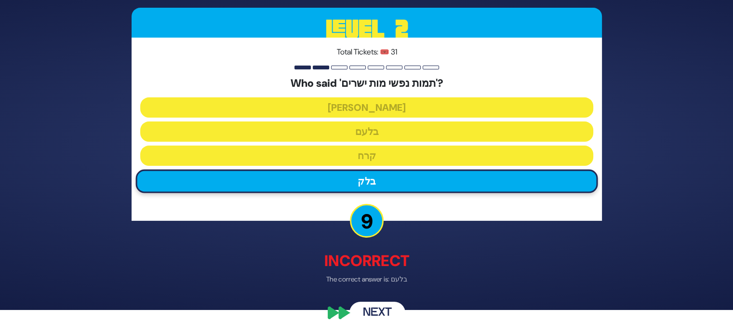
click at [387, 314] on button "Next" at bounding box center [377, 313] width 56 height 22
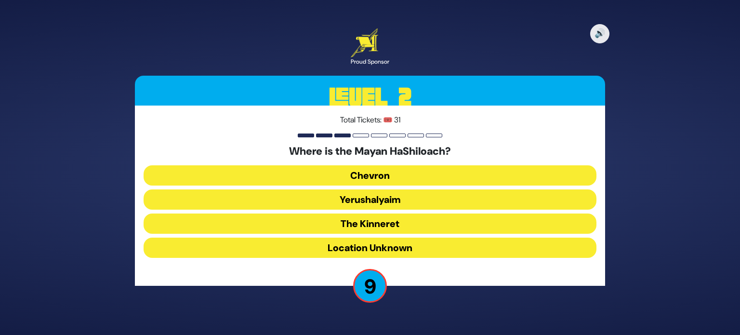
click at [424, 198] on button "Yerushalyaim" at bounding box center [370, 199] width 453 height 20
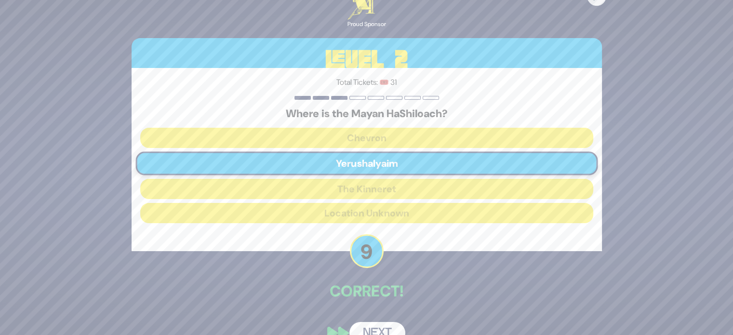
click at [381, 331] on button "Next" at bounding box center [377, 333] width 56 height 22
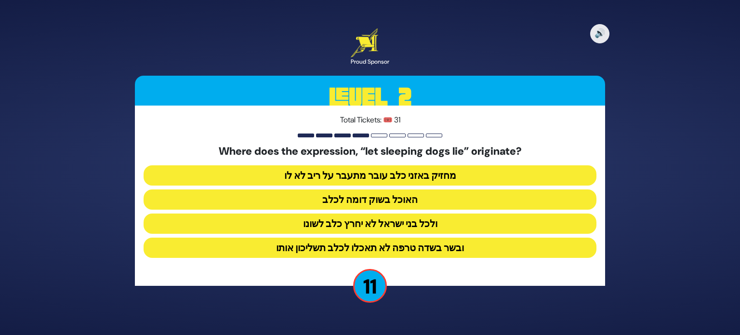
click at [432, 228] on button "ולכל בני ישראל לא יחרץ כלב לשונו" at bounding box center [370, 223] width 453 height 20
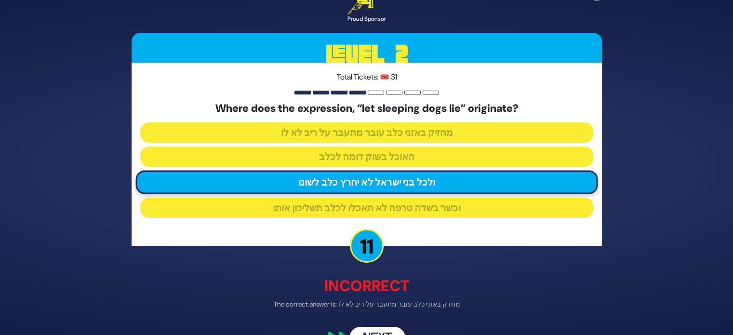
click at [397, 329] on button "Next" at bounding box center [377, 338] width 56 height 22
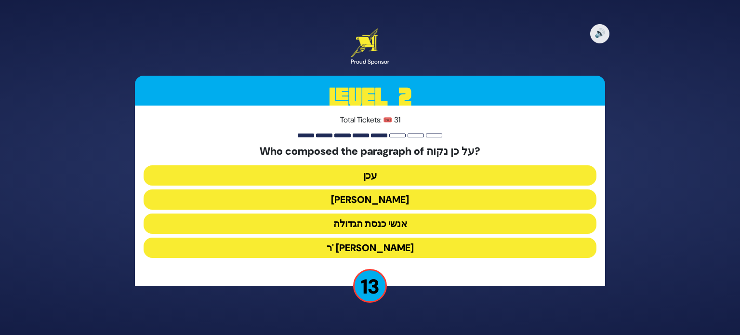
click at [379, 183] on button "עכן" at bounding box center [370, 175] width 453 height 20
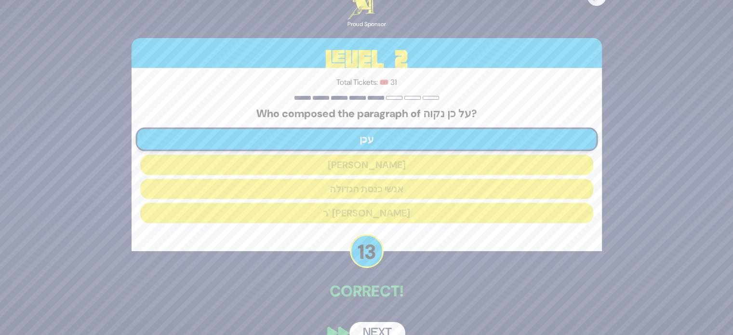
click at [389, 329] on button "Next" at bounding box center [377, 333] width 56 height 22
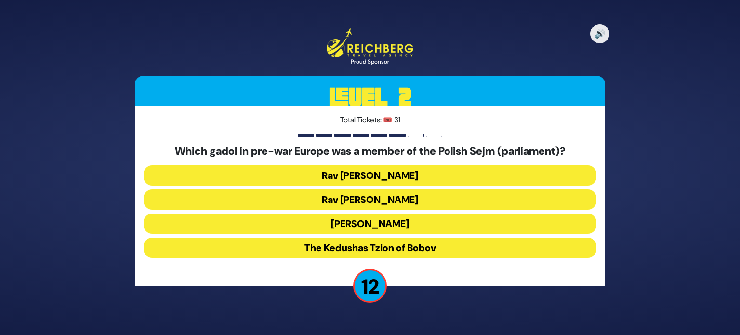
click at [432, 221] on button "[PERSON_NAME]" at bounding box center [370, 223] width 453 height 20
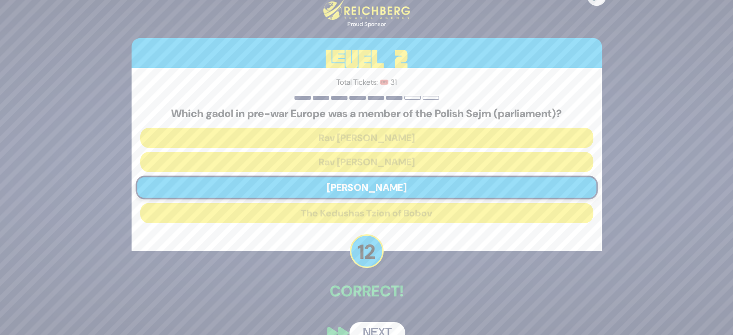
click at [383, 327] on button "Next" at bounding box center [377, 333] width 56 height 22
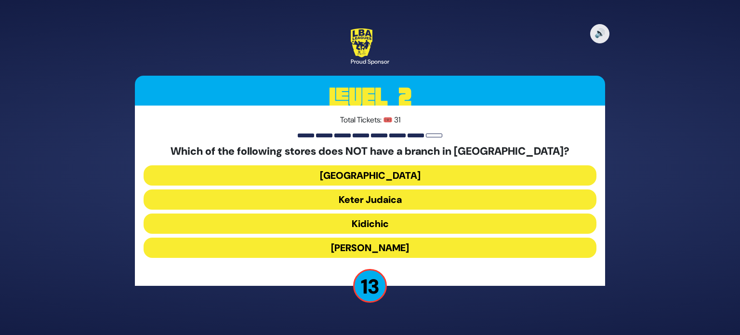
click at [397, 196] on button "Keter Judaica" at bounding box center [370, 199] width 453 height 20
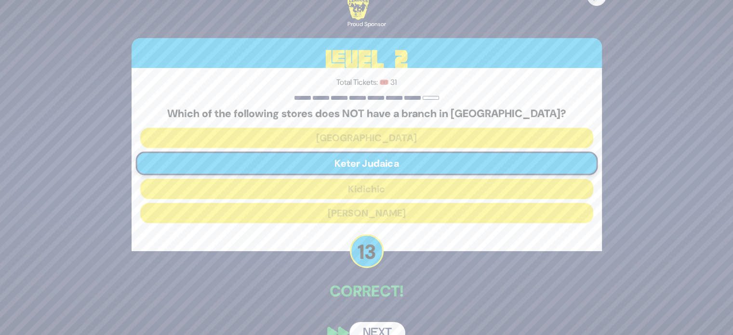
click at [375, 329] on button "Next" at bounding box center [377, 333] width 56 height 22
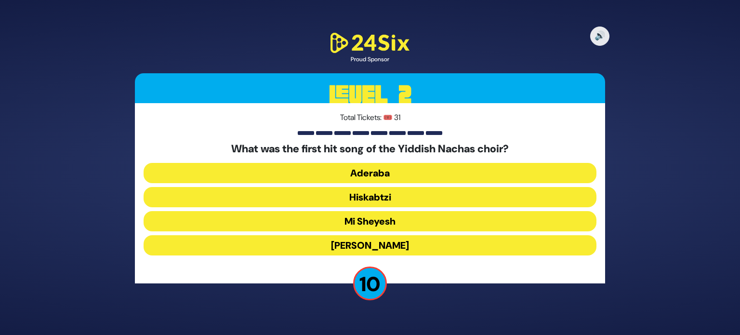
click at [432, 223] on button "Mi Sheyesh" at bounding box center [370, 221] width 453 height 20
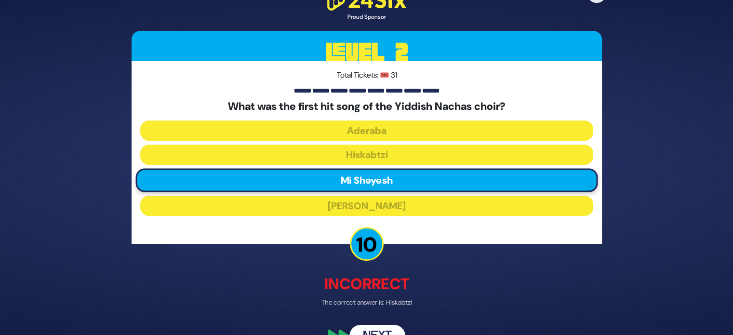
click at [384, 327] on button "Next" at bounding box center [377, 336] width 56 height 22
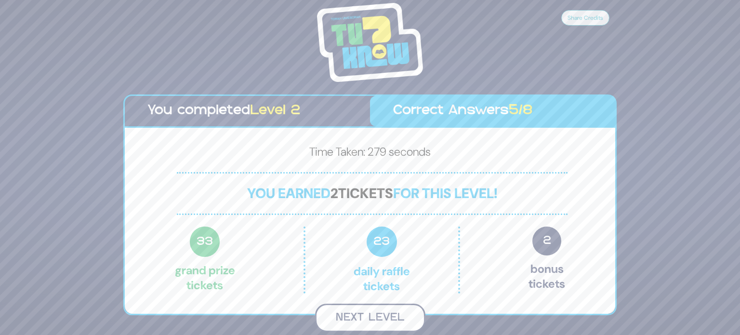
click at [386, 322] on button "Next Level" at bounding box center [370, 318] width 110 height 28
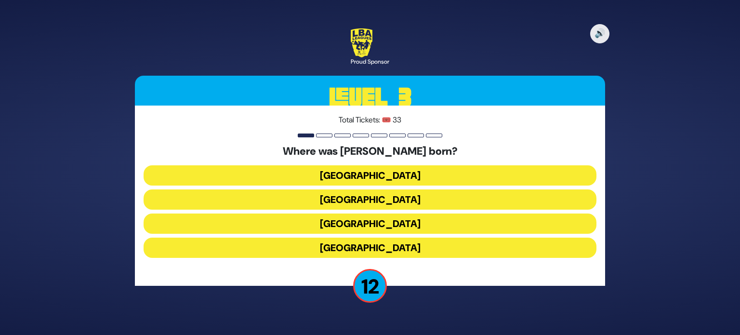
click at [424, 219] on button "[GEOGRAPHIC_DATA]" at bounding box center [370, 223] width 453 height 20
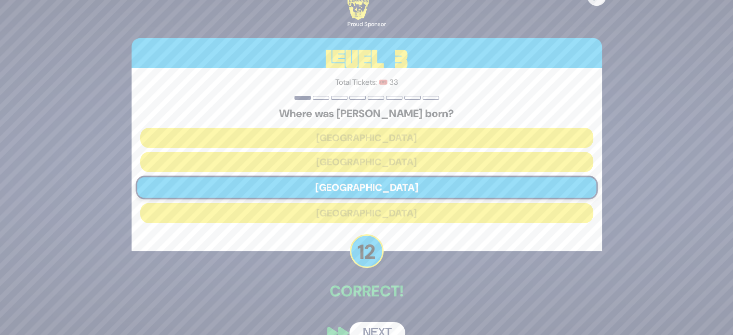
click at [374, 324] on button "Next" at bounding box center [377, 333] width 56 height 22
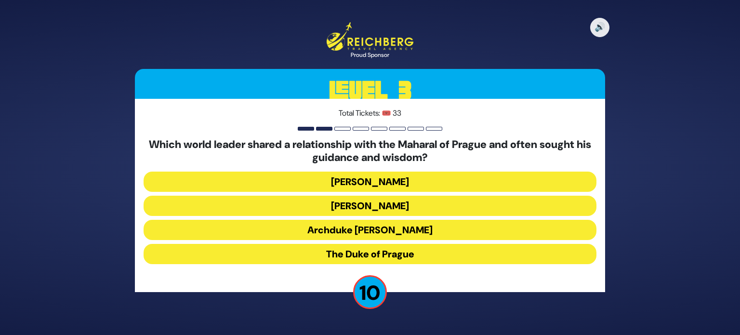
click at [408, 231] on button "Archduke [PERSON_NAME]" at bounding box center [370, 230] width 453 height 20
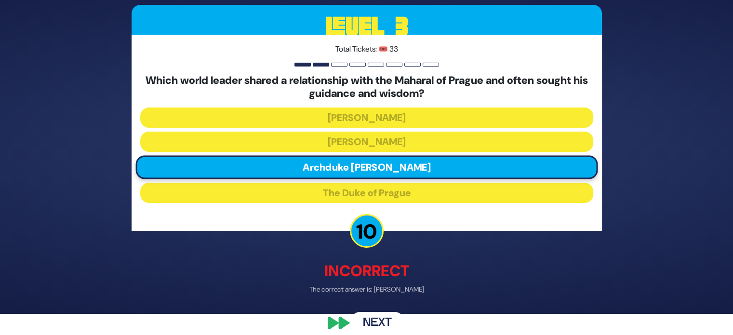
scroll to position [31, 0]
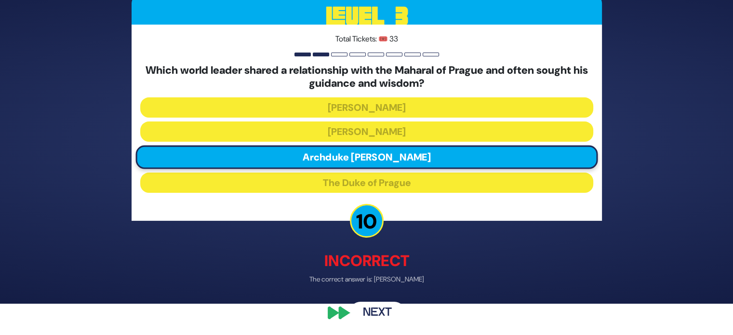
click at [382, 318] on button "Next" at bounding box center [377, 313] width 56 height 22
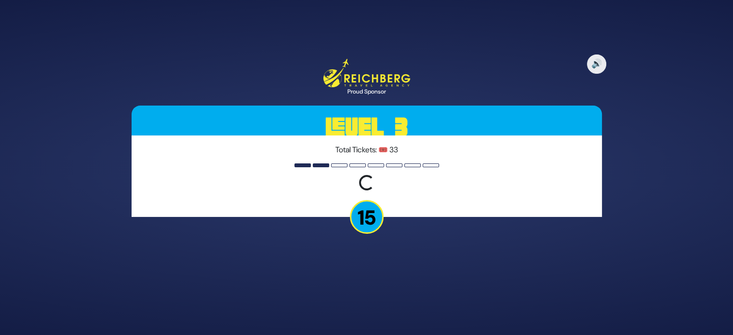
scroll to position [0, 0]
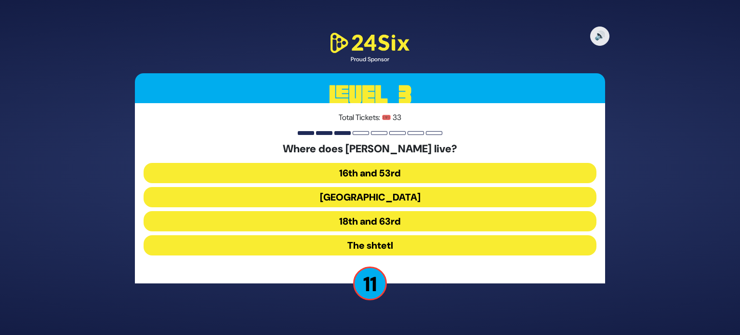
click at [374, 225] on button "18th and 63rd" at bounding box center [370, 221] width 453 height 20
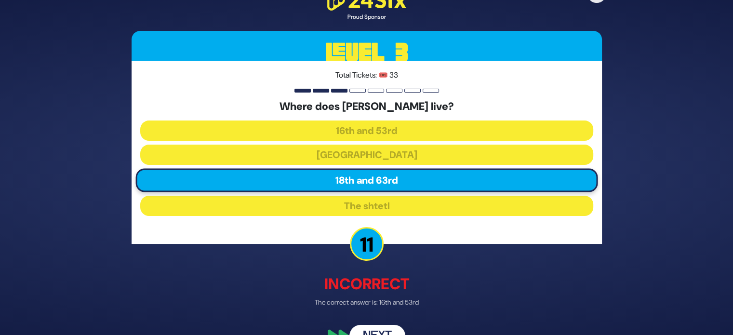
click at [367, 326] on button "Next" at bounding box center [377, 336] width 56 height 22
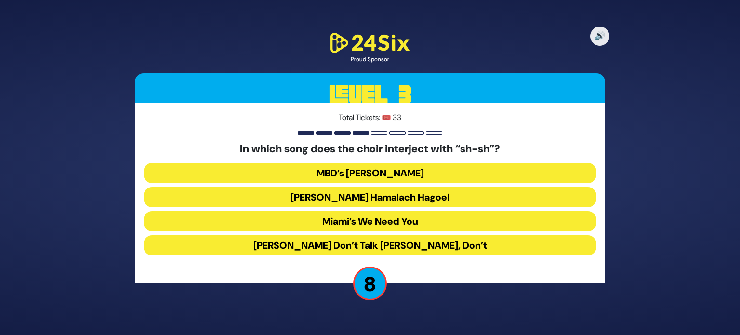
click at [432, 244] on button "[PERSON_NAME] Don’t Talk [PERSON_NAME], Don’t" at bounding box center [370, 245] width 453 height 20
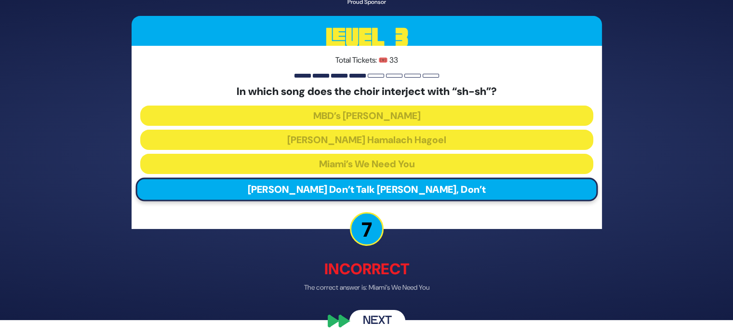
scroll to position [23, 0]
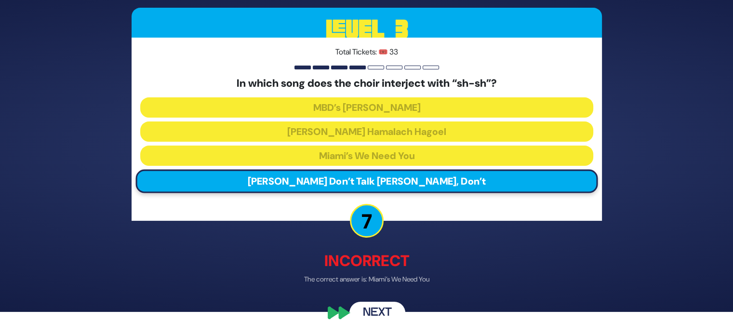
click at [392, 310] on button "Next" at bounding box center [377, 313] width 56 height 22
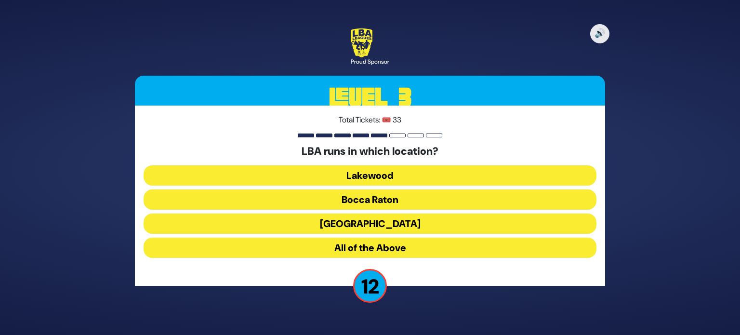
click at [463, 173] on button "Lakewood" at bounding box center [370, 175] width 453 height 20
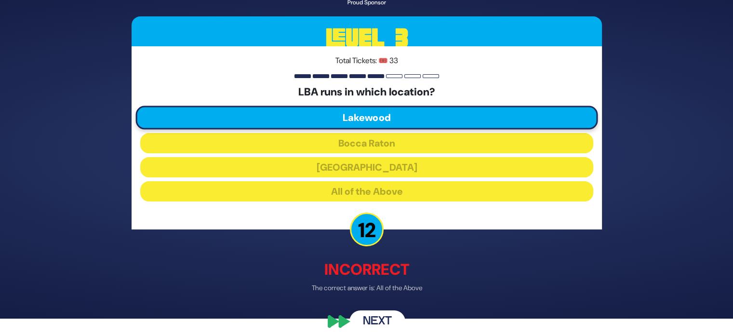
scroll to position [25, 0]
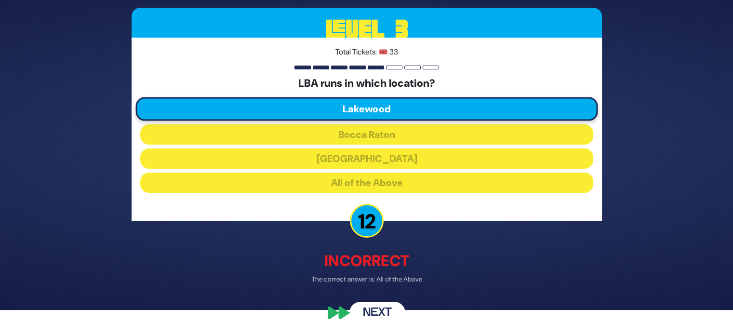
click at [382, 319] on button "Next" at bounding box center [377, 313] width 56 height 22
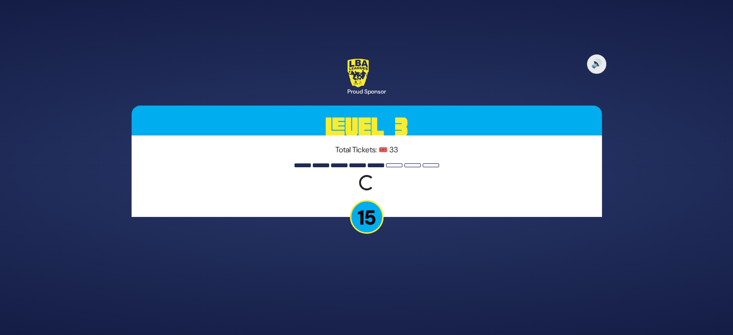
scroll to position [0, 0]
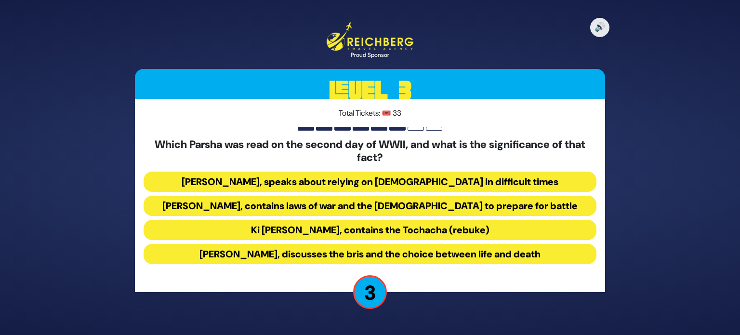
click at [425, 184] on button "[PERSON_NAME], speaks about relying on [DEMOGRAPHIC_DATA] in difficult times" at bounding box center [370, 182] width 453 height 20
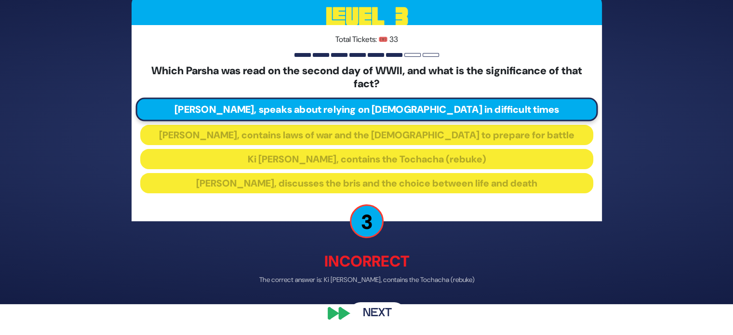
scroll to position [31, 0]
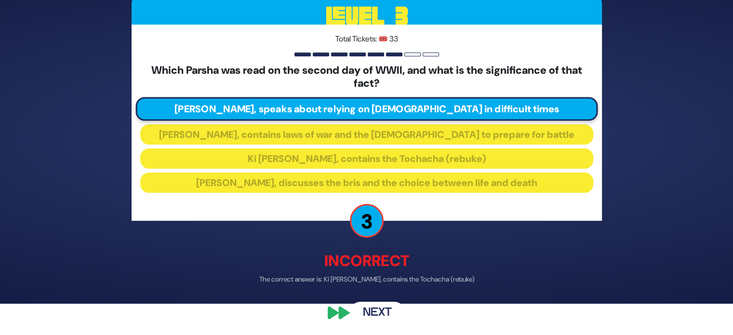
click at [381, 311] on button "Next" at bounding box center [377, 313] width 56 height 22
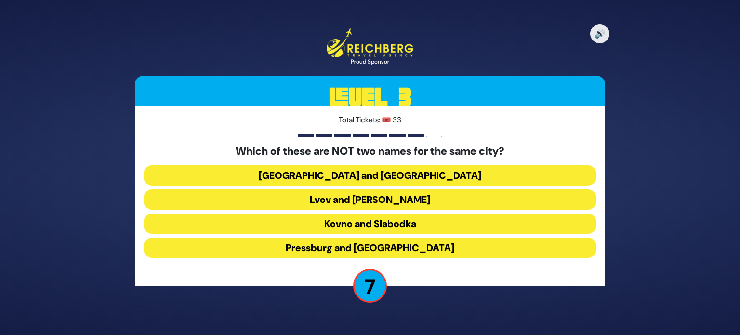
click at [419, 195] on button "Lvov and [PERSON_NAME]" at bounding box center [370, 199] width 453 height 20
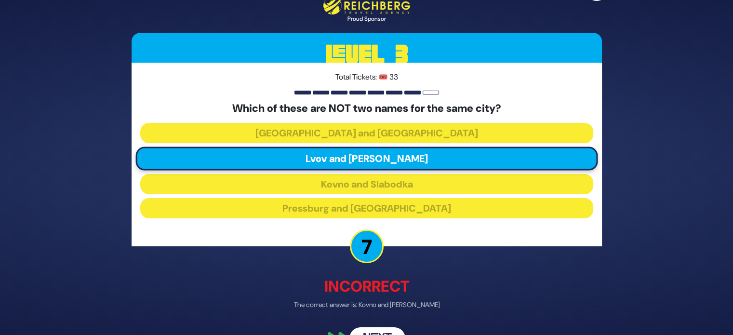
scroll to position [25, 0]
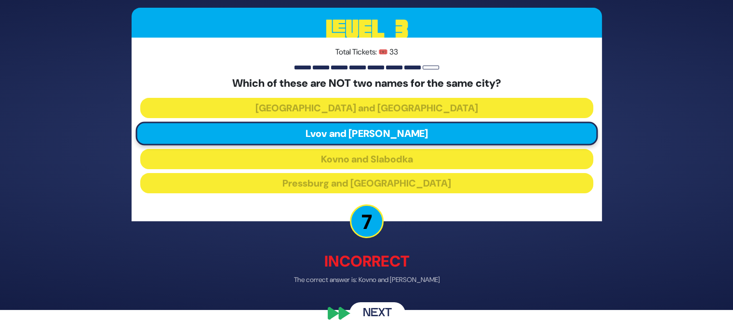
click at [387, 304] on button "Next" at bounding box center [377, 313] width 56 height 22
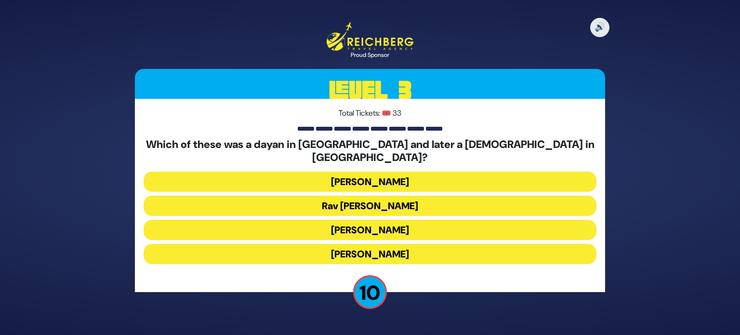
click at [432, 199] on button "Rav [PERSON_NAME]" at bounding box center [370, 206] width 453 height 20
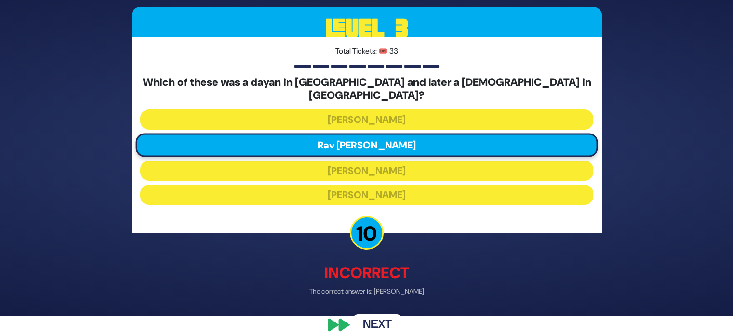
scroll to position [25, 0]
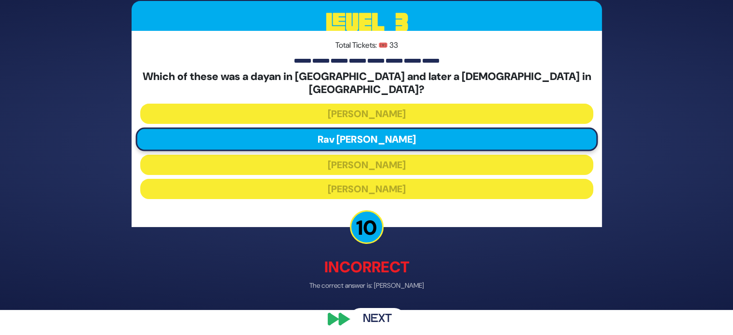
click at [358, 313] on button "Next" at bounding box center [377, 319] width 56 height 22
